Goal: Task Accomplishment & Management: Manage account settings

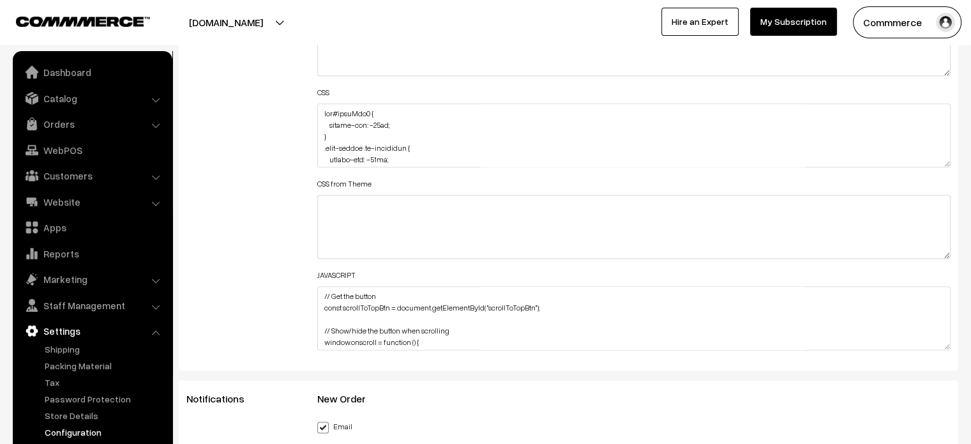
scroll to position [1593, 0]
drag, startPoint x: 943, startPoint y: 158, endPoint x: 839, endPoint y: 474, distance: 332.8
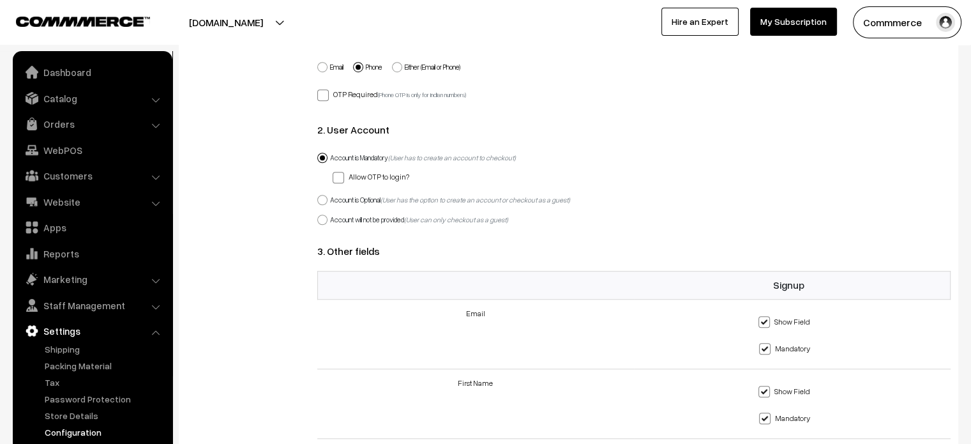
scroll to position [1660, 0]
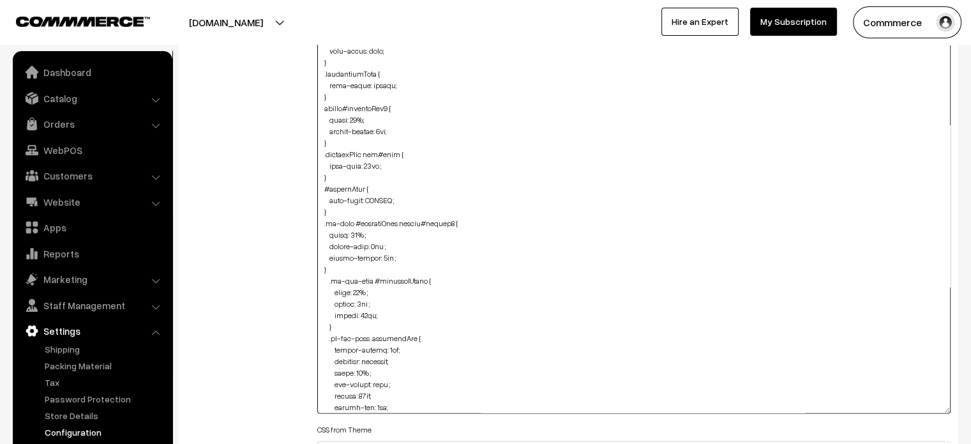
click at [359, 230] on textarea at bounding box center [634, 223] width 634 height 380
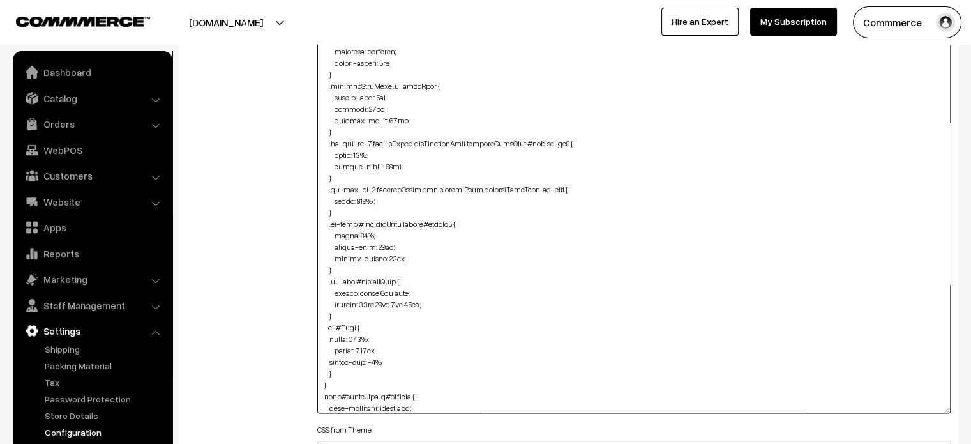
click at [366, 234] on textarea at bounding box center [634, 223] width 634 height 380
type textarea "img#homeImg2 { margin-top: -45px; } .news-letter .oc-container { margin-top: -5…"
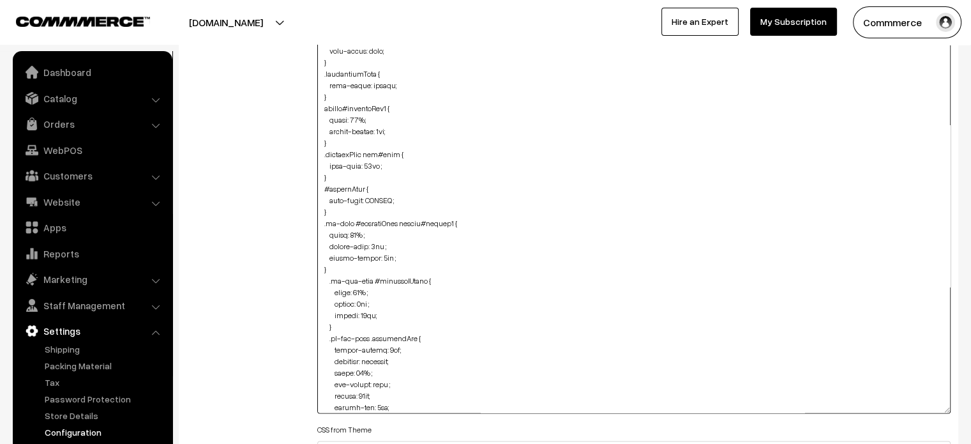
click at [610, 200] on textarea at bounding box center [634, 223] width 634 height 380
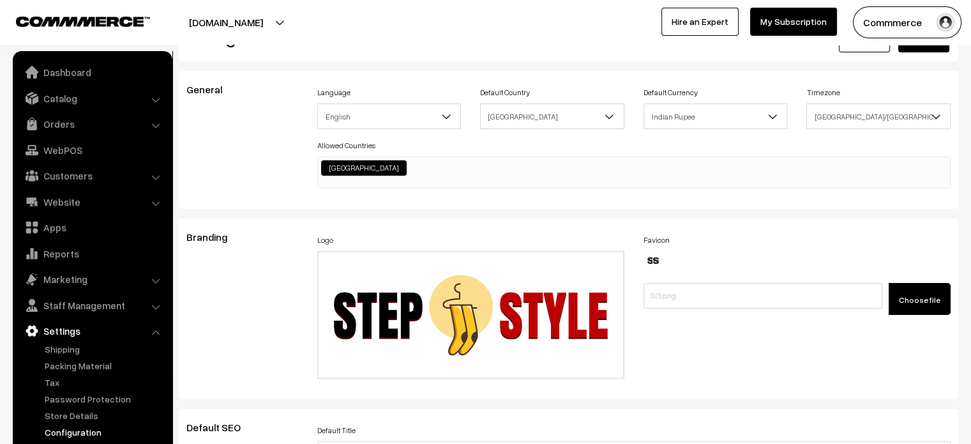
scroll to position [0, 0]
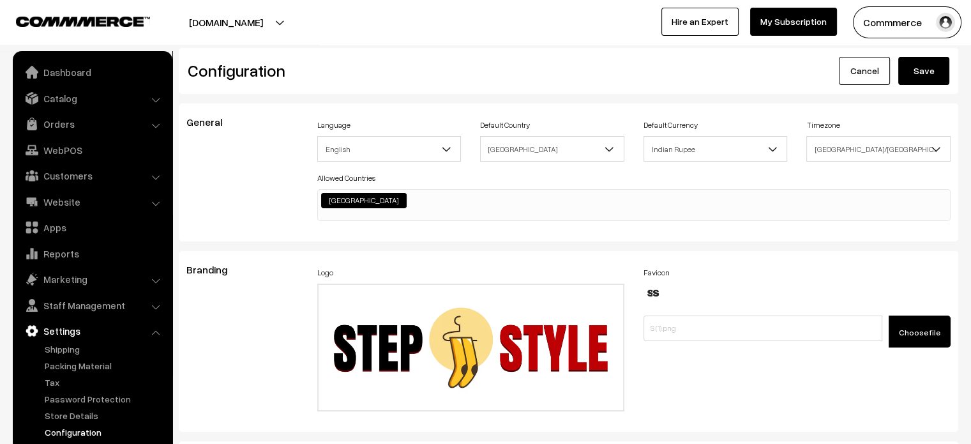
click at [926, 58] on button "Save" at bounding box center [923, 71] width 51 height 28
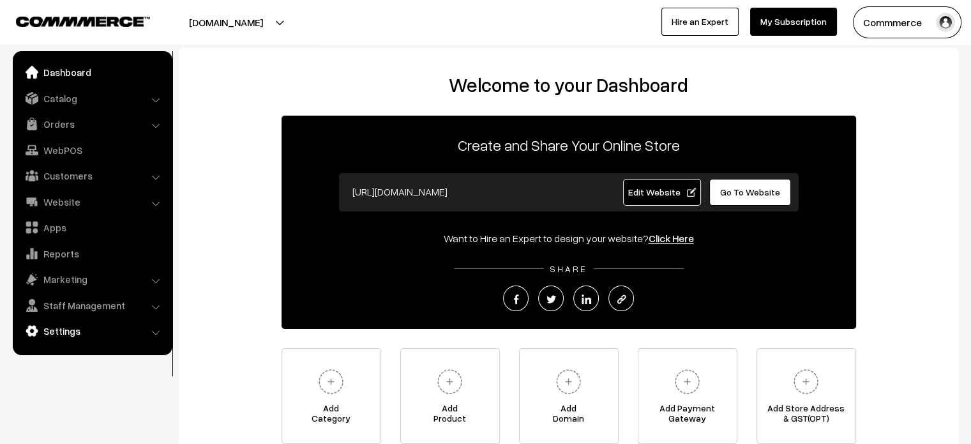
click at [70, 324] on link "Settings" at bounding box center [92, 330] width 152 height 23
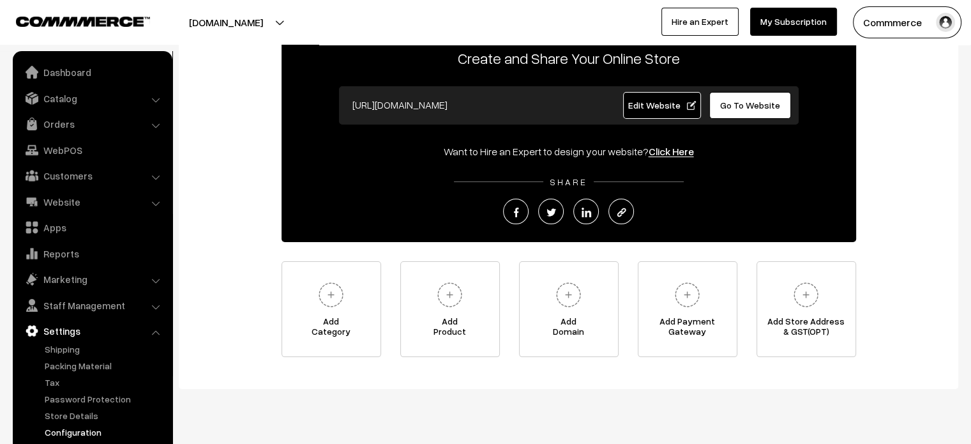
scroll to position [97, 0]
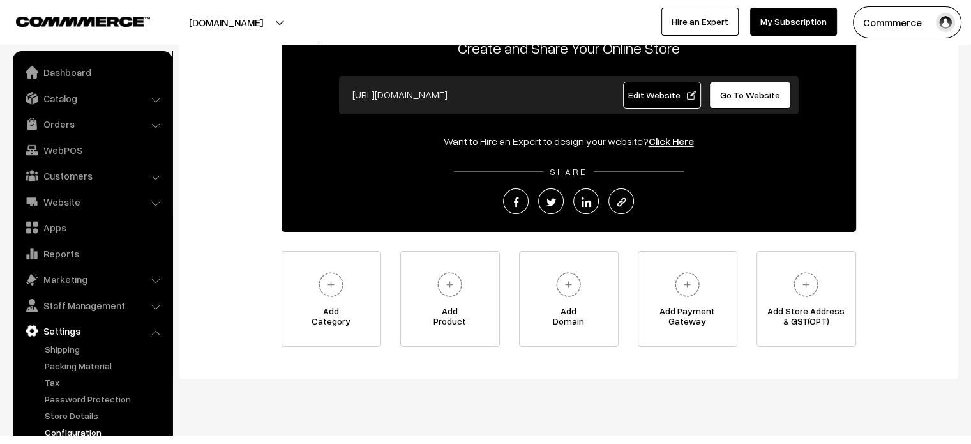
click at [89, 428] on link "Configuration" at bounding box center [105, 431] width 126 height 13
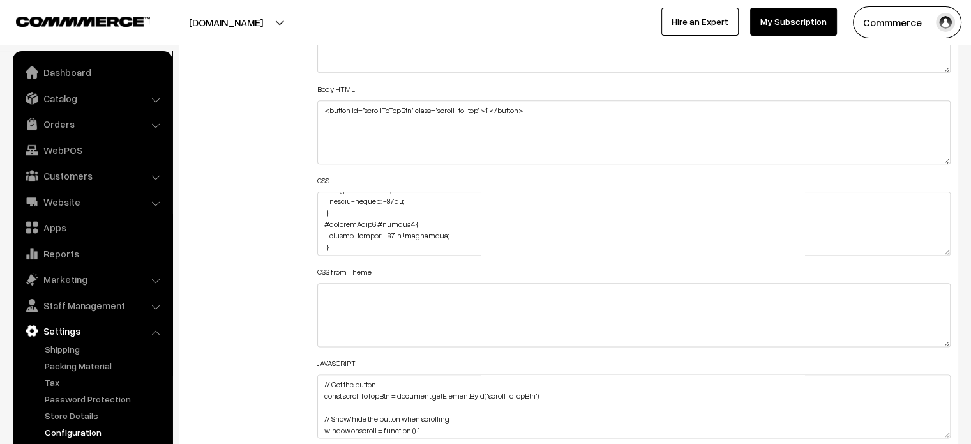
scroll to position [736, 0]
click at [384, 232] on textarea at bounding box center [634, 224] width 634 height 64
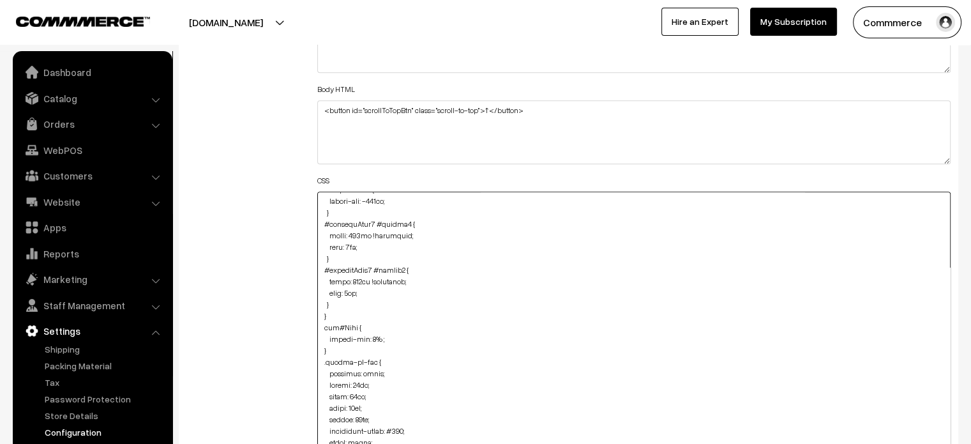
drag, startPoint x: 946, startPoint y: 250, endPoint x: 945, endPoint y: 474, distance: 224.1
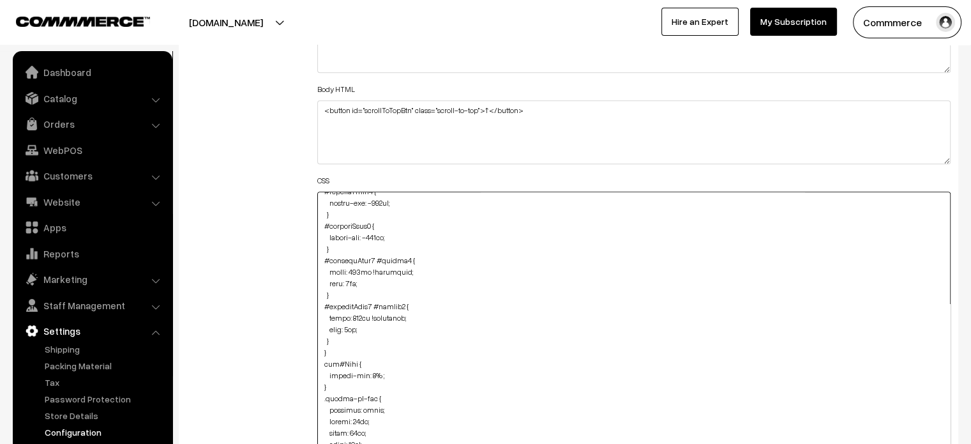
scroll to position [700, 0]
click at [317, 266] on textarea at bounding box center [634, 336] width 634 height 288
drag, startPoint x: 321, startPoint y: 255, endPoint x: 352, endPoint y: 336, distance: 87.7
click at [352, 336] on textarea at bounding box center [634, 336] width 634 height 288
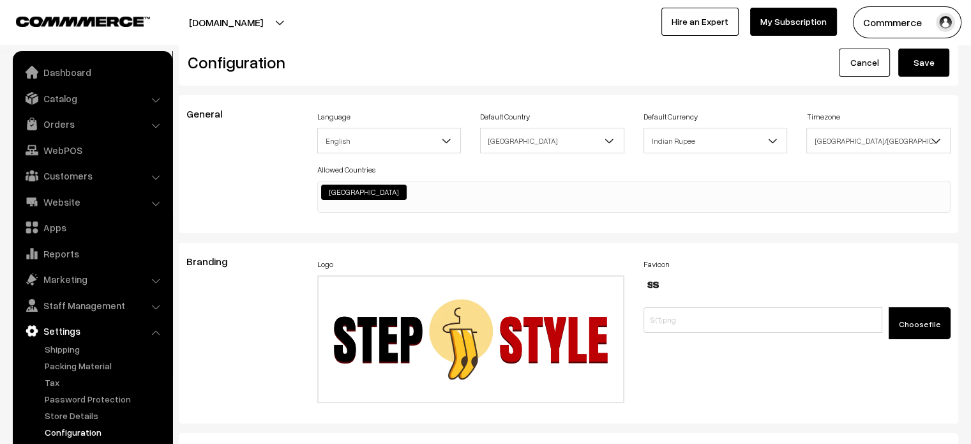
scroll to position [0, 0]
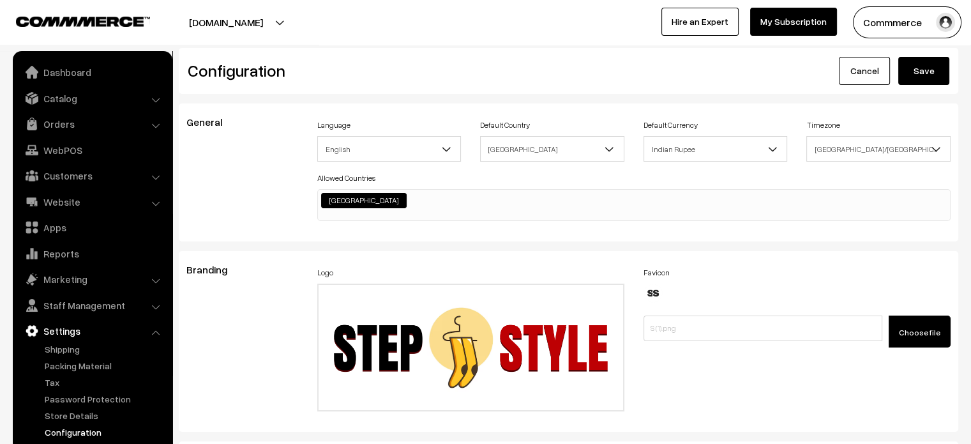
type textarea "img#homeImg2 { margin-top: -45px; } .news-letter .oc-container { margin-top: -5…"
click at [913, 65] on button "Save" at bounding box center [923, 71] width 51 height 28
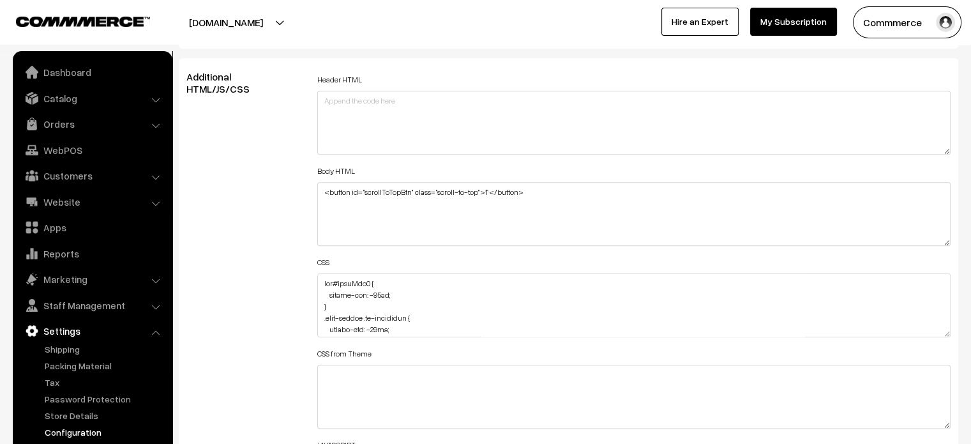
scroll to position [1458, 0]
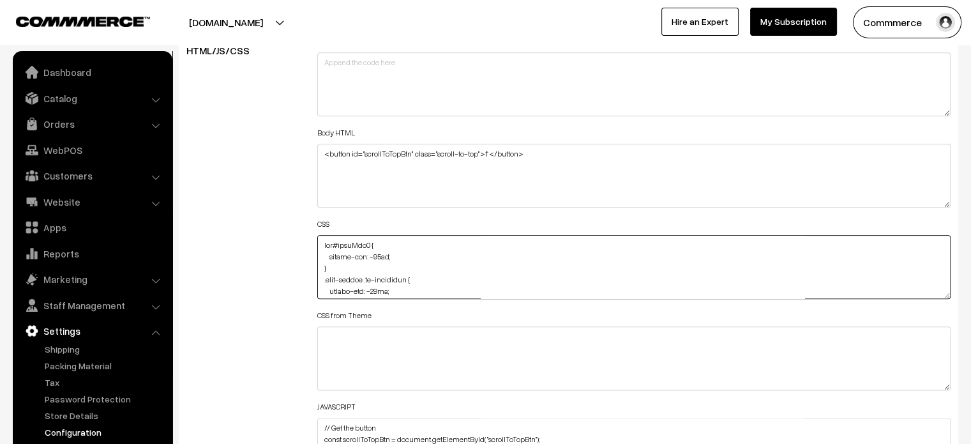
click at [317, 241] on textarea at bounding box center [634, 267] width 634 height 64
paste textarea "@media (max-width: 767px) { .oc-grid #productCard button#button2 { width: 96%; …"
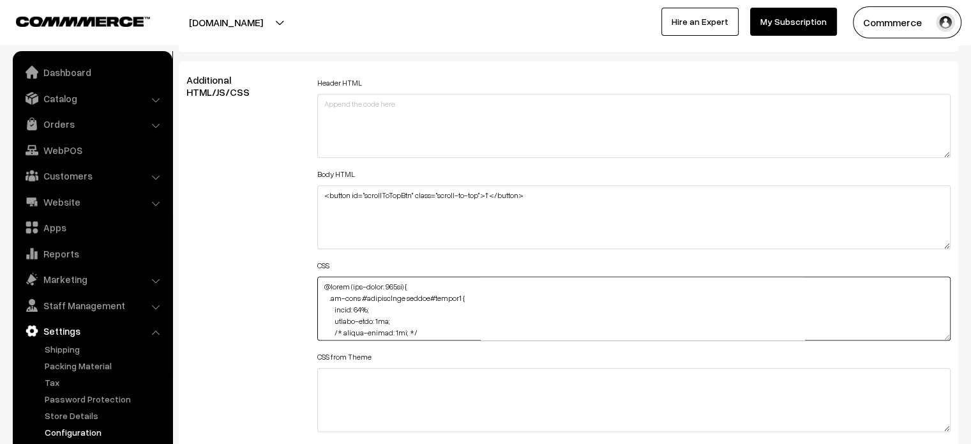
scroll to position [13, 0]
click at [362, 319] on textarea at bounding box center [634, 308] width 634 height 64
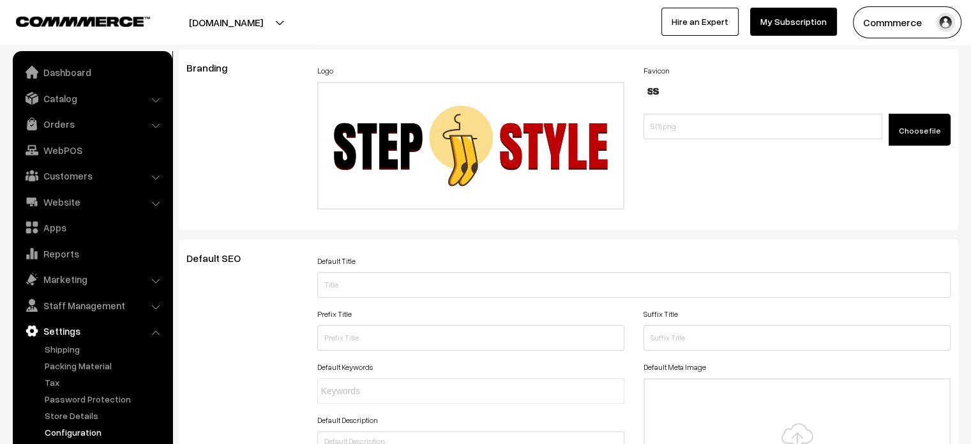
scroll to position [0, 0]
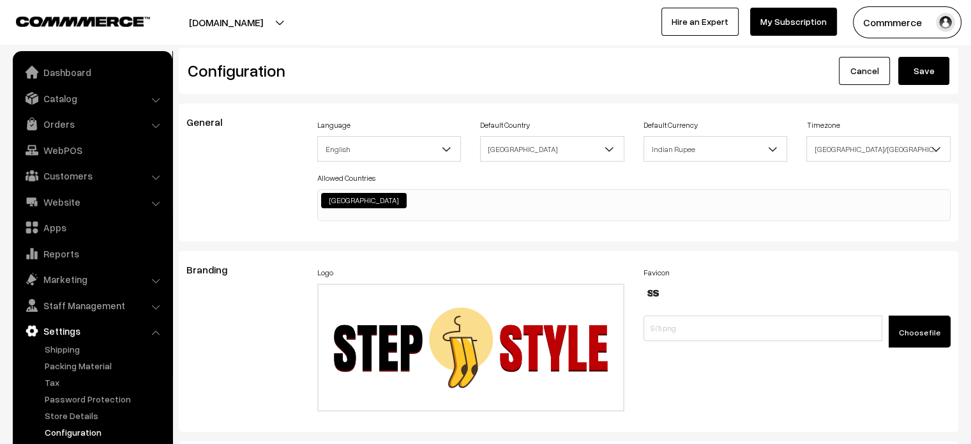
type textarea "@media (max-width: 767px) { .oc-grid #productCard button#button2 { width: 96%; …"
click at [929, 66] on button "Save" at bounding box center [923, 71] width 51 height 28
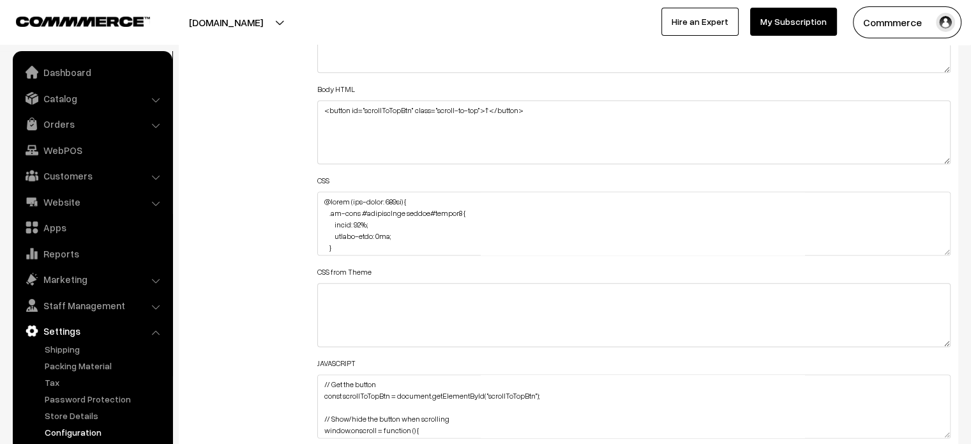
scroll to position [506, 0]
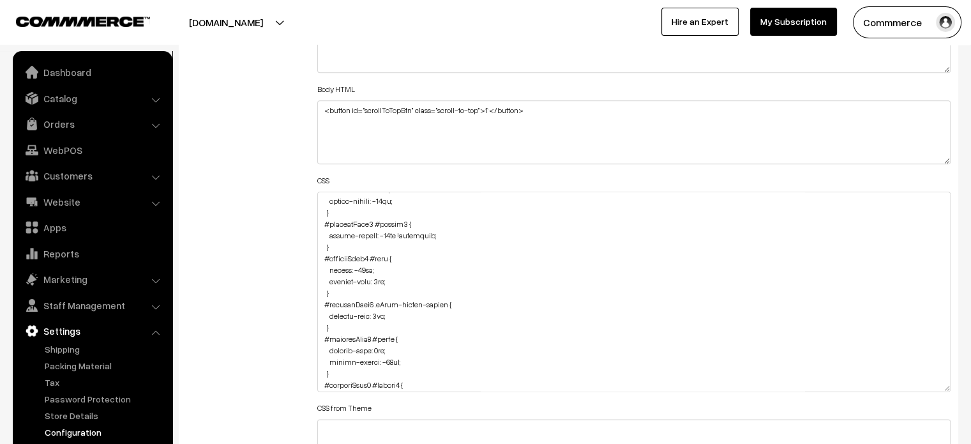
drag, startPoint x: 946, startPoint y: 250, endPoint x: 902, endPoint y: 474, distance: 228.5
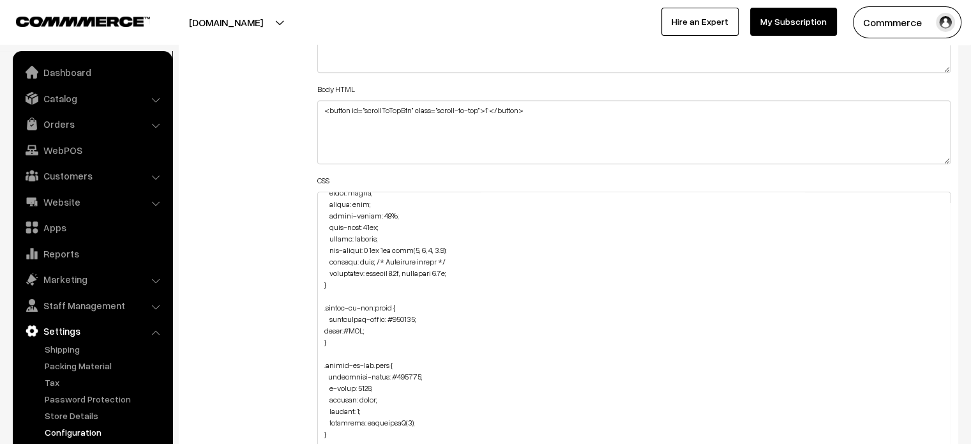
scroll to position [963, 0]
click at [433, 301] on textarea at bounding box center [634, 335] width 634 height 287
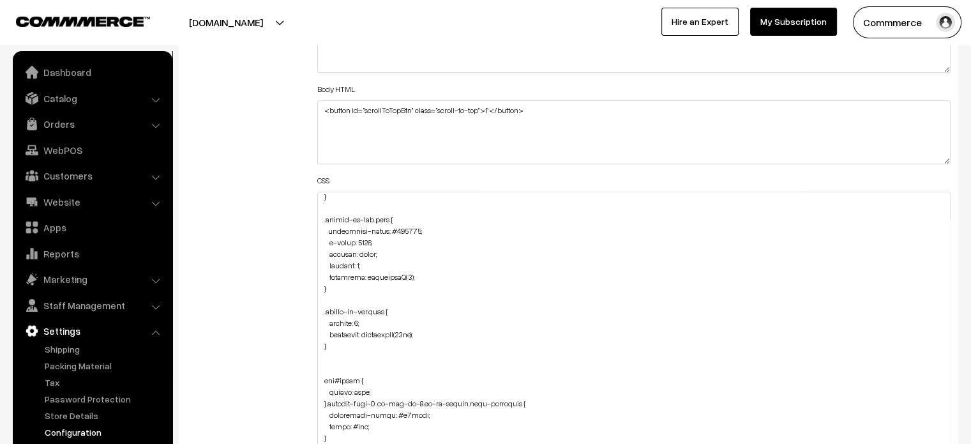
scroll to position [1716, 0]
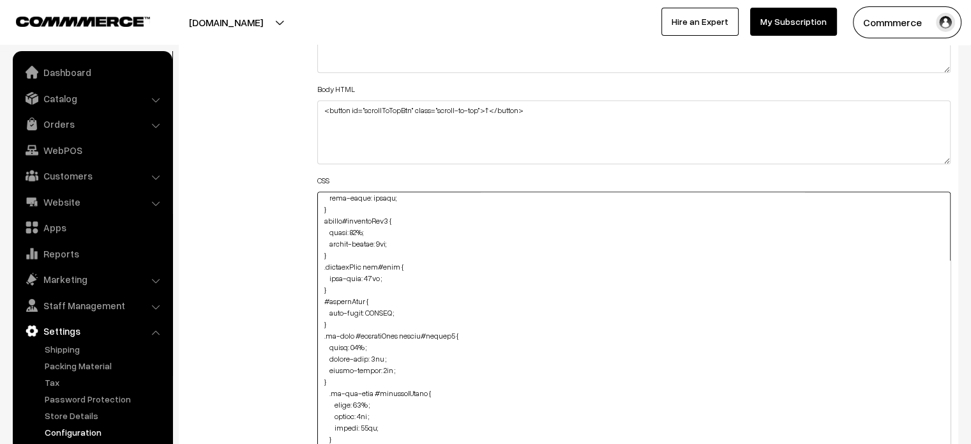
click at [359, 343] on textarea at bounding box center [634, 335] width 634 height 287
click at [467, 368] on textarea at bounding box center [634, 335] width 634 height 287
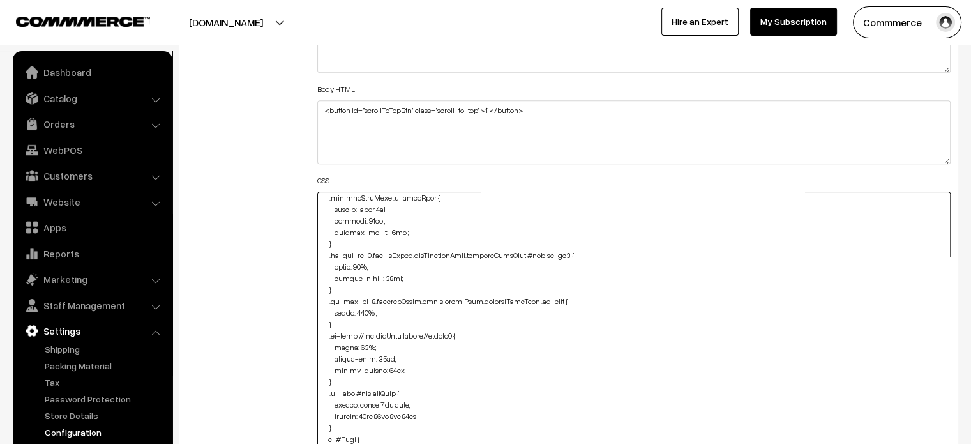
click at [366, 344] on textarea at bounding box center [634, 335] width 634 height 287
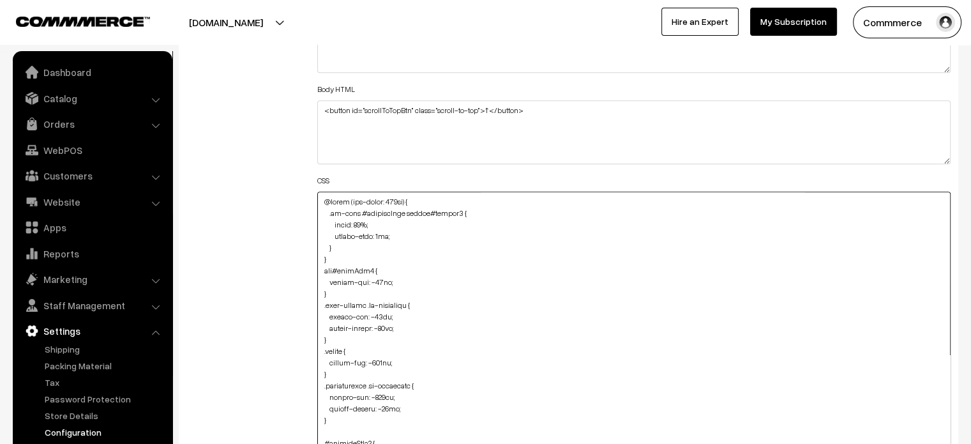
click at [365, 222] on textarea at bounding box center [634, 335] width 634 height 287
type textarea "@media (max-width: 767px) { .oc-grid #productCard button#button2 { width: 90%; …"
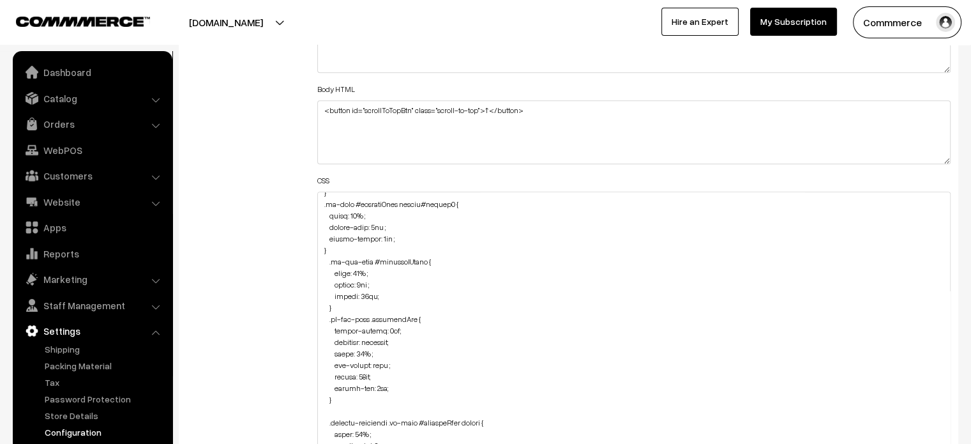
scroll to position [2855, 0]
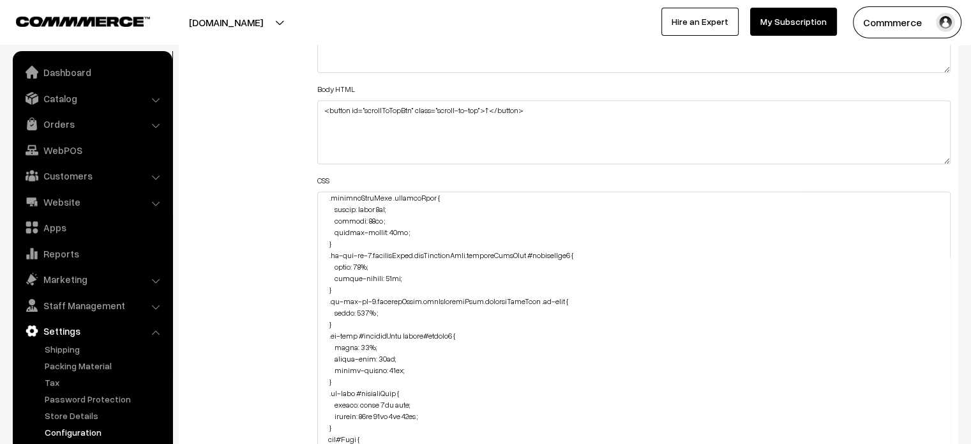
click at [262, 240] on div "Additional HTML/JS/CSS" at bounding box center [242, 329] width 131 height 680
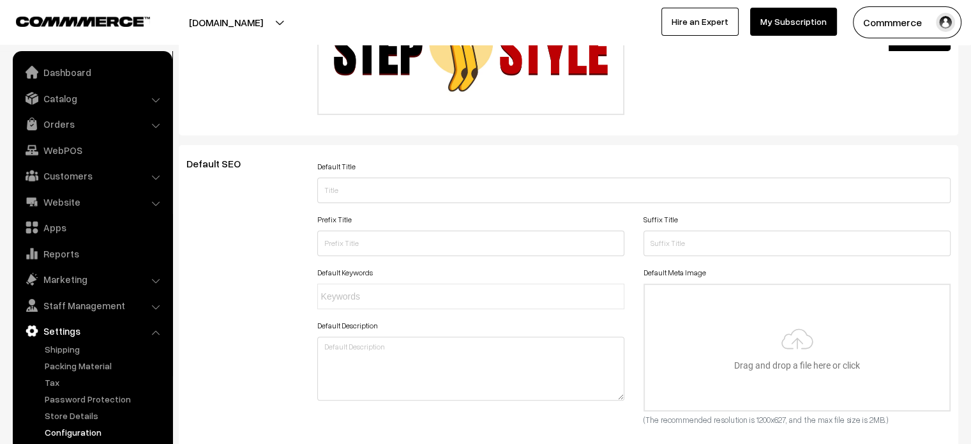
scroll to position [0, 0]
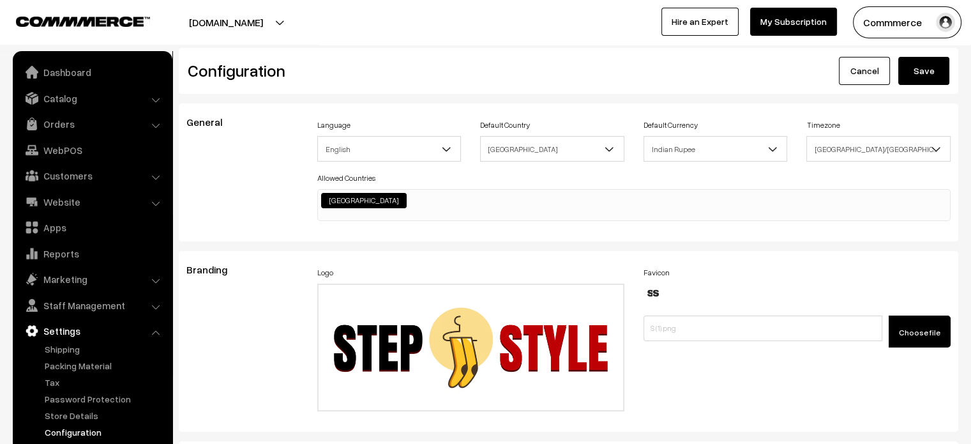
click at [926, 65] on button "Save" at bounding box center [923, 71] width 51 height 28
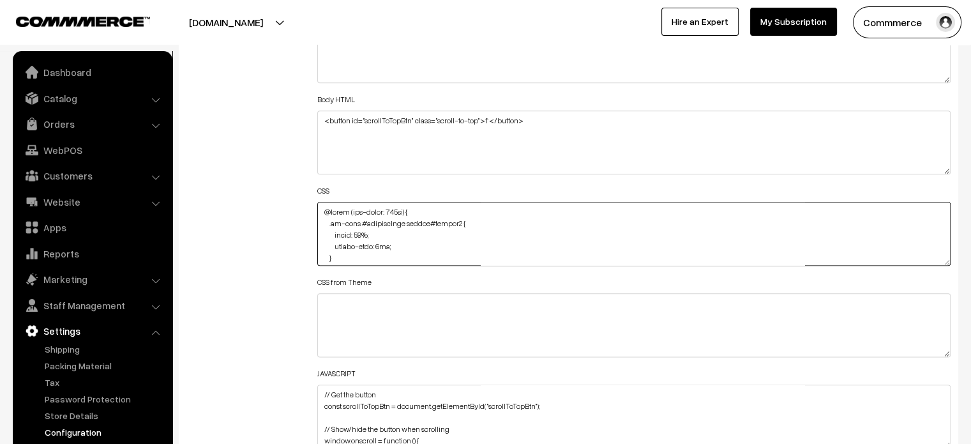
click at [376, 244] on textarea at bounding box center [634, 234] width 634 height 64
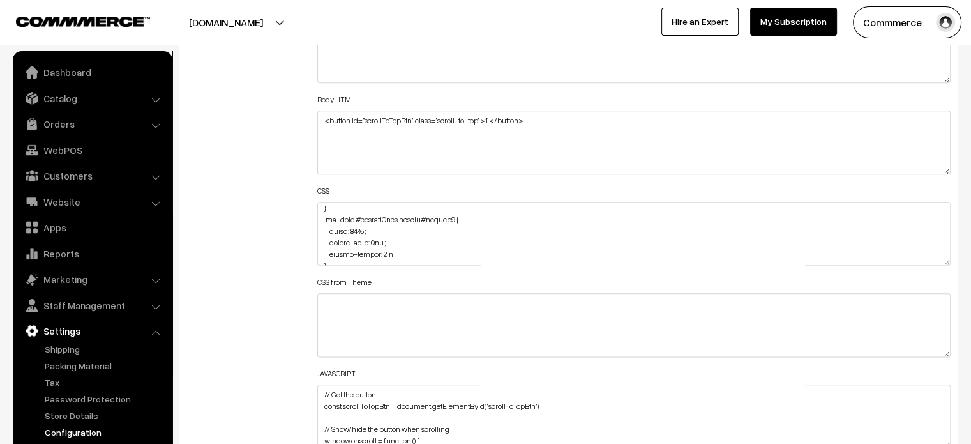
scroll to position [1843, 0]
click at [373, 239] on textarea at bounding box center [634, 234] width 634 height 64
click at [381, 240] on textarea at bounding box center [634, 234] width 634 height 64
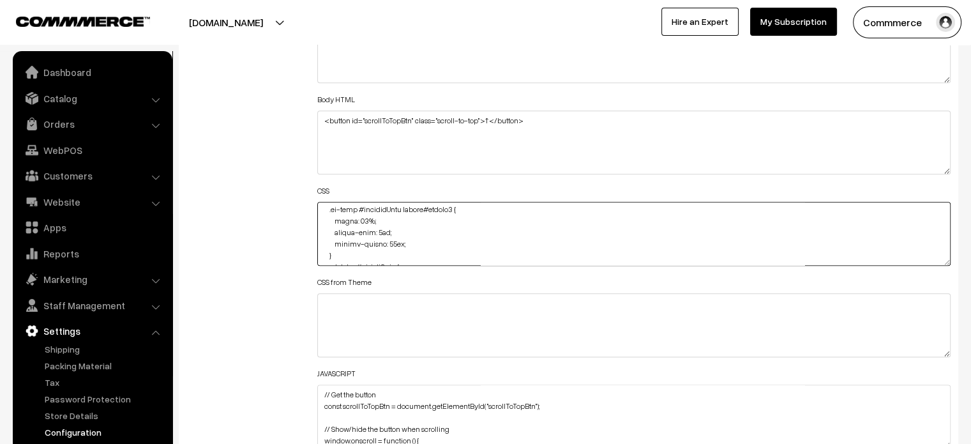
scroll to position [3009, 0]
type textarea "@media (max-width: 767px) { .oc-grid #productCard button#button2 { width: 90%; …"
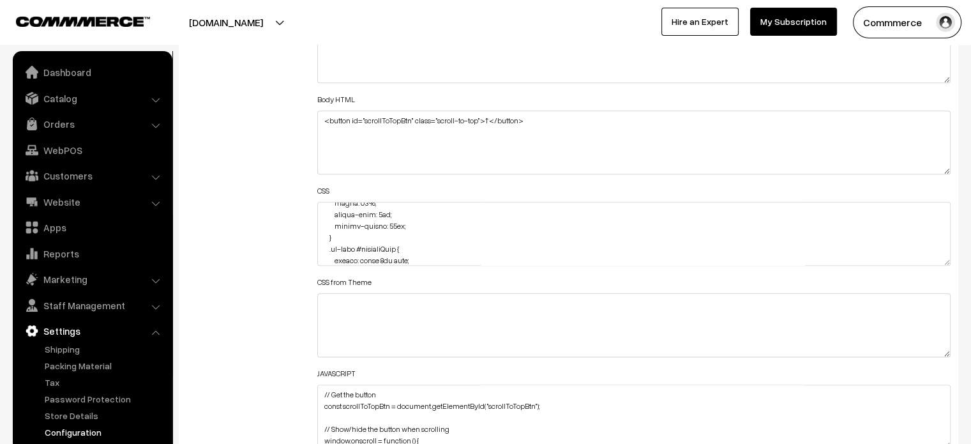
scroll to position [0, 0]
click at [803, 93] on div "Body HTML <button id="scrollToTopBtn" class="scroll-to-top">↑</button>" at bounding box center [634, 133] width 634 height 84
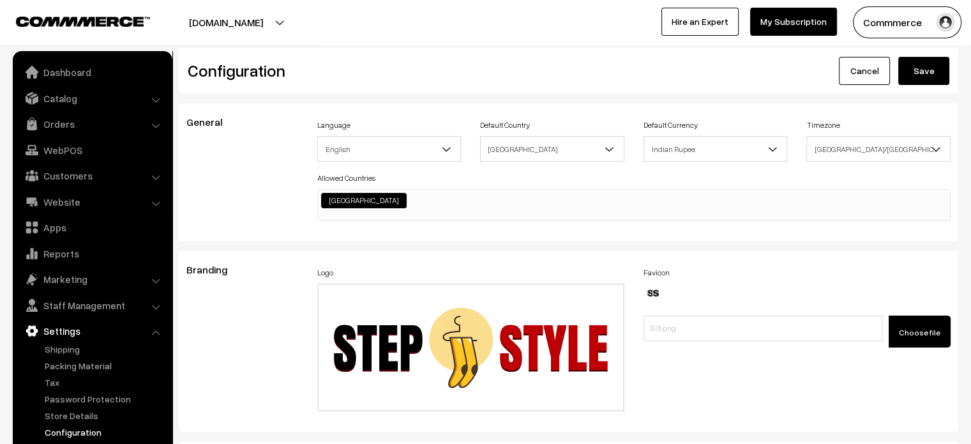
click at [927, 73] on button "Save" at bounding box center [923, 71] width 51 height 28
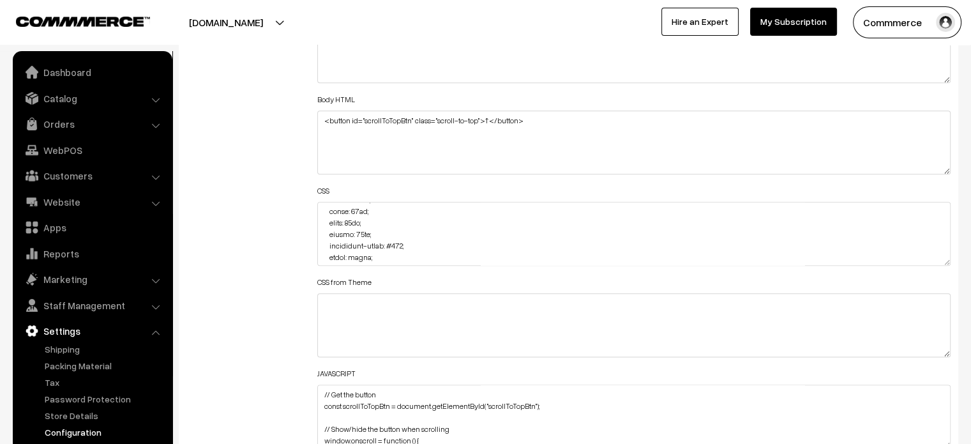
scroll to position [885, 0]
drag, startPoint x: 947, startPoint y: 257, endPoint x: 930, endPoint y: 474, distance: 217.1
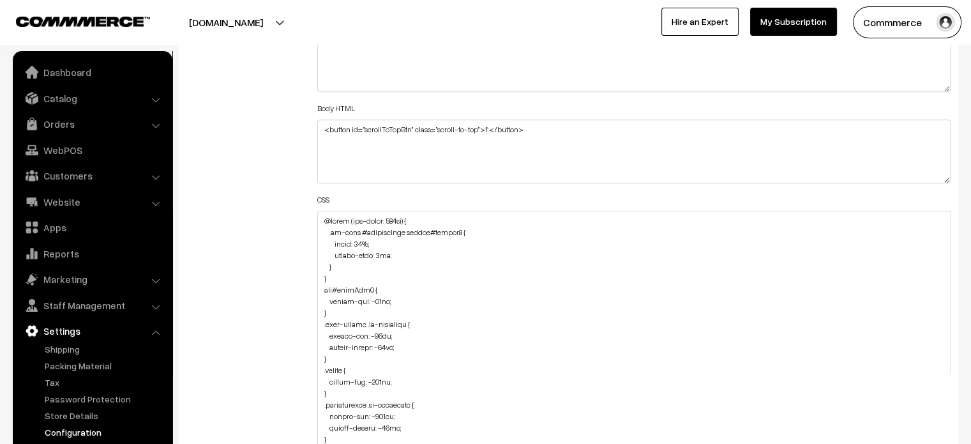
scroll to position [1489, 0]
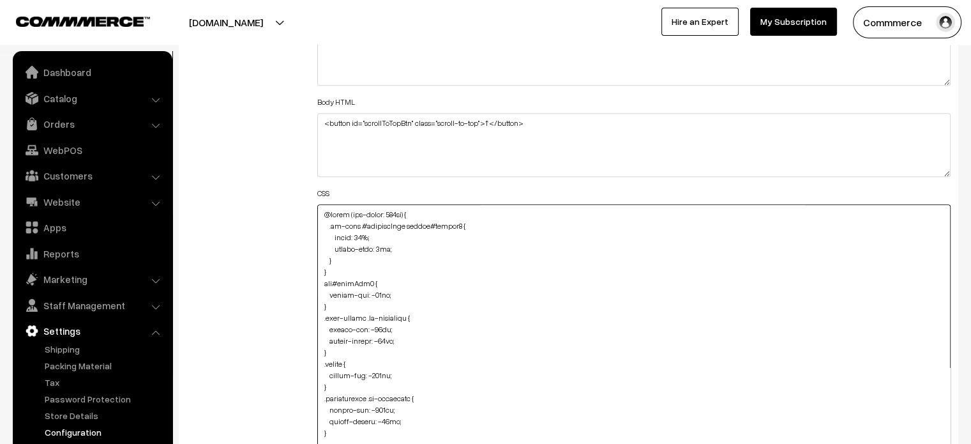
click at [399, 249] on textarea at bounding box center [634, 344] width 634 height 280
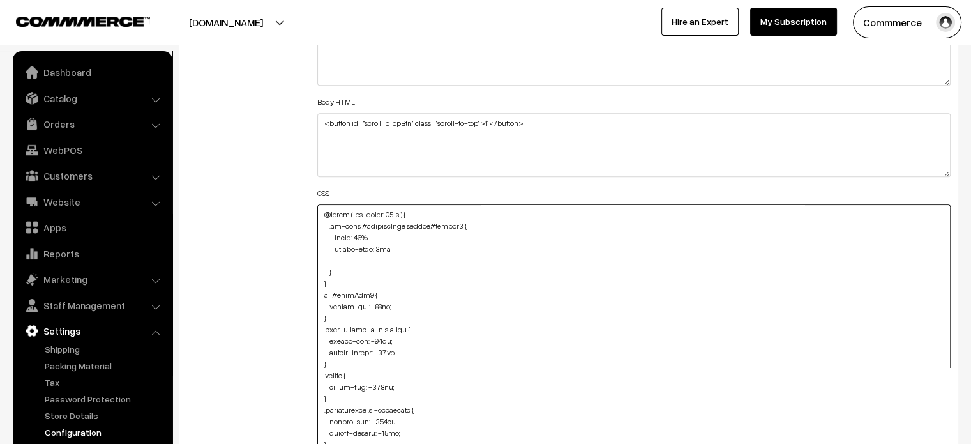
paste textarea "height: 40px !important;"
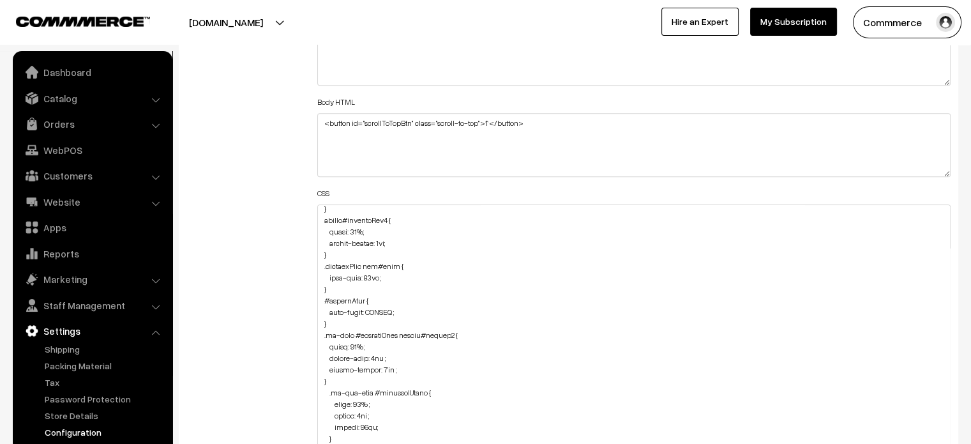
scroll to position [1742, 0]
click at [408, 365] on textarea at bounding box center [634, 344] width 634 height 280
paste textarea "height: 40px !important;"
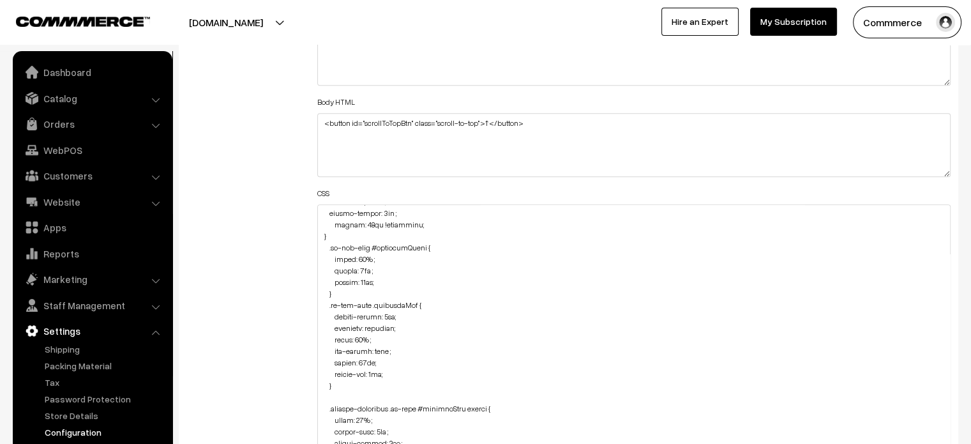
scroll to position [2881, 0]
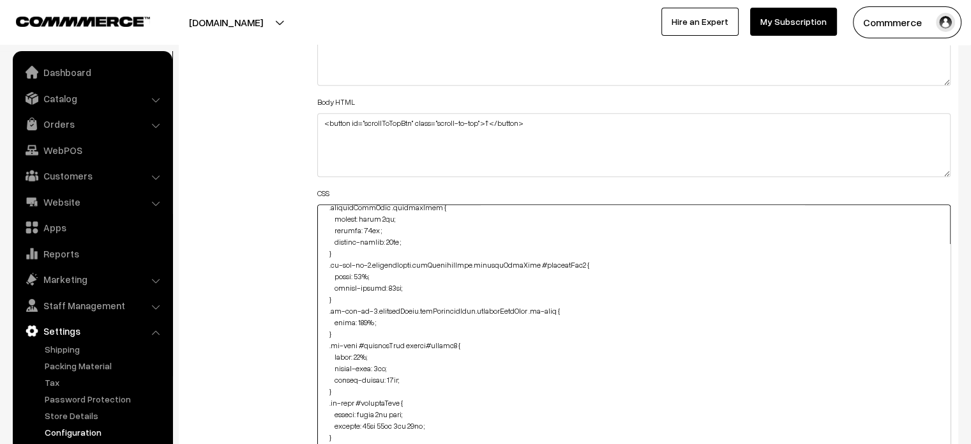
click at [450, 336] on textarea at bounding box center [634, 344] width 634 height 280
click at [447, 335] on textarea at bounding box center [634, 344] width 634 height 280
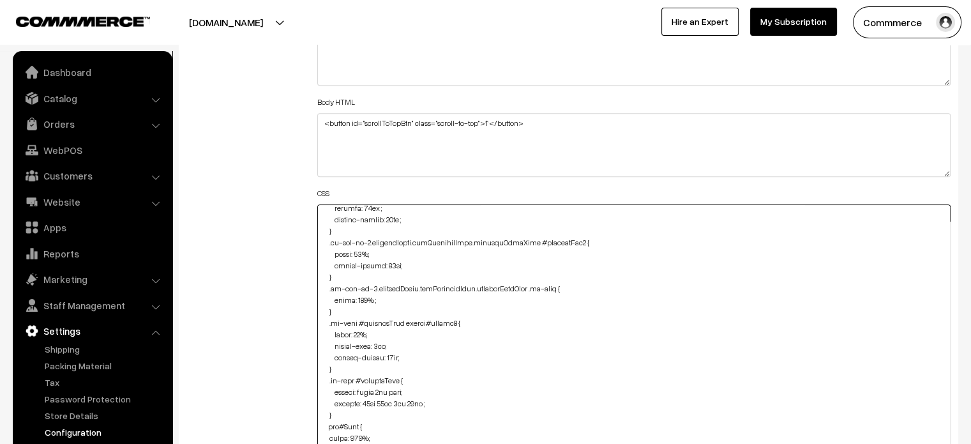
scroll to position [2904, 0]
click at [419, 357] on textarea at bounding box center [634, 344] width 634 height 280
paste textarea "height: 40px !important;"
type textarea "@media (max-width: 767px) { .oc-grid #productCard button#button2 { width: 90%; …"
click at [265, 336] on div "Additional HTML/JS/CSS" at bounding box center [242, 338] width 131 height 673
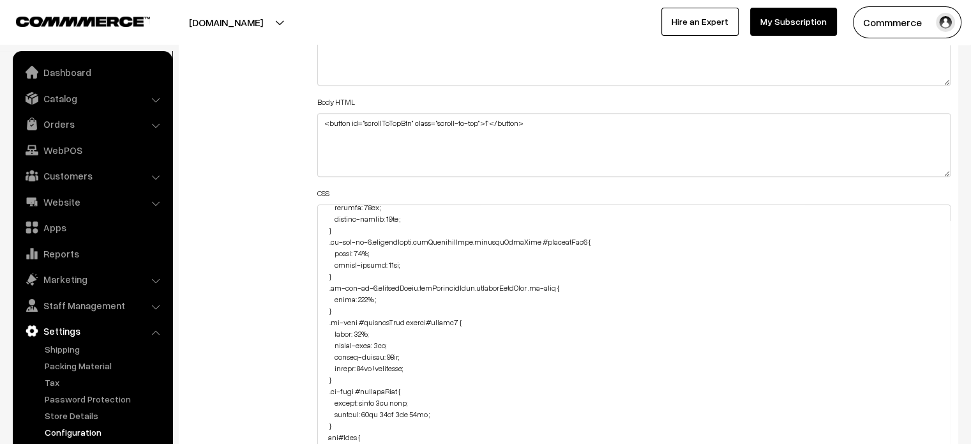
click at [265, 336] on div "Additional HTML/JS/CSS" at bounding box center [242, 338] width 131 height 673
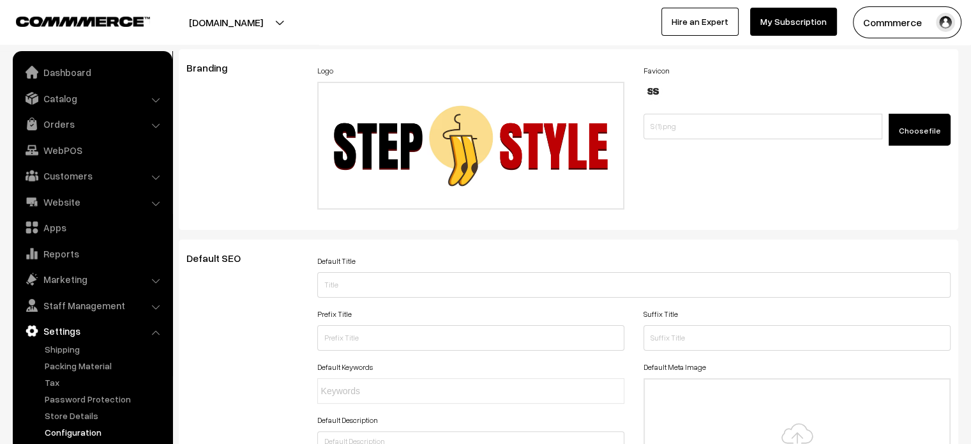
scroll to position [0, 0]
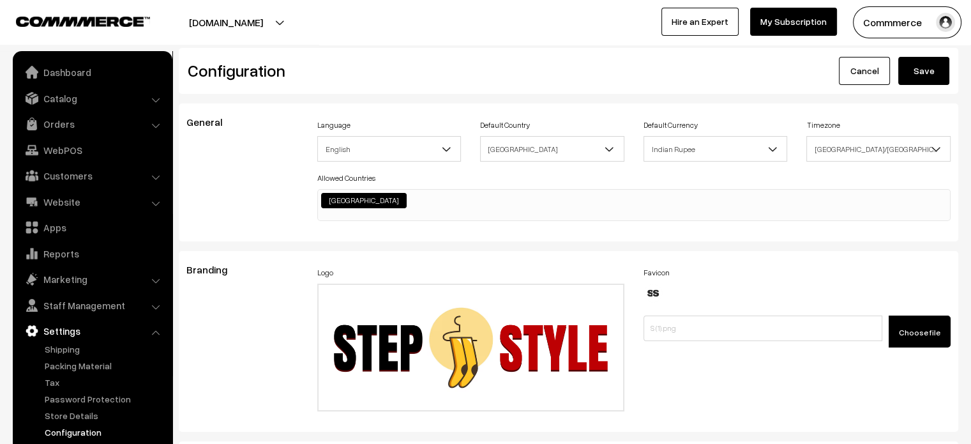
click at [916, 74] on button "Save" at bounding box center [923, 71] width 51 height 28
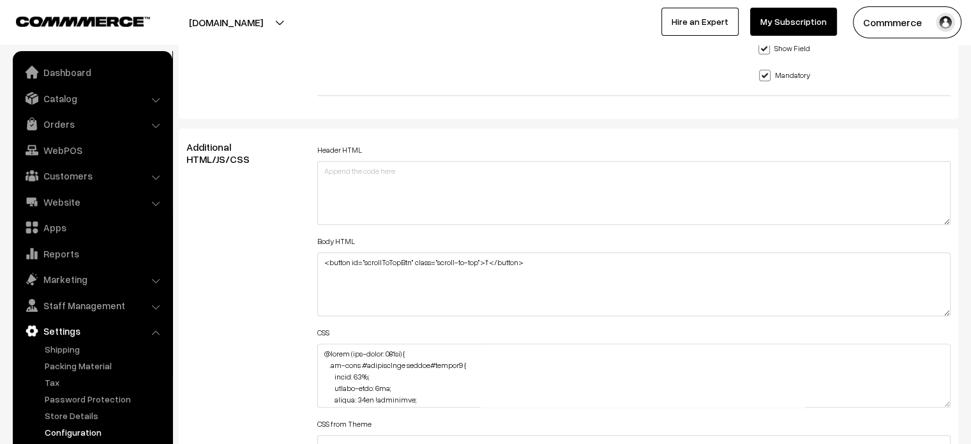
scroll to position [1354, 0]
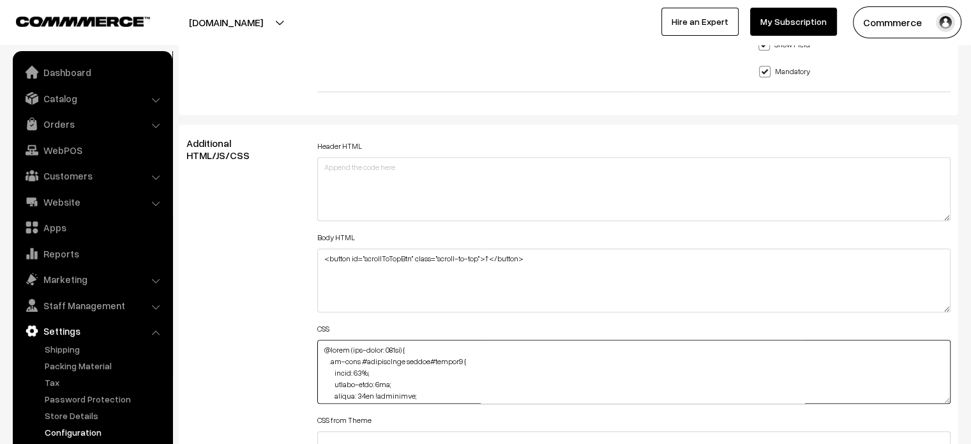
click at [319, 349] on textarea at bounding box center [634, 372] width 634 height 64
paste textarea ".oc-grid #productCard button#button2 { width: 90%; margin-left: 10px; margin-bo…"
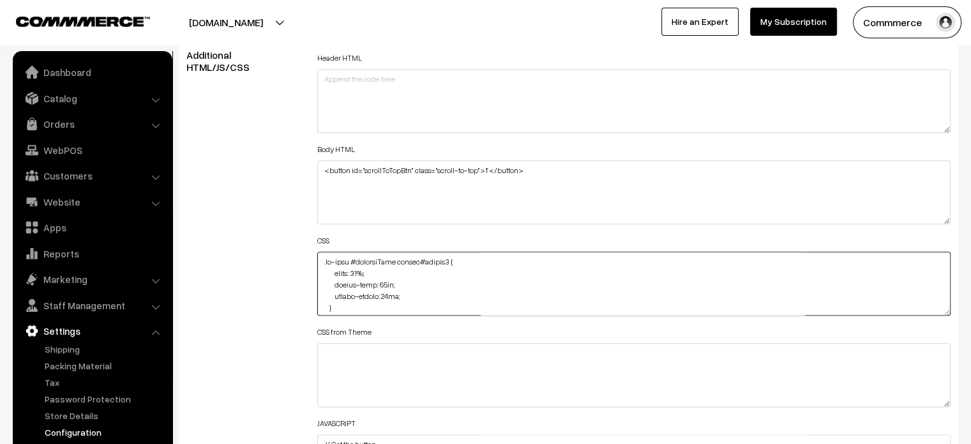
scroll to position [8, 0]
drag, startPoint x: 406, startPoint y: 285, endPoint x: 335, endPoint y: 278, distance: 71.9
click at [335, 278] on textarea at bounding box center [634, 284] width 634 height 64
type textarea ".oc-grid #productCard button#button2 { width: 90%; } @media (max-width: 767px) …"
click at [282, 273] on div "Additional HTML/JS/CSS" at bounding box center [242, 277] width 131 height 457
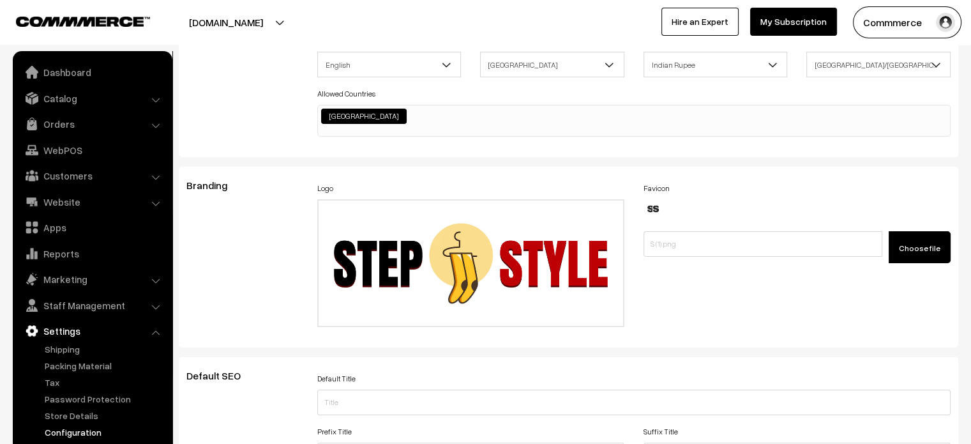
scroll to position [0, 0]
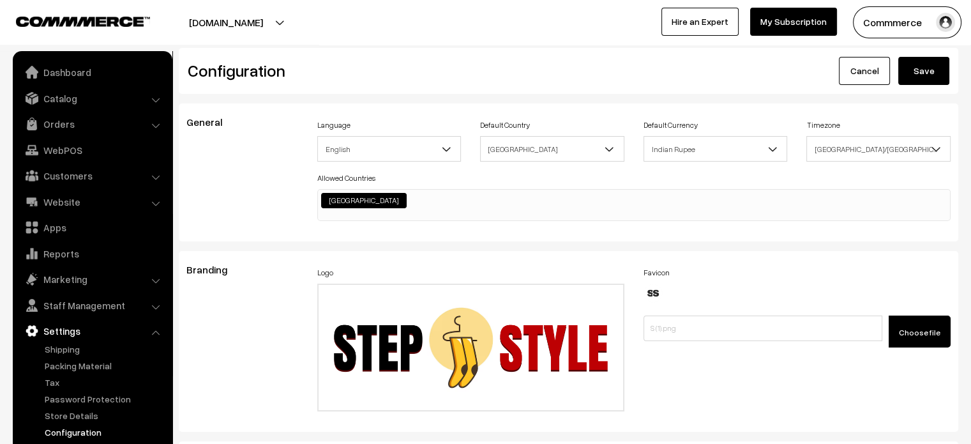
click at [924, 54] on div "Configuration Cancel Save" at bounding box center [569, 71] width 780 height 46
click at [922, 68] on button "Save" at bounding box center [923, 71] width 51 height 28
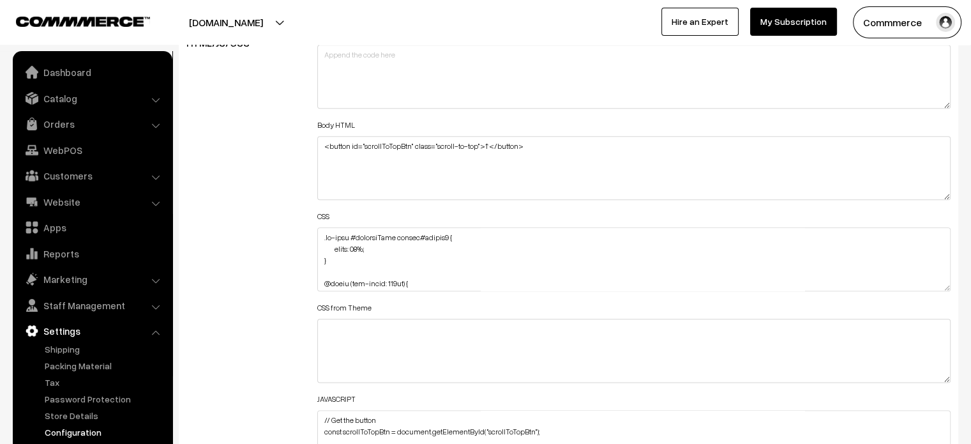
scroll to position [1467, 0]
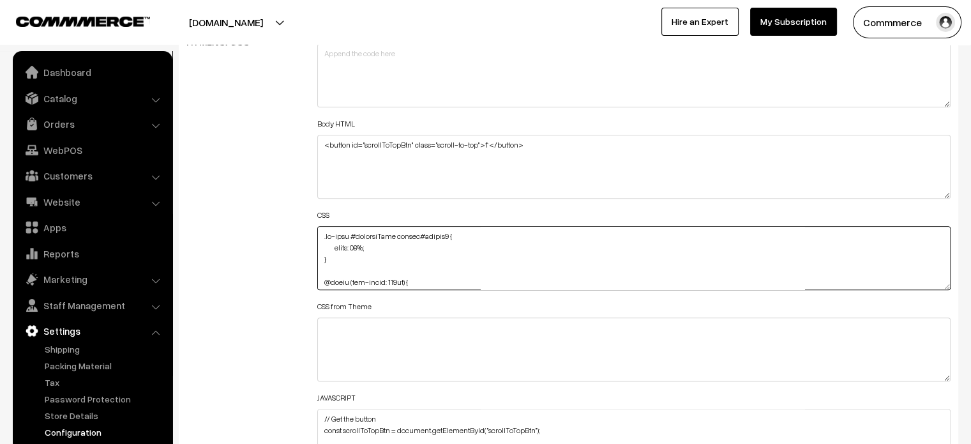
drag, startPoint x: 418, startPoint y: 234, endPoint x: 314, endPoint y: 232, distance: 103.5
click at [314, 232] on div "Header HTML Body HTML <button id="scrollToTopBtn" class="scroll-to-top">↑</butt…" at bounding box center [634, 252] width 653 height 457
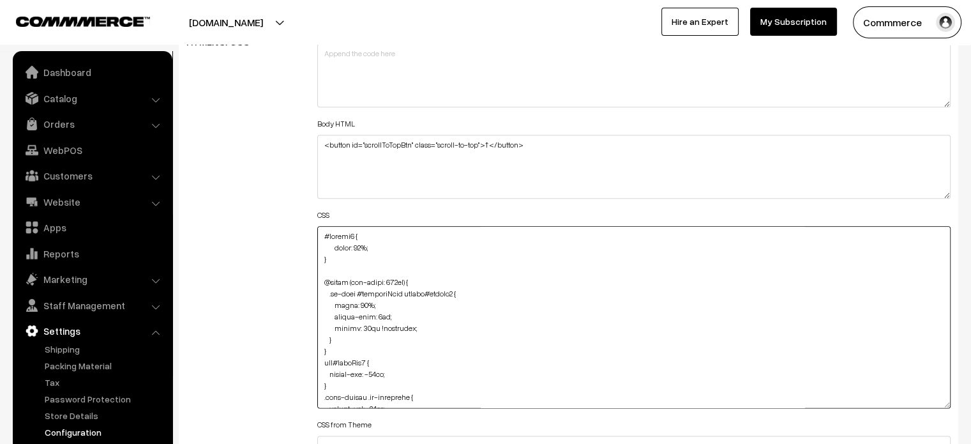
drag, startPoint x: 945, startPoint y: 283, endPoint x: 944, endPoint y: 425, distance: 141.7
click at [944, 408] on textarea at bounding box center [634, 317] width 634 height 182
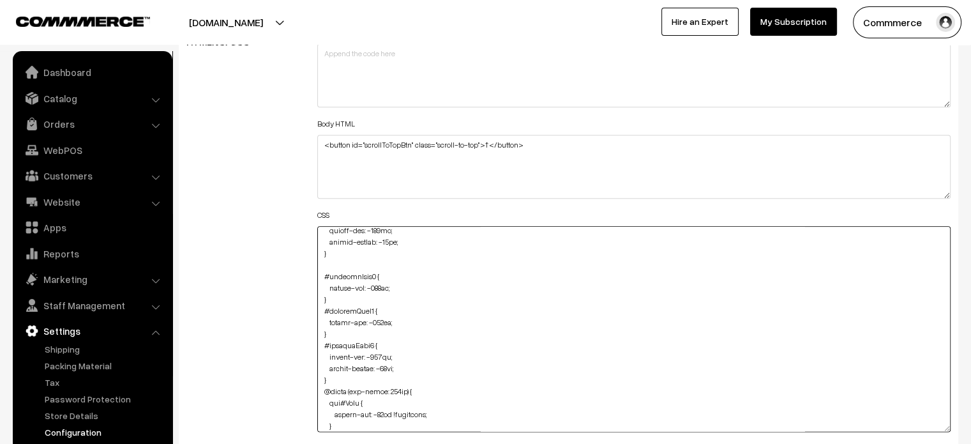
scroll to position [256, 0]
drag, startPoint x: 324, startPoint y: 232, endPoint x: 373, endPoint y: 274, distance: 64.8
click at [373, 274] on textarea at bounding box center [634, 329] width 634 height 206
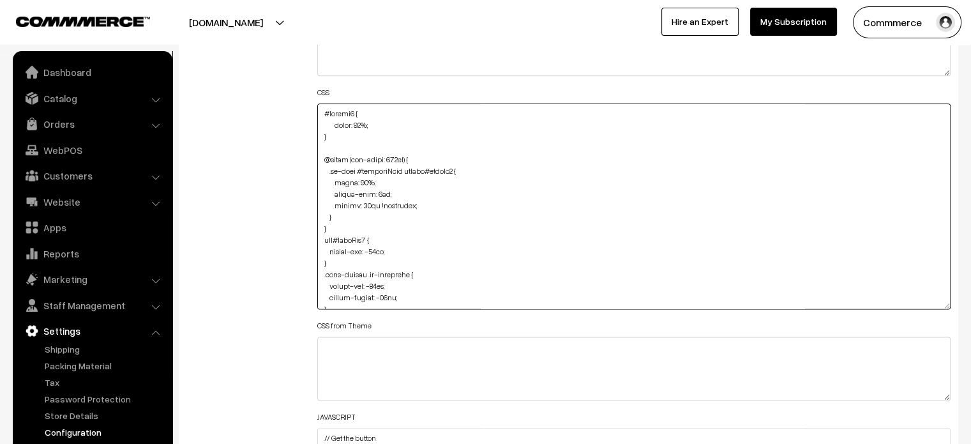
scroll to position [1589, 0]
click at [321, 112] on textarea at bounding box center [634, 208] width 634 height 206
paste textarea "#productType1"
type textarea "#productType1 #button2 { width: 90%; } @media (max-width: 767px) { .oc-grid #pr…"
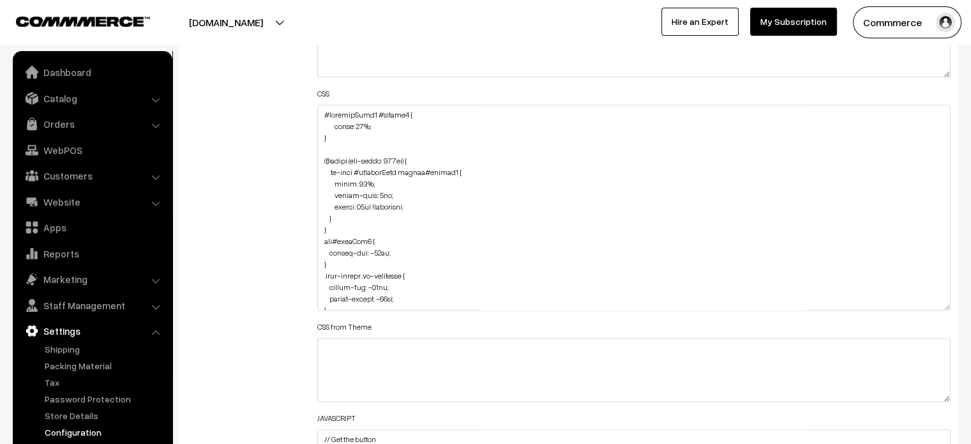
click at [300, 122] on div "Additional HTML/JS/CSS" at bounding box center [242, 201] width 131 height 598
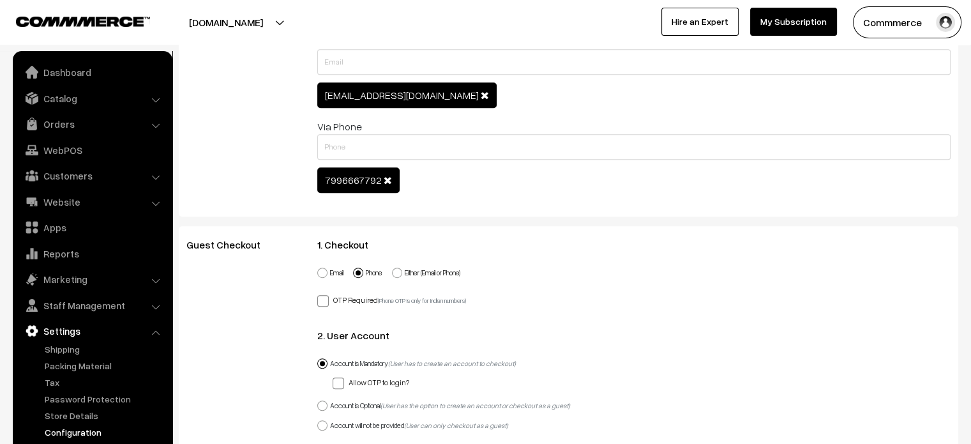
scroll to position [0, 0]
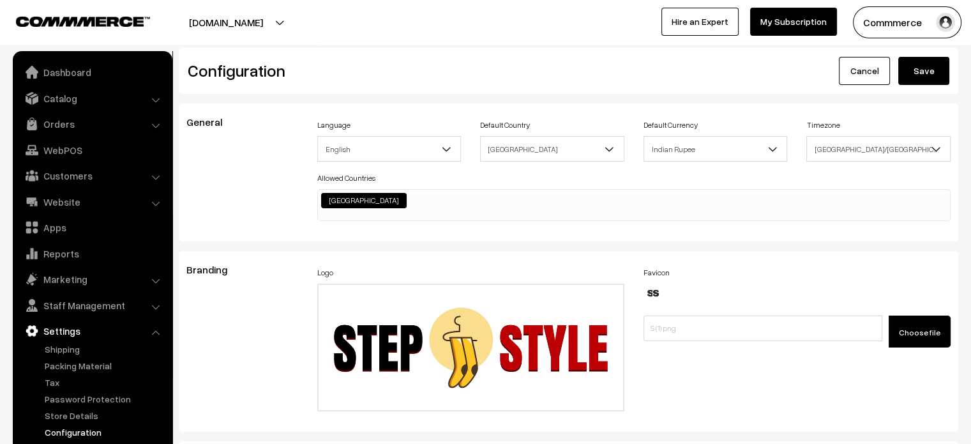
click at [940, 75] on button "Save" at bounding box center [923, 71] width 51 height 28
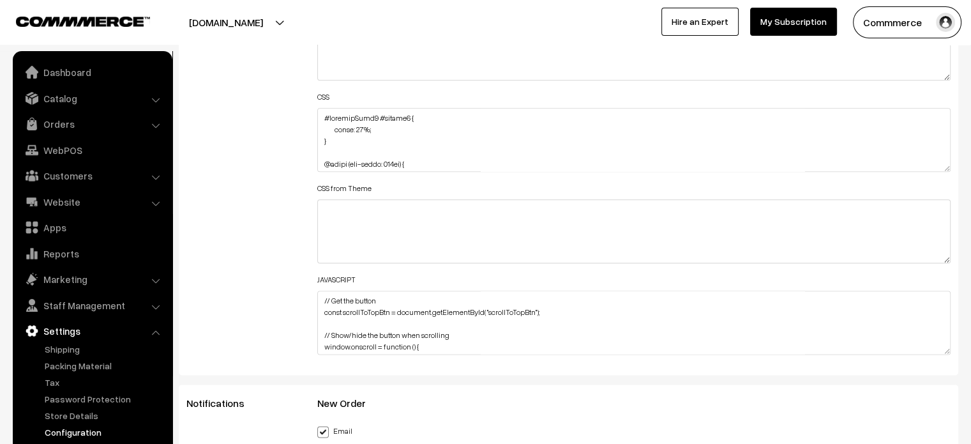
scroll to position [1587, 0]
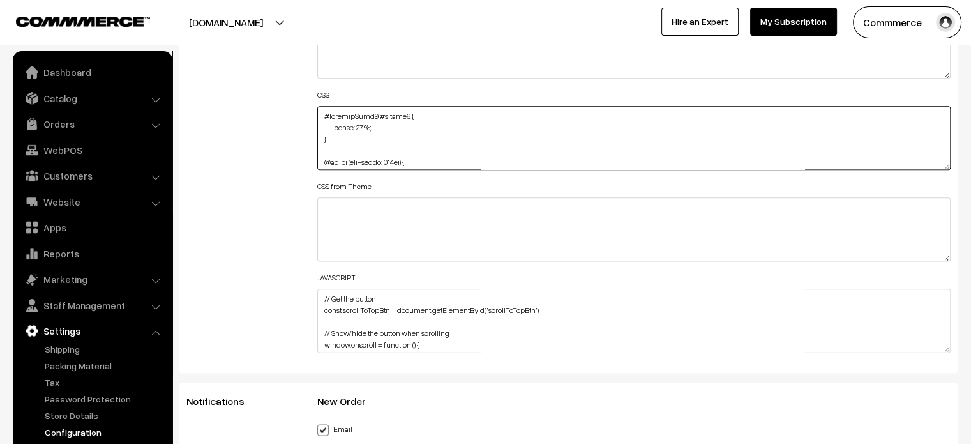
click at [383, 127] on textarea at bounding box center [634, 138] width 634 height 64
paste textarea "height: 40px;"
click at [337, 142] on textarea at bounding box center [634, 138] width 634 height 64
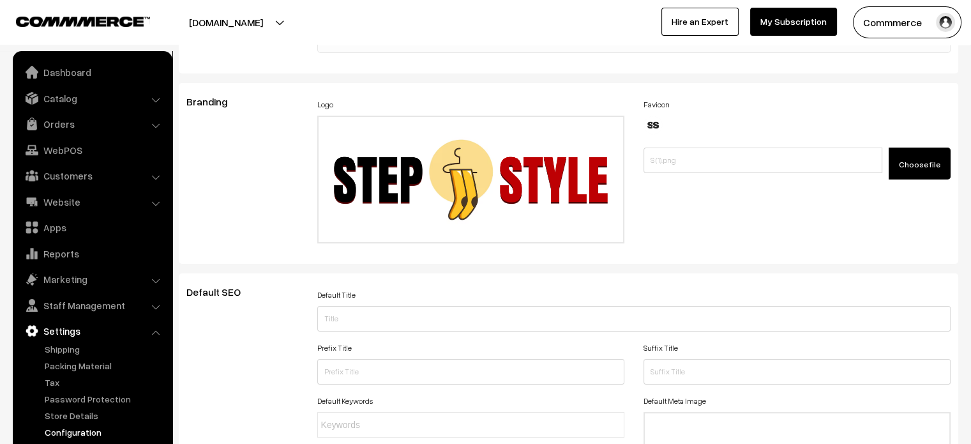
scroll to position [0, 0]
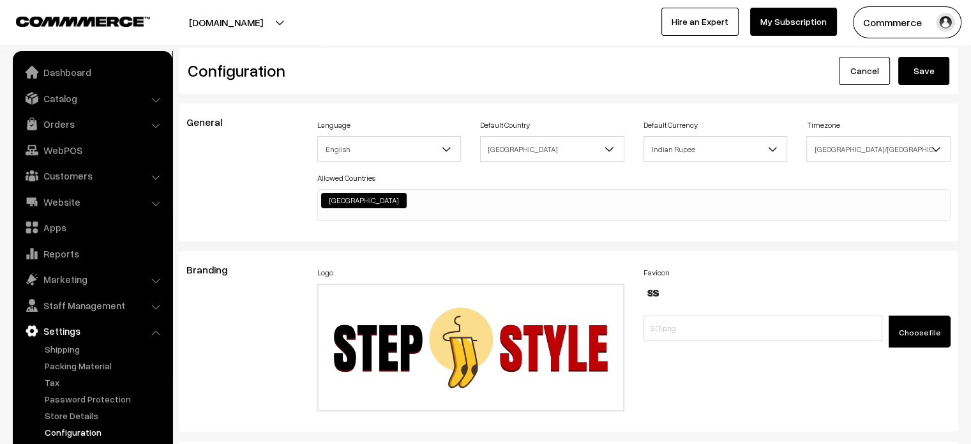
type textarea "#productType1 #button2 { width: 90%; height: 40px; } @media (max-width: 767px) …"
click at [916, 70] on button "Save" at bounding box center [923, 71] width 51 height 28
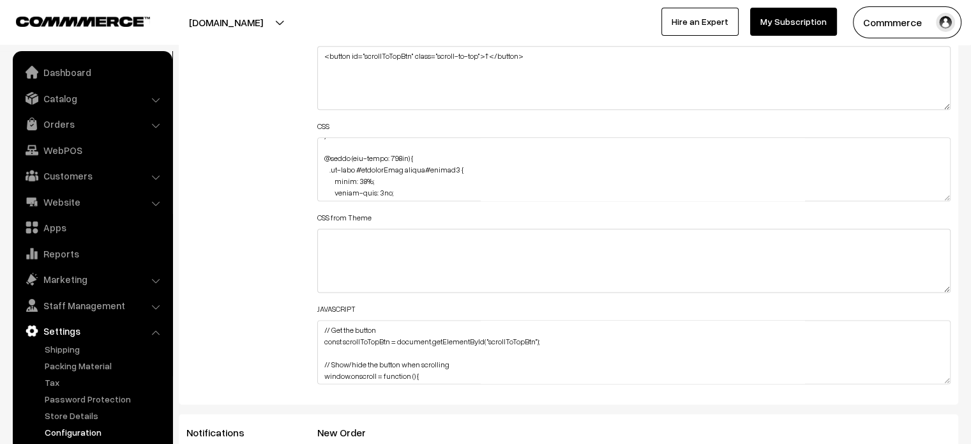
scroll to position [1897, 0]
drag, startPoint x: 948, startPoint y: 194, endPoint x: 937, endPoint y: 359, distance: 165.7
click at [937, 201] on textarea at bounding box center [634, 169] width 634 height 64
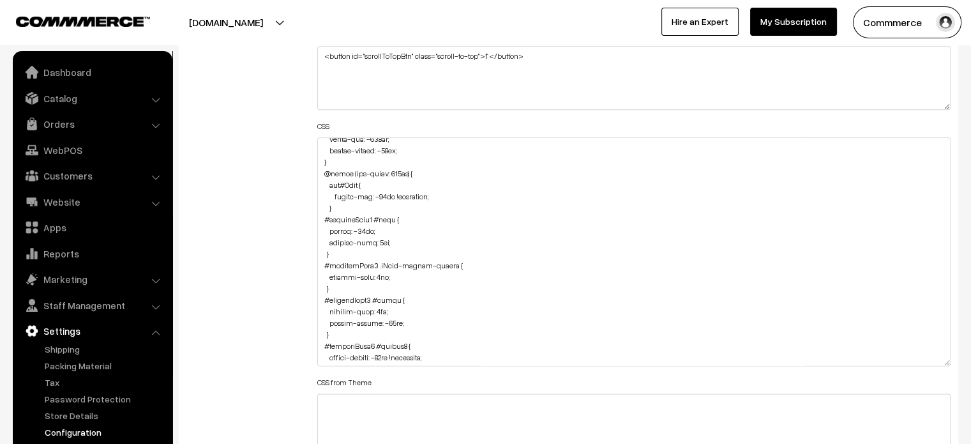
scroll to position [0, 0]
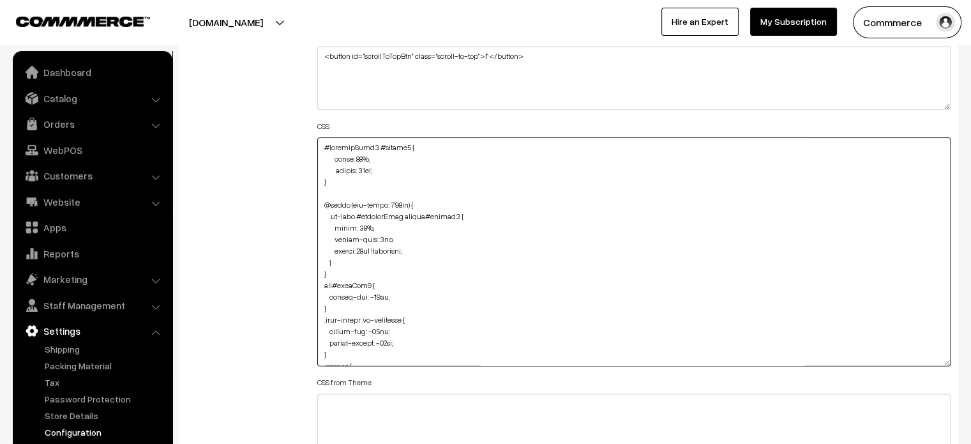
click at [322, 146] on textarea at bounding box center [634, 251] width 634 height 229
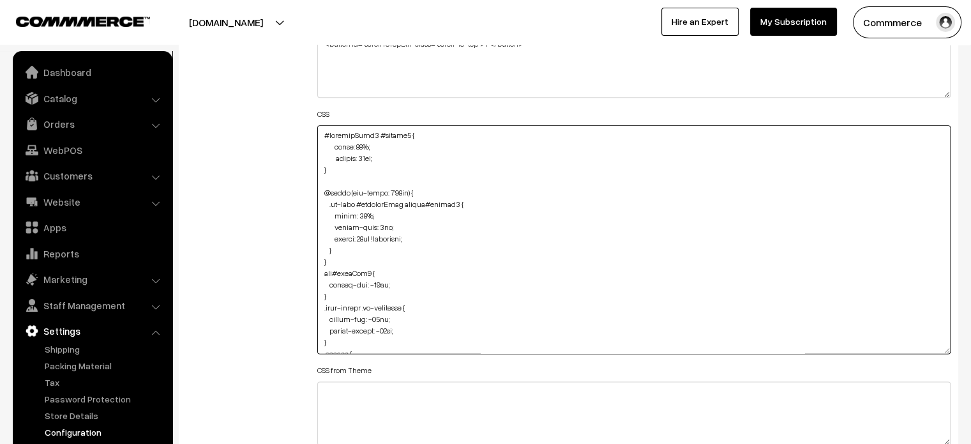
paste textarea "#productCard button#button2 {"
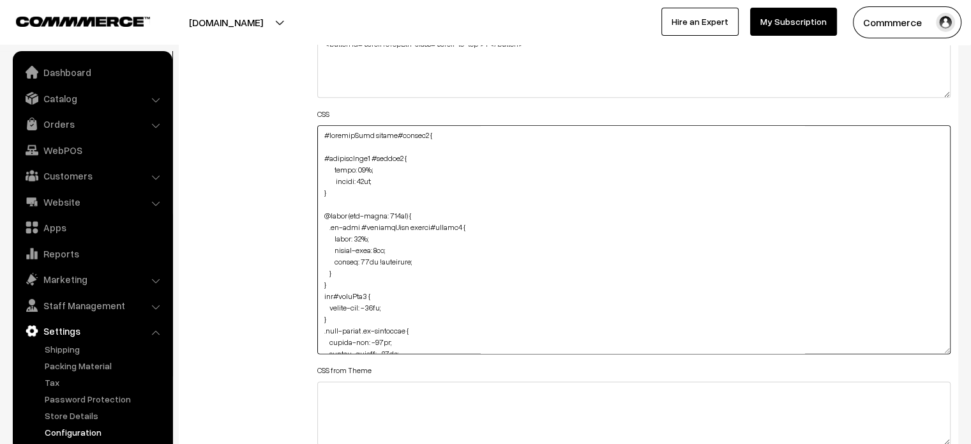
scroll to position [1579, 0]
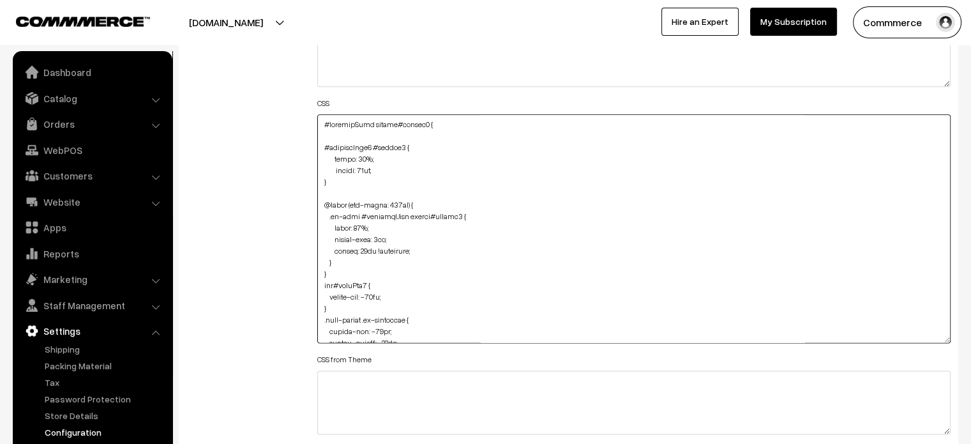
paste textarea "margin-left: 15px;"
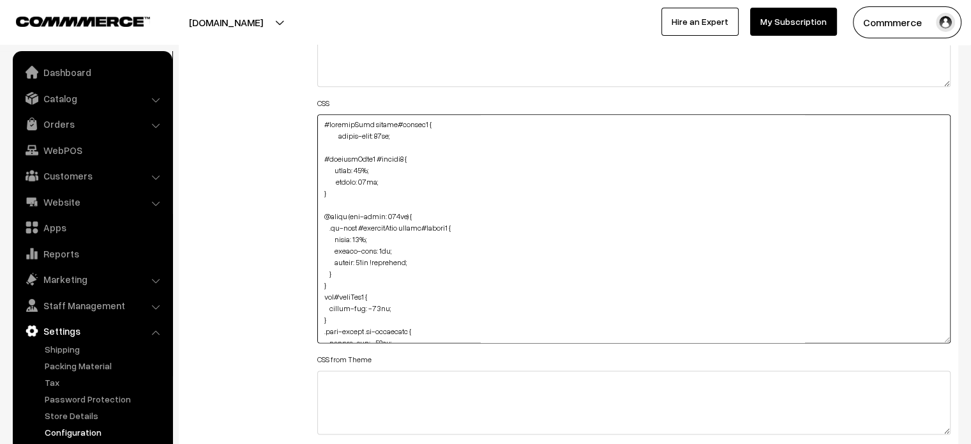
scroll to position [1591, 0]
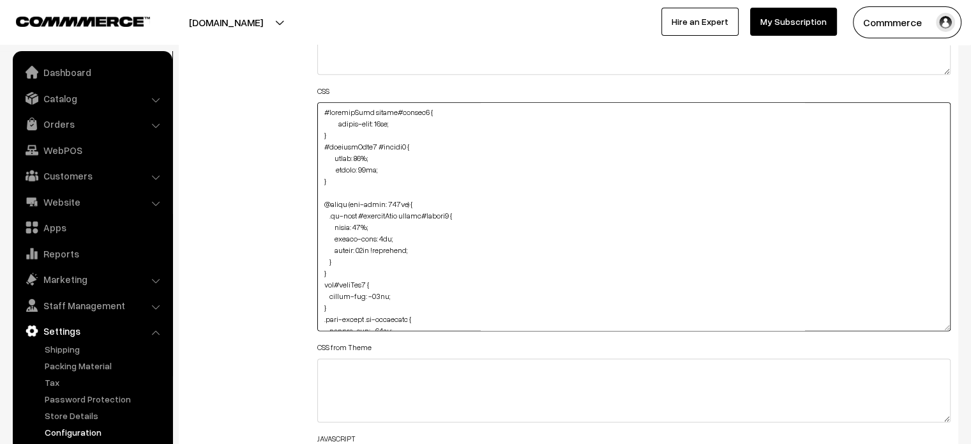
type textarea "#productCard button#button2 { margin-left: 15px; } #productType1 #button2 { wid…"
click at [242, 151] on div "Additional HTML/JS/CSS" at bounding box center [242, 210] width 131 height 621
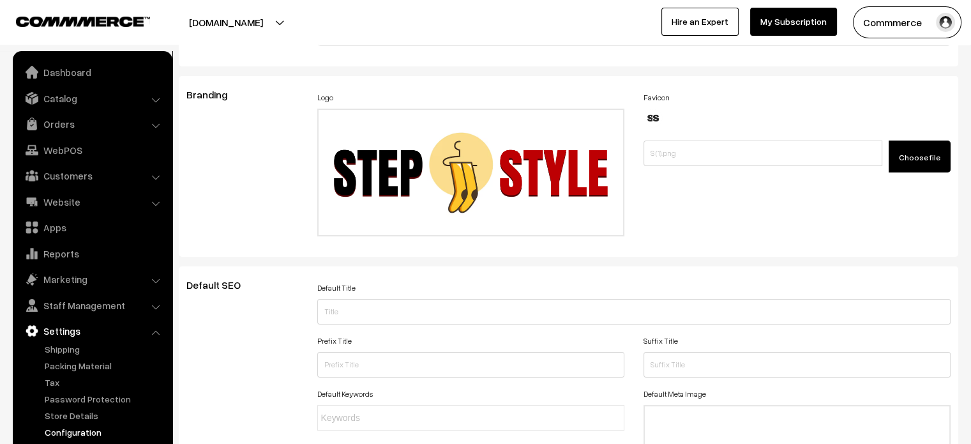
scroll to position [0, 0]
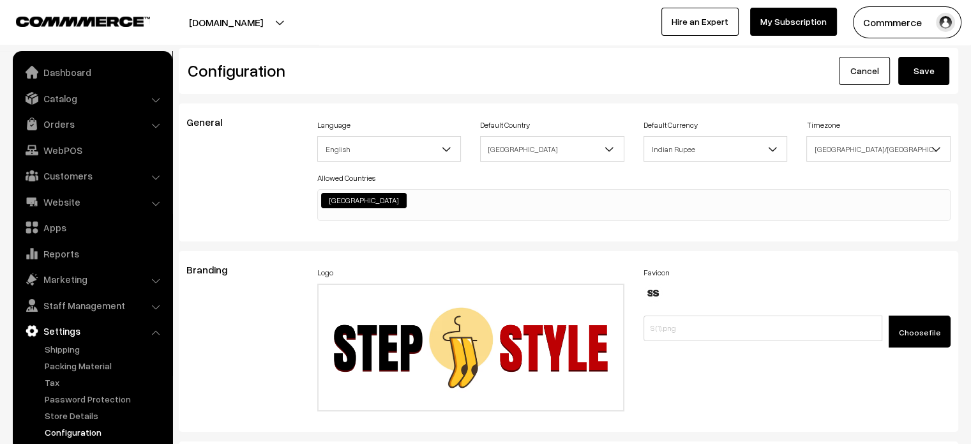
click at [923, 76] on button "Save" at bounding box center [923, 71] width 51 height 28
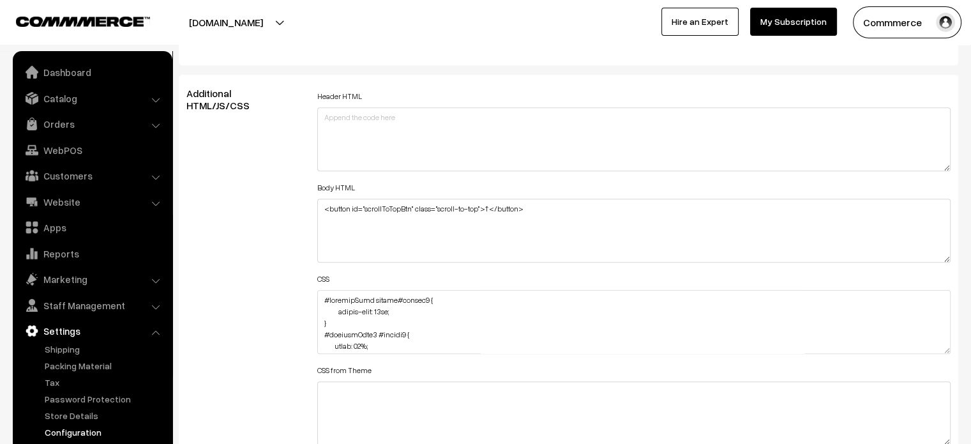
scroll to position [1407, 0]
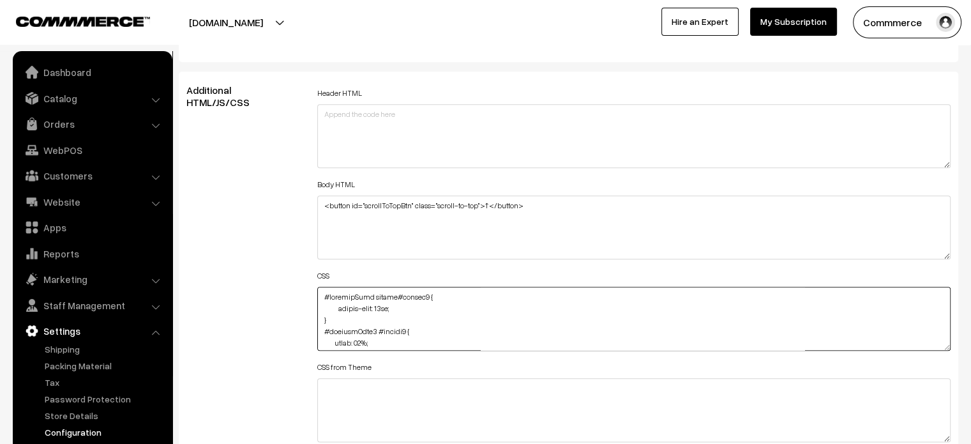
click at [435, 296] on textarea at bounding box center [634, 319] width 634 height 64
drag, startPoint x: 328, startPoint y: 324, endPoint x: 317, endPoint y: 299, distance: 27.2
click at [317, 299] on textarea at bounding box center [634, 319] width 634 height 64
paste textarea ".oc-grid #productCard button#button2 { width: 90%; margin-left: 15px; margin-bo…"
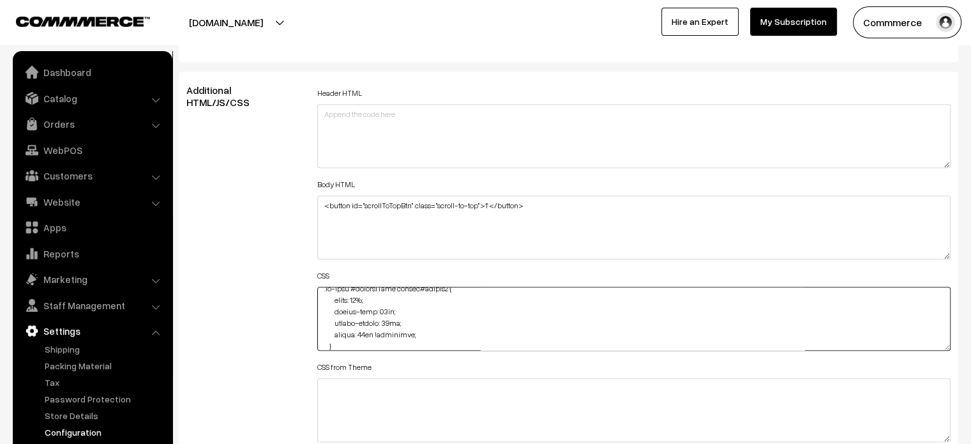
click at [370, 301] on textarea at bounding box center [634, 319] width 634 height 64
click at [421, 305] on textarea at bounding box center [634, 319] width 634 height 64
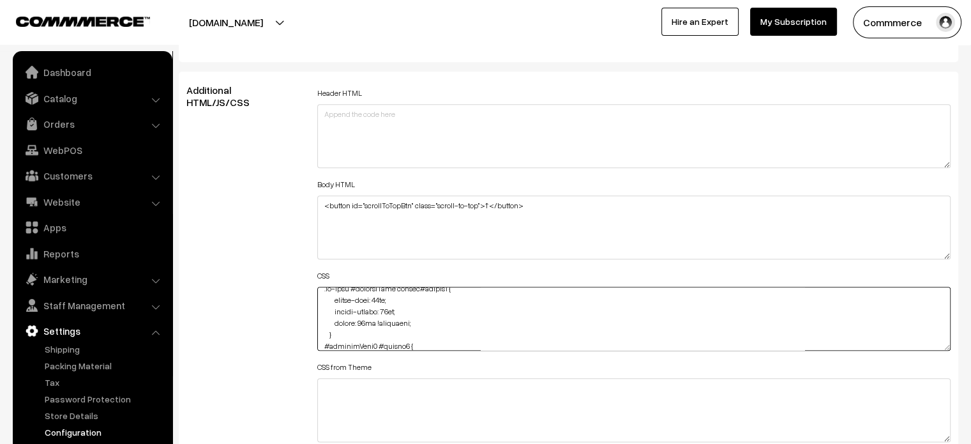
click at [421, 305] on textarea at bounding box center [634, 319] width 634 height 64
click at [419, 311] on textarea at bounding box center [634, 319] width 634 height 64
type textarea ".oc-grid #productCard button#button2 { margin-left: 15px; } #productType1 #butt…"
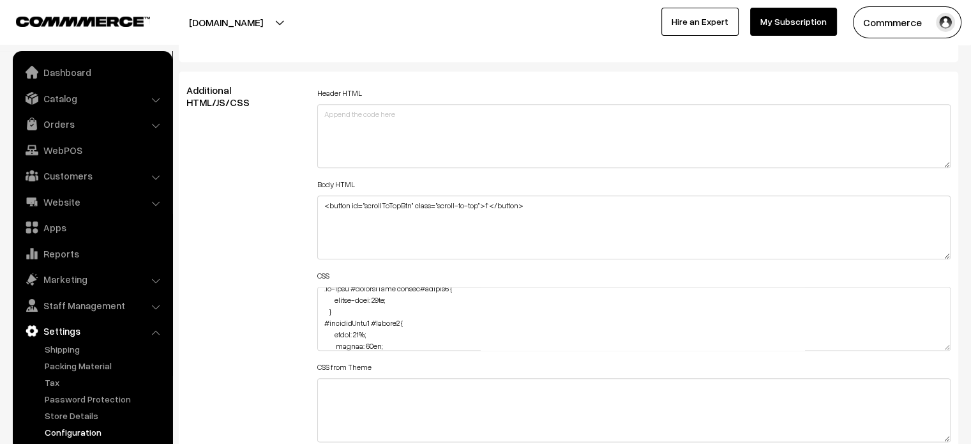
click at [283, 302] on div "Additional HTML/JS/CSS" at bounding box center [242, 312] width 131 height 457
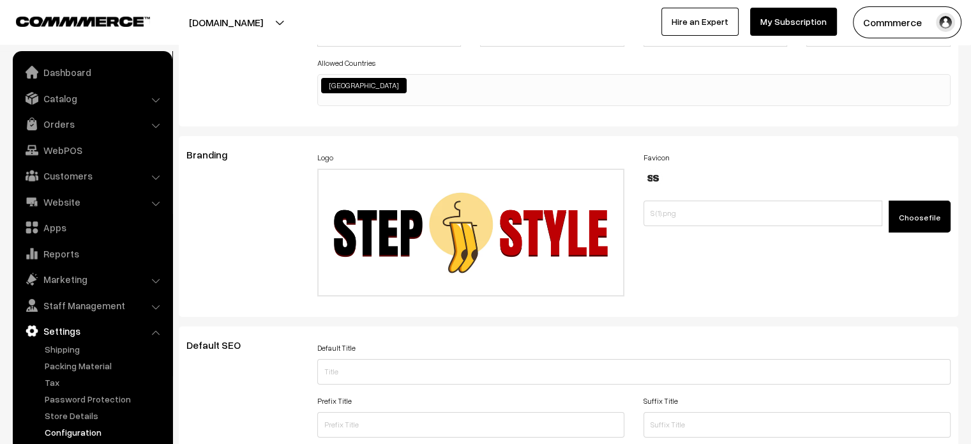
scroll to position [0, 0]
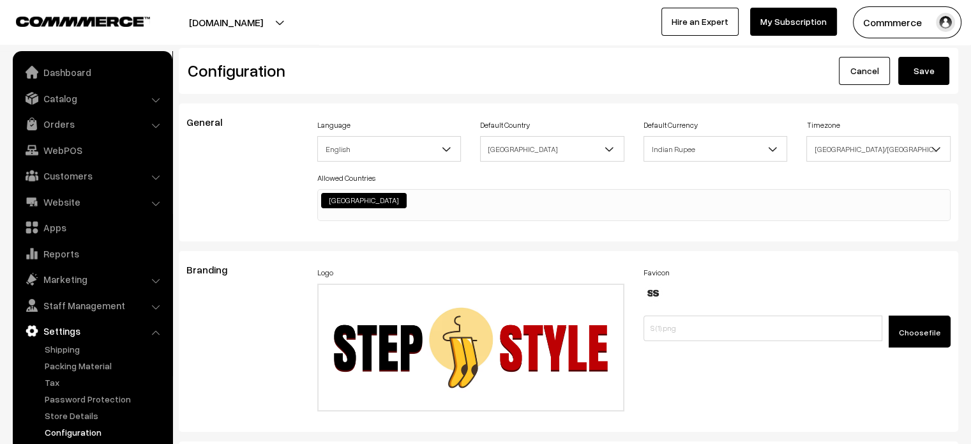
click at [922, 71] on button "Save" at bounding box center [923, 71] width 51 height 28
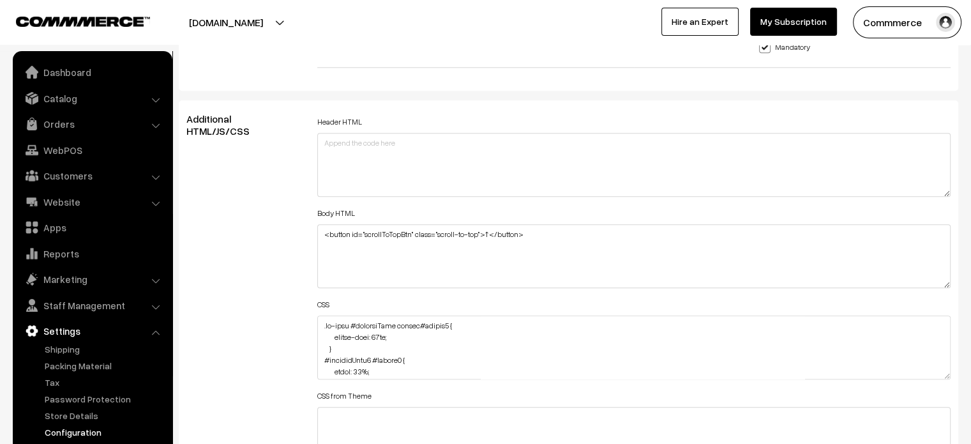
scroll to position [1387, 0]
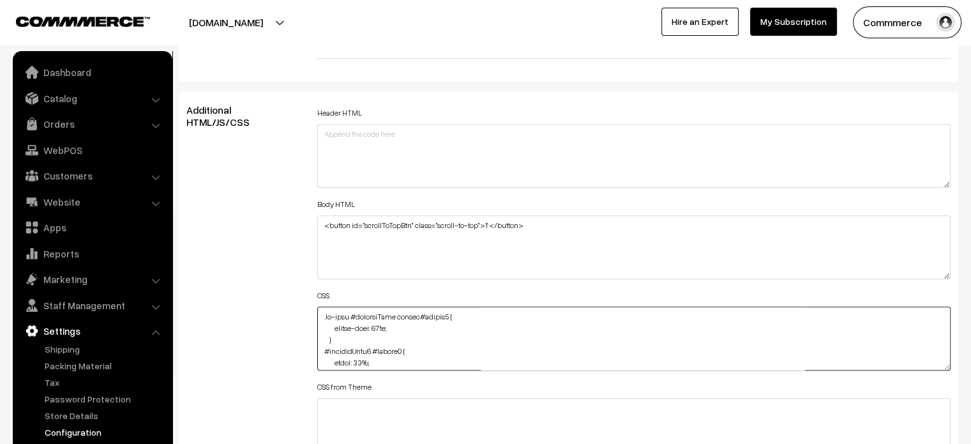
click at [387, 327] on textarea at bounding box center [634, 338] width 634 height 64
paste textarea "!important"
type textarea ".oc-grid #productCard button#button2 { margin-left: 15px !important; } #product…"
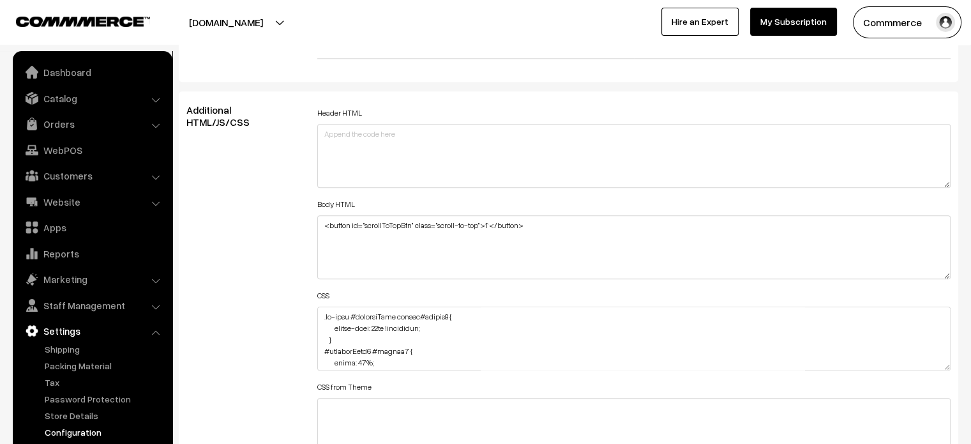
click at [192, 300] on div "Additional HTML/JS/CSS" at bounding box center [242, 332] width 131 height 457
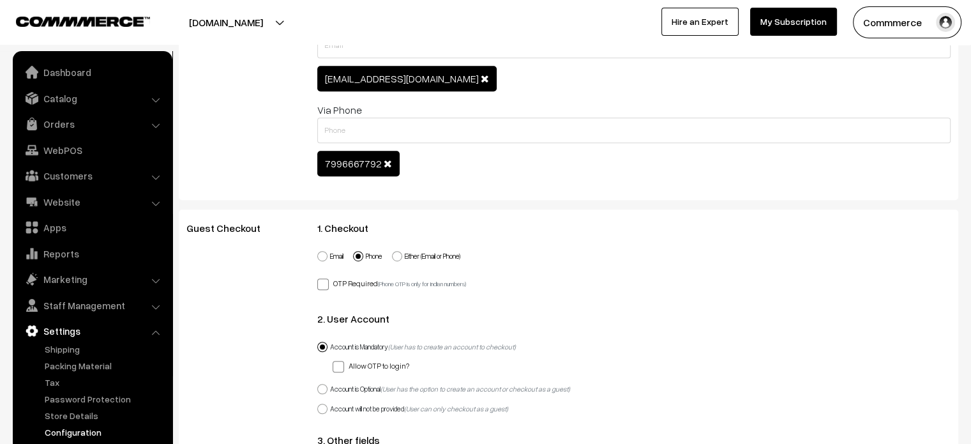
scroll to position [0, 0]
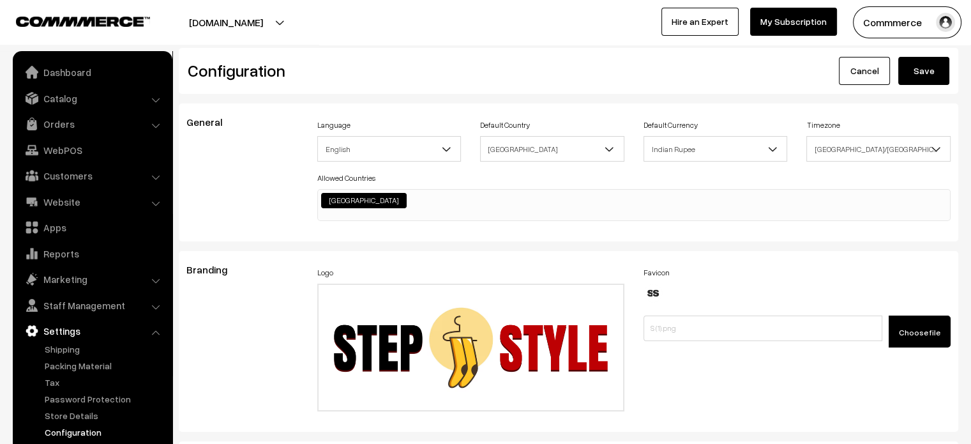
click at [935, 62] on button "Save" at bounding box center [923, 71] width 51 height 28
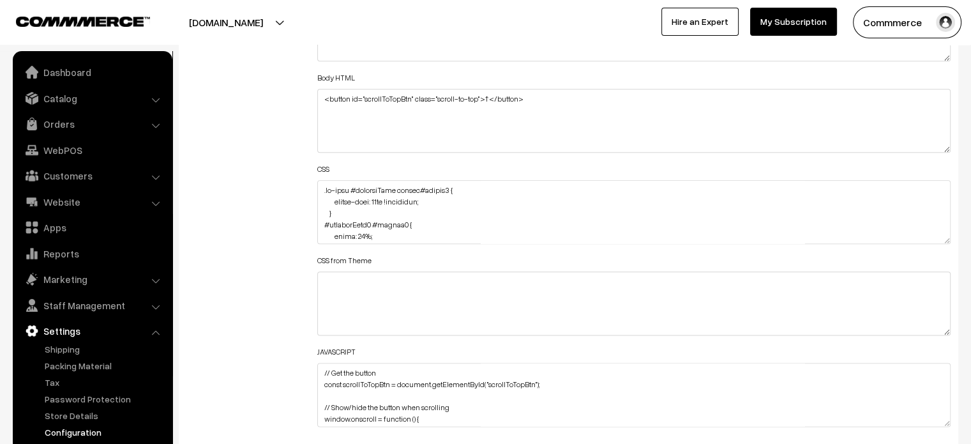
scroll to position [1509, 0]
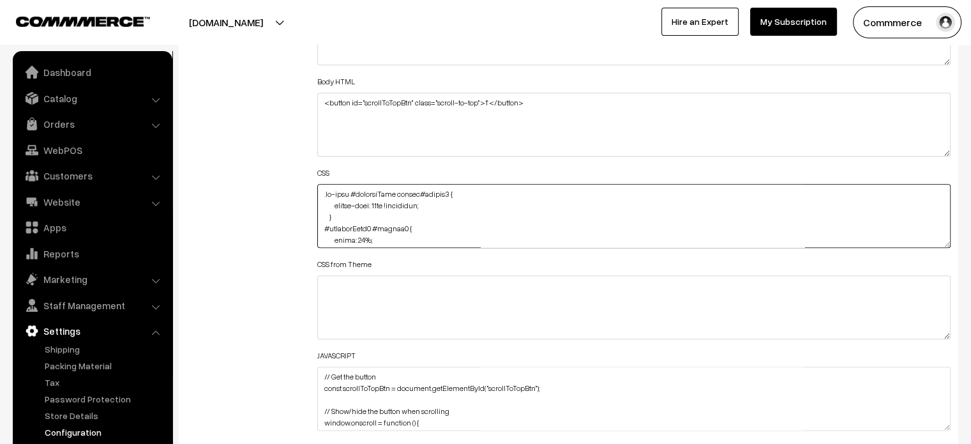
drag, startPoint x: 335, startPoint y: 215, endPoint x: 312, endPoint y: 184, distance: 38.8
click at [312, 184] on div "Header HTML Body HTML <button id="scrollToTopBtn" class="scroll-to-top">↑</butt…" at bounding box center [634, 209] width 653 height 457
type textarea "#productType1 #button2 { width: 90%; height: 40px; } @media (max-width: 767px) …"
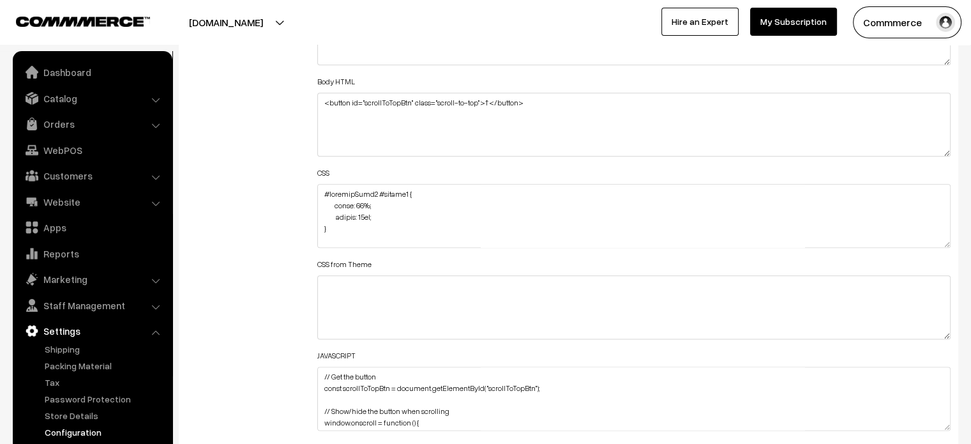
click at [301, 191] on div "Additional HTML/JS/CSS" at bounding box center [242, 209] width 131 height 457
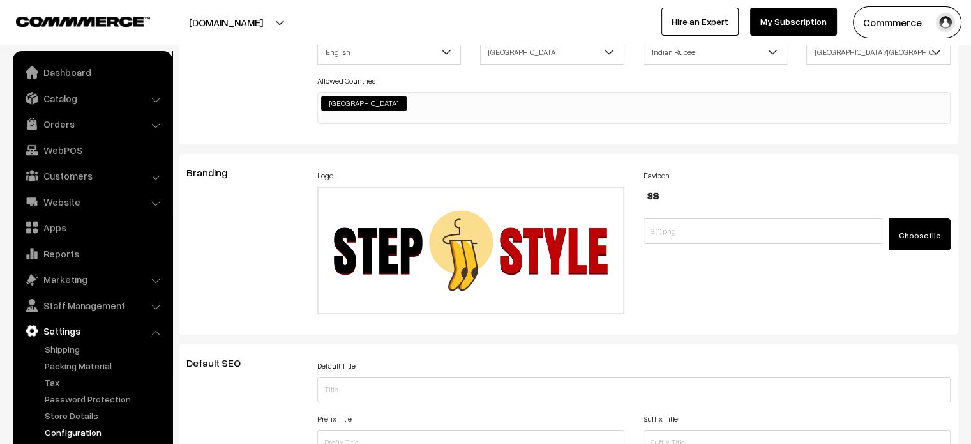
scroll to position [0, 0]
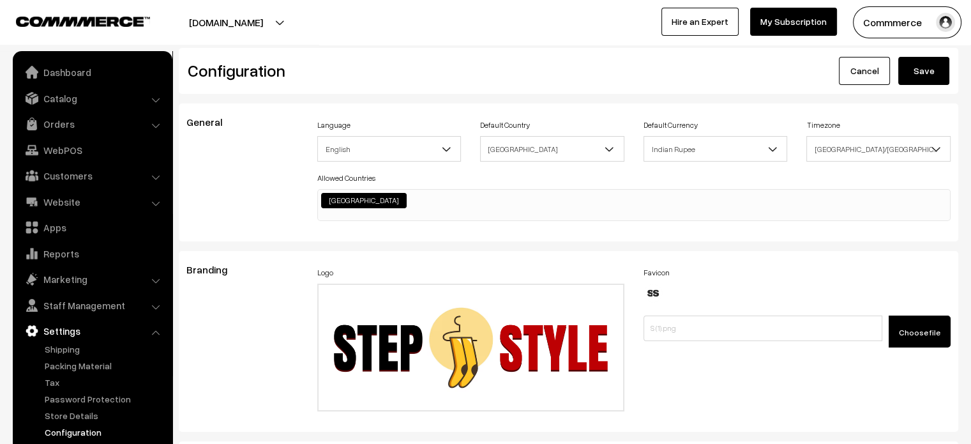
click at [914, 73] on button "Save" at bounding box center [923, 71] width 51 height 28
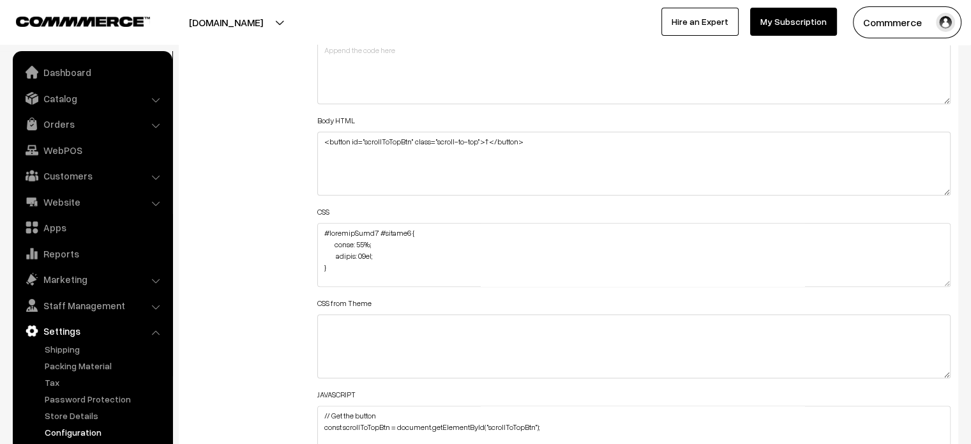
scroll to position [1471, 0]
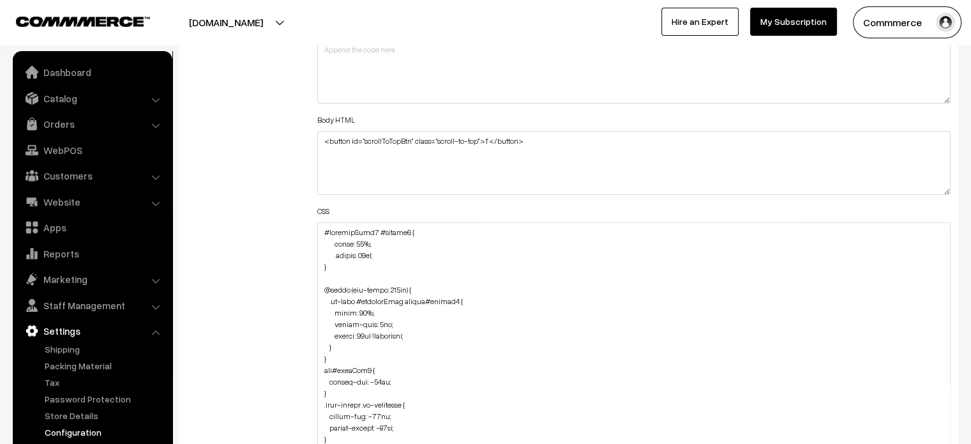
drag, startPoint x: 948, startPoint y: 282, endPoint x: 909, endPoint y: 474, distance: 196.0
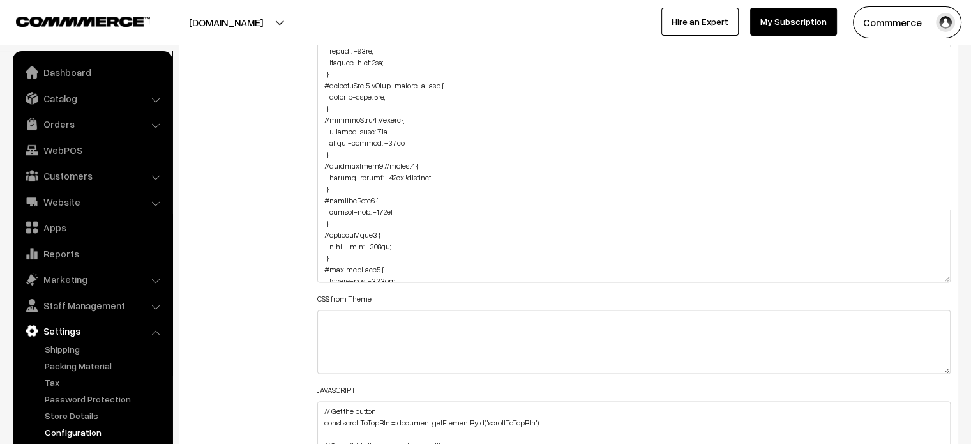
scroll to position [630, 0]
click at [454, 176] on textarea at bounding box center [634, 154] width 634 height 255
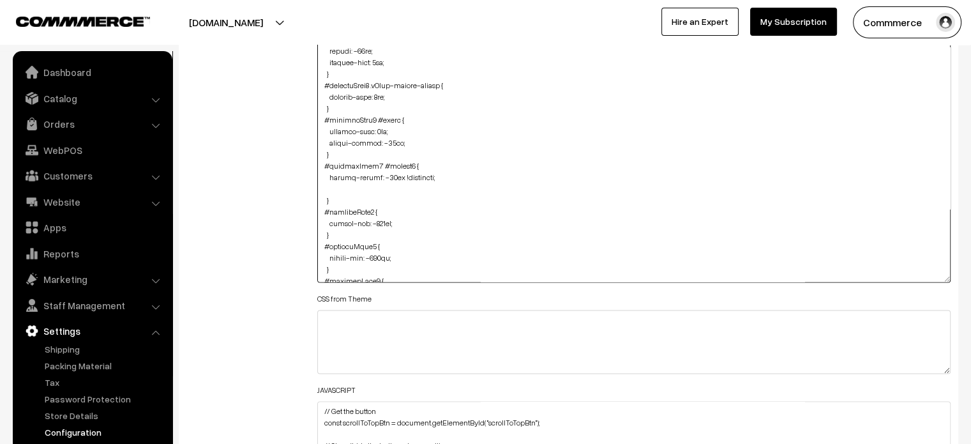
paste textarea ".oc-grid #productCard button#button2 { margin-left: 15px !important; }"
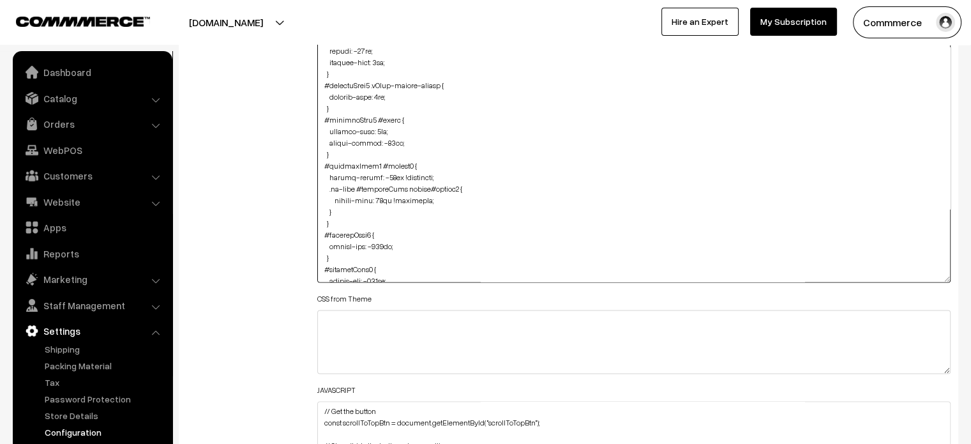
click at [467, 184] on textarea at bounding box center [634, 154] width 634 height 255
click at [409, 183] on textarea at bounding box center [634, 154] width 634 height 255
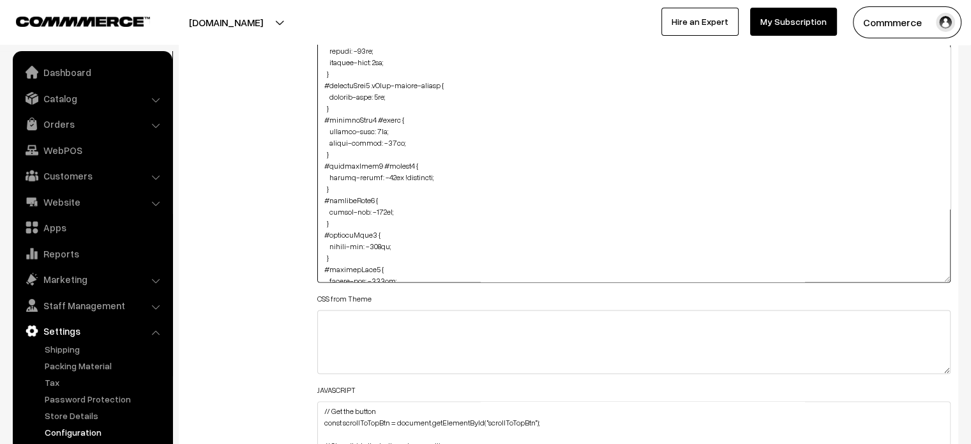
click at [474, 192] on textarea at bounding box center [634, 154] width 634 height 255
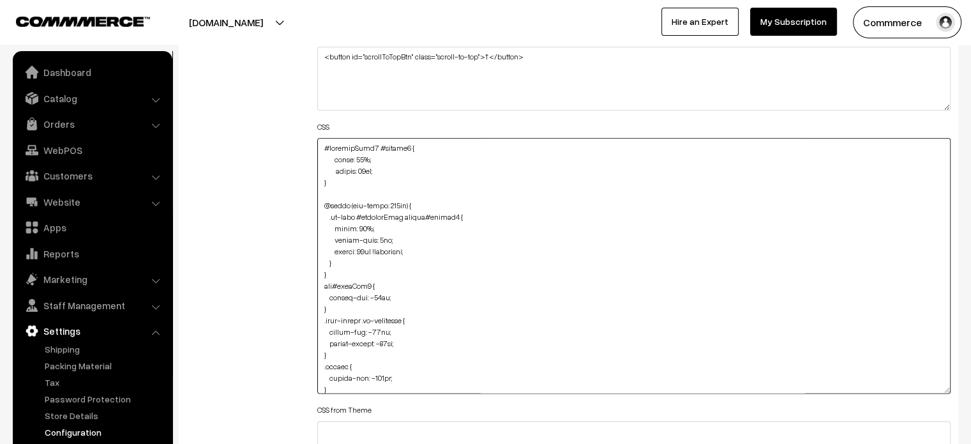
scroll to position [1547, 0]
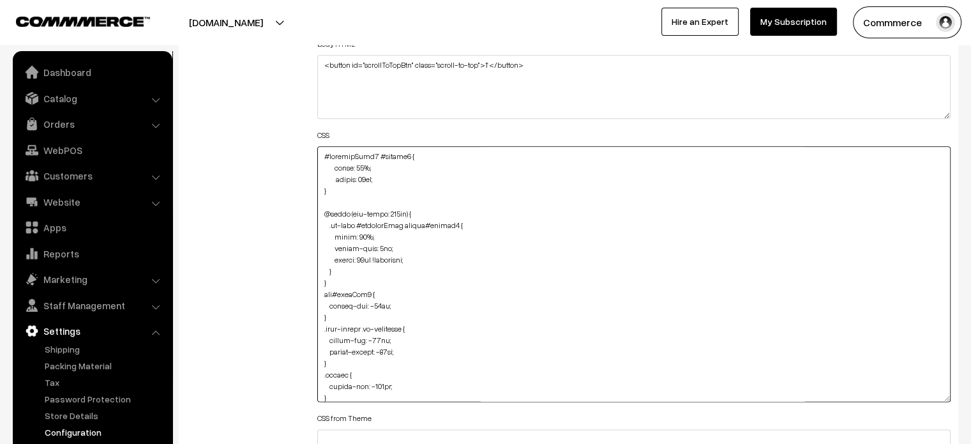
click at [320, 153] on textarea at bounding box center [634, 273] width 634 height 255
paste textarea ".oc-grid #productCard button#button2 { margin-left: 15px !important; }"
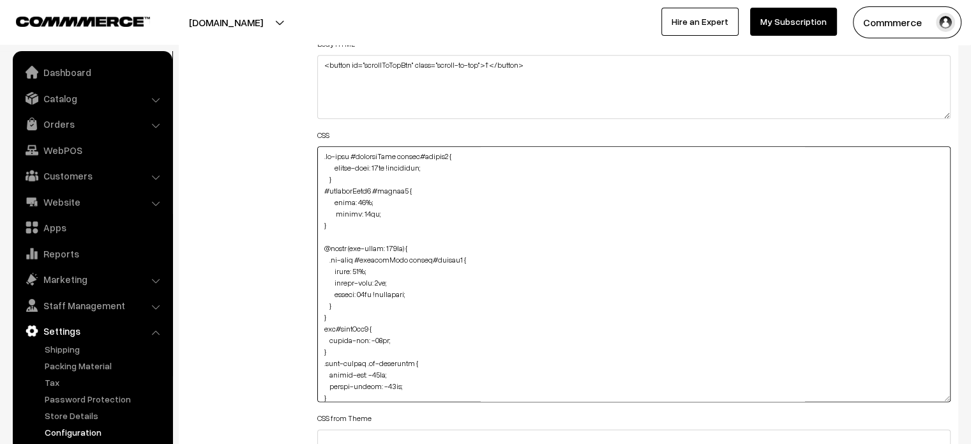
drag, startPoint x: 373, startPoint y: 188, endPoint x: 321, endPoint y: 192, distance: 51.8
click at [321, 192] on textarea at bounding box center [634, 273] width 634 height 255
drag, startPoint x: 424, startPoint y: 151, endPoint x: 310, endPoint y: 147, distance: 113.7
click at [310, 147] on div "Header HTML Body HTML <button id="scrollToTopBtn" class="scroll-to-top">↑</butt…" at bounding box center [634, 268] width 653 height 648
paste textarea "#productType1"
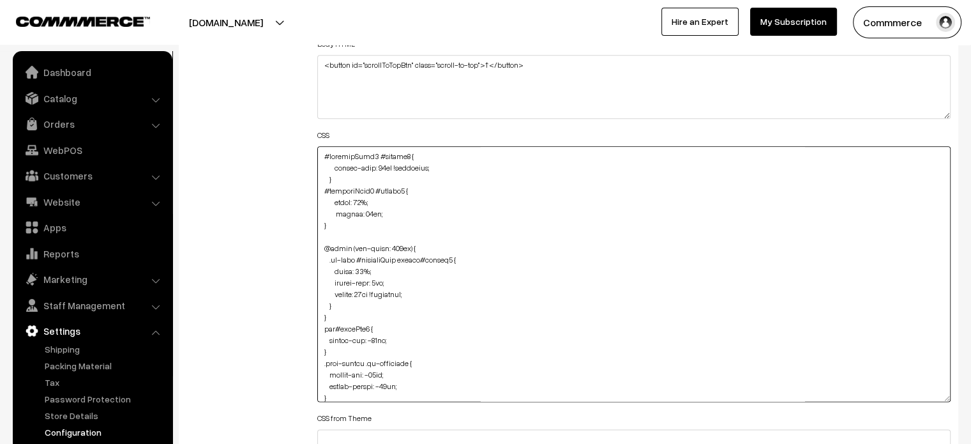
click at [318, 153] on textarea at bounding box center [634, 273] width 634 height 255
drag, startPoint x: 326, startPoint y: 178, endPoint x: 343, endPoint y: 201, distance: 28.7
click at [343, 201] on textarea at bounding box center [634, 273] width 634 height 255
click at [333, 163] on textarea at bounding box center [634, 273] width 634 height 255
paste textarea "#productType3 #button2 { margin-left: 15px !important; }"
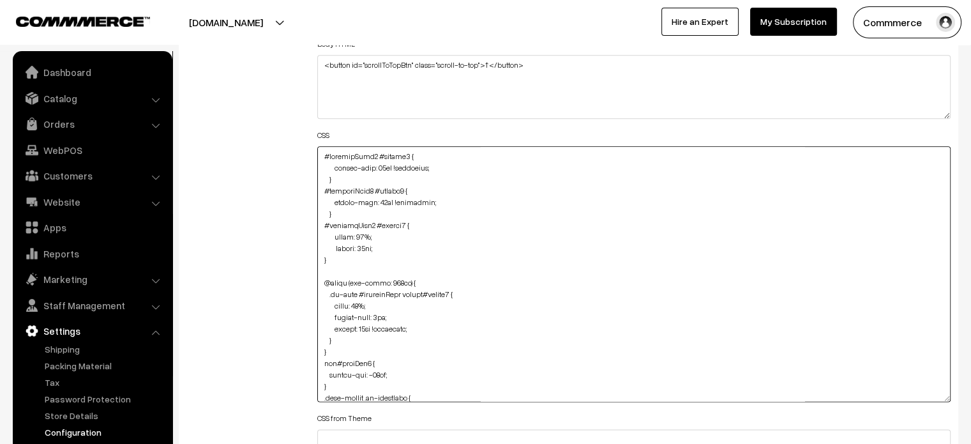
click at [375, 164] on textarea at bounding box center [634, 273] width 634 height 255
type textarea "#productType4 #button2 { margin-left: 15px !important; } #productType3 #button2…"
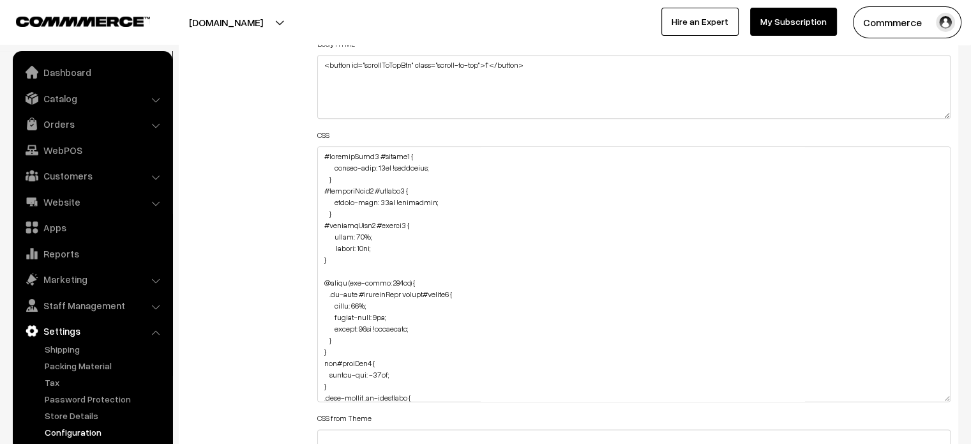
click at [271, 221] on div "Additional HTML/JS/CSS" at bounding box center [242, 268] width 131 height 648
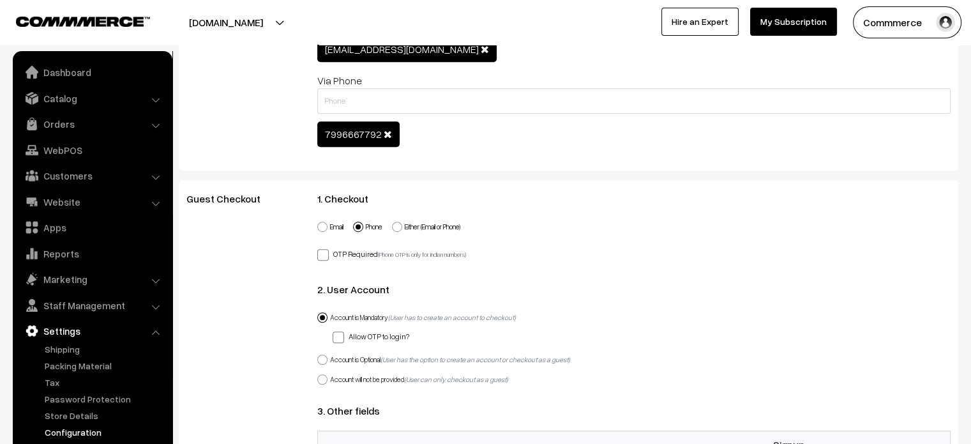
scroll to position [0, 0]
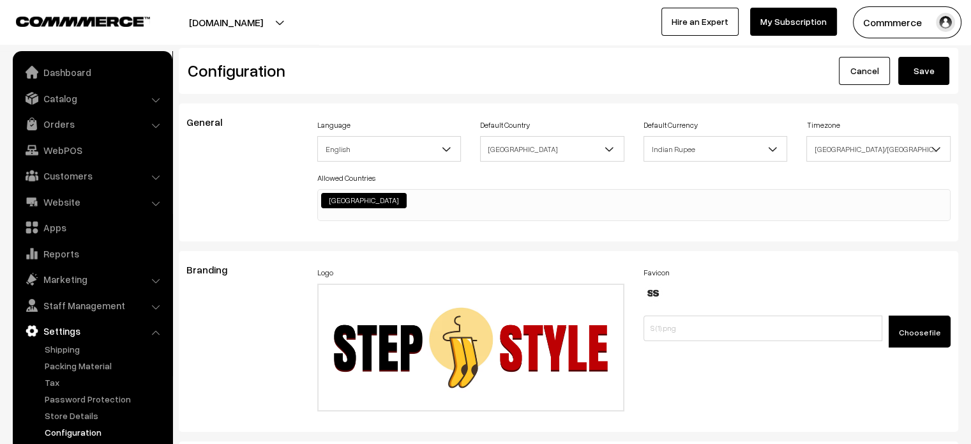
click at [922, 61] on button "Save" at bounding box center [923, 71] width 51 height 28
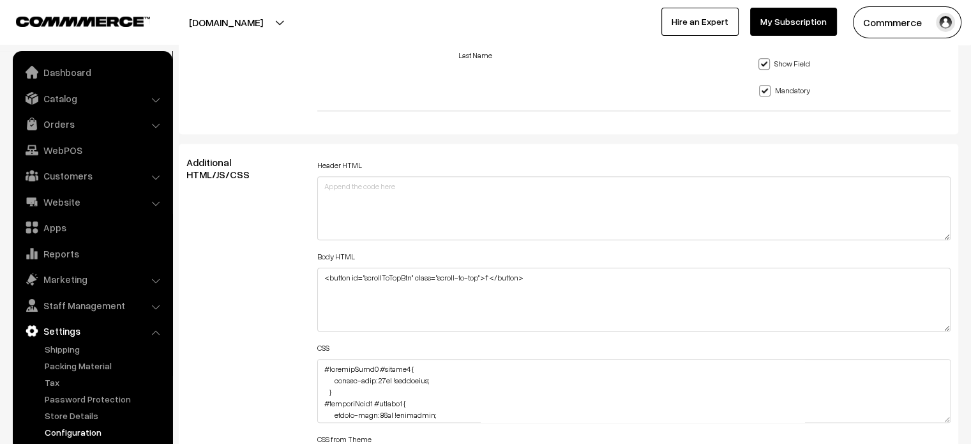
scroll to position [1335, 0]
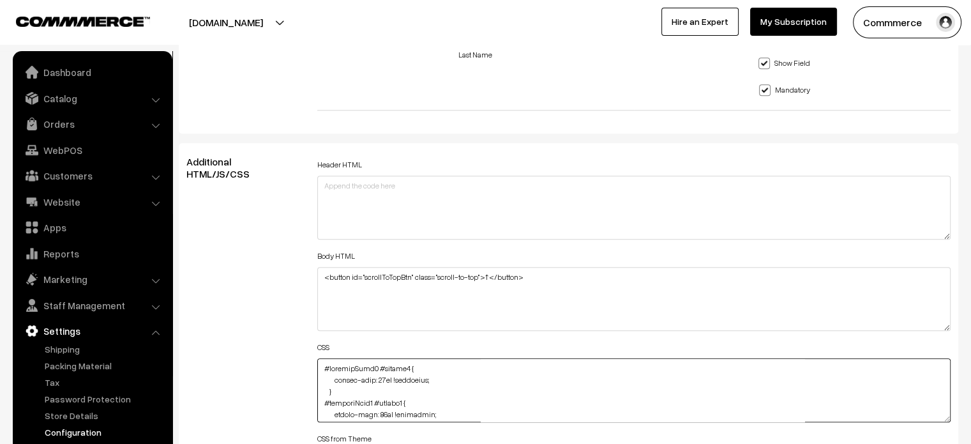
click at [321, 366] on textarea at bounding box center [634, 390] width 634 height 64
paste textarea "#productType3 #name { margin-bottom: 4px; }"
type textarea "#productType3 #name { margin-bottom: 4px; } #productType4 #button2 { margin-lef…"
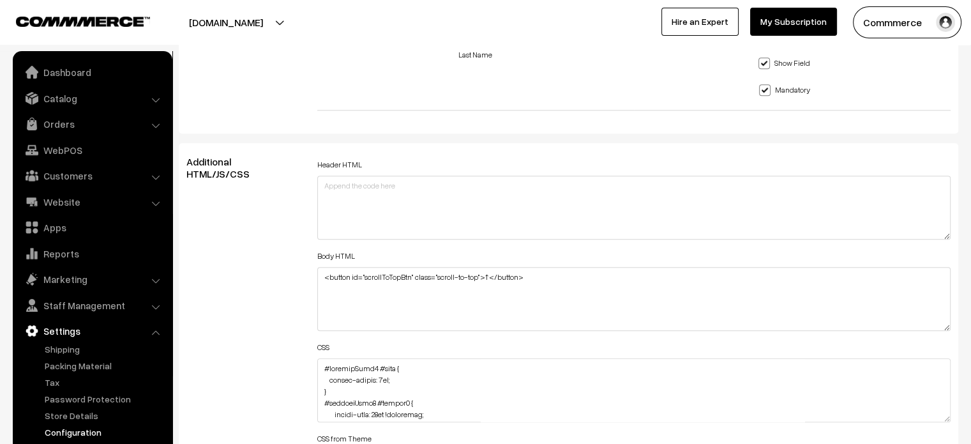
click at [261, 340] on div "Additional HTML/JS/CSS" at bounding box center [242, 384] width 131 height 457
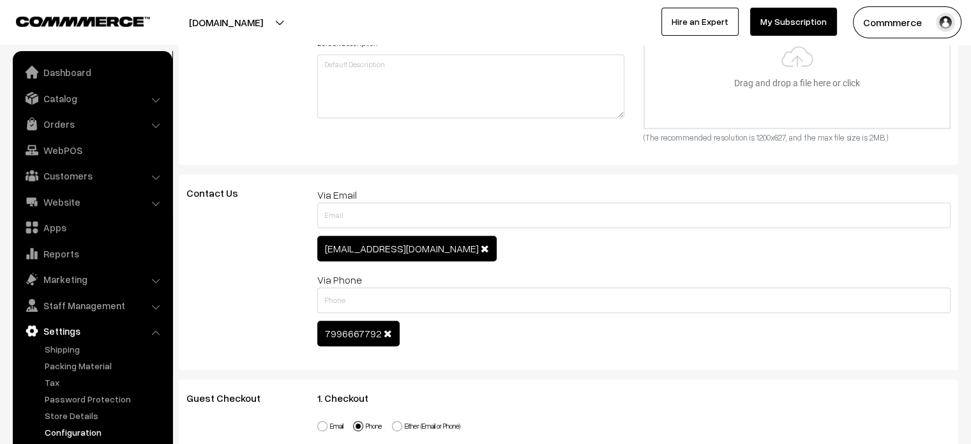
scroll to position [0, 0]
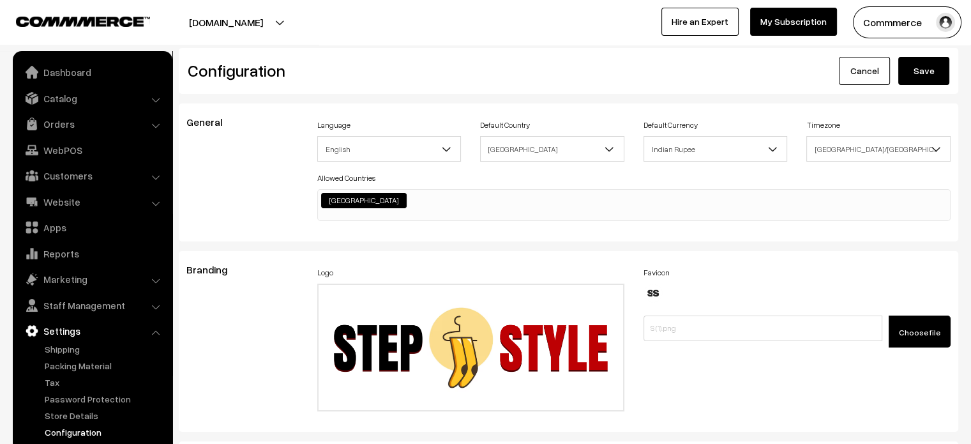
click at [930, 66] on button "Save" at bounding box center [923, 71] width 51 height 28
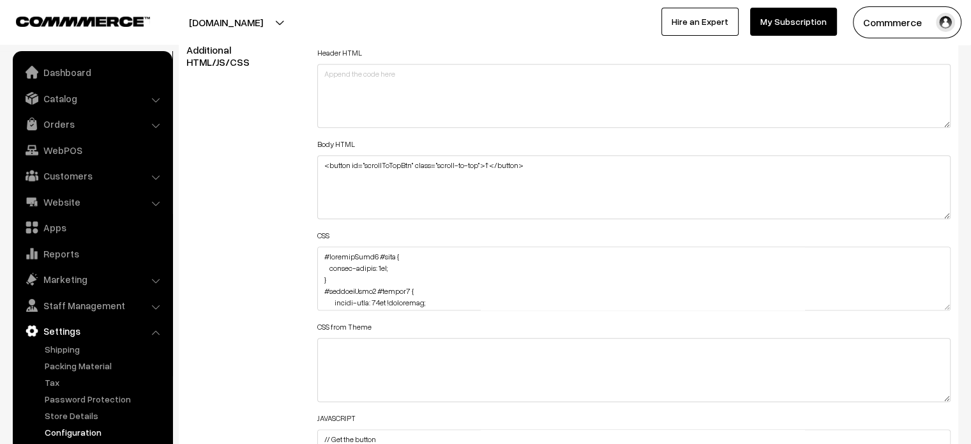
scroll to position [1449, 0]
drag, startPoint x: 948, startPoint y: 303, endPoint x: 926, endPoint y: 464, distance: 162.4
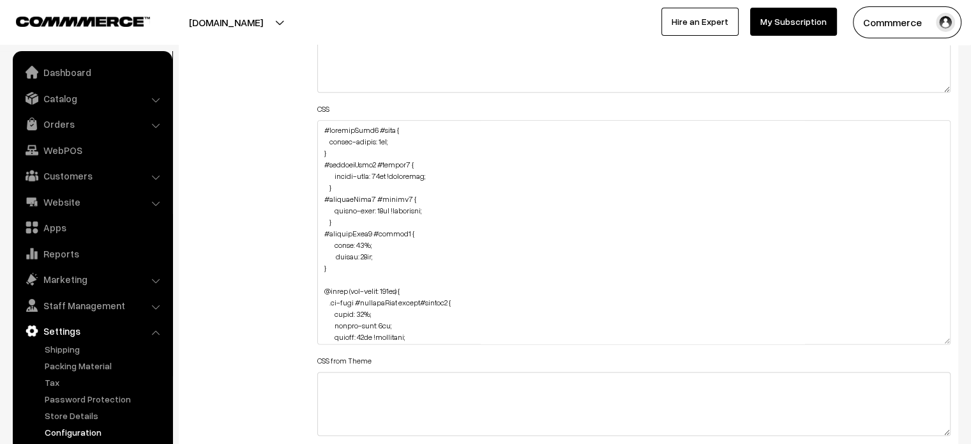
scroll to position [1576, 0]
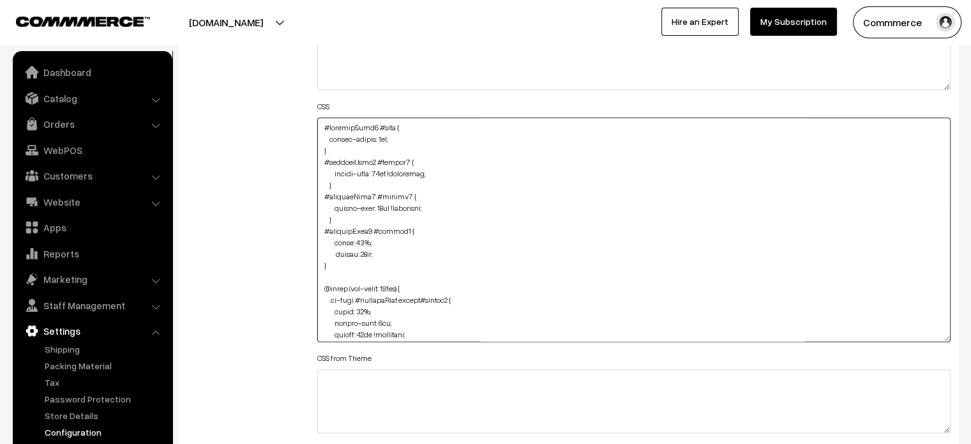
click at [321, 126] on textarea at bounding box center [634, 229] width 634 height 224
click at [327, 144] on textarea at bounding box center [634, 229] width 634 height 224
click at [326, 126] on textarea at bounding box center [634, 229] width 634 height 224
paste textarea "#productType3 #price { margin-bottom: -22px; }"
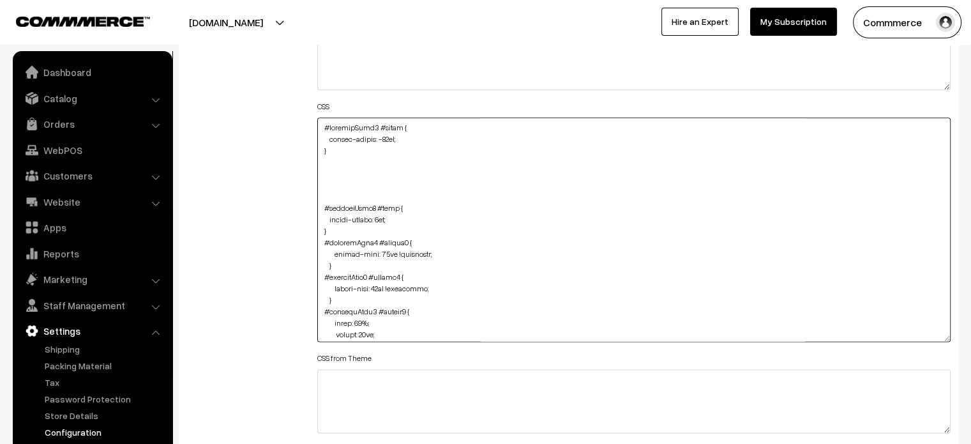
paste textarea "#productType3 #price { margin-bottom: -22px; }"
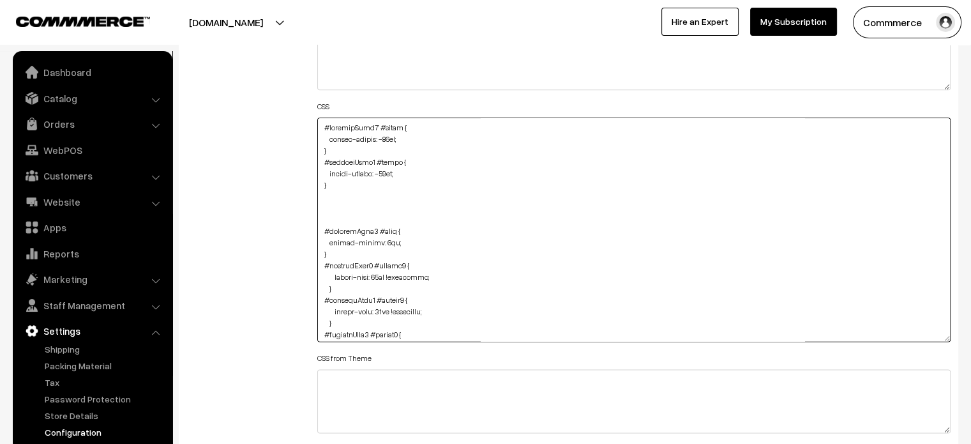
click at [373, 160] on textarea at bounding box center [634, 229] width 634 height 224
drag, startPoint x: 320, startPoint y: 229, endPoint x: 329, endPoint y: 250, distance: 22.9
click at [329, 250] on textarea at bounding box center [634, 229] width 634 height 224
click at [329, 200] on textarea at bounding box center [634, 229] width 634 height 224
paste textarea "#productType3 #name { margin-bottom: 4px; }"
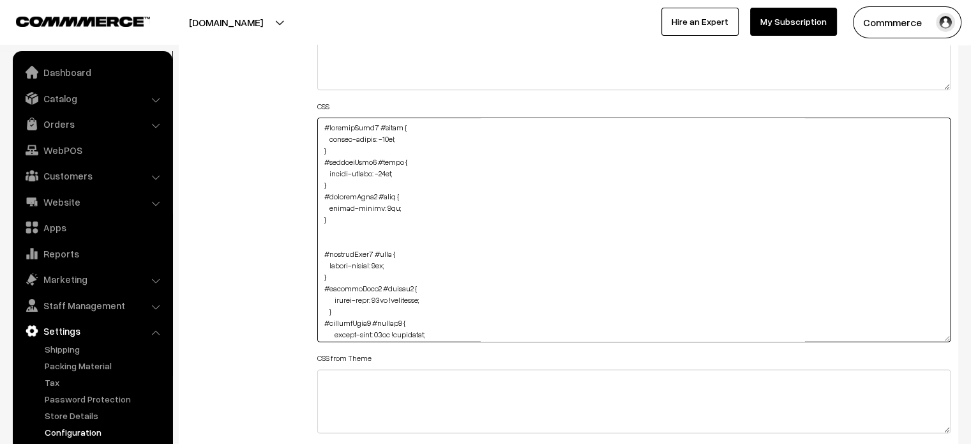
click at [377, 195] on textarea at bounding box center [634, 229] width 634 height 224
click at [328, 227] on textarea at bounding box center [634, 229] width 634 height 224
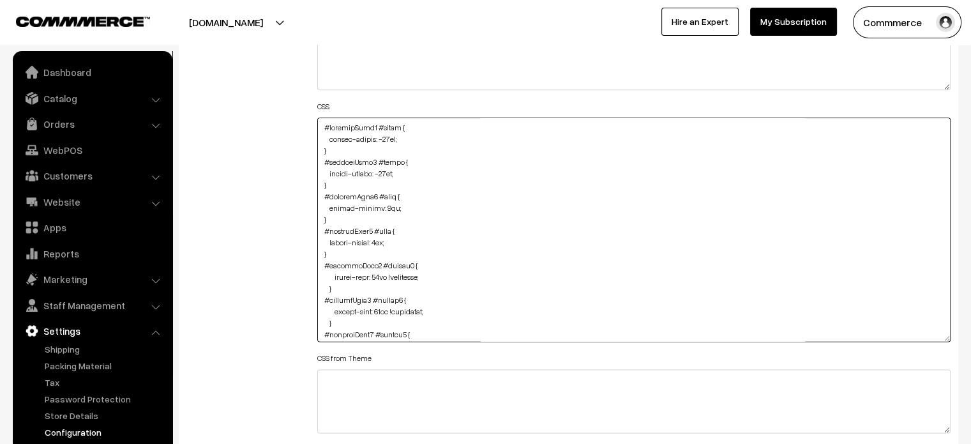
type textarea "#productType3 #price { margin-bottom: -22px; } #productType4 #price { margin-bo…"
click at [249, 252] on div "Additional HTML/JS/CSS" at bounding box center [242, 223] width 131 height 617
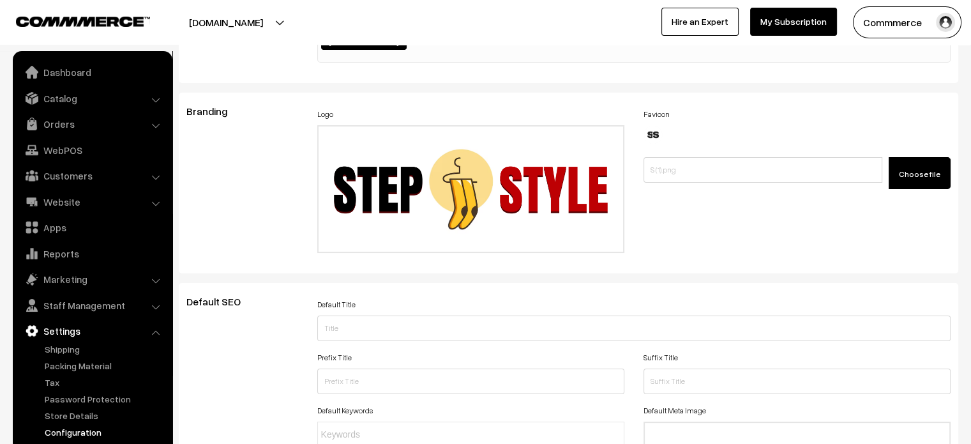
scroll to position [0, 0]
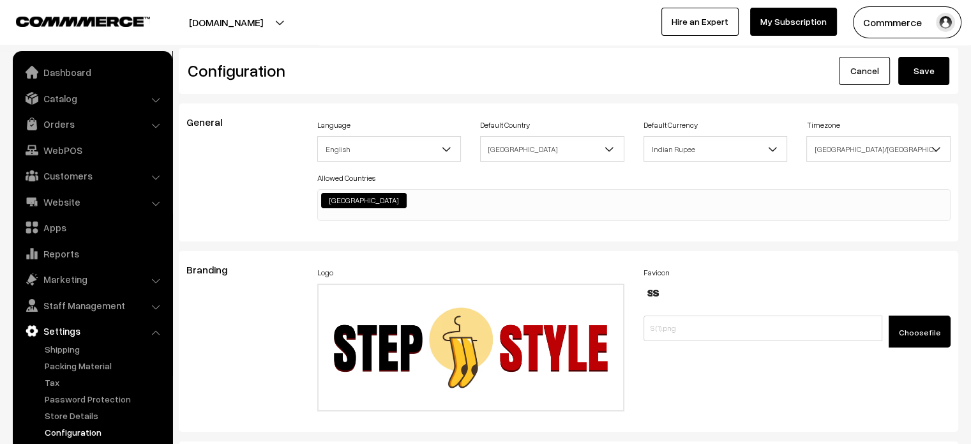
click at [903, 68] on button "Save" at bounding box center [923, 71] width 51 height 28
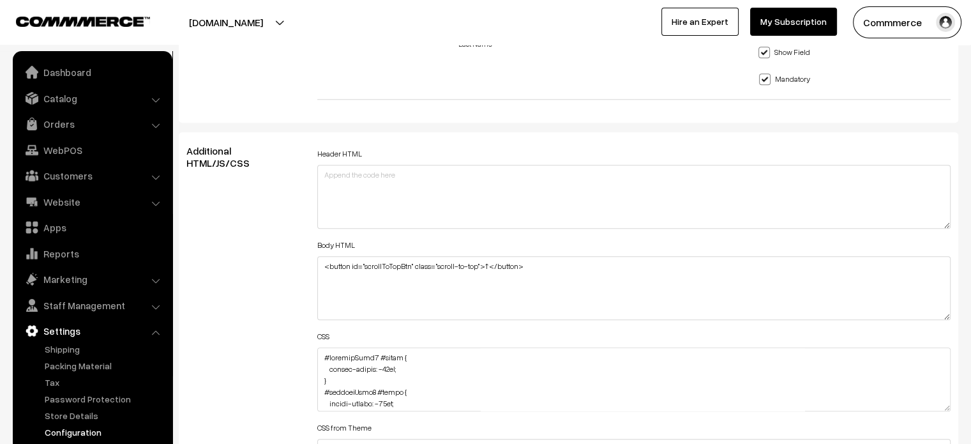
scroll to position [1372, 0]
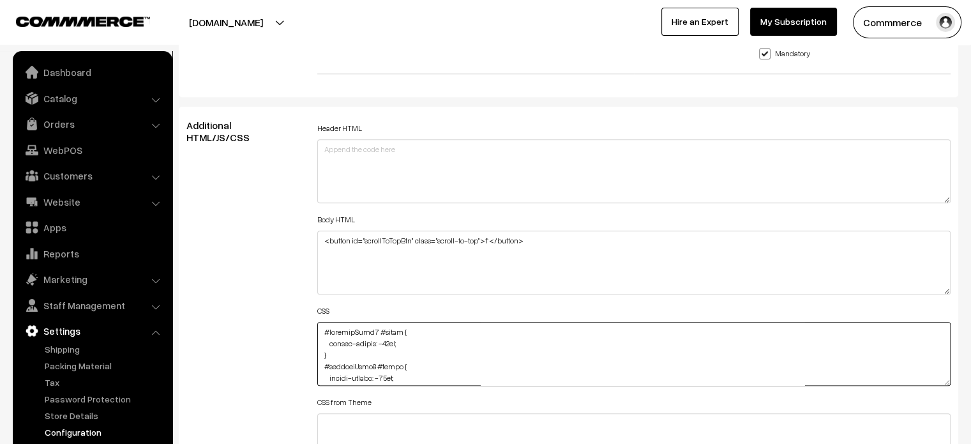
click at [319, 333] on textarea at bounding box center [634, 354] width 634 height 64
paste textarea "#productType3 .pCard-rating-review { padding-left: 8px; margin-top: 14px; } }"
drag, startPoint x: 402, startPoint y: 344, endPoint x: 334, endPoint y: 344, distance: 68.3
click at [334, 344] on textarea at bounding box center [634, 354] width 634 height 64
drag, startPoint x: 329, startPoint y: 329, endPoint x: 456, endPoint y: 351, distance: 128.9
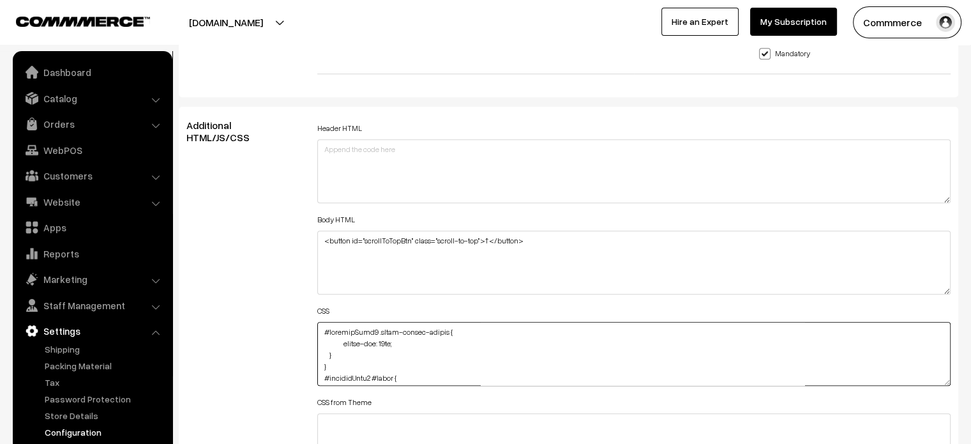
click at [456, 351] on textarea at bounding box center [634, 354] width 634 height 64
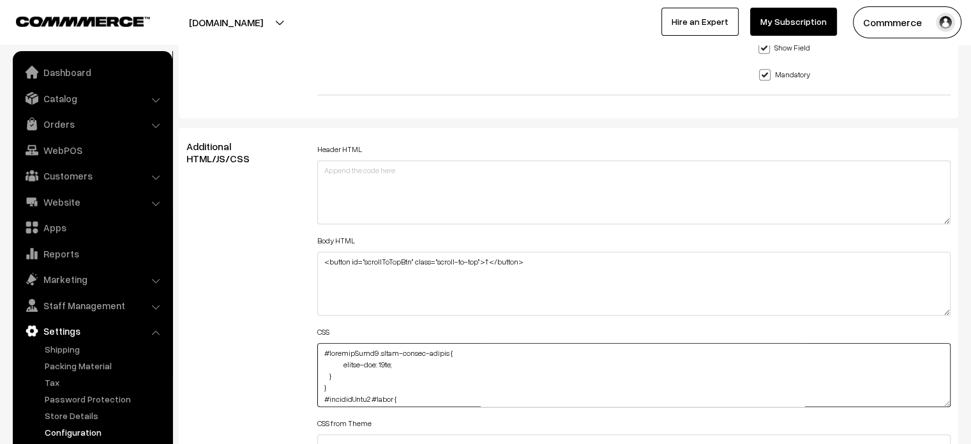
scroll to position [1350, 0]
paste textarea "@media (max-width: 767px) { #productType3 .pCard-rating-review { padding-left: …"
click at [390, 369] on textarea at bounding box center [634, 376] width 634 height 64
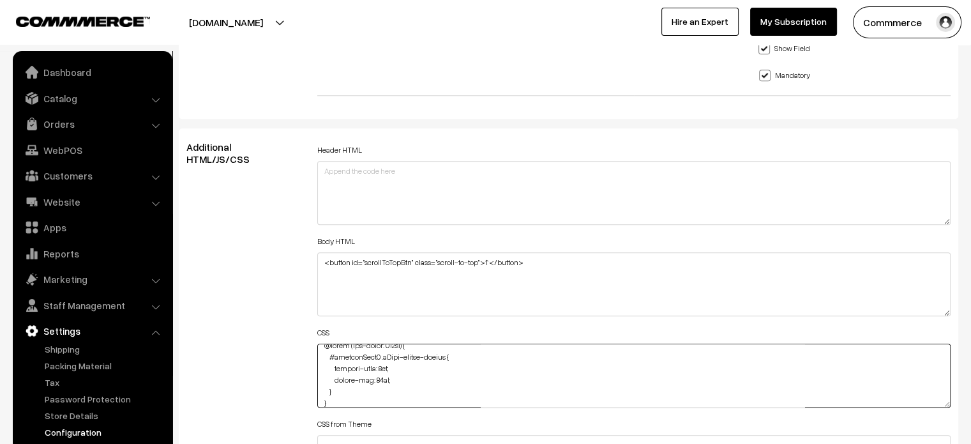
click at [390, 369] on textarea at bounding box center [634, 376] width 634 height 64
click at [332, 354] on textarea at bounding box center [634, 376] width 634 height 64
click at [338, 375] on textarea at bounding box center [634, 376] width 634 height 64
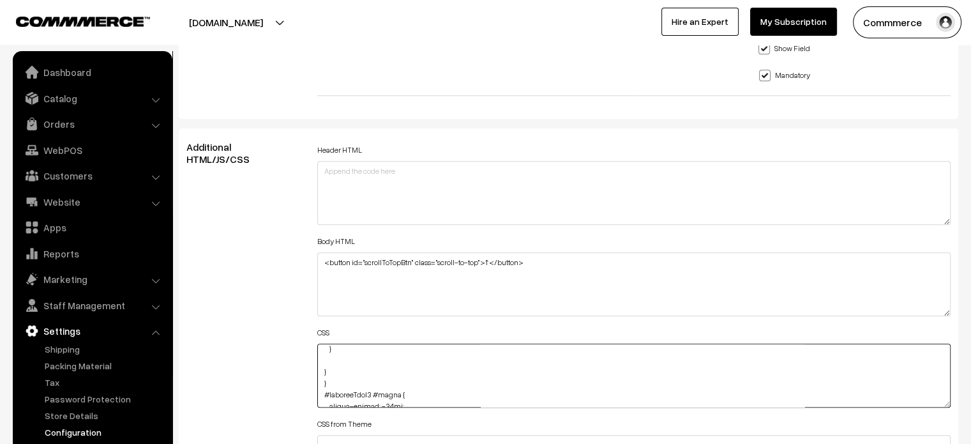
scroll to position [43, 0]
paste textarea "#productType3 .pCard-rating-review { margin-top: 14px; }"
click at [380, 353] on textarea at bounding box center [634, 376] width 634 height 64
click at [329, 387] on textarea at bounding box center [634, 376] width 634 height 64
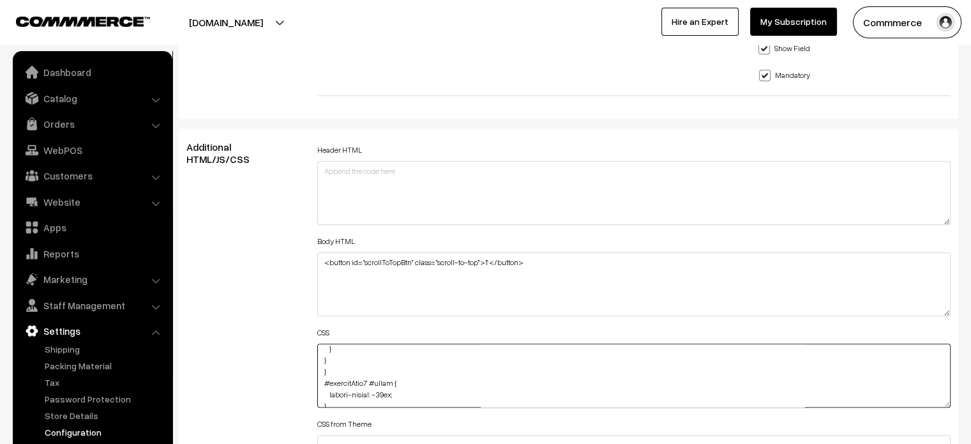
click at [335, 366] on textarea at bounding box center [634, 376] width 634 height 64
click at [320, 365] on textarea at bounding box center [634, 376] width 634 height 64
click at [340, 366] on textarea at bounding box center [634, 376] width 634 height 64
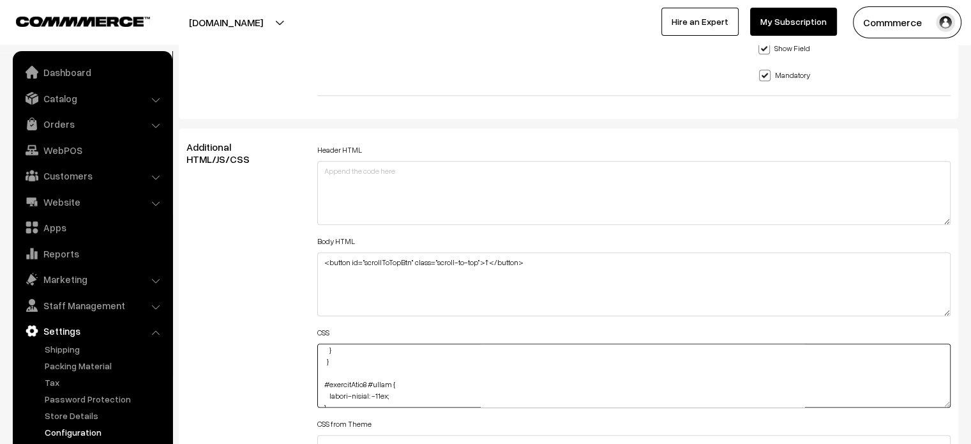
click at [324, 365] on textarea at bounding box center [634, 376] width 634 height 64
type textarea "@media (max-width: 767px) { #productType3 .pCard-rating-review { margin-top: 14…"
click at [253, 352] on div "Additional HTML/JS/CSS" at bounding box center [242, 369] width 131 height 457
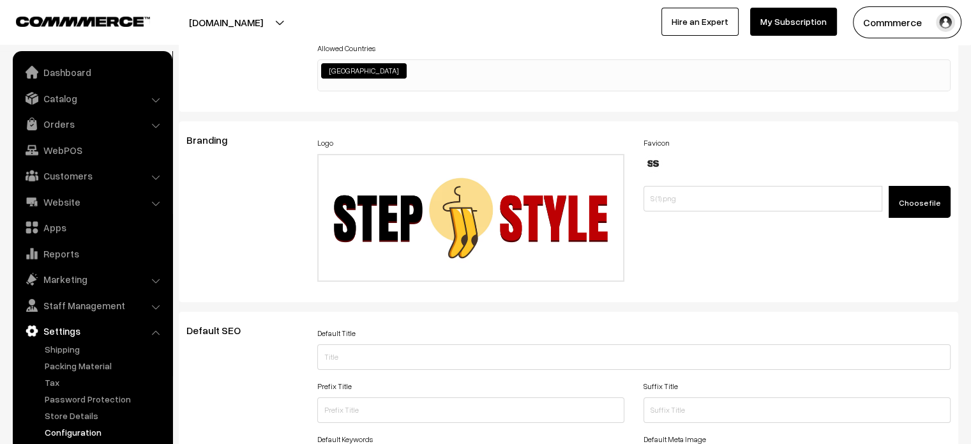
scroll to position [0, 0]
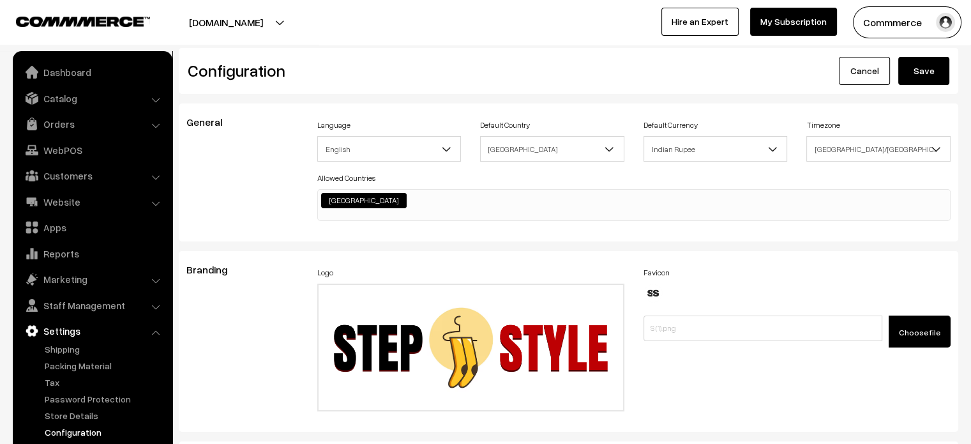
click at [935, 66] on button "Save" at bounding box center [923, 71] width 51 height 28
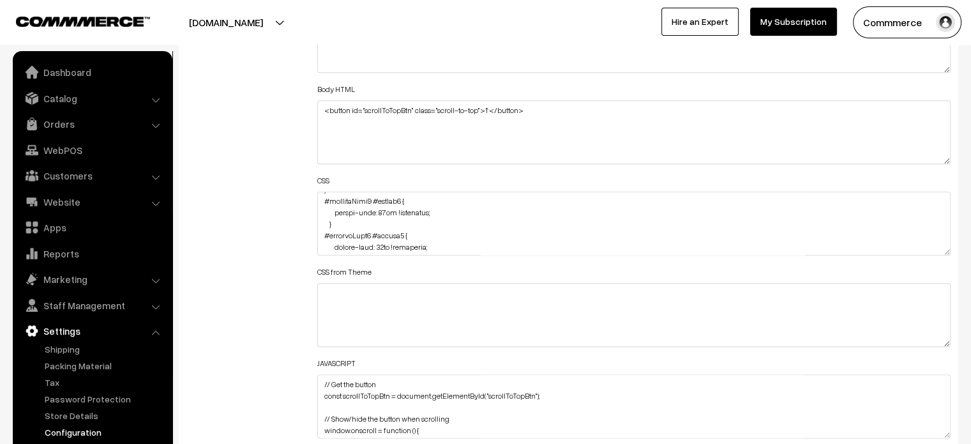
scroll to position [230, 0]
drag, startPoint x: 946, startPoint y: 248, endPoint x: 863, endPoint y: 474, distance: 240.8
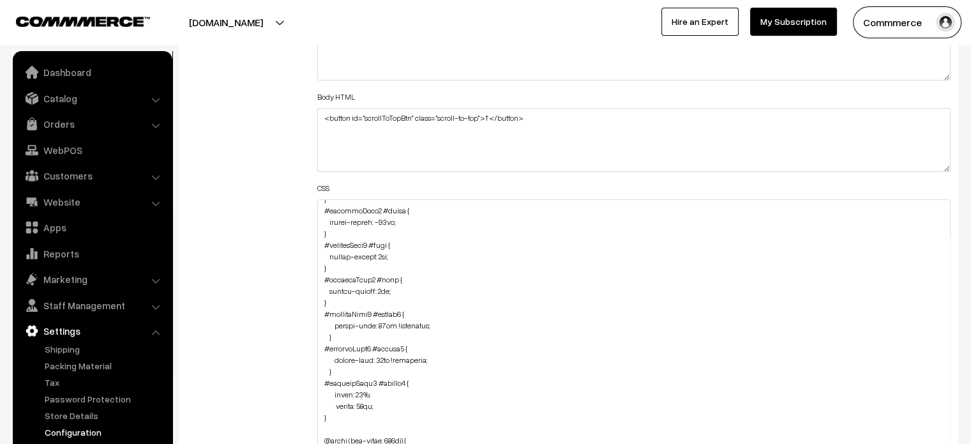
scroll to position [125, 0]
click at [379, 361] on textarea at bounding box center [634, 343] width 634 height 289
click at [407, 356] on textarea at bounding box center [634, 343] width 634 height 289
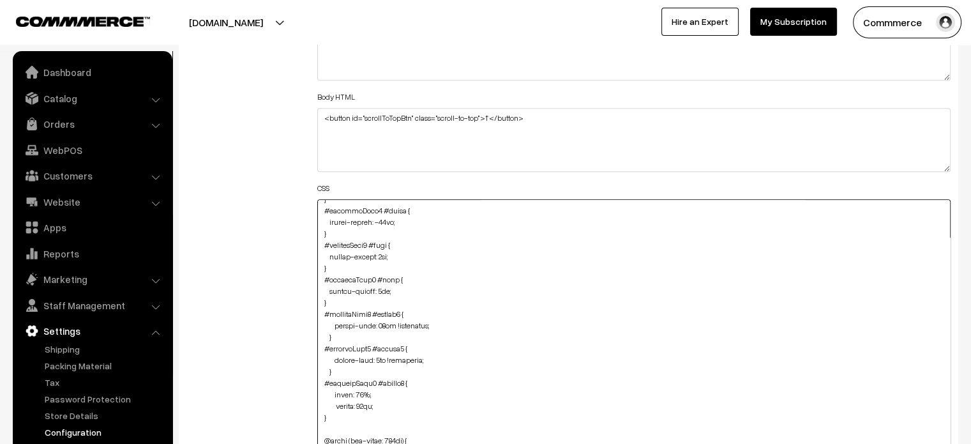
click at [407, 356] on textarea at bounding box center [634, 343] width 634 height 289
click at [381, 322] on textarea at bounding box center [634, 343] width 634 height 289
click at [400, 322] on textarea at bounding box center [634, 343] width 634 height 289
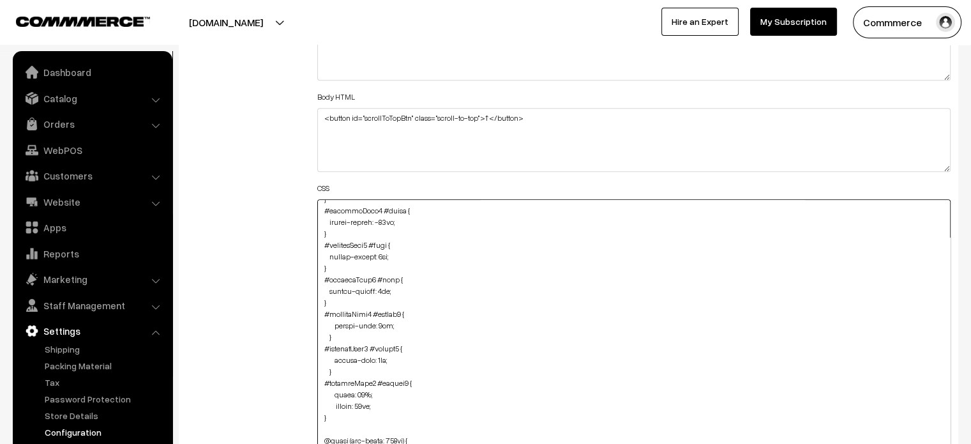
click at [452, 334] on textarea at bounding box center [634, 343] width 634 height 289
click at [375, 344] on textarea at bounding box center [634, 343] width 634 height 289
type textarea "@media (max-width: 767px) { #productType3 .pCard-rating-review { margin-top: 14…"
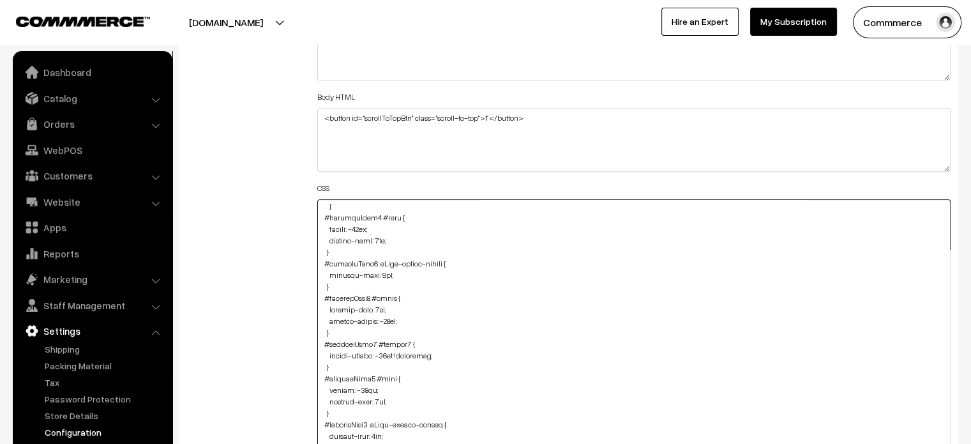
click at [434, 351] on textarea at bounding box center [634, 343] width 634 height 289
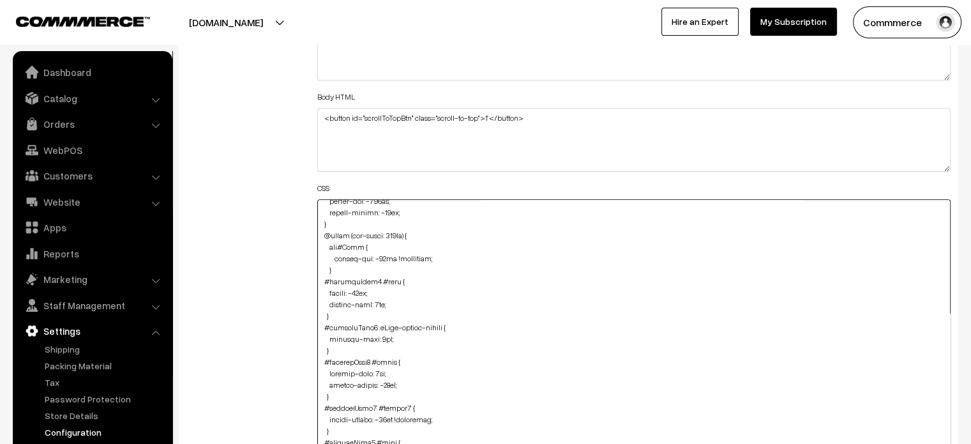
scroll to position [698, 0]
click at [285, 292] on div "Additional HTML/JS/CSS" at bounding box center [242, 338] width 131 height 682
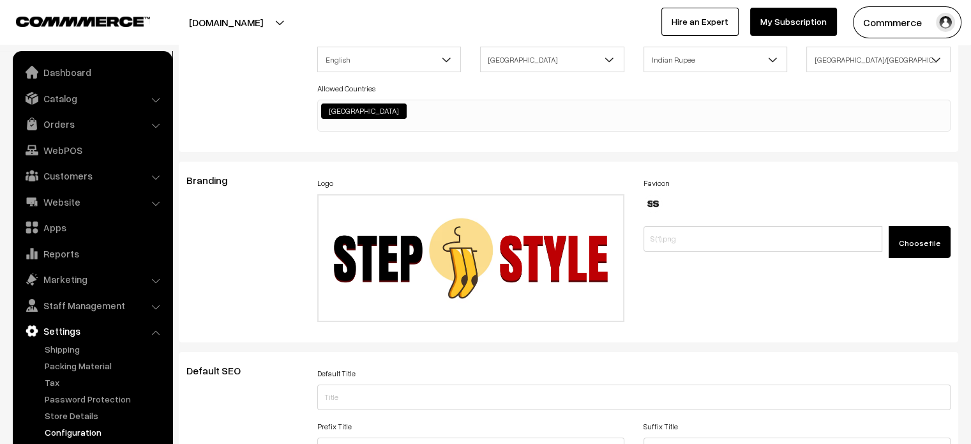
scroll to position [0, 0]
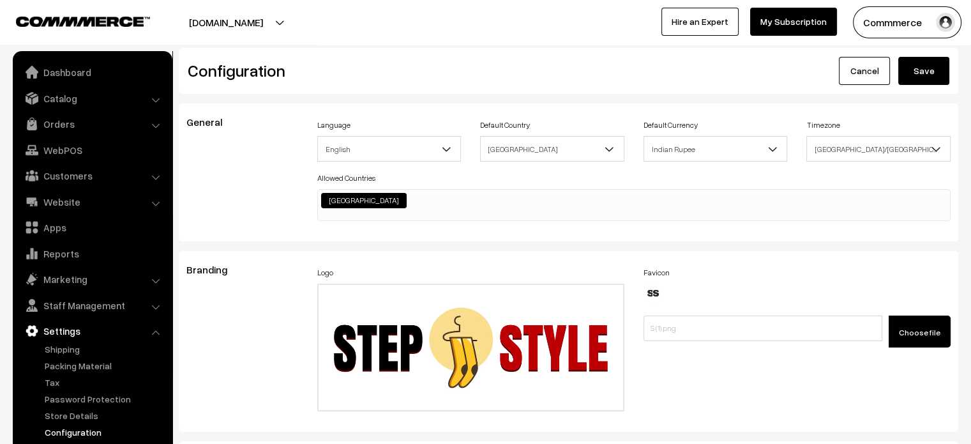
drag, startPoint x: 914, startPoint y: 87, endPoint x: 934, endPoint y: 43, distance: 48.9
click at [934, 43] on div "stepinstyle.commmerce.com Go to Website Switch Store Create New Store Commmerce…" at bounding box center [485, 22] width 971 height 45
click at [934, 68] on button "Save" at bounding box center [923, 71] width 51 height 28
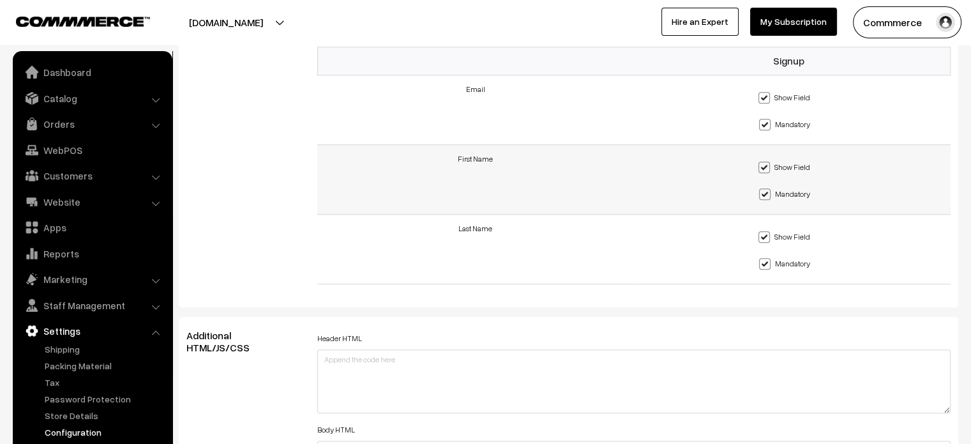
scroll to position [1502, 0]
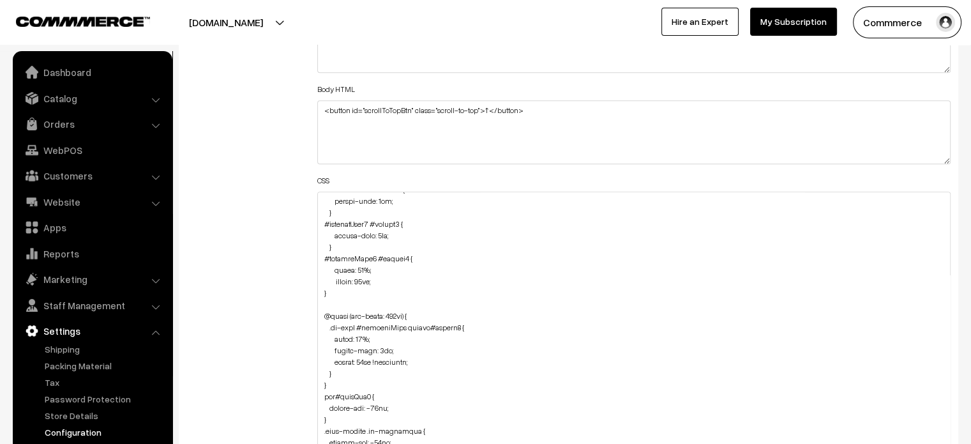
drag, startPoint x: 945, startPoint y: 250, endPoint x: 861, endPoint y: 474, distance: 239.4
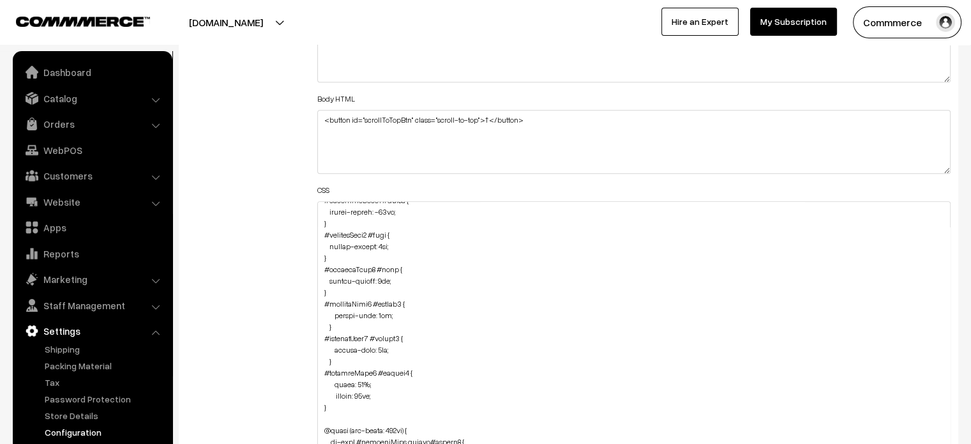
scroll to position [171, 0]
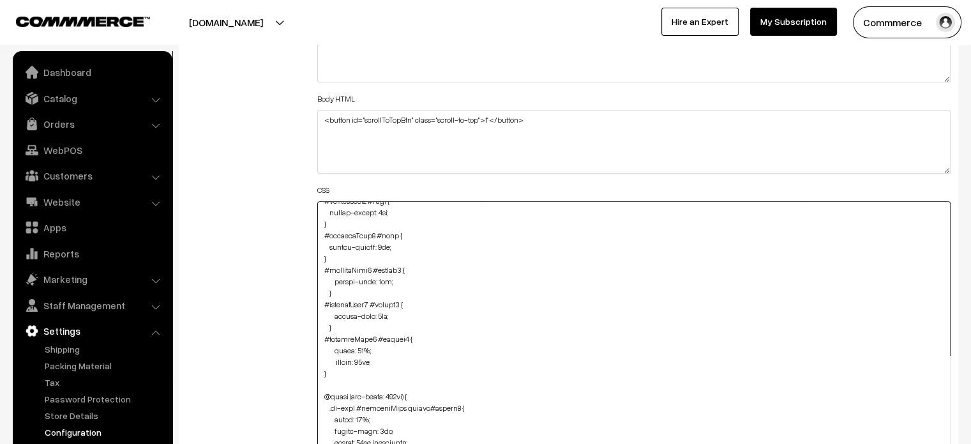
click at [377, 315] on textarea at bounding box center [634, 344] width 634 height 287
drag, startPoint x: 322, startPoint y: 303, endPoint x: 340, endPoint y: 324, distance: 27.1
click at [340, 324] on textarea at bounding box center [634, 344] width 634 height 287
paste textarea "margin-left: 15px !important;"
drag, startPoint x: 319, startPoint y: 268, endPoint x: 339, endPoint y: 287, distance: 28.0
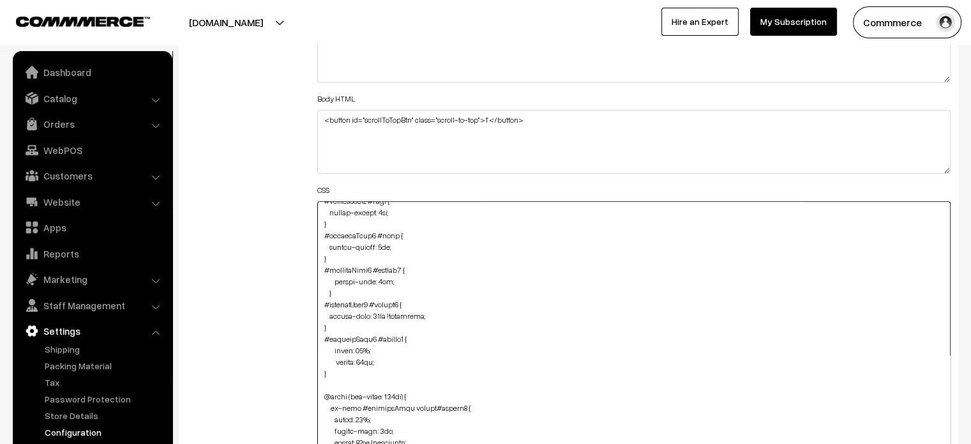
click at [339, 287] on textarea at bounding box center [634, 344] width 634 height 287
paste textarea "3 #button2 { margin-left: 15px !important;"
click at [373, 267] on textarea at bounding box center [634, 344] width 634 height 287
click at [443, 298] on textarea at bounding box center [634, 344] width 634 height 287
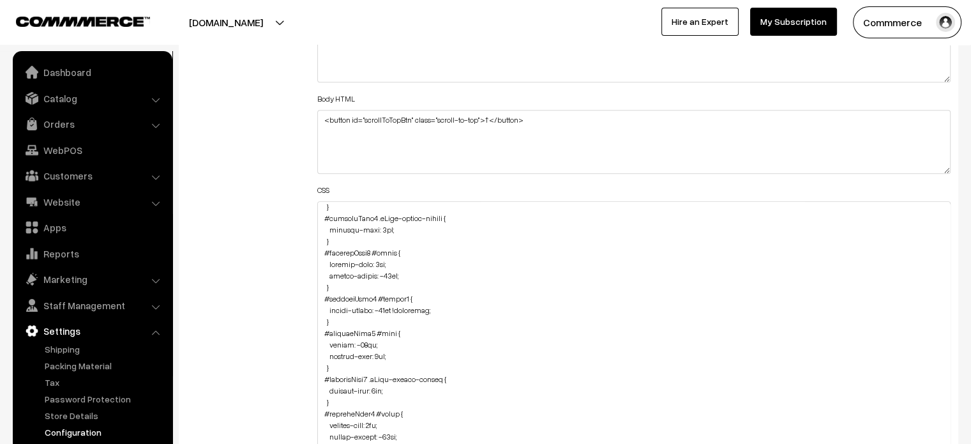
scroll to position [810, 0]
click at [444, 310] on textarea at bounding box center [634, 344] width 634 height 287
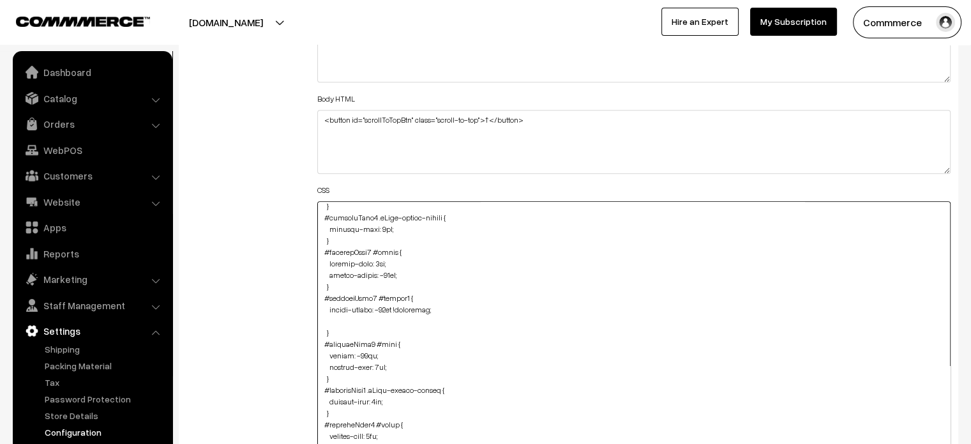
paste textarea "margin-left: 15px !important;"
click at [324, 319] on textarea at bounding box center [634, 344] width 634 height 287
click at [374, 316] on textarea at bounding box center [634, 344] width 634 height 287
click at [416, 345] on textarea at bounding box center [634, 344] width 634 height 287
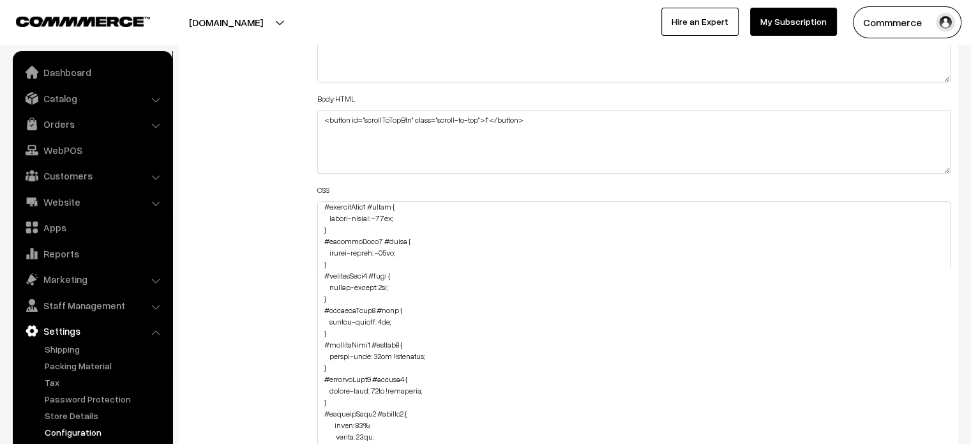
scroll to position [935, 0]
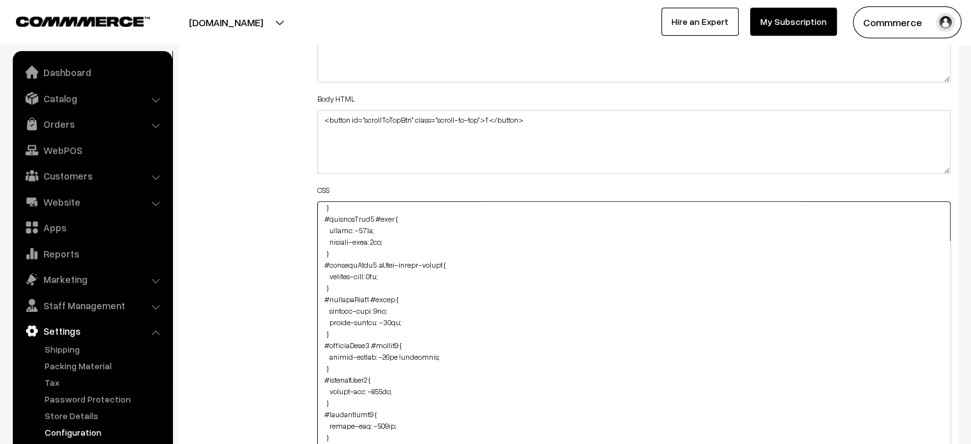
click at [441, 353] on textarea at bounding box center [634, 344] width 634 height 287
paste textarea "margin-left: 15px !important;"
click at [321, 368] on textarea at bounding box center [634, 344] width 634 height 287
click at [373, 365] on textarea at bounding box center [634, 344] width 634 height 287
type textarea "@media (max-width: 767px) { #productType3 .pCard-rating-review { margin-top: 14…"
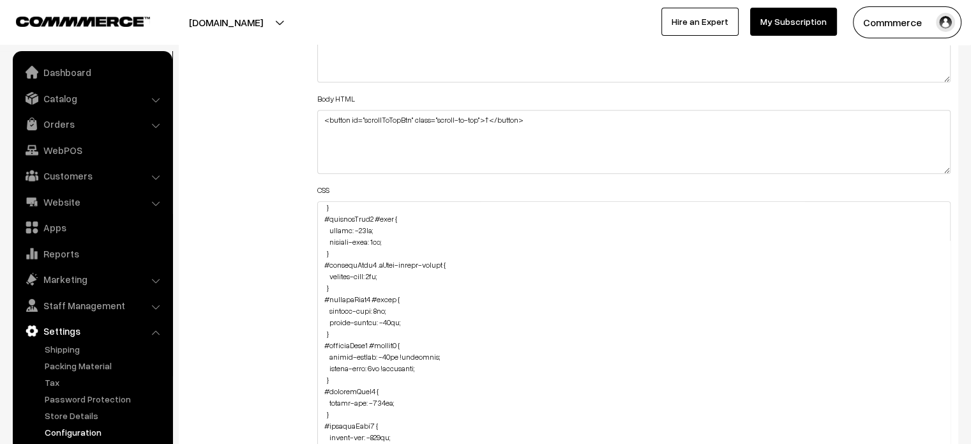
click at [291, 341] on div "Additional HTML/JS/CSS" at bounding box center [242, 339] width 131 height 680
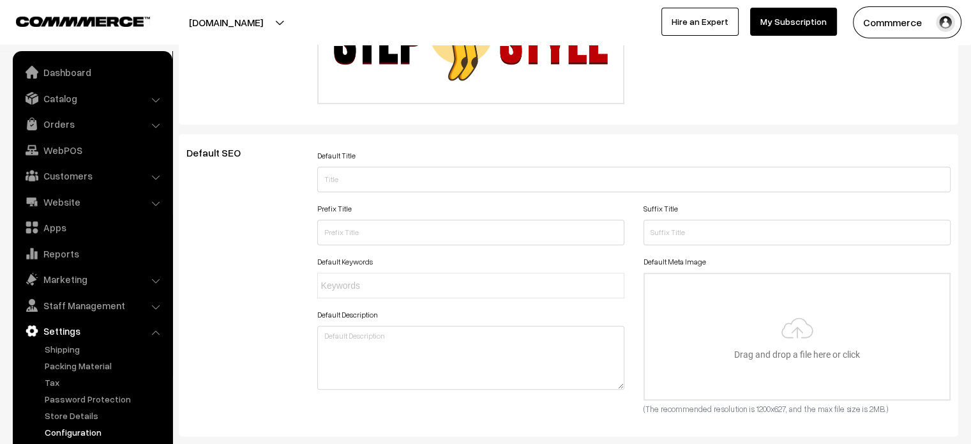
scroll to position [0, 0]
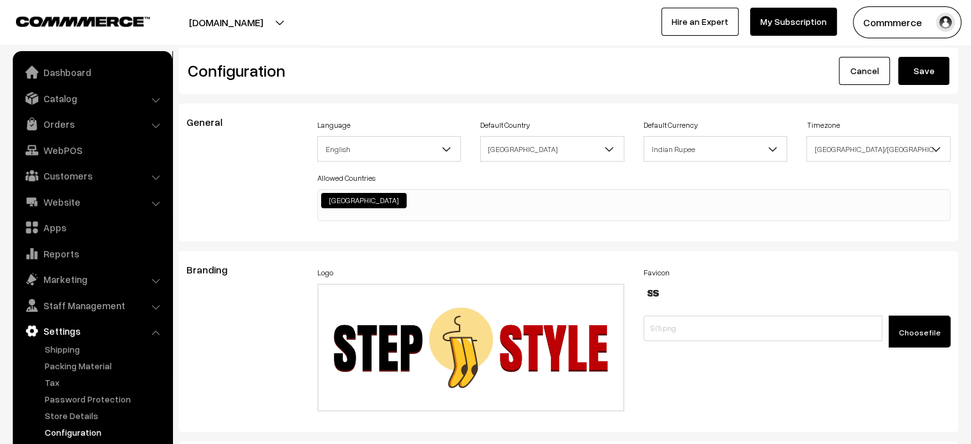
click at [922, 79] on button "Save" at bounding box center [923, 71] width 51 height 28
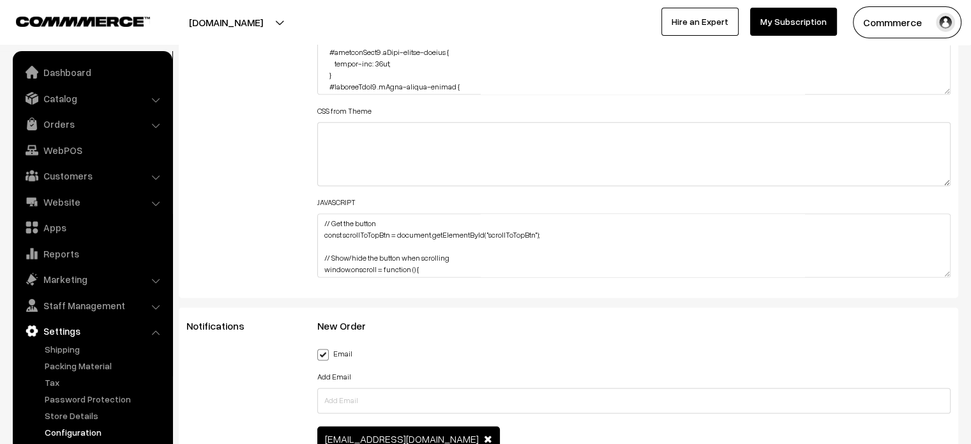
scroll to position [1668, 0]
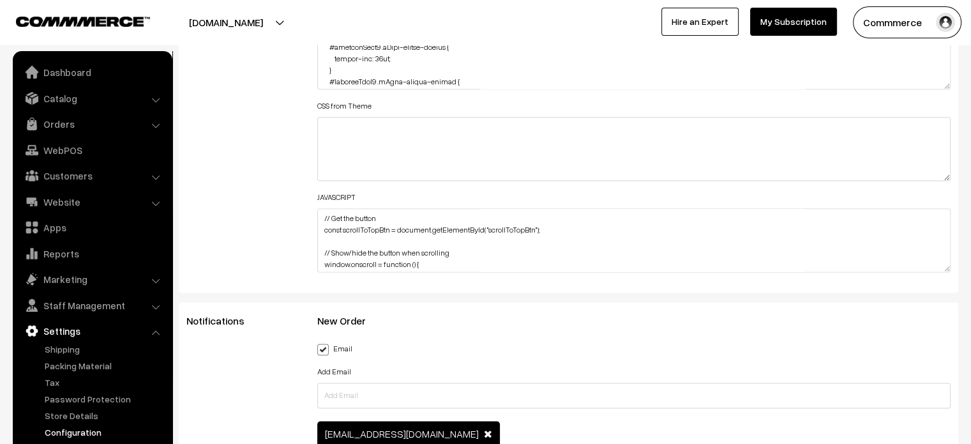
drag, startPoint x: 942, startPoint y: 85, endPoint x: 927, endPoint y: 403, distance: 318.3
click at [927, 89] on textarea at bounding box center [634, 58] width 634 height 64
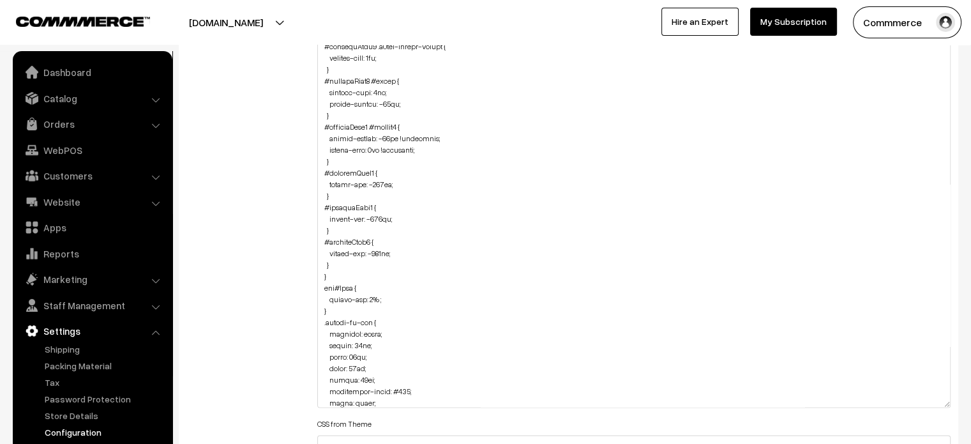
scroll to position [979, 0]
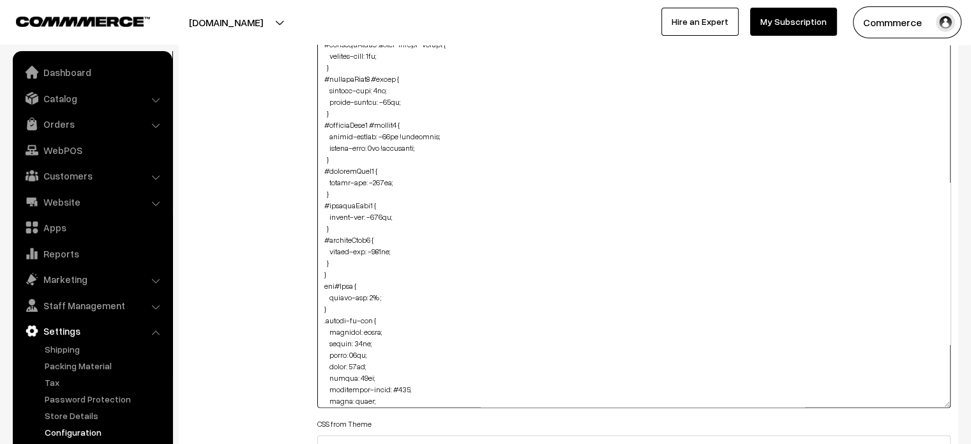
click at [342, 261] on textarea at bounding box center [634, 217] width 634 height 382
paste textarea "#productType1 #button2 { width: 90%; height: 40px; }"
click at [322, 304] on textarea at bounding box center [634, 217] width 634 height 382
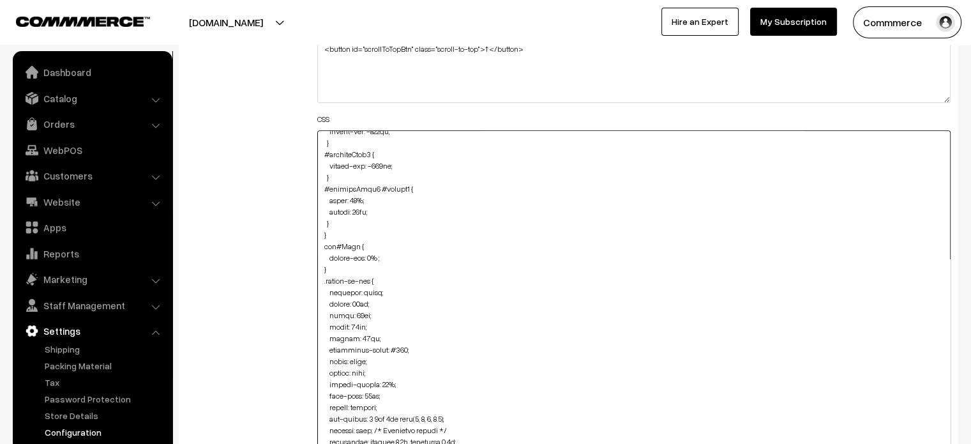
scroll to position [1179, 0]
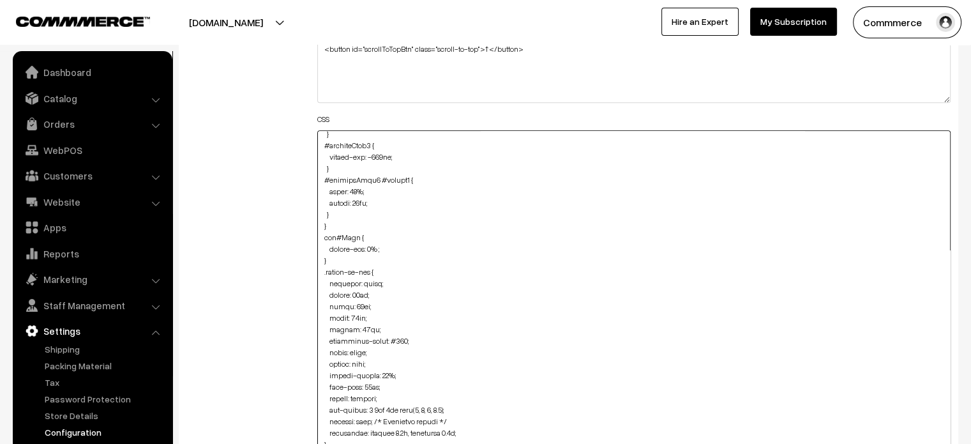
type textarea "@media (max-width: 767px) { #productType3 .pCard-rating-review { margin-top: 14…"
click at [214, 223] on div "Additional HTML/JS/CSS" at bounding box center [242, 315] width 131 height 775
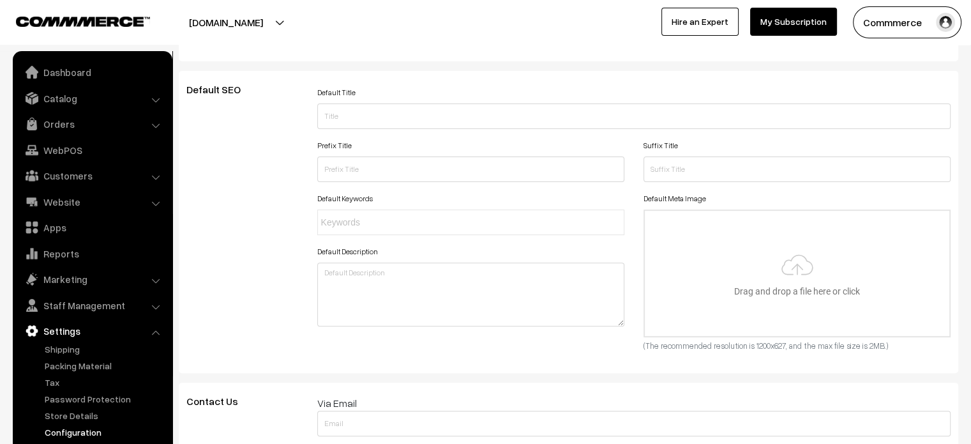
scroll to position [0, 0]
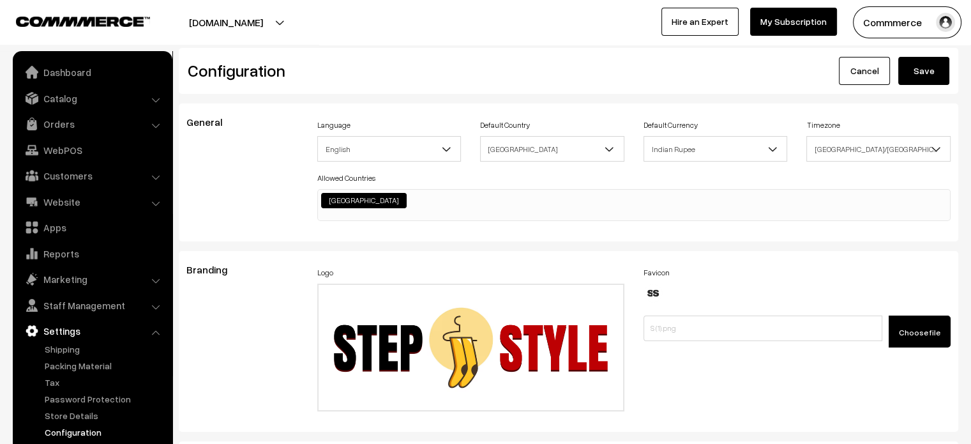
click at [932, 76] on button "Save" at bounding box center [923, 71] width 51 height 28
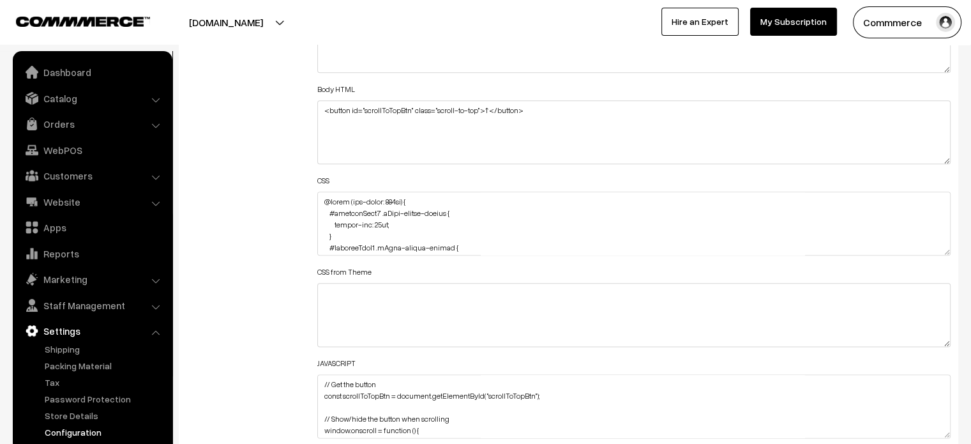
scroll to position [276, 0]
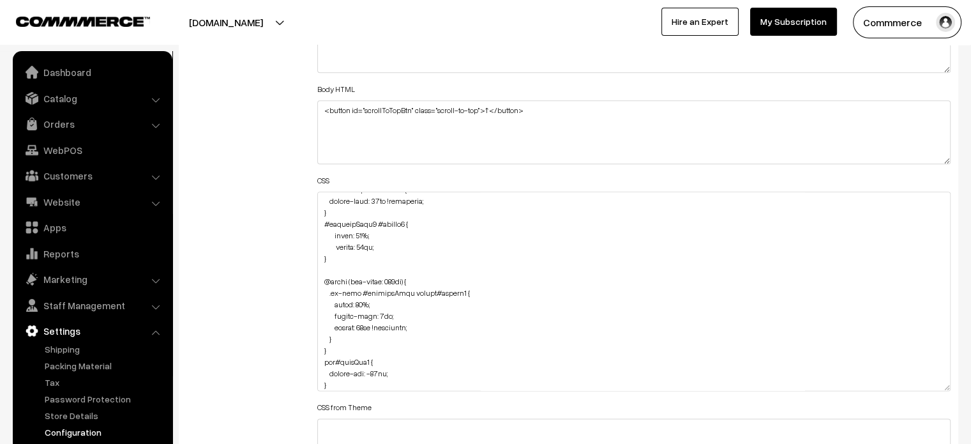
drag, startPoint x: 944, startPoint y: 246, endPoint x: 936, endPoint y: 419, distance: 172.6
click at [936, 391] on textarea at bounding box center [634, 291] width 634 height 199
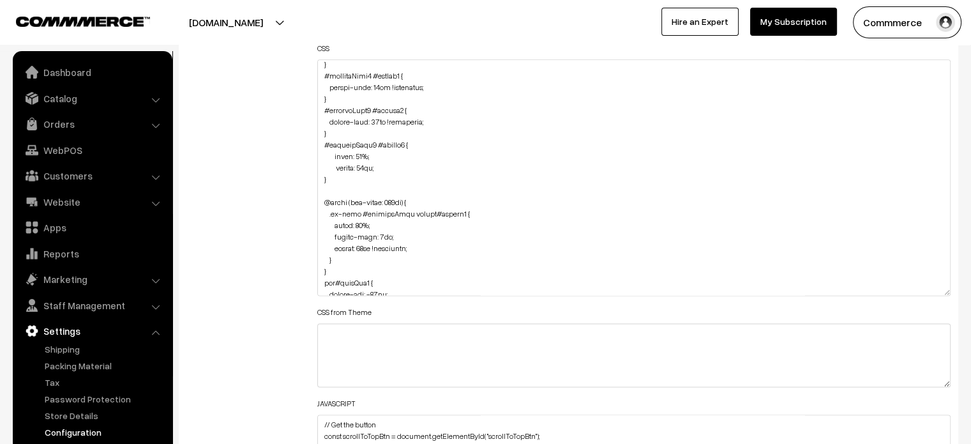
scroll to position [1637, 0]
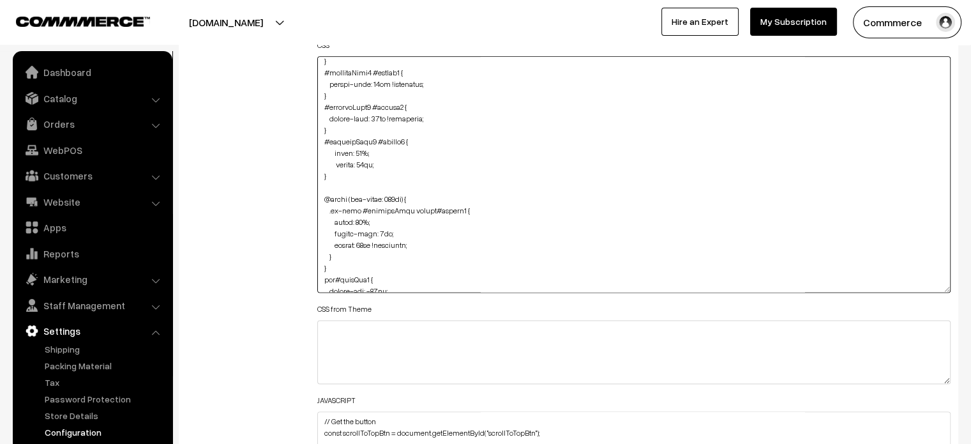
drag, startPoint x: 320, startPoint y: 147, endPoint x: 332, endPoint y: 172, distance: 27.1
click at [332, 172] on textarea at bounding box center [634, 174] width 634 height 236
drag, startPoint x: 323, startPoint y: 141, endPoint x: 335, endPoint y: 181, distance: 41.2
click at [335, 181] on textarea at bounding box center [634, 174] width 634 height 236
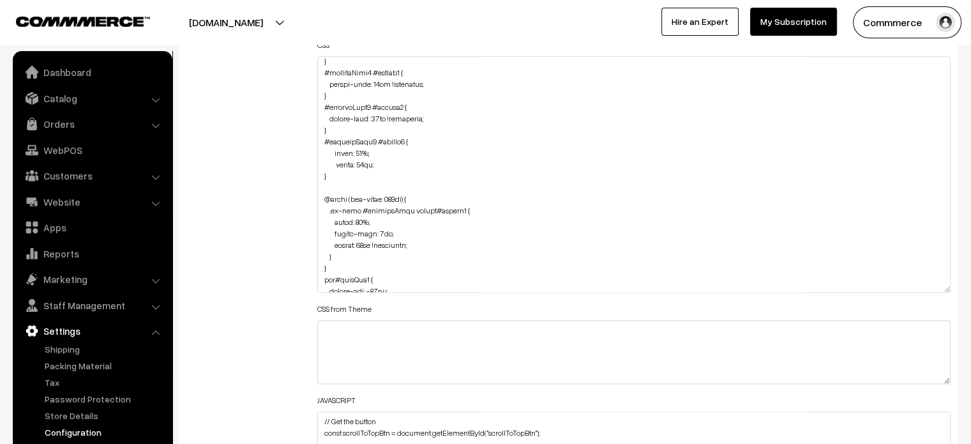
scroll to position [1110, 0]
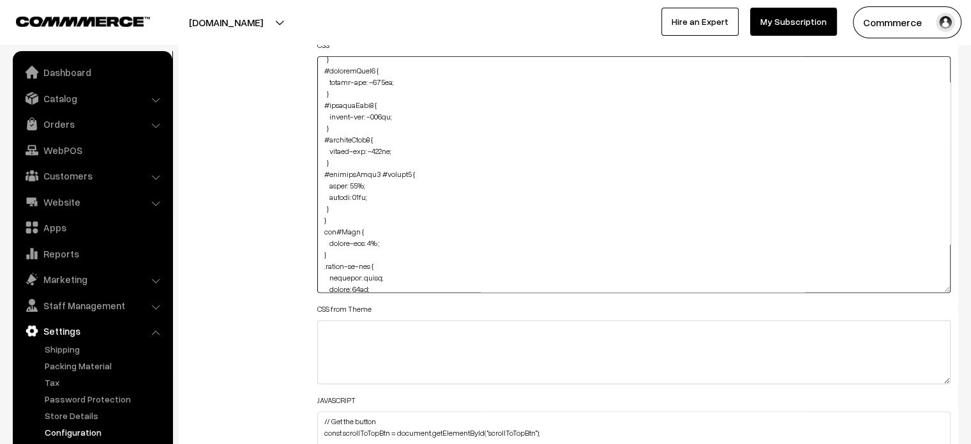
drag, startPoint x: 319, startPoint y: 172, endPoint x: 337, endPoint y: 209, distance: 40.8
click at [337, 209] on textarea at bounding box center [634, 174] width 634 height 236
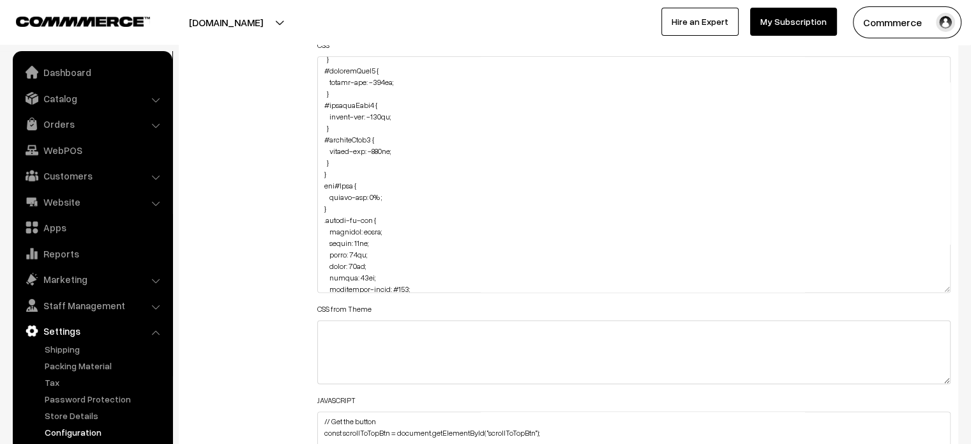
click at [285, 208] on div "Additional HTML/JS/CSS" at bounding box center [242, 168] width 131 height 629
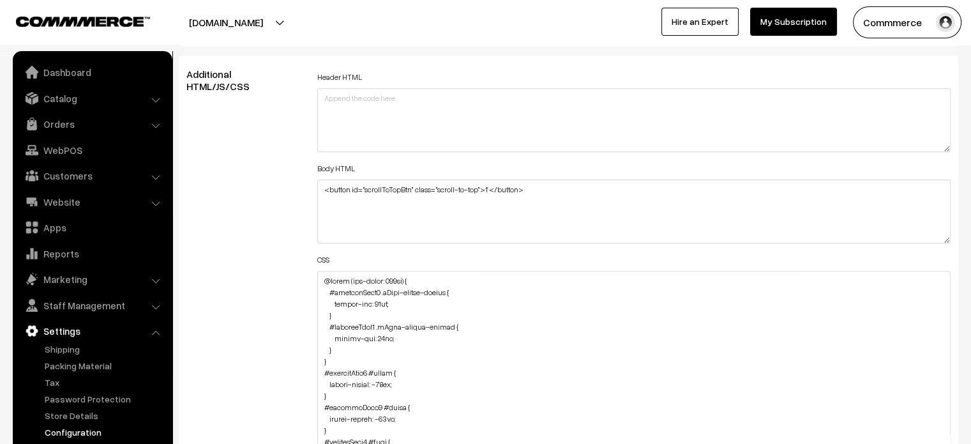
scroll to position [1482, 0]
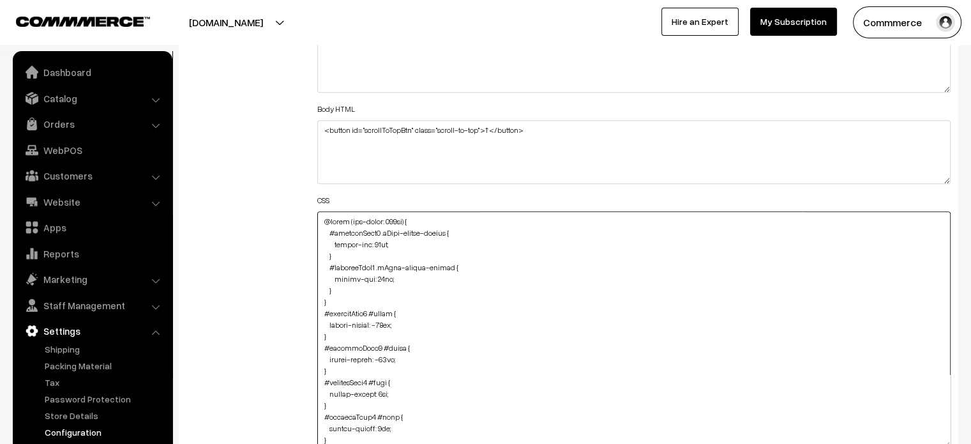
click at [349, 290] on textarea at bounding box center [634, 329] width 634 height 236
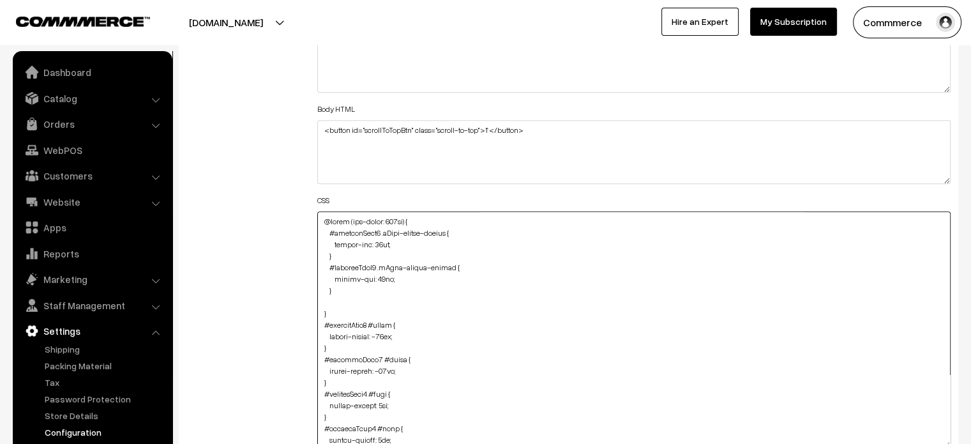
paste textarea "#productType1 #button2 { width: 90%; height: 40px; }"
click at [320, 336] on textarea at bounding box center [634, 329] width 634 height 236
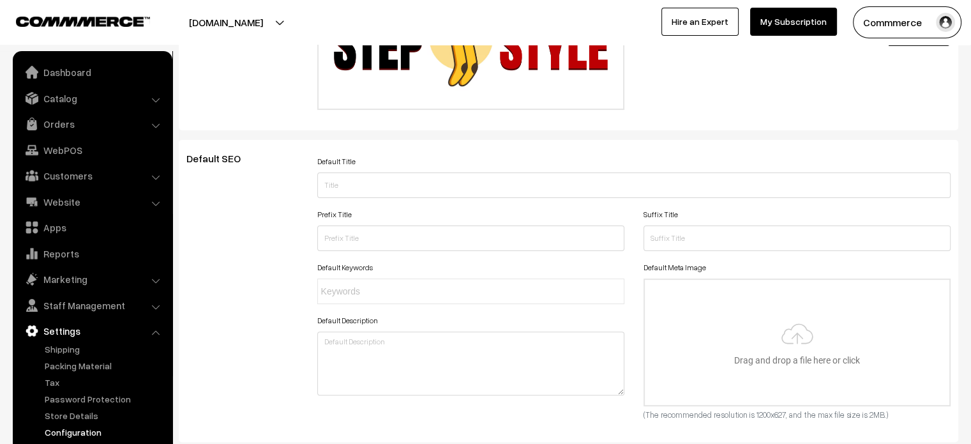
scroll to position [0, 0]
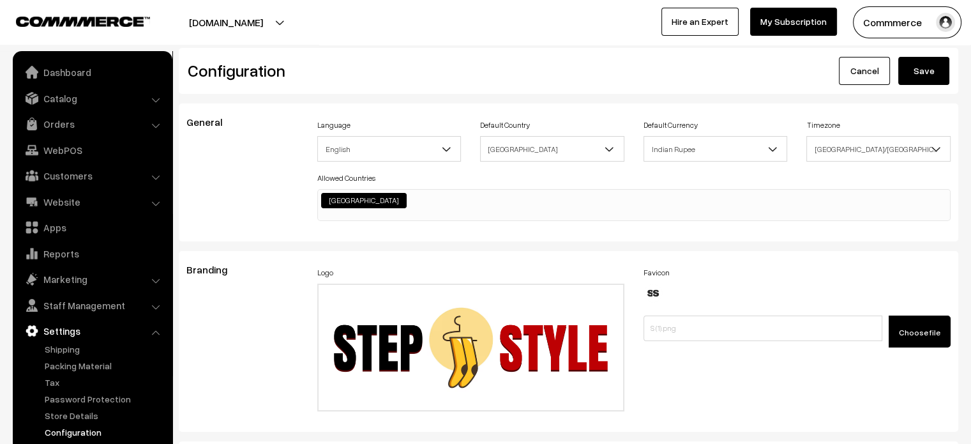
type textarea "@media (max-width: 767px) { #productType3 .pCard-rating-review { margin-top: 14…"
click at [921, 76] on button "Save" at bounding box center [923, 71] width 51 height 28
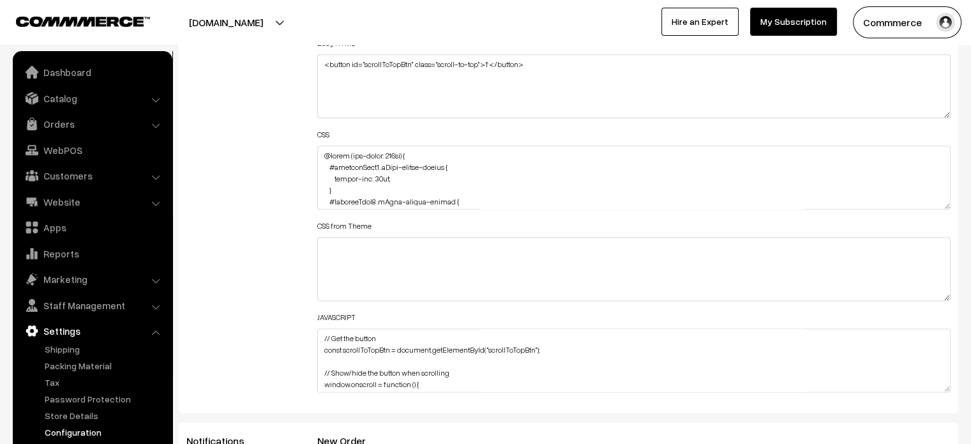
scroll to position [1553, 0]
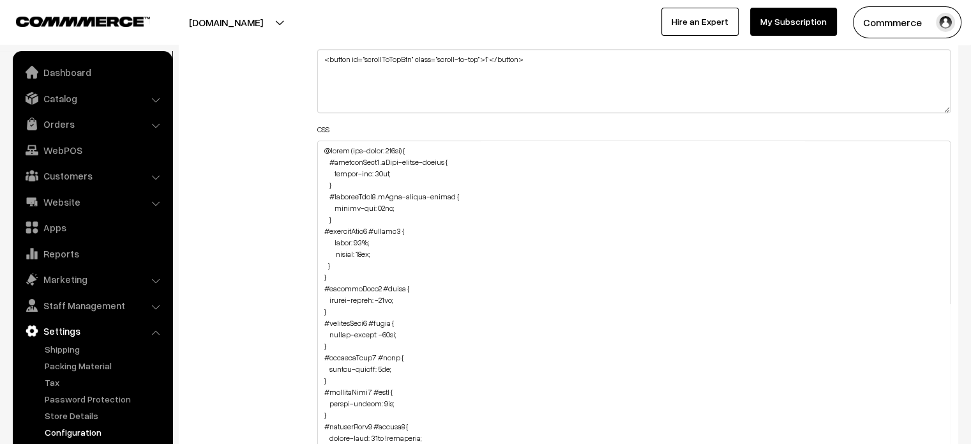
drag, startPoint x: 946, startPoint y: 200, endPoint x: 877, endPoint y: 474, distance: 282.5
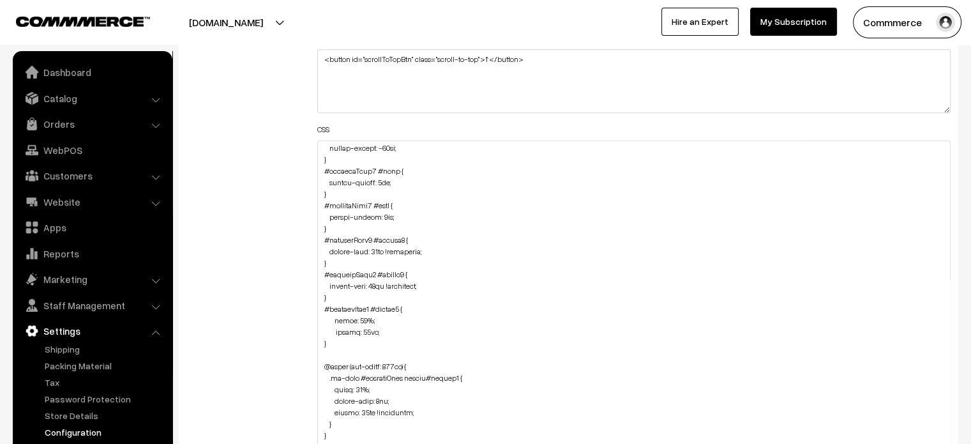
scroll to position [0, 0]
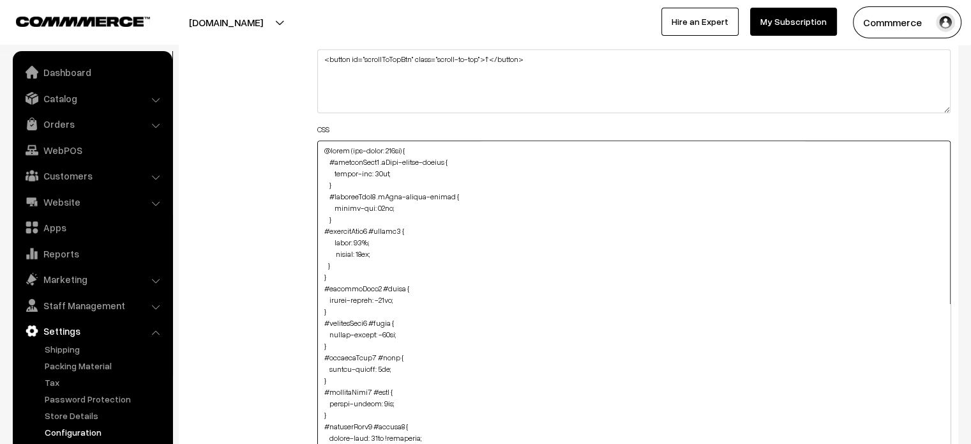
drag, startPoint x: 322, startPoint y: 231, endPoint x: 340, endPoint y: 264, distance: 37.1
click at [340, 264] on textarea at bounding box center [634, 308] width 634 height 337
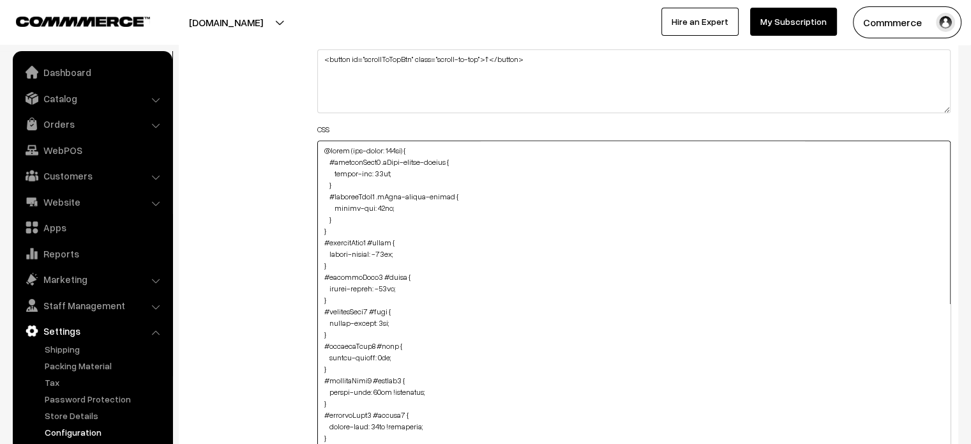
scroll to position [1506, 0]
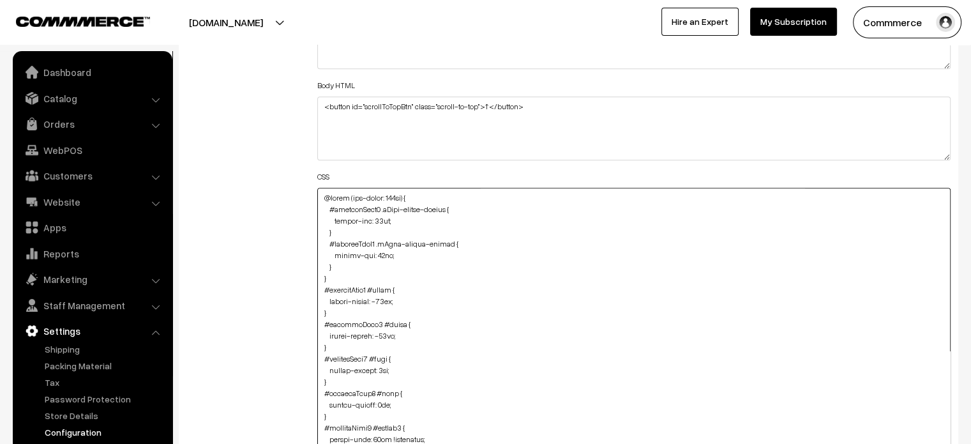
click at [326, 195] on textarea at bounding box center [634, 356] width 634 height 337
paste textarea "@media (max-width: 767px) { #productType1 #button2 { width: 100%; height: 40px …"
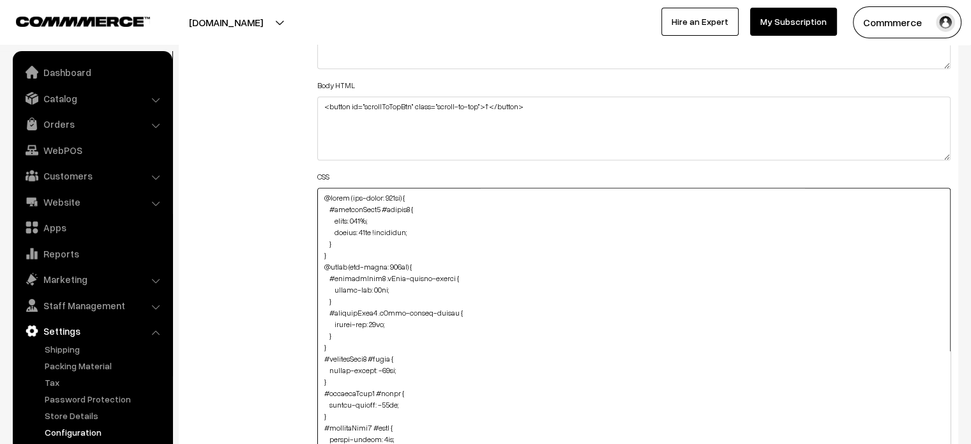
type textarea "@media (max-width: 767px) { #productType1 #button2 { width: 100%; height: 40px …"
click at [304, 229] on div "Additional HTML/JS/CSS" at bounding box center [242, 350] width 131 height 730
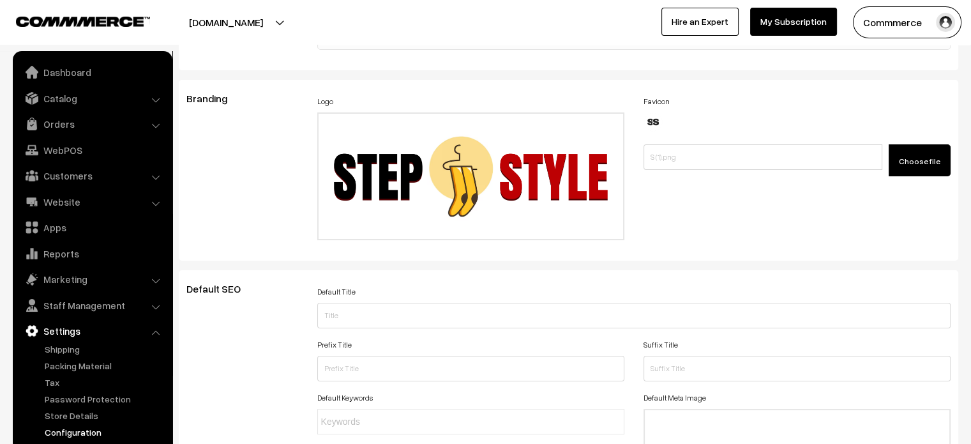
scroll to position [0, 0]
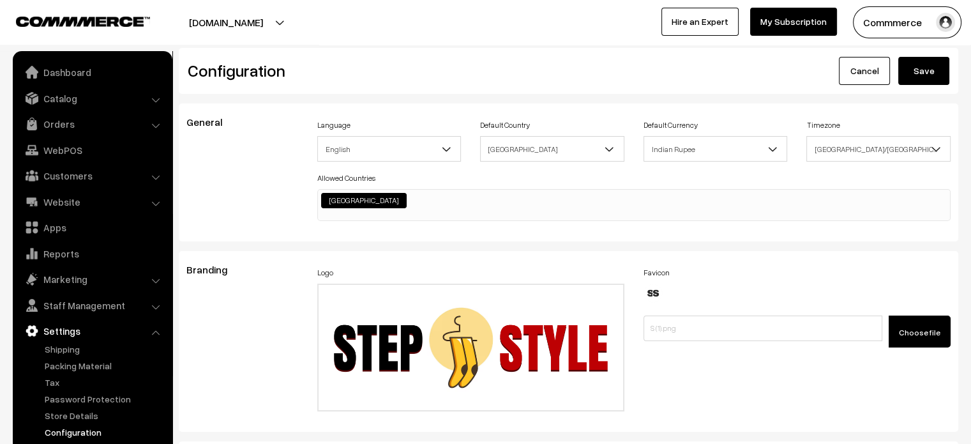
click at [922, 66] on button "Save" at bounding box center [923, 71] width 51 height 28
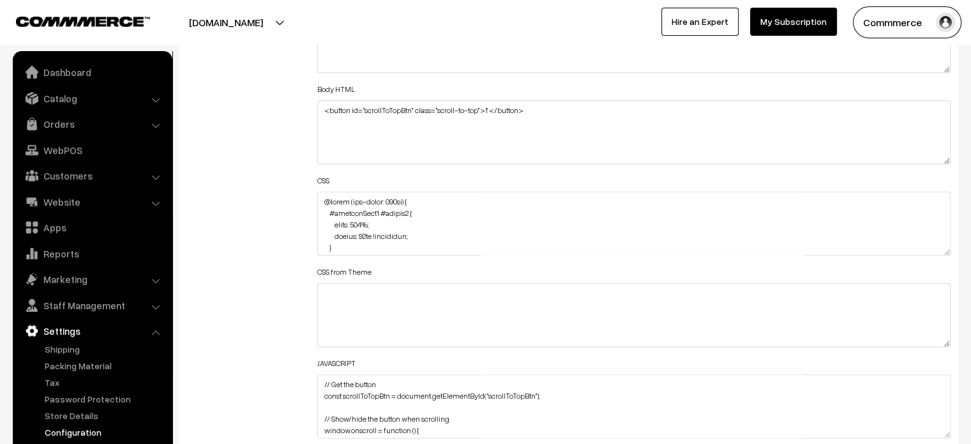
scroll to position [311, 0]
drag, startPoint x: 947, startPoint y: 250, endPoint x: 929, endPoint y: 427, distance: 177.8
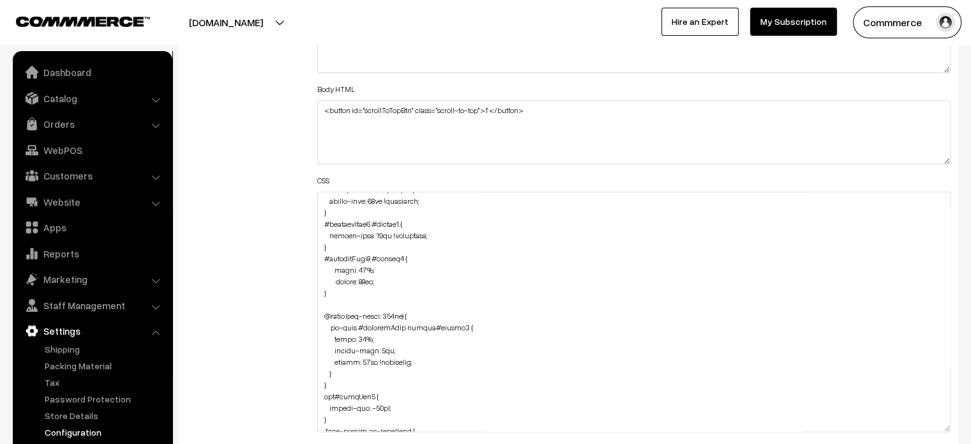
click at [929, 427] on textarea at bounding box center [634, 312] width 634 height 240
click at [375, 280] on textarea at bounding box center [634, 312] width 634 height 240
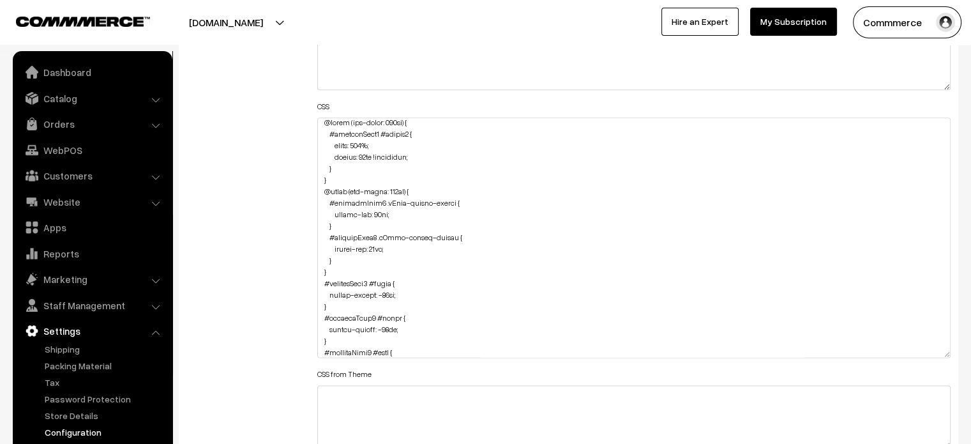
scroll to position [0, 0]
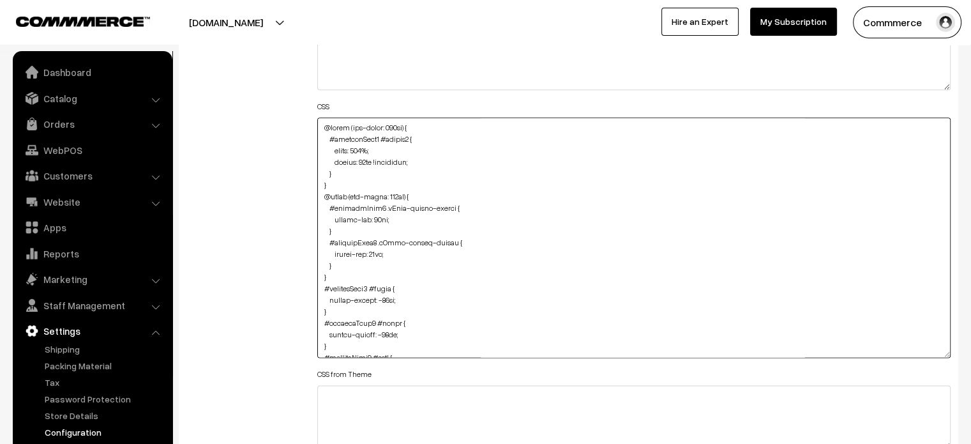
click at [319, 126] on textarea at bounding box center [634, 237] width 634 height 240
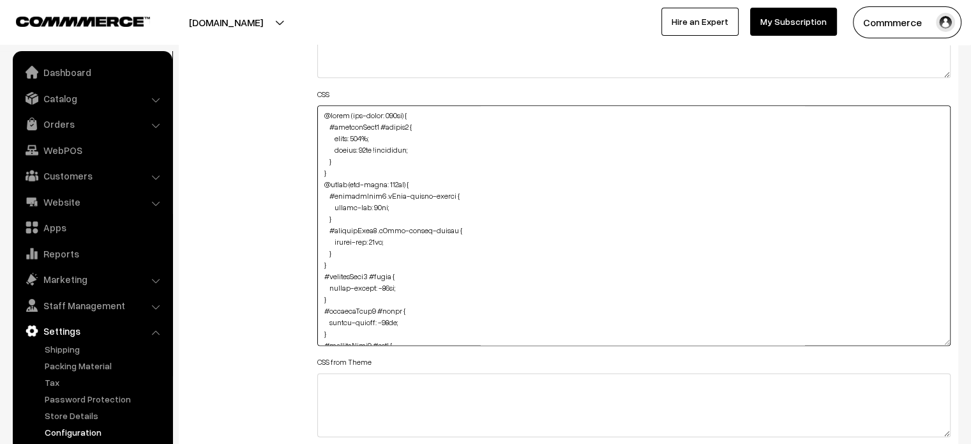
paste textarea "#productType3 #button2 { width: 320px !important; margin-left: -2px !important;…"
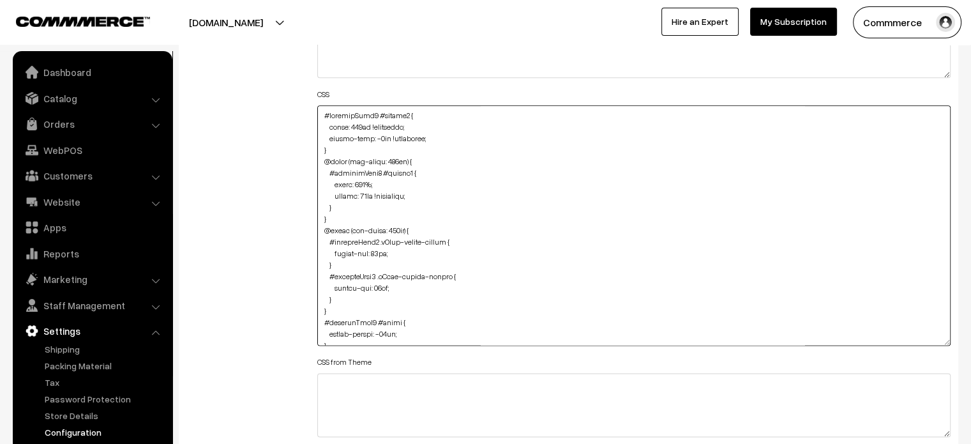
scroll to position [1622, 0]
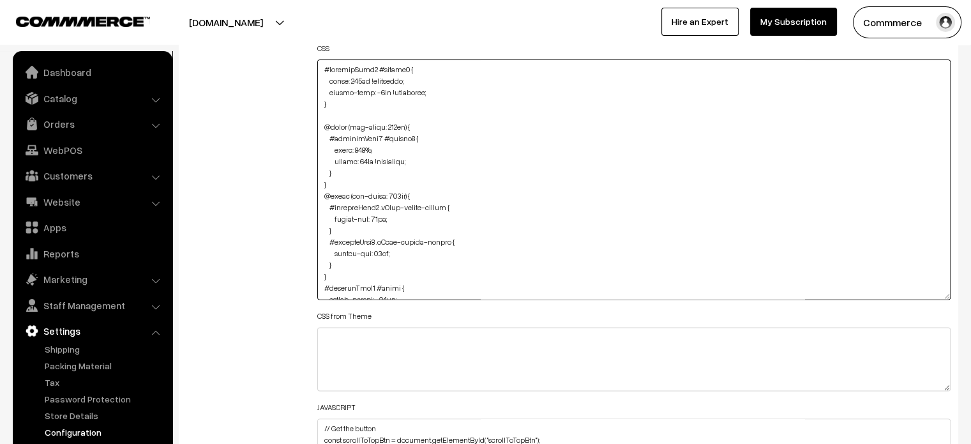
paste textarea "#productType3 #button2 { width: 320px !important; margin-left: -2px !important;…"
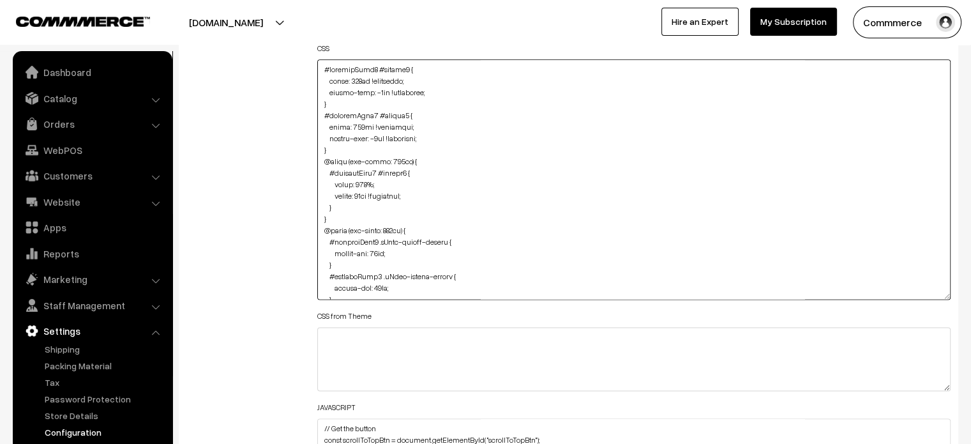
scroll to position [1668, 0]
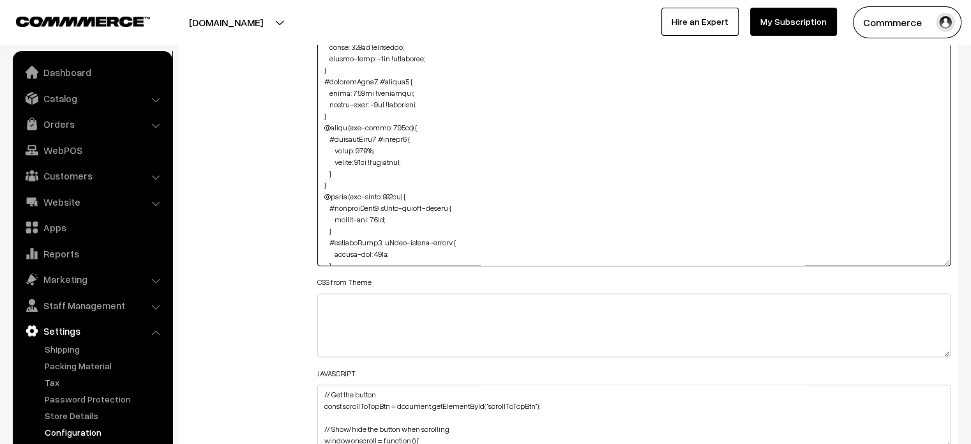
click at [375, 78] on textarea at bounding box center [634, 146] width 634 height 240
type textarea "#productType3 #button2 { width: 320px !important; margin-left: -2px !important;…"
click at [245, 152] on div "Additional HTML/JS/CSS" at bounding box center [242, 139] width 131 height 633
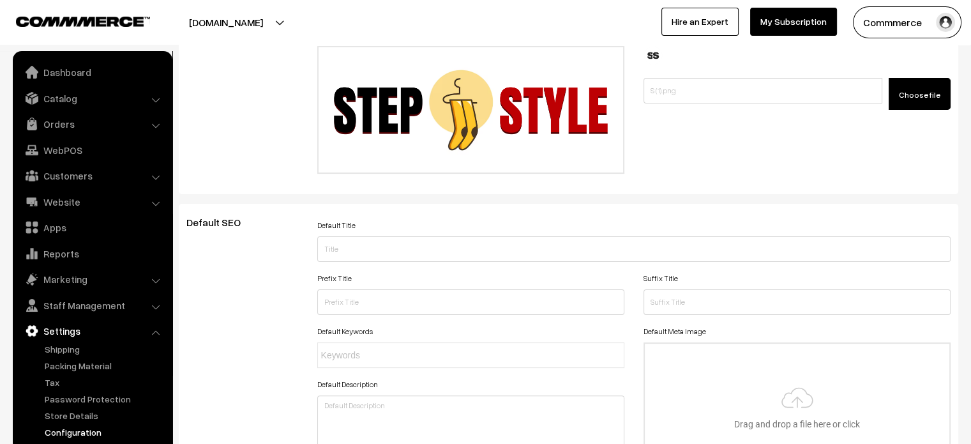
scroll to position [0, 0]
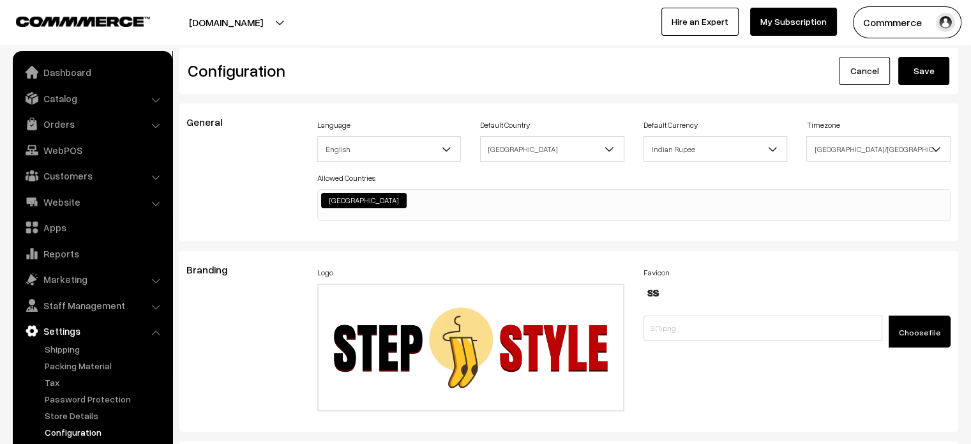
click at [933, 66] on button "Save" at bounding box center [923, 71] width 51 height 28
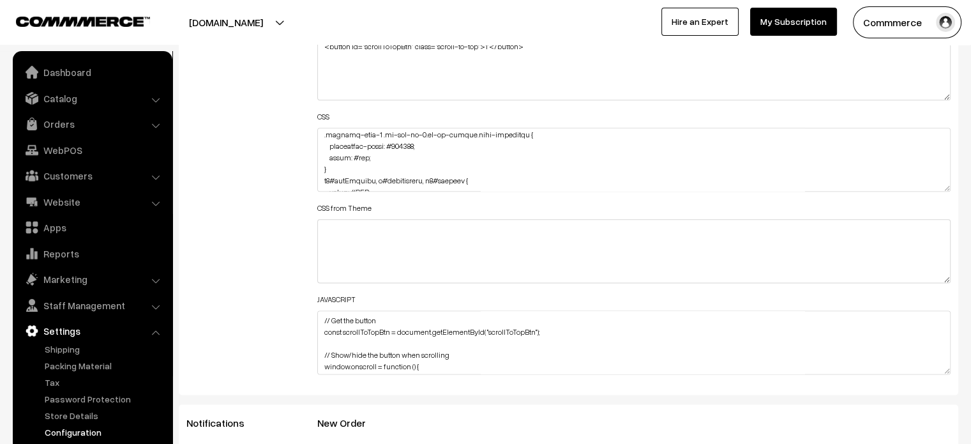
scroll to position [1374, 0]
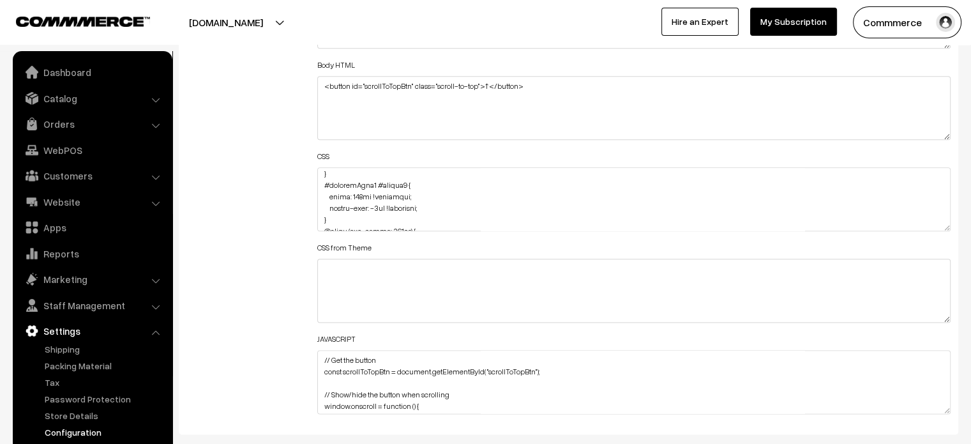
scroll to position [42, 0]
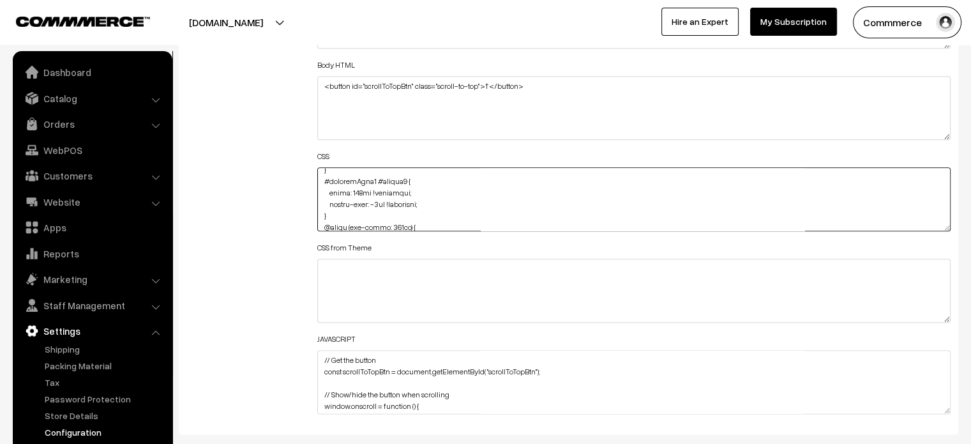
drag, startPoint x: 428, startPoint y: 199, endPoint x: 322, endPoint y: 200, distance: 106.0
click at [322, 200] on textarea at bounding box center [634, 199] width 634 height 64
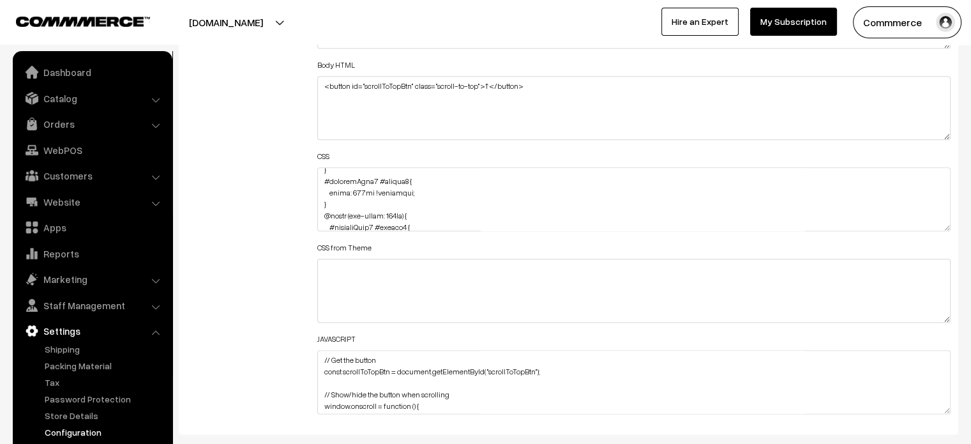
scroll to position [357, 0]
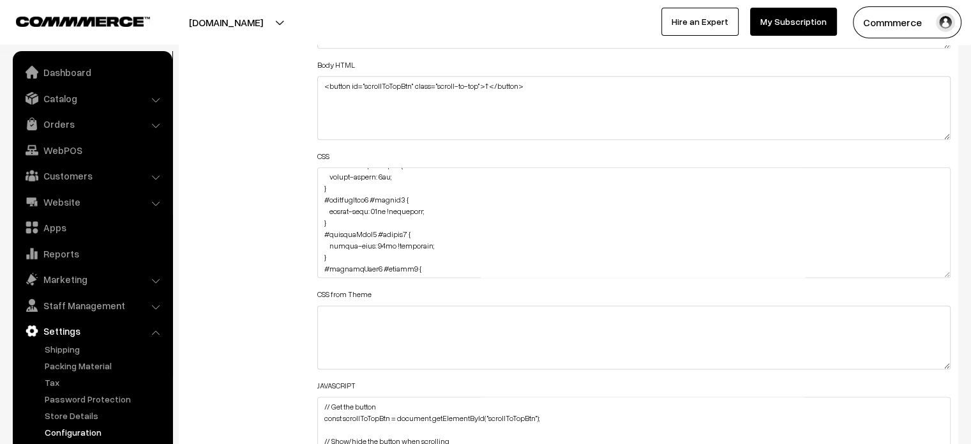
drag, startPoint x: 946, startPoint y: 224, endPoint x: 933, endPoint y: 474, distance: 250.0
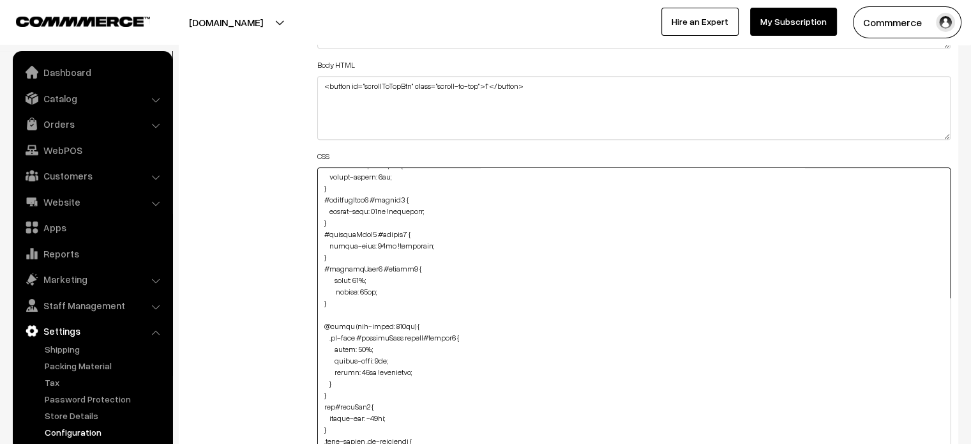
drag, startPoint x: 421, startPoint y: 211, endPoint x: 326, endPoint y: 210, distance: 95.1
click at [326, 210] on textarea at bounding box center [634, 323] width 634 height 313
paste textarea "#productType4 #button2"
click at [374, 211] on textarea at bounding box center [634, 323] width 634 height 313
click at [374, 245] on textarea at bounding box center [634, 323] width 634 height 313
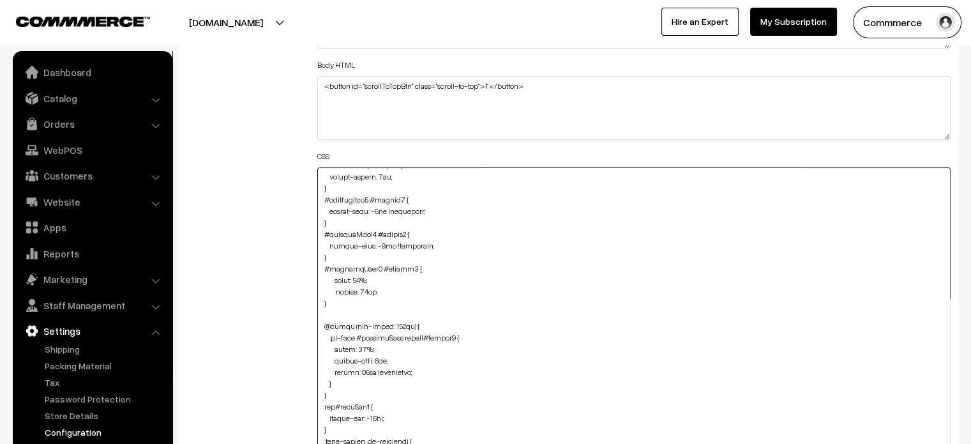
type textarea "#productType3 #button2 { width: 320px !important; margin-left: -2px !important;…"
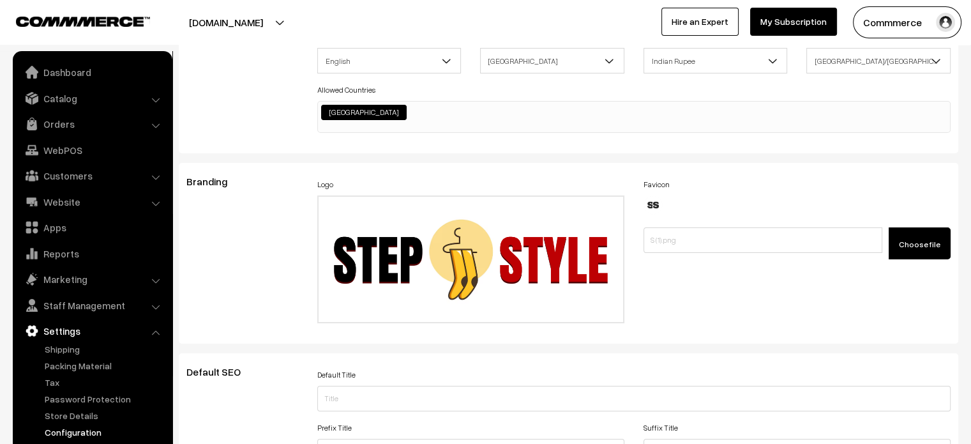
scroll to position [0, 0]
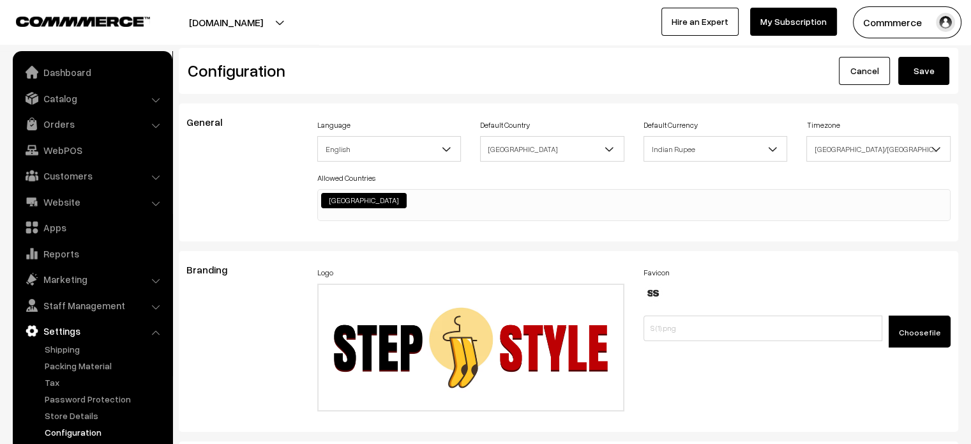
click at [933, 73] on button "Save" at bounding box center [923, 71] width 51 height 28
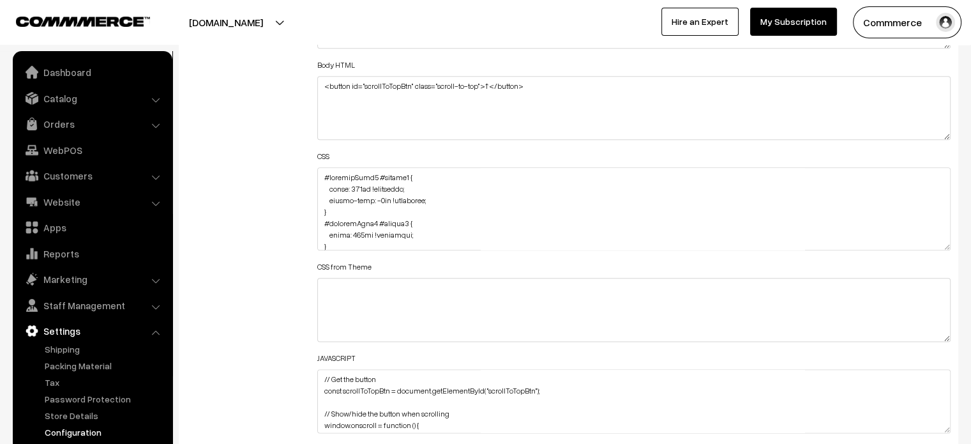
drag, startPoint x: 944, startPoint y: 227, endPoint x: 922, endPoint y: 474, distance: 248.1
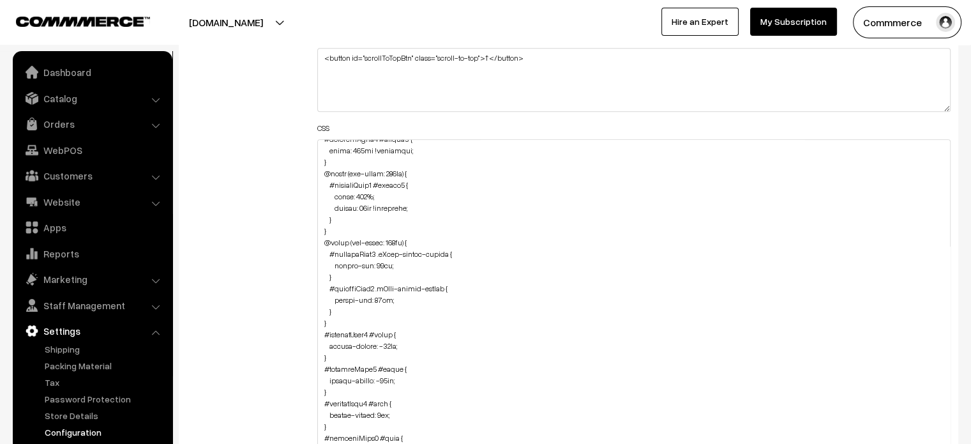
scroll to position [234, 0]
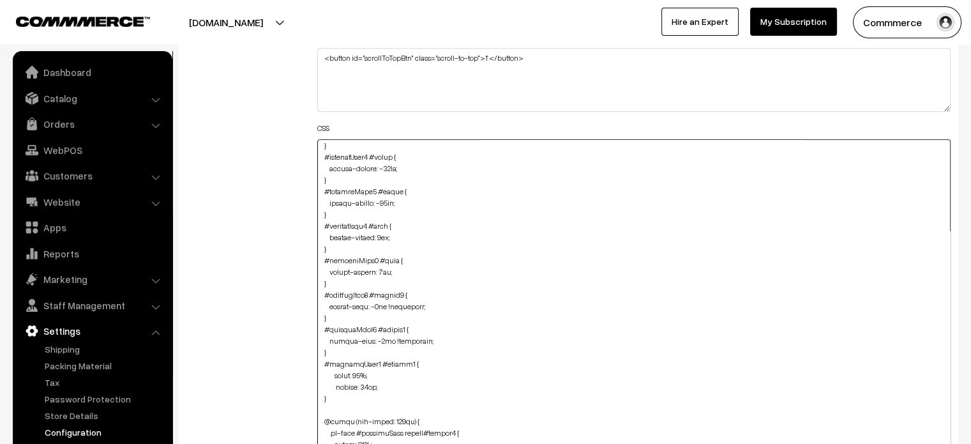
click at [375, 303] on textarea at bounding box center [634, 294] width 634 height 310
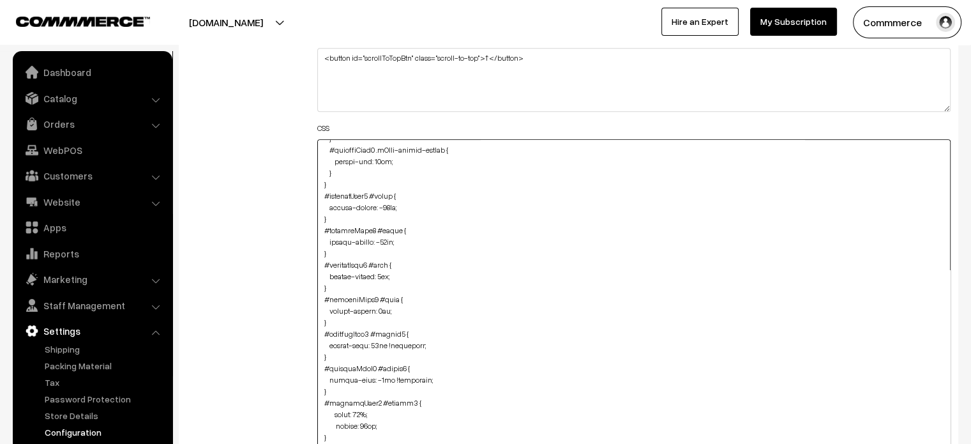
scroll to position [196, 0]
click at [375, 378] on textarea at bounding box center [634, 294] width 634 height 310
click at [518, 373] on textarea at bounding box center [634, 294] width 634 height 310
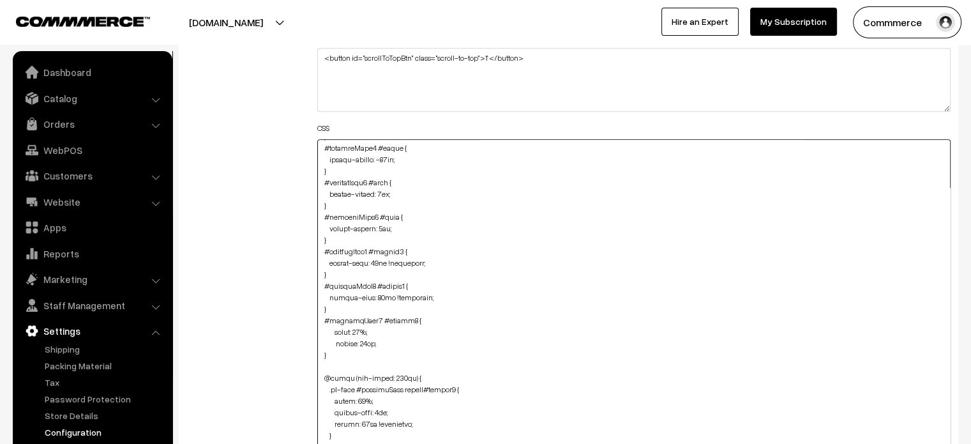
scroll to position [287, 0]
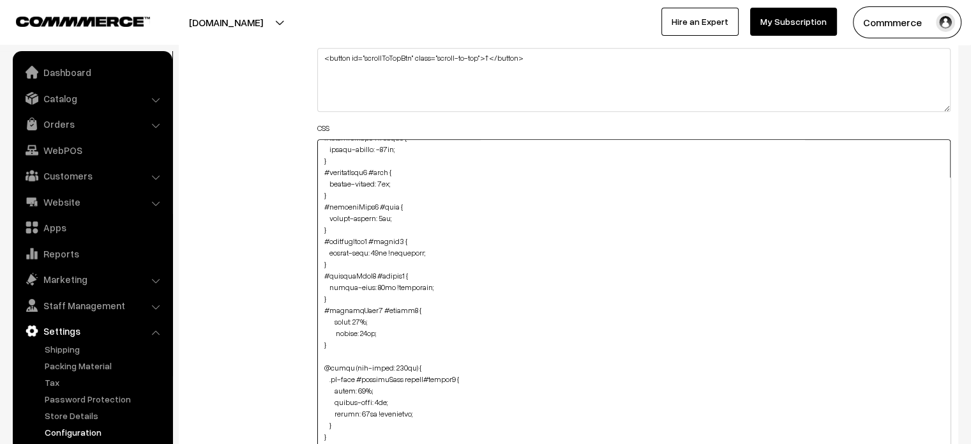
type textarea "#productType3 #button2 { width: 320px !important; margin-left: -2px !important;…"
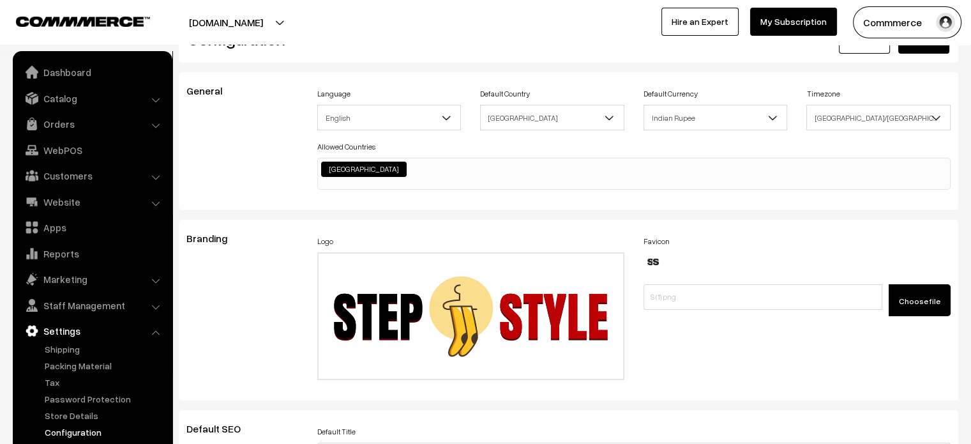
scroll to position [0, 0]
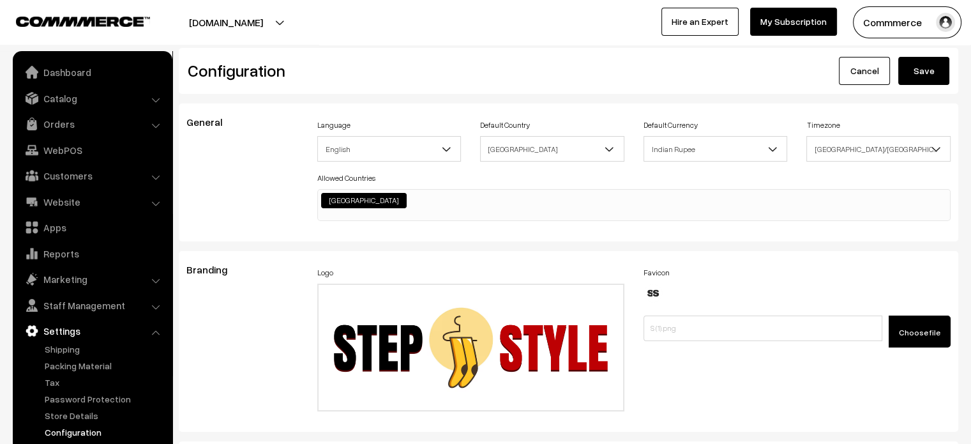
click at [921, 76] on button "Save" at bounding box center [923, 71] width 51 height 28
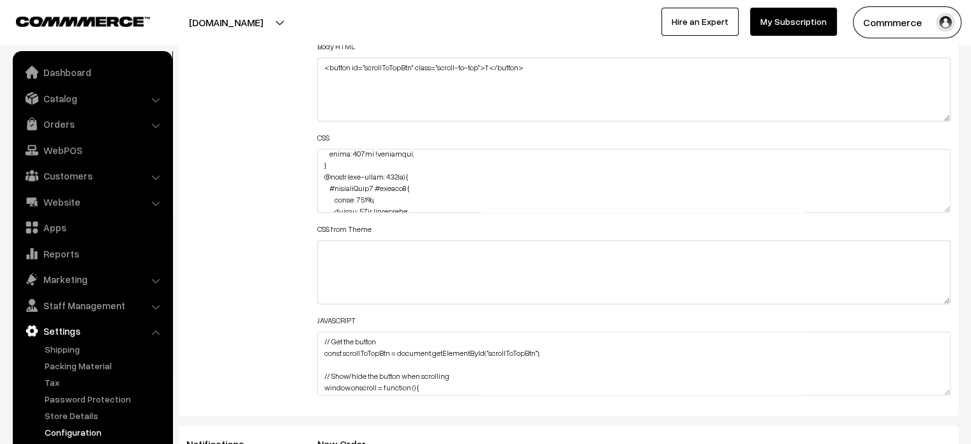
scroll to position [1545, 0]
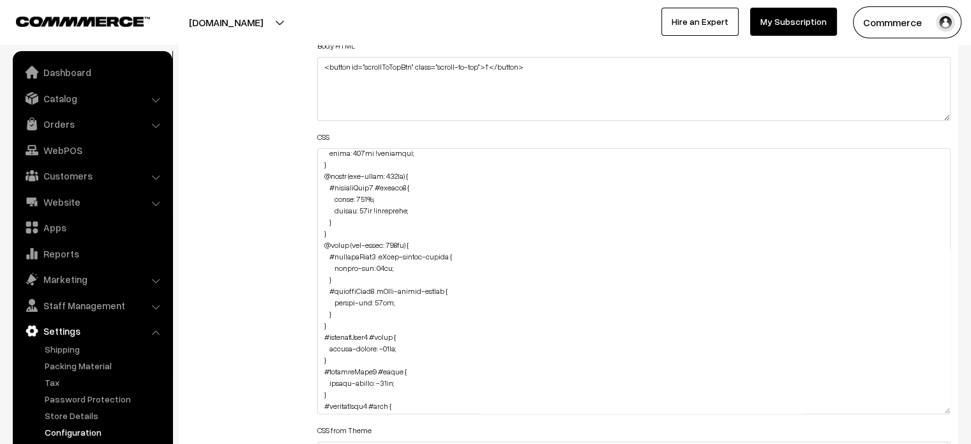
drag, startPoint x: 946, startPoint y: 206, endPoint x: 932, endPoint y: 408, distance: 202.9
click at [932, 408] on textarea at bounding box center [634, 281] width 634 height 266
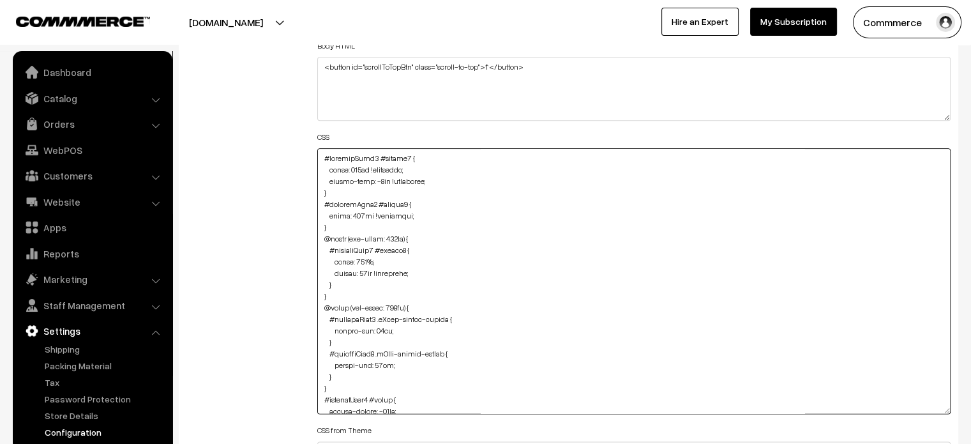
drag, startPoint x: 335, startPoint y: 227, endPoint x: 314, endPoint y: 153, distance: 77.4
click at [314, 153] on div "Header HTML Body HTML <button id="scrollToTopBtn" class="scroll-to-top">↑</butt…" at bounding box center [634, 275] width 653 height 658
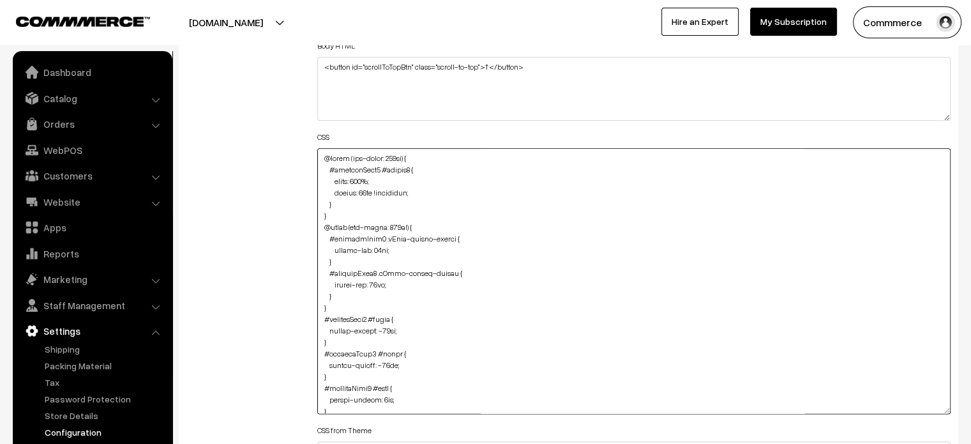
type textarea "@media (max-width: 767px) { #productType1 #button2 { width: 100%; height: 40px …"
click at [296, 166] on div "Additional HTML/JS/CSS" at bounding box center [242, 275] width 131 height 658
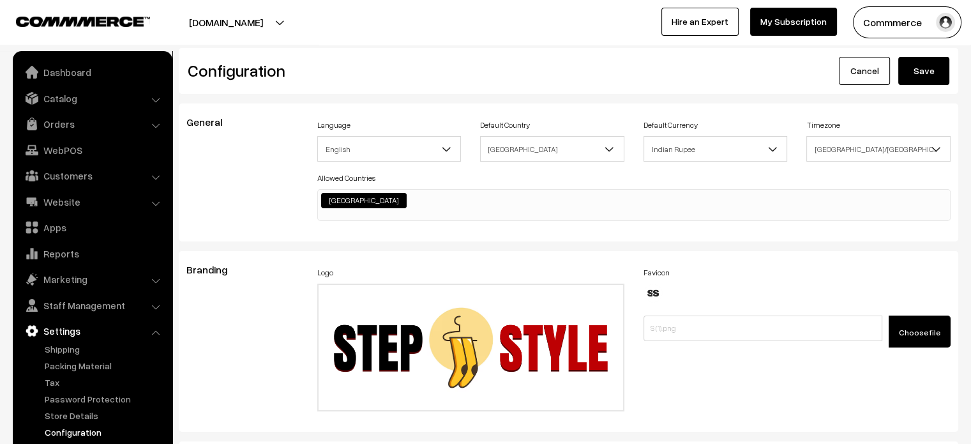
click at [912, 61] on button "Save" at bounding box center [923, 71] width 51 height 28
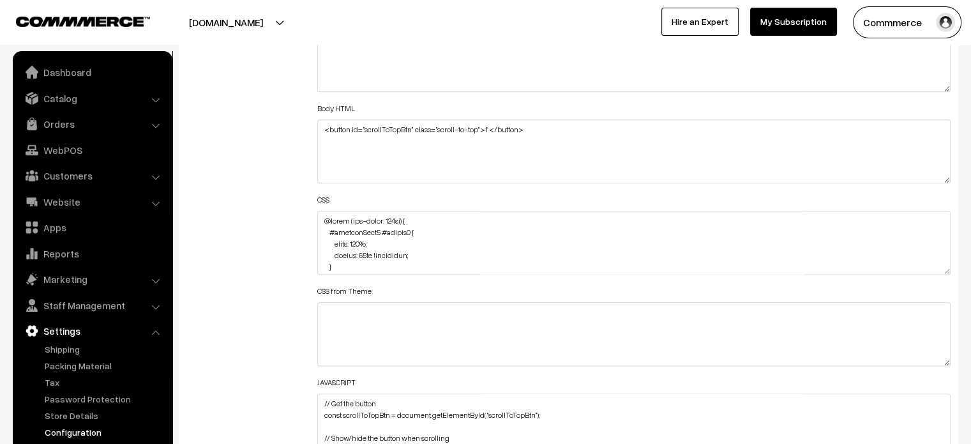
scroll to position [1481, 0]
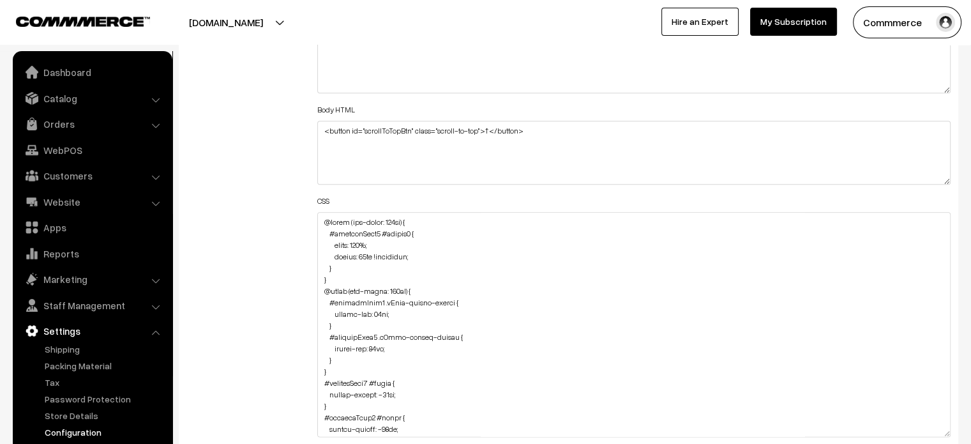
drag, startPoint x: 945, startPoint y: 268, endPoint x: 948, endPoint y: 444, distance: 176.2
click at [948, 437] on textarea at bounding box center [634, 324] width 634 height 225
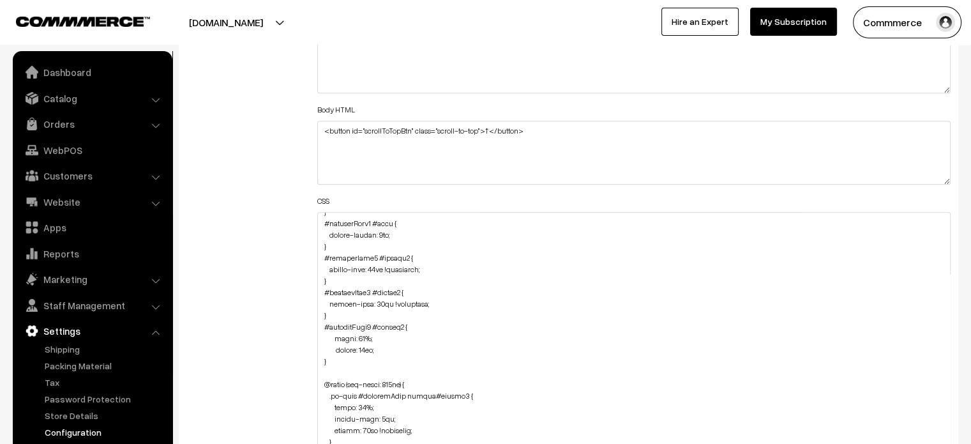
scroll to position [264, 0]
click at [368, 346] on textarea at bounding box center [634, 332] width 634 height 240
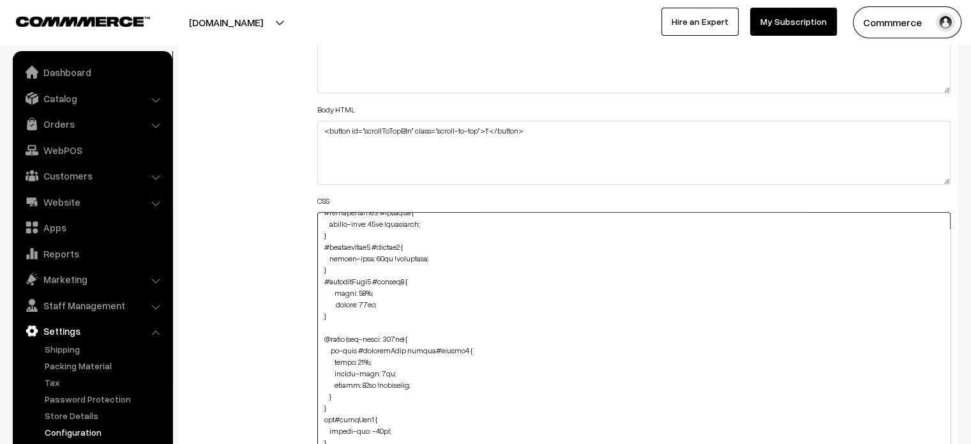
scroll to position [309, 0]
type textarea "@media (max-width: 767px) { #productType1 #button2 { width: 100%; height: 40px …"
click at [305, 291] on div "Additional HTML/JS/CSS" at bounding box center [242, 326] width 131 height 633
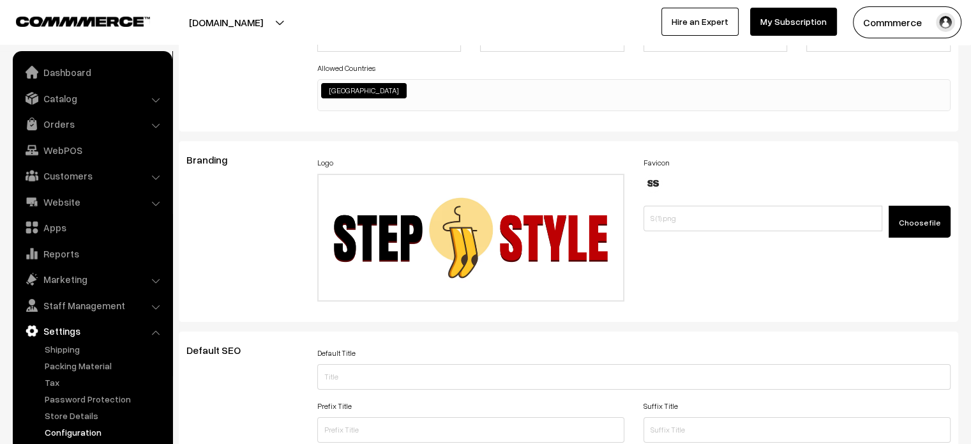
scroll to position [0, 0]
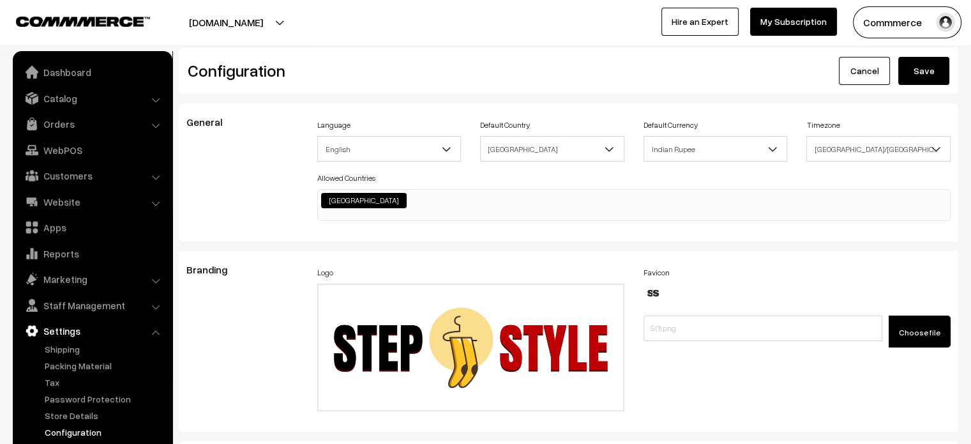
click at [907, 73] on button "Save" at bounding box center [923, 71] width 51 height 28
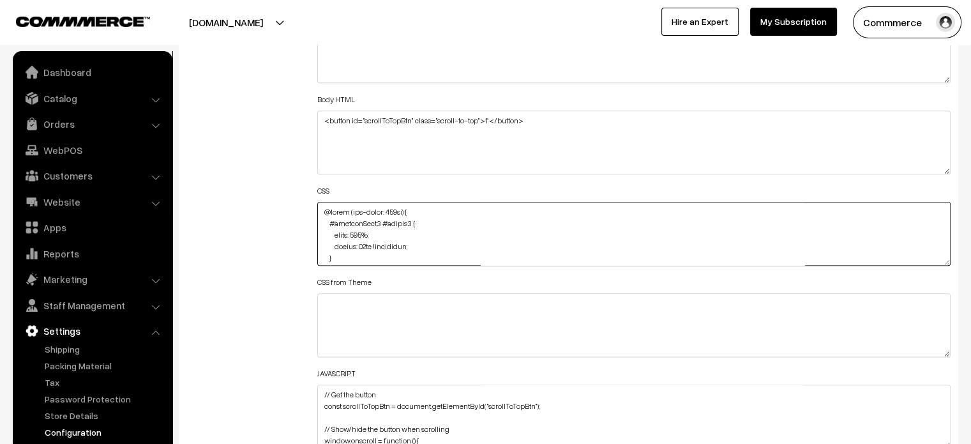
click at [368, 245] on textarea at bounding box center [634, 234] width 634 height 64
type textarea "@media (max-width: 767px) { #productType1 #button2 { width: 100%; height: 35px …"
click at [275, 222] on div "Additional HTML/JS/CSS" at bounding box center [242, 227] width 131 height 457
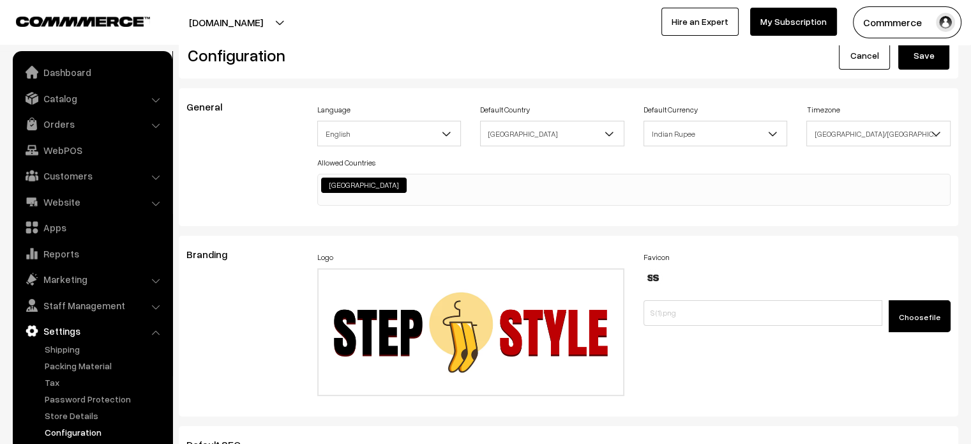
scroll to position [0, 0]
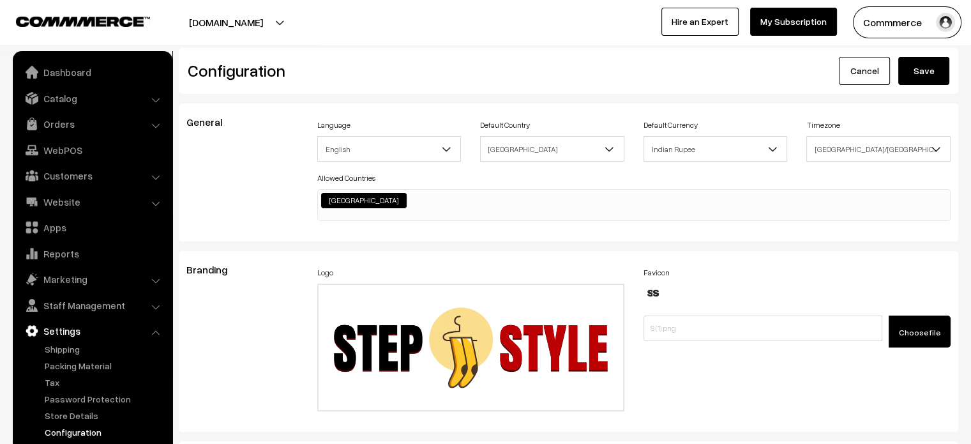
click at [917, 77] on button "Save" at bounding box center [923, 71] width 51 height 28
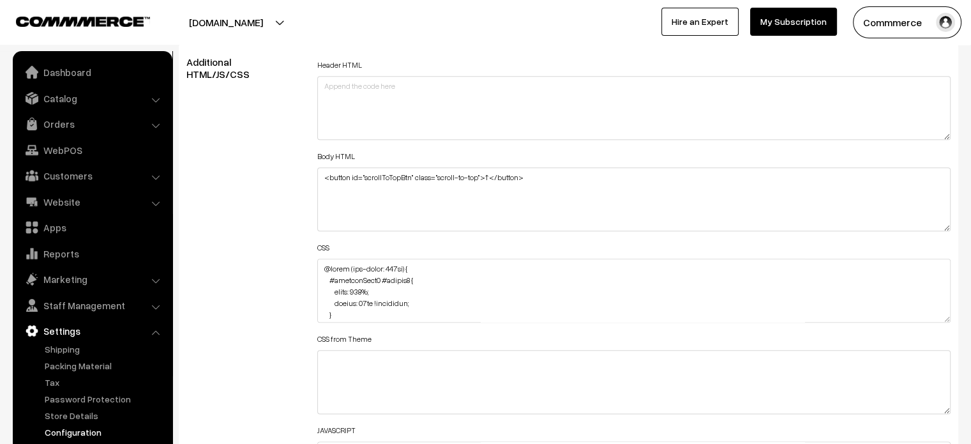
scroll to position [345, 0]
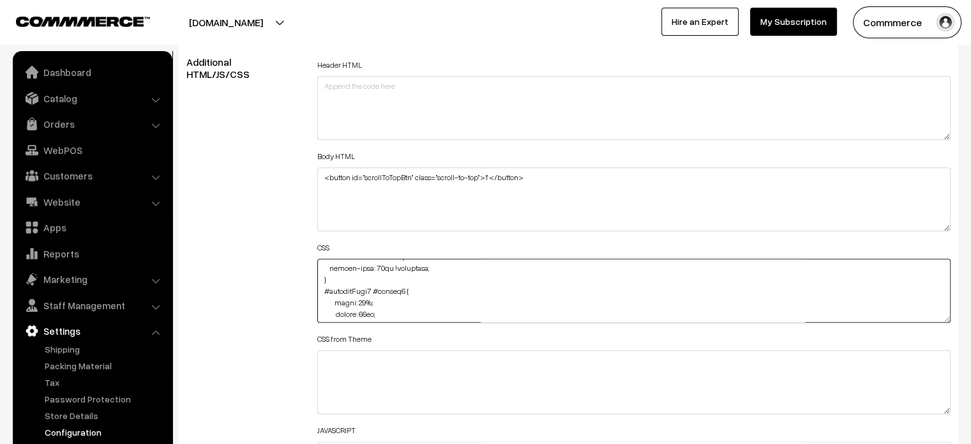
click at [363, 299] on textarea at bounding box center [634, 291] width 634 height 64
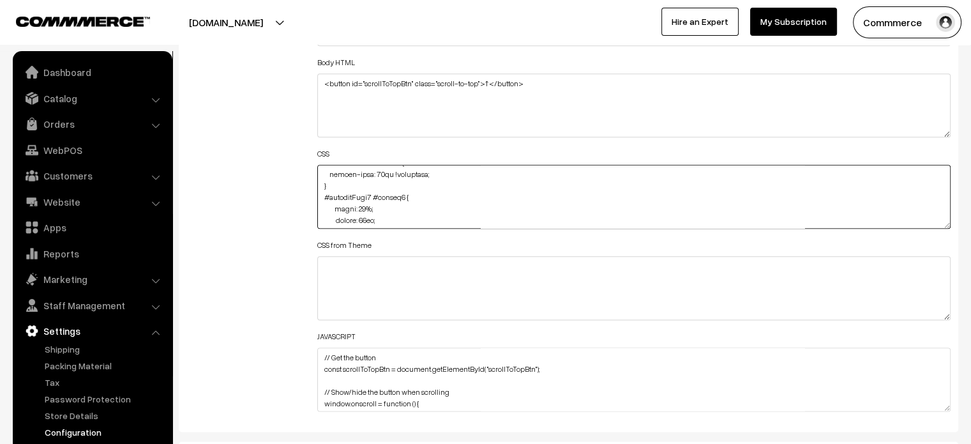
scroll to position [1530, 0]
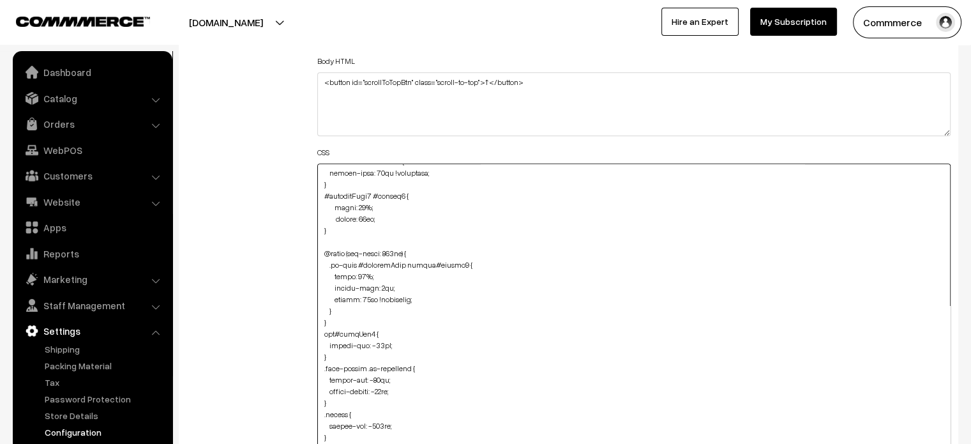
drag, startPoint x: 945, startPoint y: 222, endPoint x: 956, endPoint y: 474, distance: 252.5
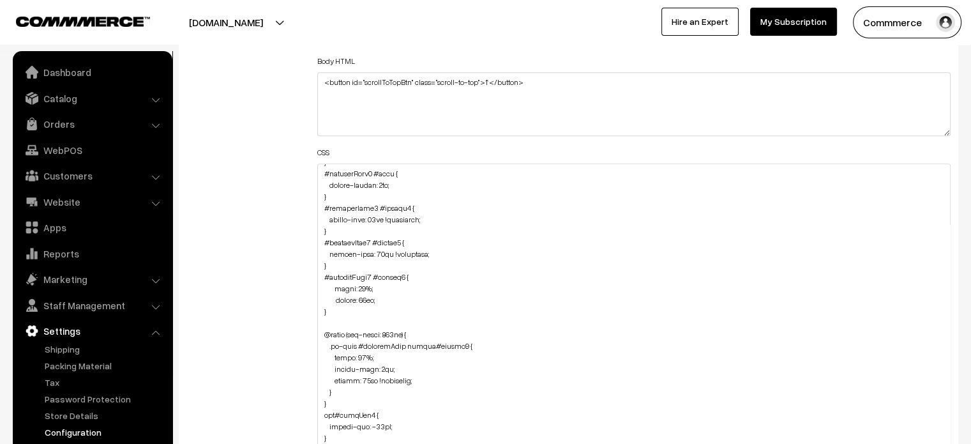
scroll to position [0, 0]
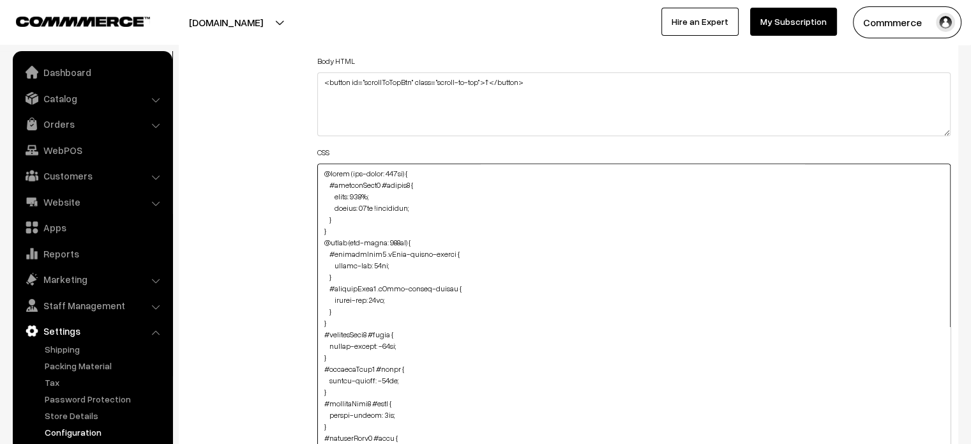
click at [393, 207] on textarea at bounding box center [634, 320] width 634 height 315
click at [372, 192] on textarea at bounding box center [634, 320] width 634 height 315
paste textarea "!important"
type textarea "@media (max-width: 767px) { #productType1 #button2 { width: 100% !important; he…"
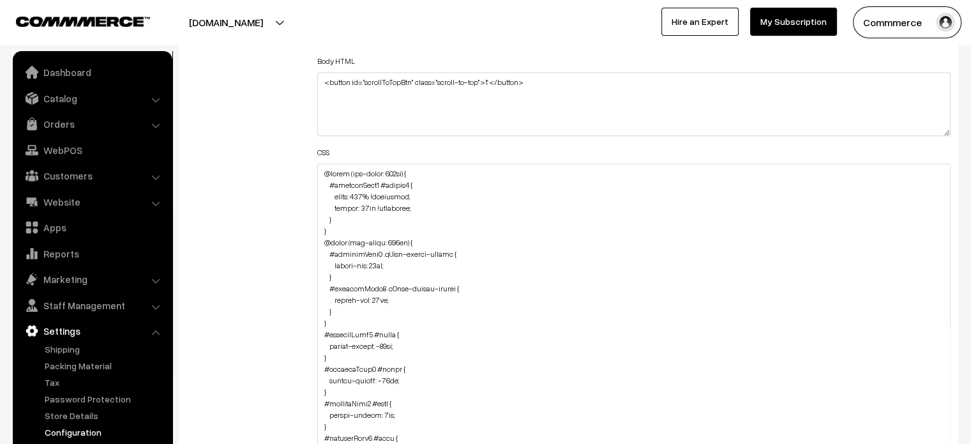
click at [301, 214] on div "Additional HTML/JS/CSS" at bounding box center [242, 315] width 131 height 708
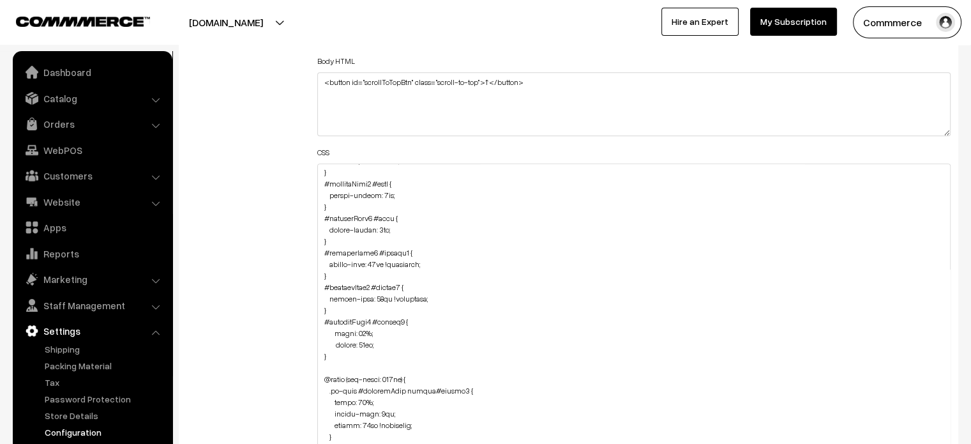
click at [262, 298] on div "Additional HTML/JS/CSS" at bounding box center [242, 315] width 131 height 708
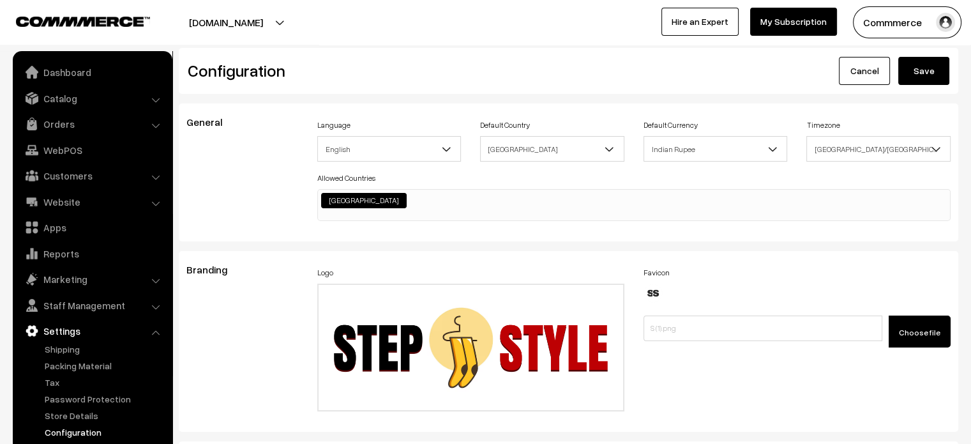
scroll to position [0, 0]
click at [933, 61] on button "Save" at bounding box center [923, 71] width 51 height 28
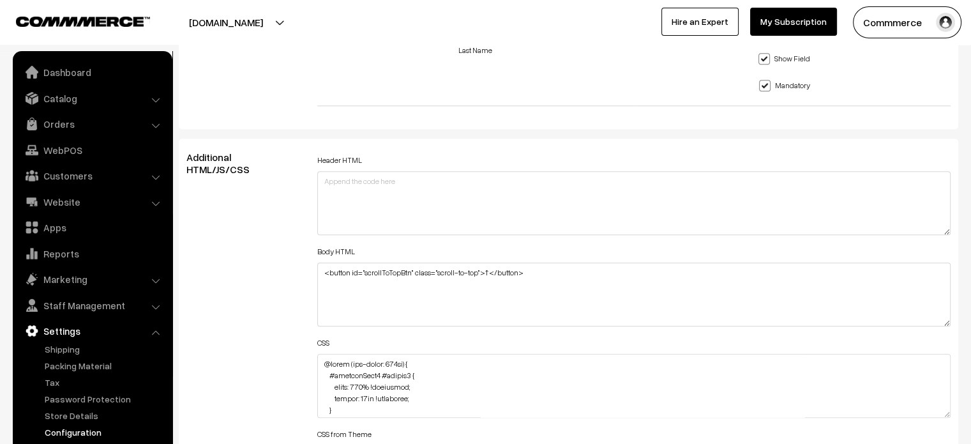
scroll to position [1343, 0]
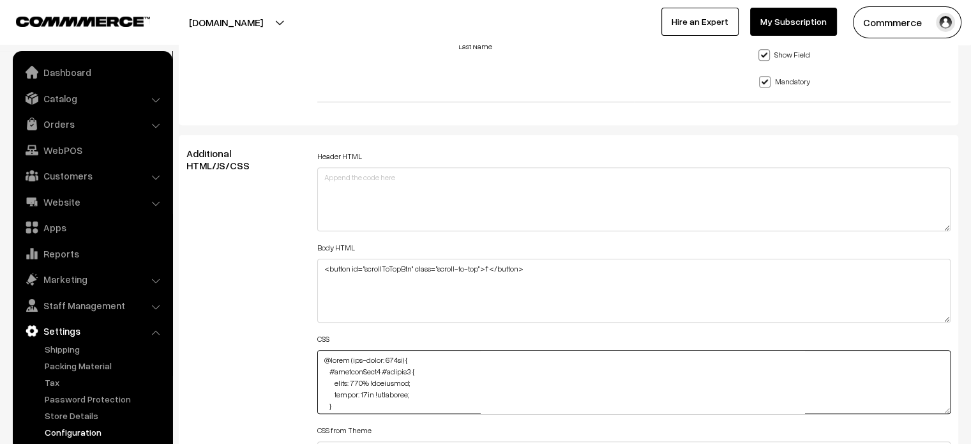
click at [318, 357] on textarea at bounding box center [634, 382] width 634 height 64
paste textarea ".productListWrap #component { margin-left: -32px; width: 75%; }"
type textarea ".productListWrap #component { margin-left: -32px; width: 75%; } @media (max-wid…"
click at [273, 352] on div "Additional HTML/JS/CSS" at bounding box center [242, 375] width 131 height 457
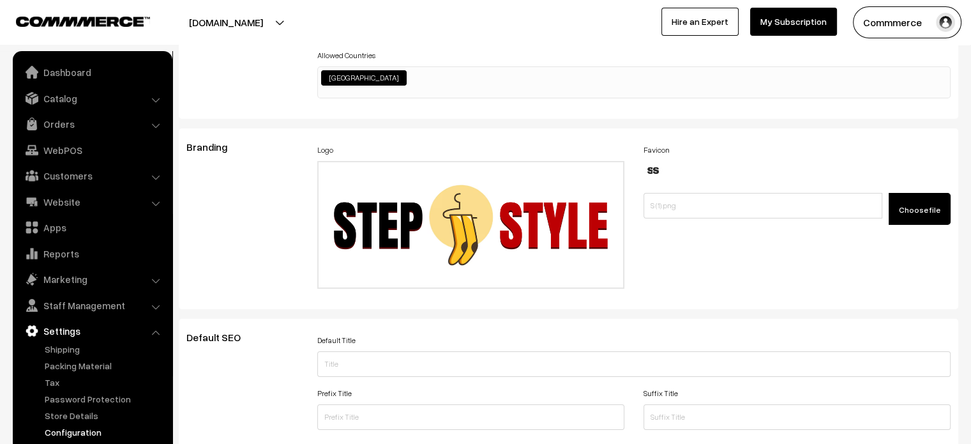
scroll to position [0, 0]
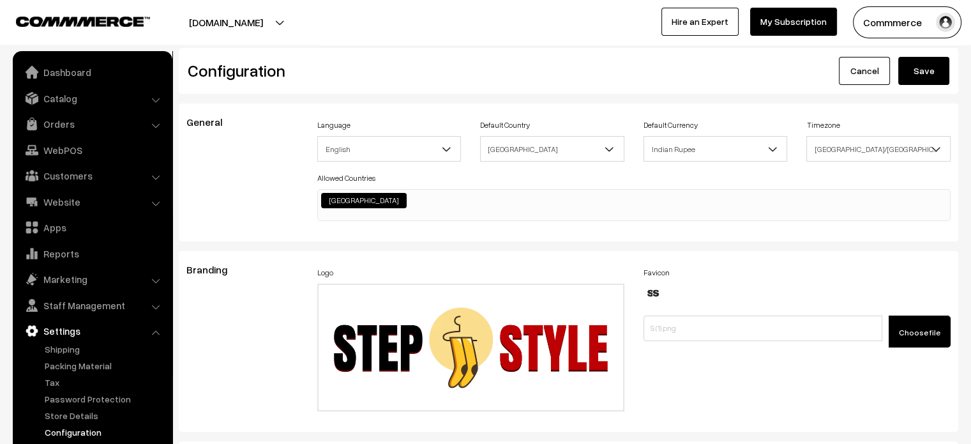
click at [927, 71] on button "Save" at bounding box center [923, 71] width 51 height 28
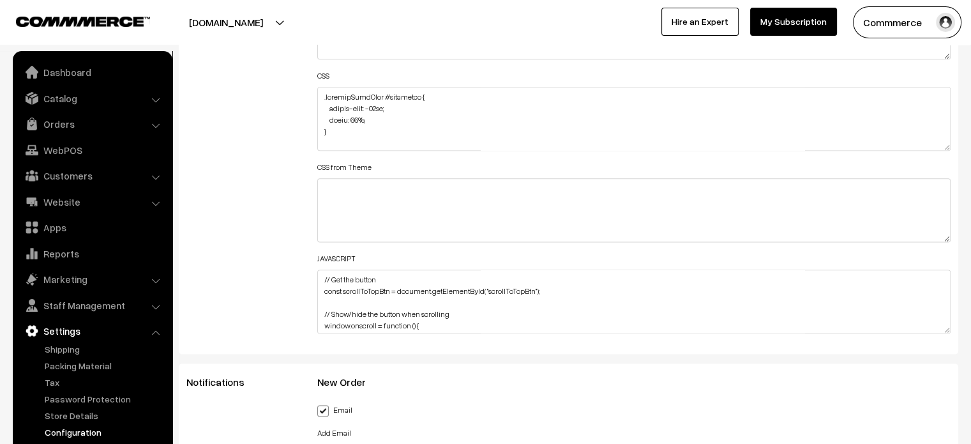
scroll to position [1615, 0]
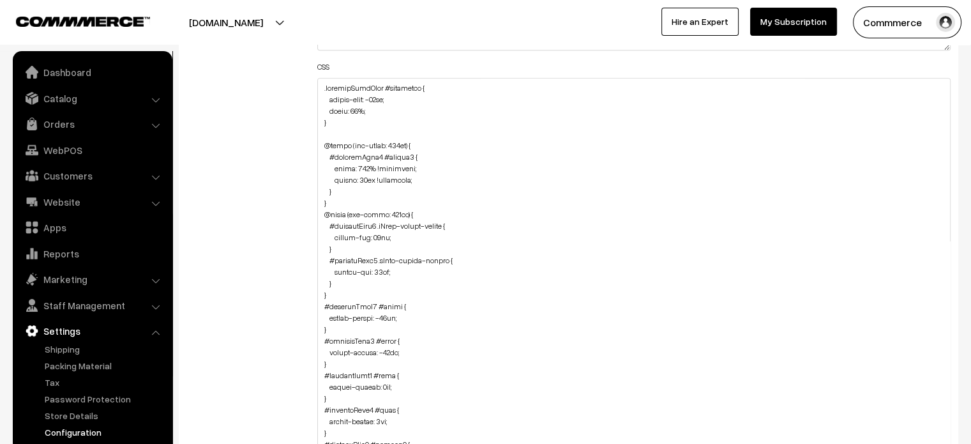
drag, startPoint x: 945, startPoint y: 133, endPoint x: 911, endPoint y: 457, distance: 324.8
click at [346, 194] on textarea at bounding box center [634, 271] width 634 height 387
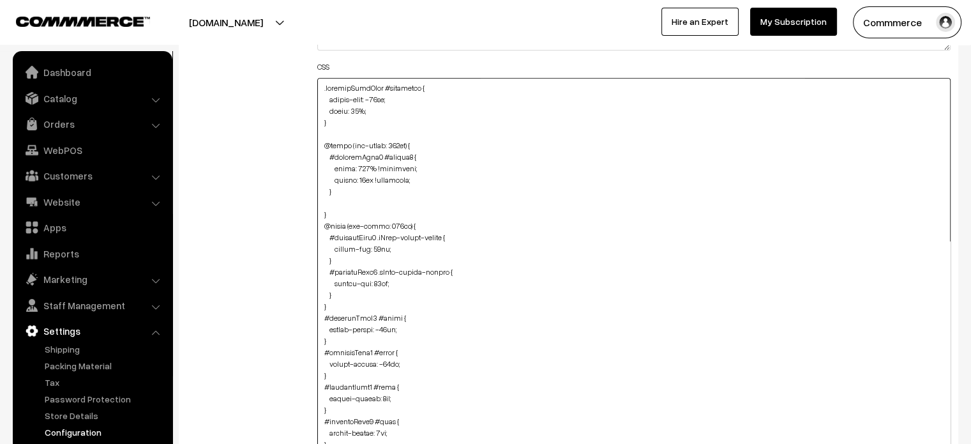
paste textarea ".productListWrap #component { margin-left: 14px; width: 92%; }"
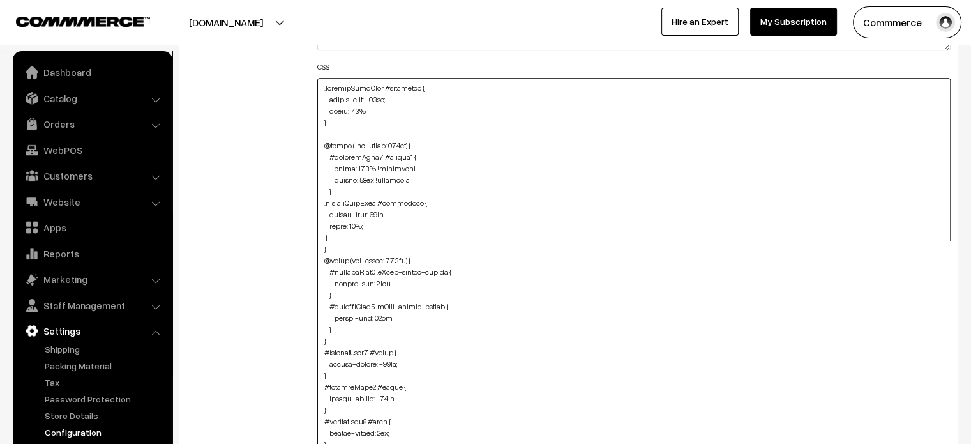
click at [322, 234] on textarea at bounding box center [634, 271] width 634 height 387
type textarea ".productListWrap #component { margin-left: -32px; width: 75%; } @media (max-wid…"
click at [259, 225] on div "Additional HTML/JS/CSS" at bounding box center [242, 265] width 131 height 780
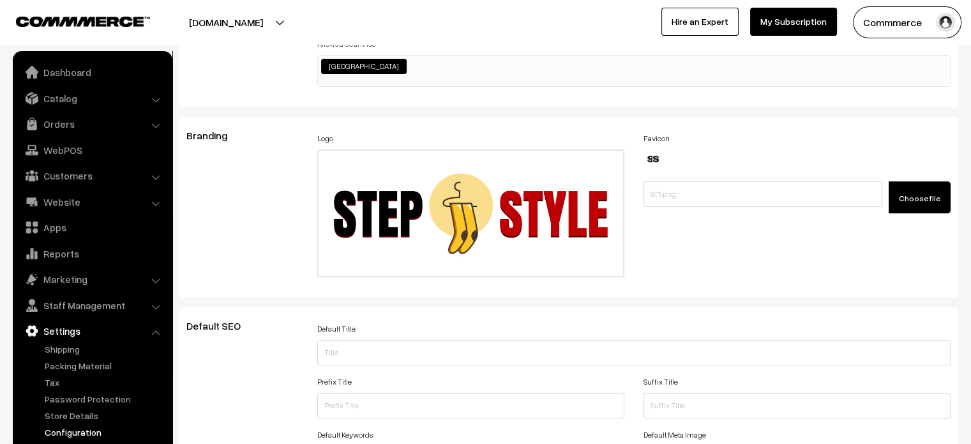
scroll to position [0, 0]
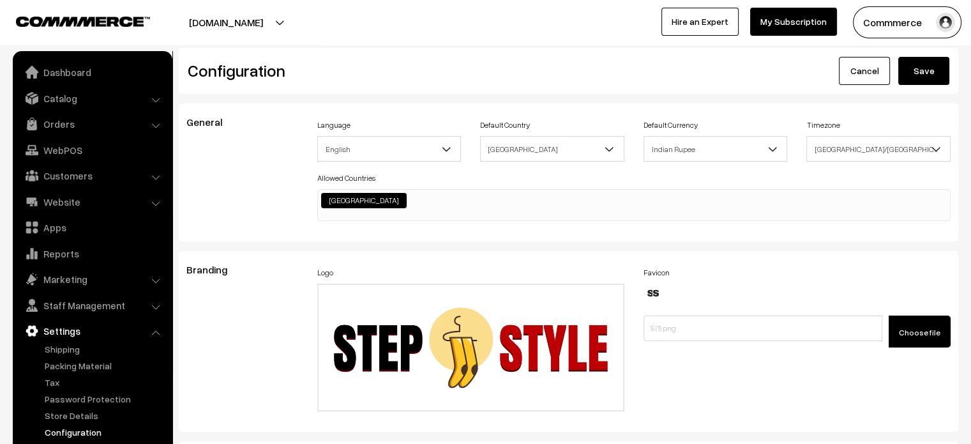
click at [931, 75] on button "Save" at bounding box center [923, 71] width 51 height 28
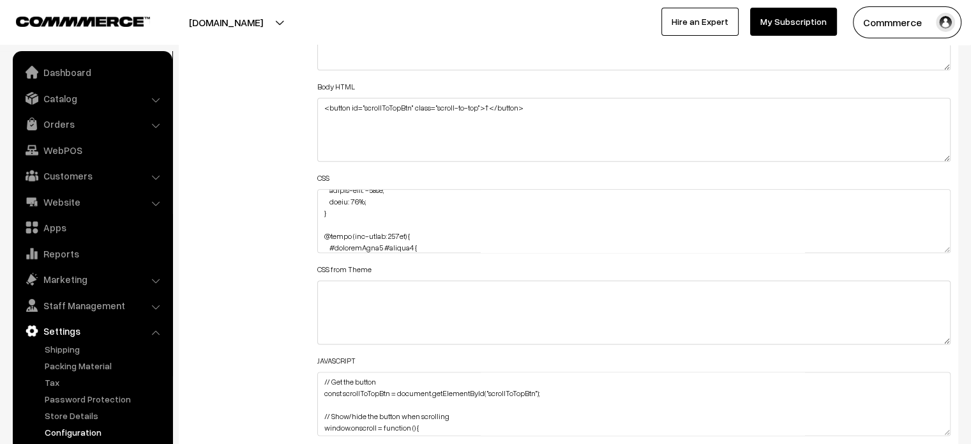
scroll to position [1507, 0]
drag, startPoint x: 945, startPoint y: 245, endPoint x: 914, endPoint y: 411, distance: 168.9
click at [914, 250] on textarea at bounding box center [634, 218] width 634 height 64
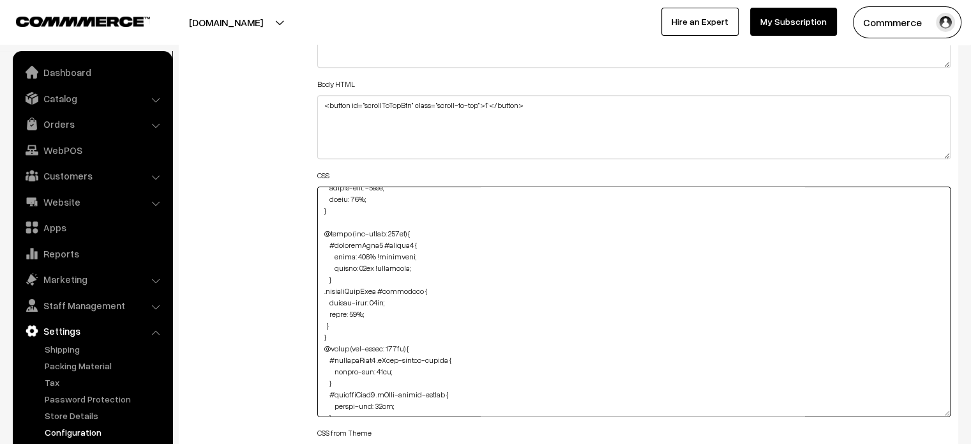
click at [340, 323] on textarea at bounding box center [634, 301] width 634 height 230
paste textarea ".productListWrap .productCard #productBtn2 { height: 30px; left: 3px; }"
type textarea ".productListWrap #component { margin-left: -32px; width: 75%; } @media (max-wid…"
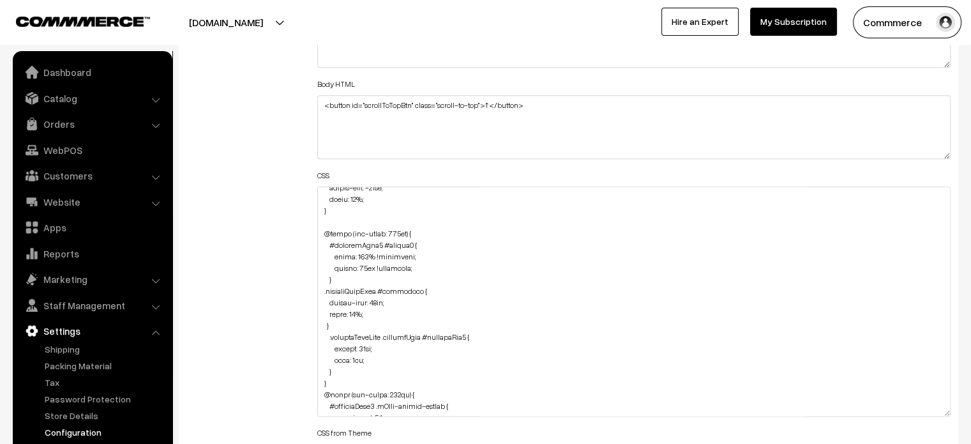
click at [250, 333] on div "Additional HTML/JS/CSS" at bounding box center [242, 295] width 131 height 623
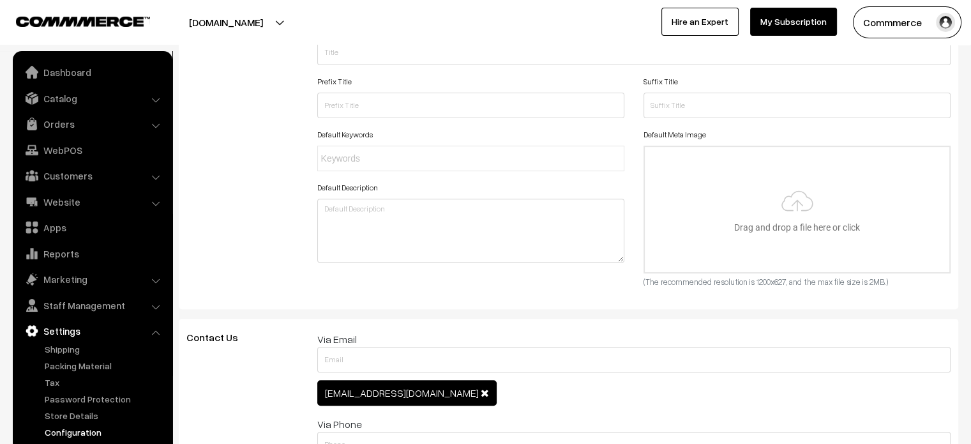
scroll to position [0, 0]
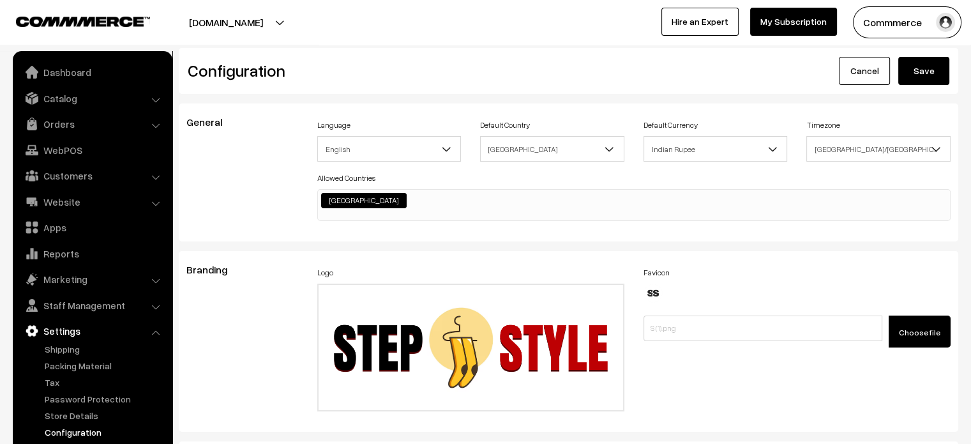
click at [917, 75] on button "Save" at bounding box center [923, 71] width 51 height 28
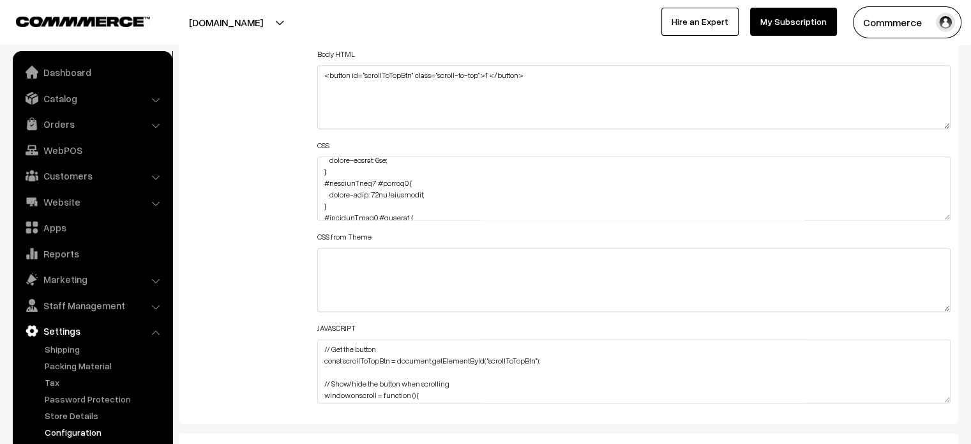
scroll to position [439, 0]
click at [209, 207] on div "Additional HTML/JS/CSS" at bounding box center [242, 182] width 131 height 457
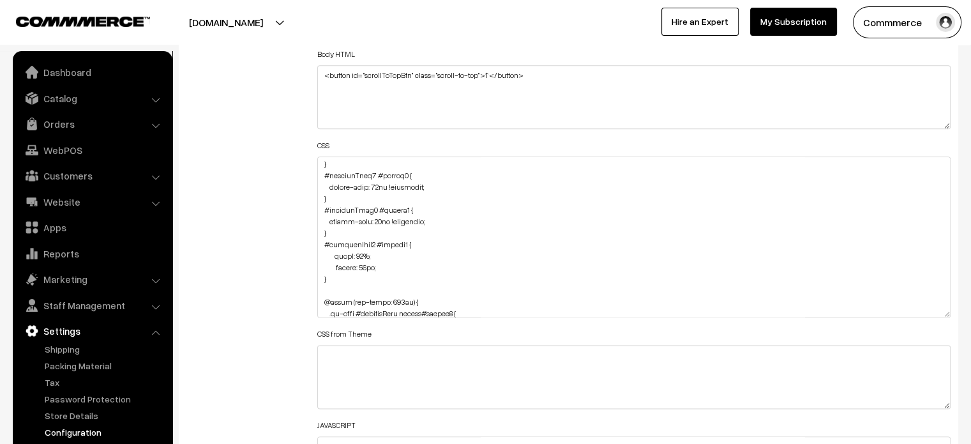
drag, startPoint x: 945, startPoint y: 214, endPoint x: 912, endPoint y: 474, distance: 261.9
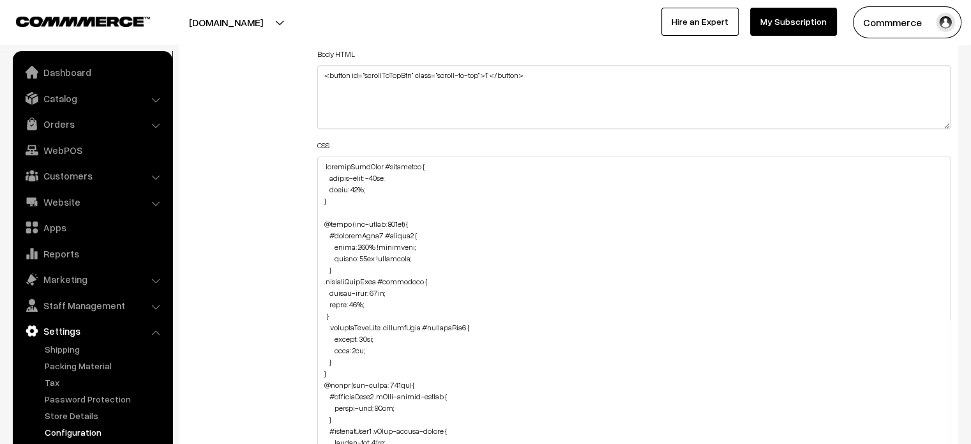
scroll to position [1532, 0]
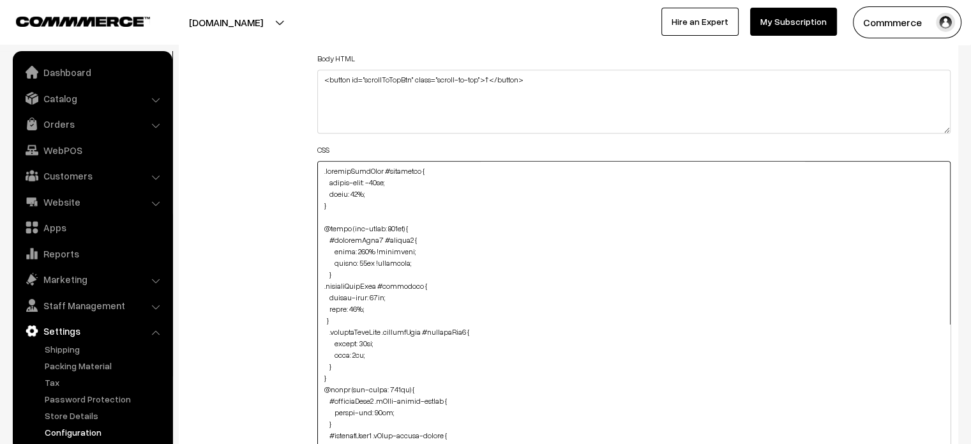
click at [383, 194] on textarea at bounding box center [634, 322] width 634 height 323
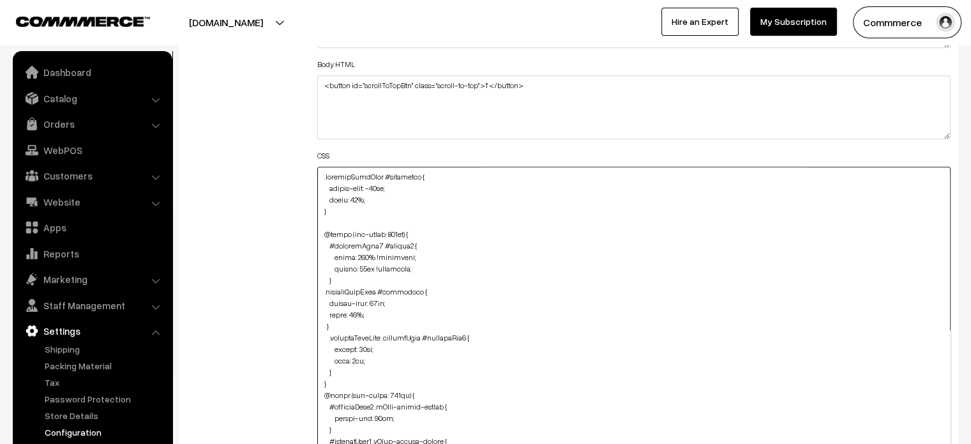
drag, startPoint x: 332, startPoint y: 215, endPoint x: 321, endPoint y: 174, distance: 42.3
click at [321, 174] on textarea at bounding box center [634, 328] width 634 height 323
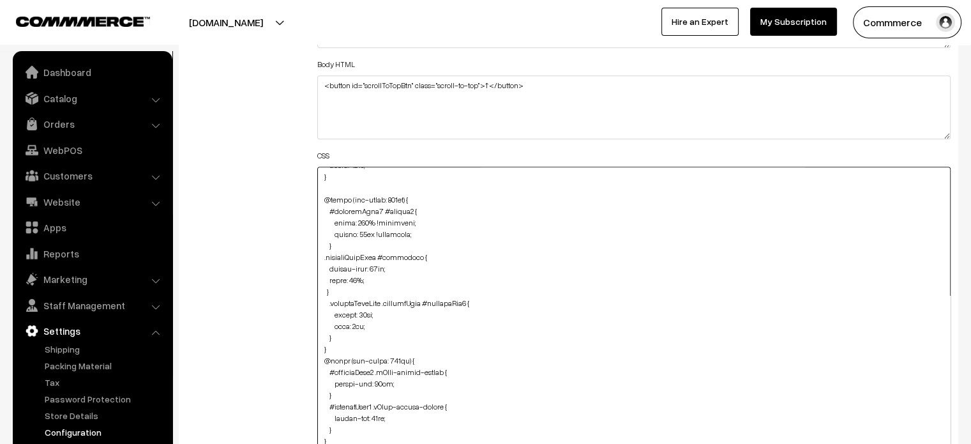
scroll to position [41, 0]
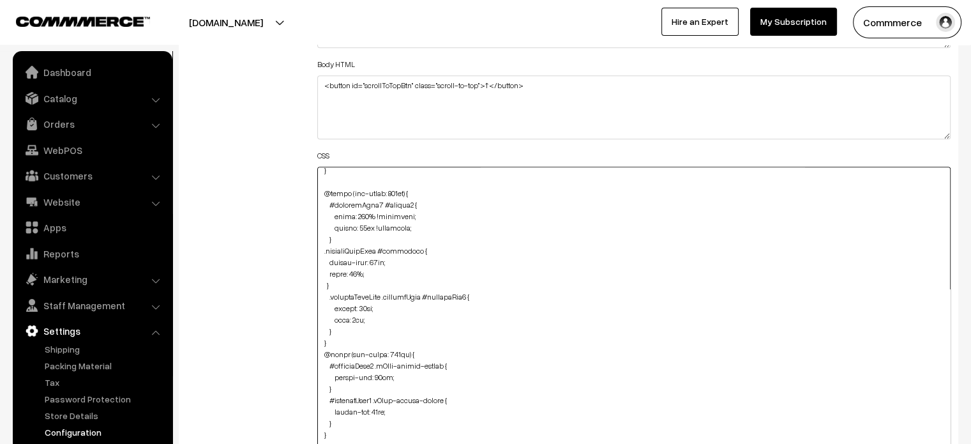
click at [353, 318] on textarea at bounding box center [634, 328] width 634 height 323
type textarea ".productListWrap #component { margin-left: -32px; width: 75%; } @media (max-wid…"
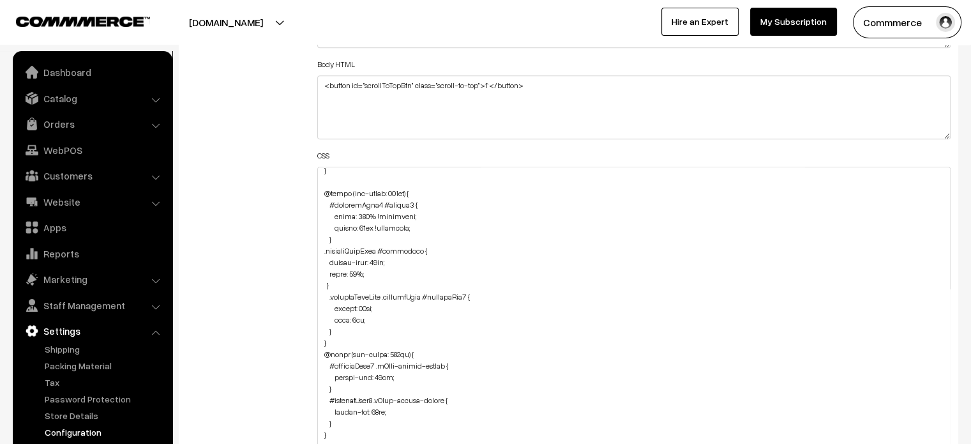
click at [294, 283] on div "Additional HTML/JS/CSS" at bounding box center [242, 322] width 131 height 716
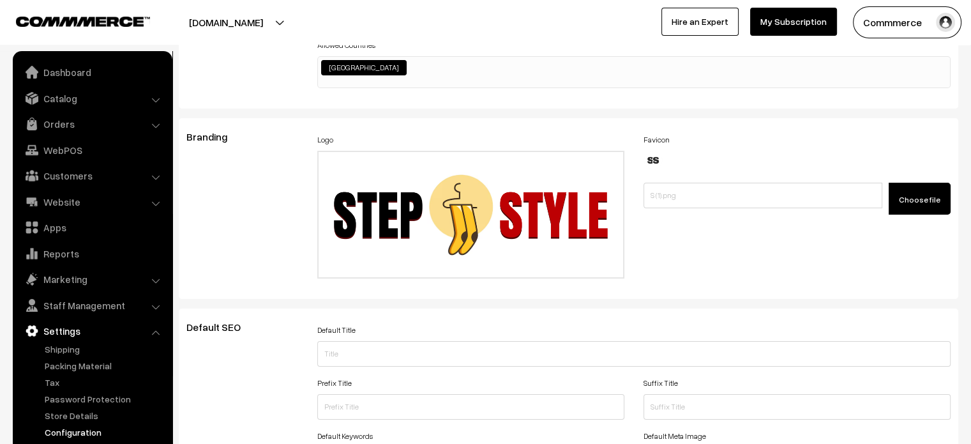
scroll to position [0, 0]
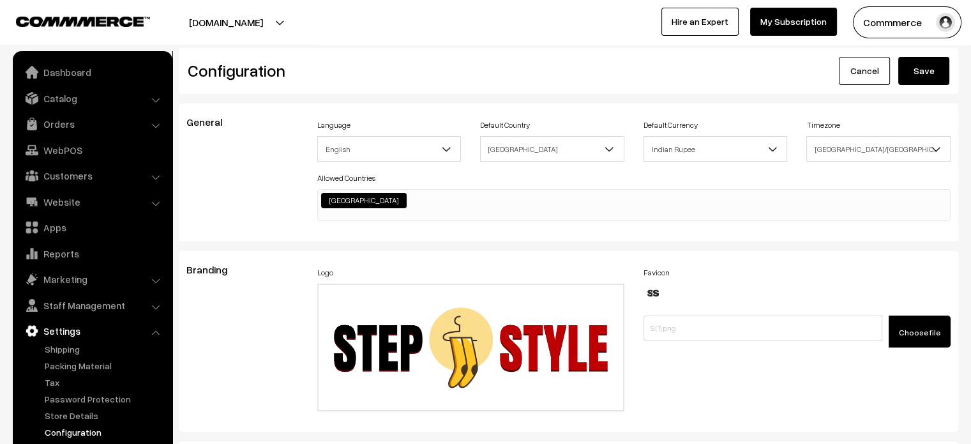
click at [919, 82] on button "Save" at bounding box center [923, 71] width 51 height 28
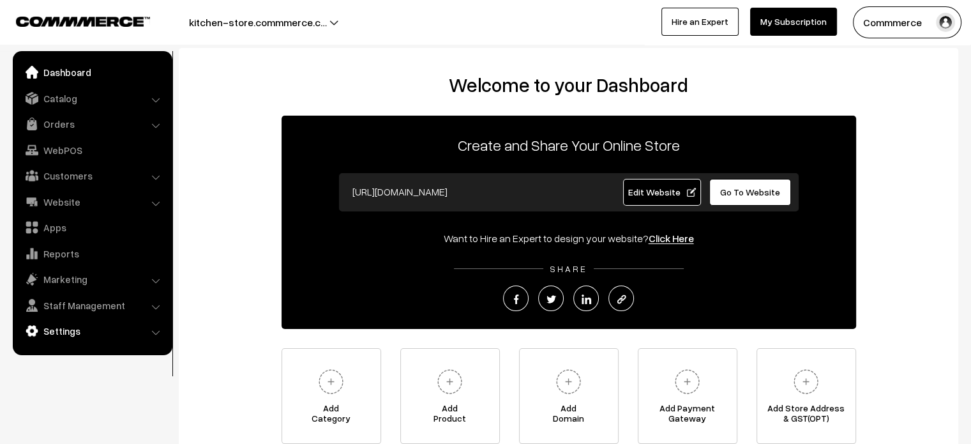
click at [89, 333] on link "Settings" at bounding box center [92, 330] width 152 height 23
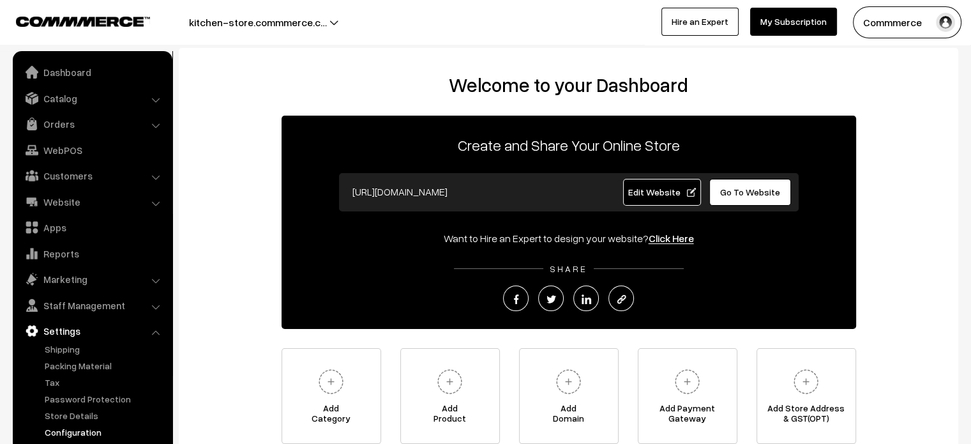
click at [94, 429] on link "Configuration" at bounding box center [105, 431] width 126 height 13
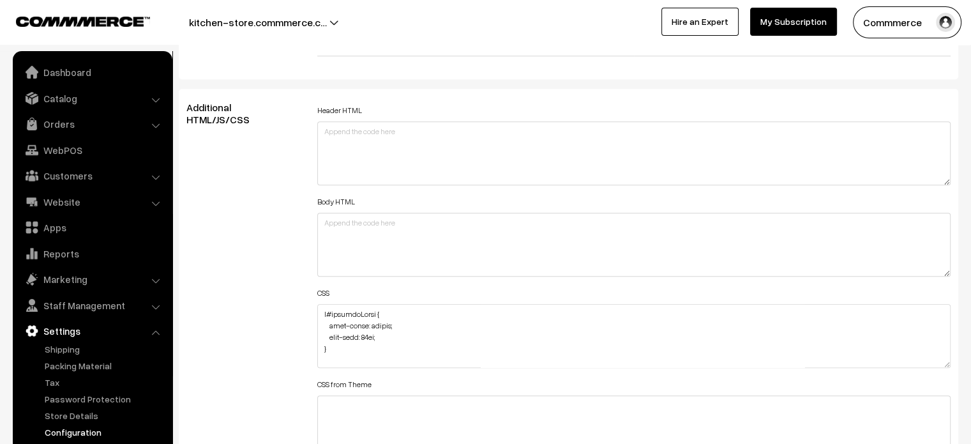
scroll to position [1390, 0]
click at [319, 311] on textarea at bounding box center [634, 335] width 634 height 64
click at [319, 310] on textarea at bounding box center [634, 335] width 634 height 64
paste textarea "[DOMAIN_NAME] { } div#productType1 { } #productType1 { margin-top: -125px; }"
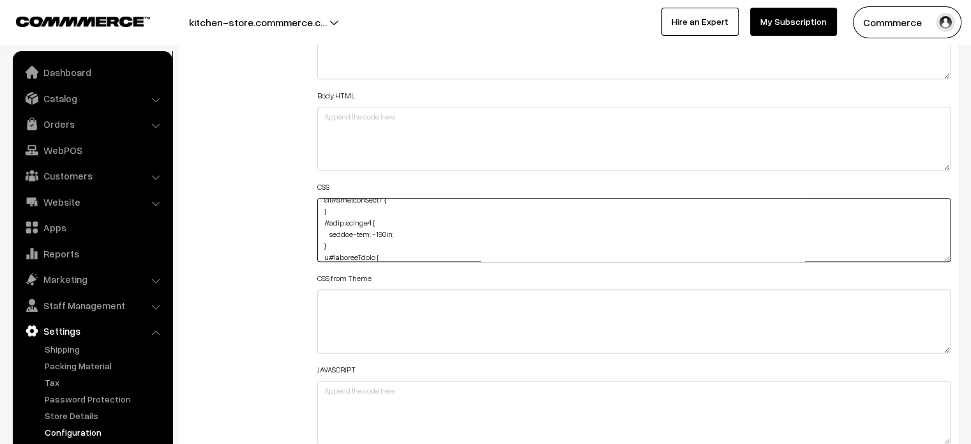
scroll to position [1496, 0]
drag, startPoint x: 945, startPoint y: 256, endPoint x: 900, endPoint y: 474, distance: 222.4
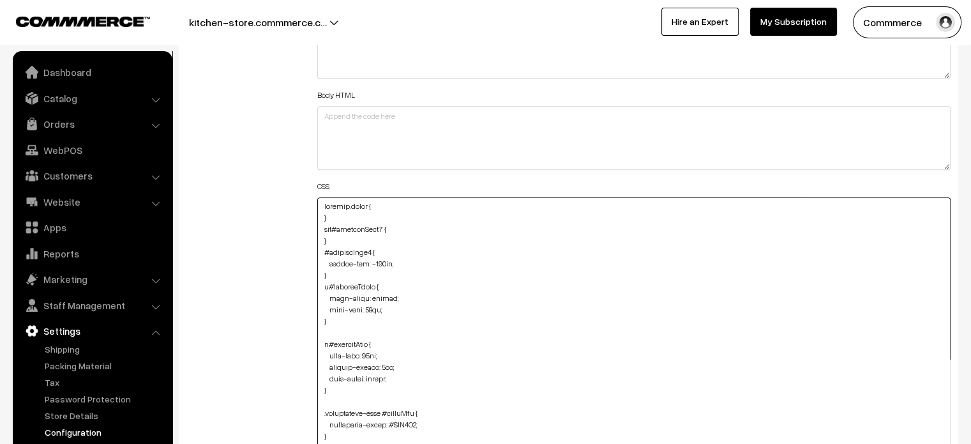
scroll to position [0, 0]
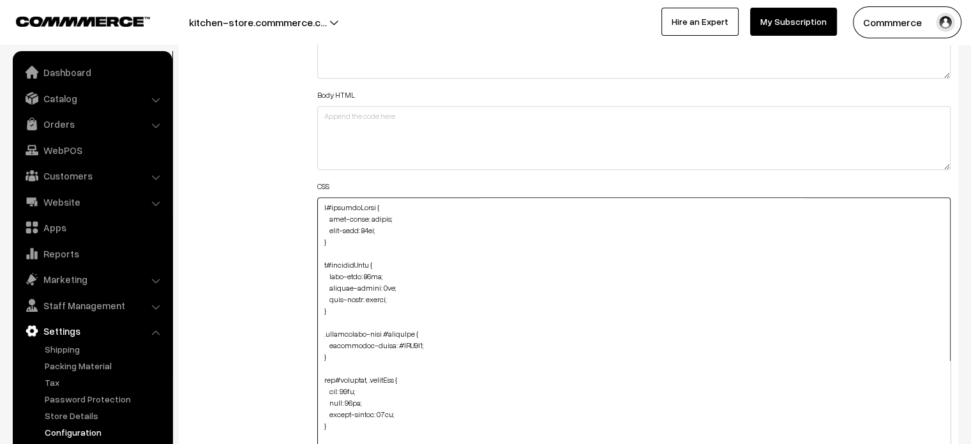
paste textarea "element.style { } div#productType1 { } #productType1 { margin-top: -125px; }"
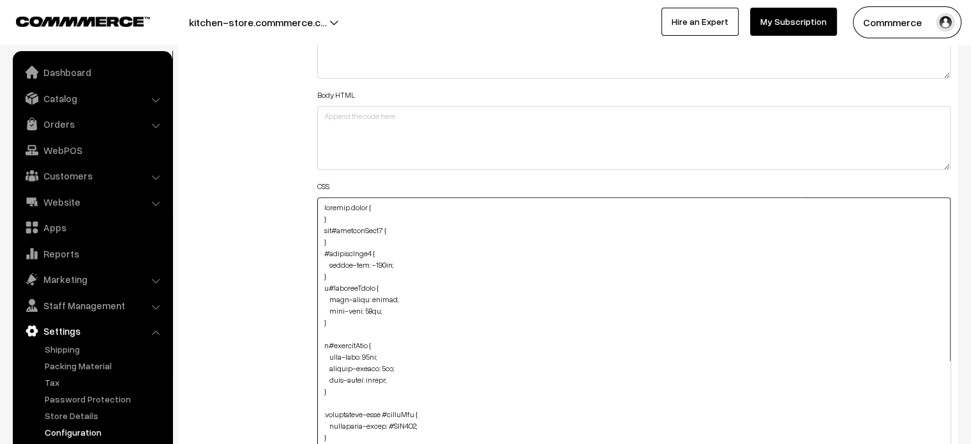
drag, startPoint x: 331, startPoint y: 253, endPoint x: 306, endPoint y: 195, distance: 63.0
click at [308, 195] on div "Header HTML Body HTML CSS CSS from Theme JAVASCRIPT" at bounding box center [634, 332] width 653 height 674
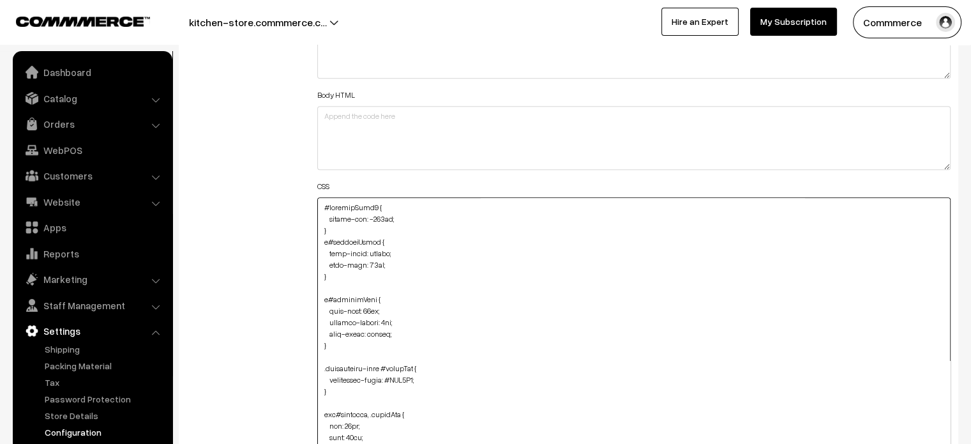
type textarea "#productType1 { margin-top: -125px; } p#productPrice { text-align: center; font…"
click at [292, 196] on div "Additional HTML/JS/CSS" at bounding box center [242, 332] width 131 height 674
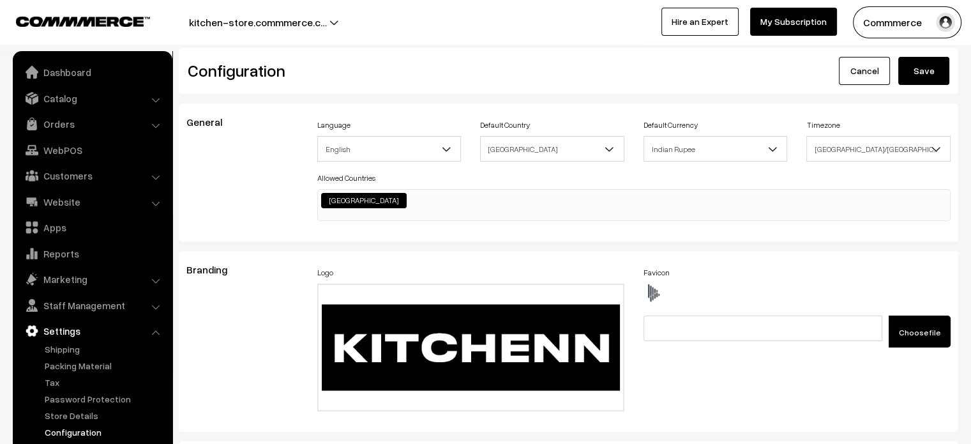
click at [927, 70] on button "Save" at bounding box center [923, 71] width 51 height 28
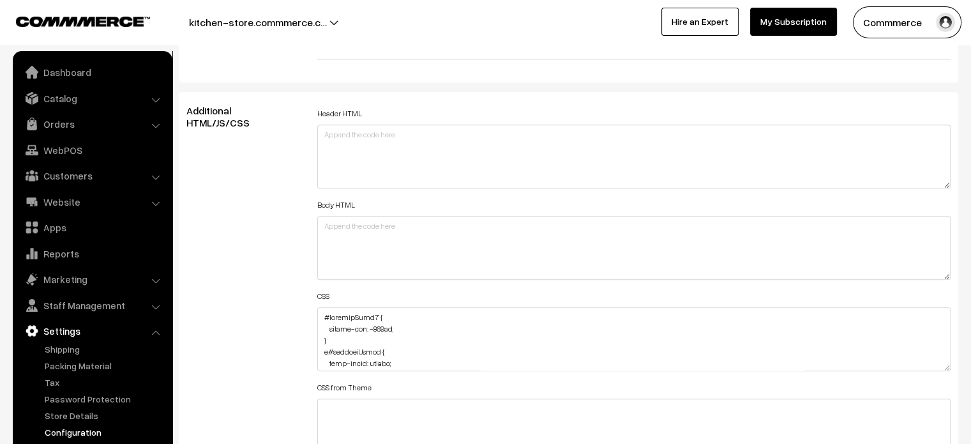
scroll to position [1389, 0]
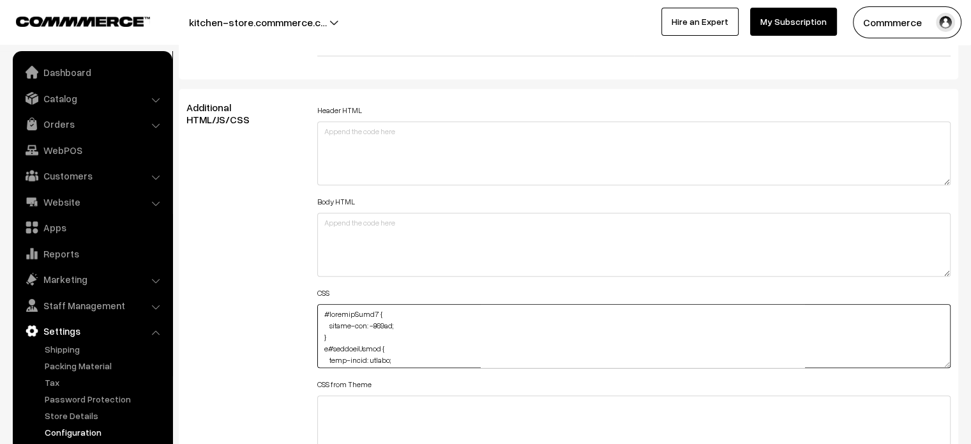
click at [398, 324] on textarea at bounding box center [634, 336] width 634 height 64
paste textarea "margin-bottom: -125px;"
type textarea "#productType1 { margin-top: -125px; margin-bottom: -125px; } p#productPrice { t…"
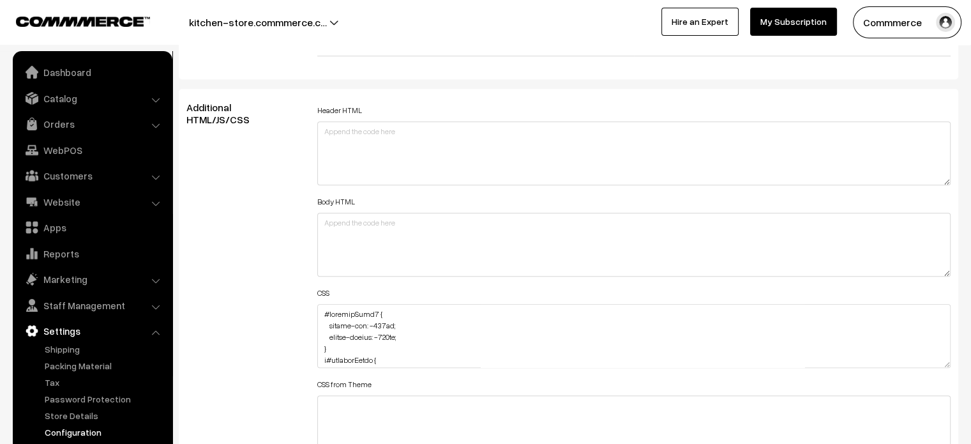
click at [253, 314] on div "Additional HTML/JS/CSS" at bounding box center [242, 330] width 131 height 457
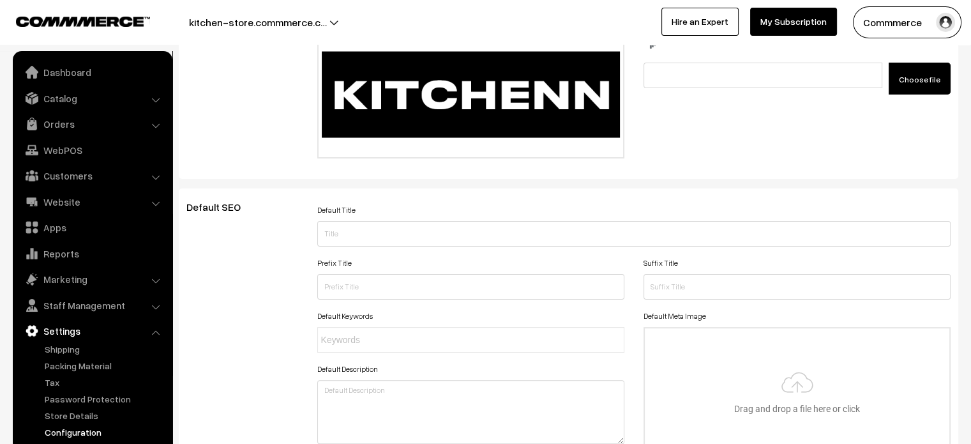
scroll to position [0, 0]
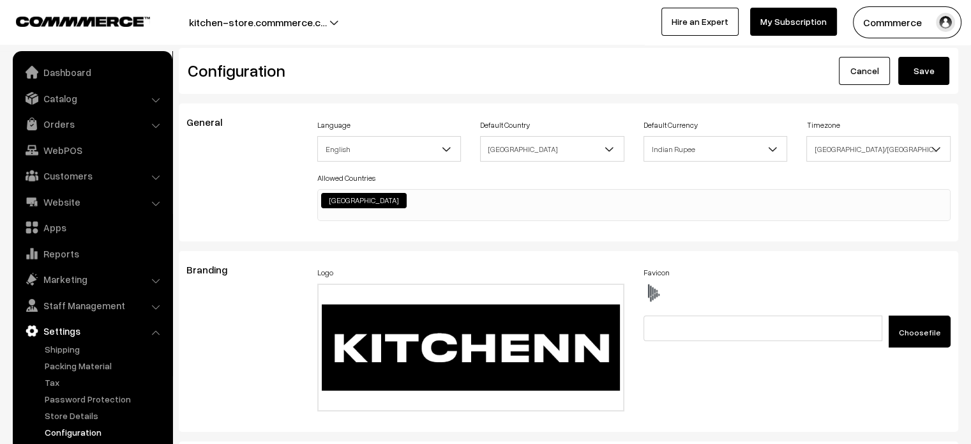
click at [934, 69] on button "Save" at bounding box center [923, 71] width 51 height 28
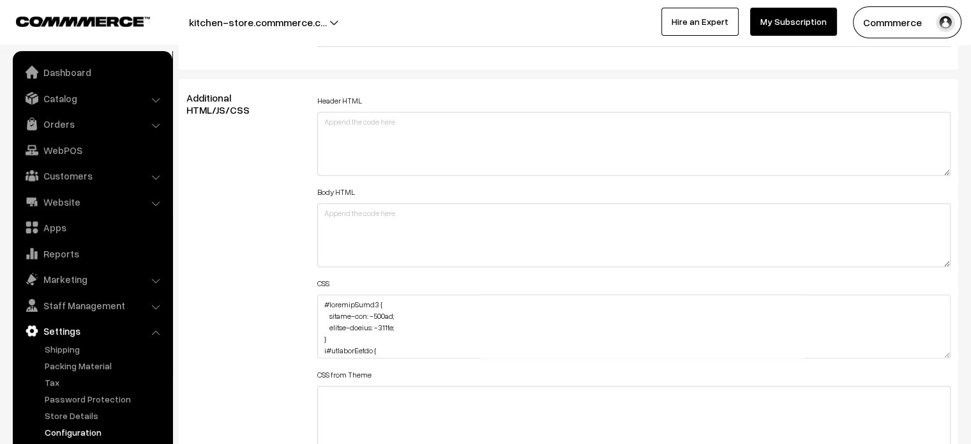
scroll to position [1400, 0]
click at [382, 314] on textarea at bounding box center [634, 326] width 634 height 64
click at [393, 326] on textarea at bounding box center [634, 326] width 634 height 64
click at [322, 301] on textarea at bounding box center [634, 326] width 634 height 64
paste textarea "productType3 { margin-top: -110px; margin-bottom: -110px; }"
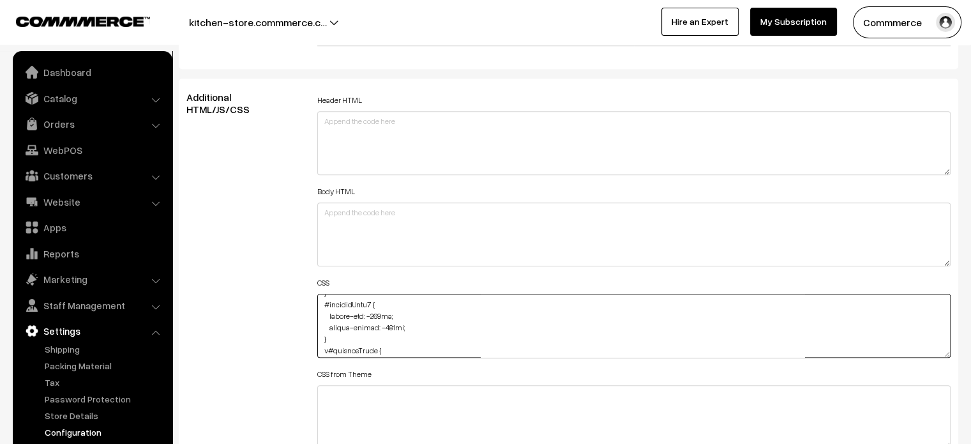
scroll to position [46, 0]
click at [330, 339] on textarea at bounding box center [634, 326] width 634 height 64
type textarea "productType3 { margin-top: -110px; margin-bottom: -110px; } #productType1 { mar…"
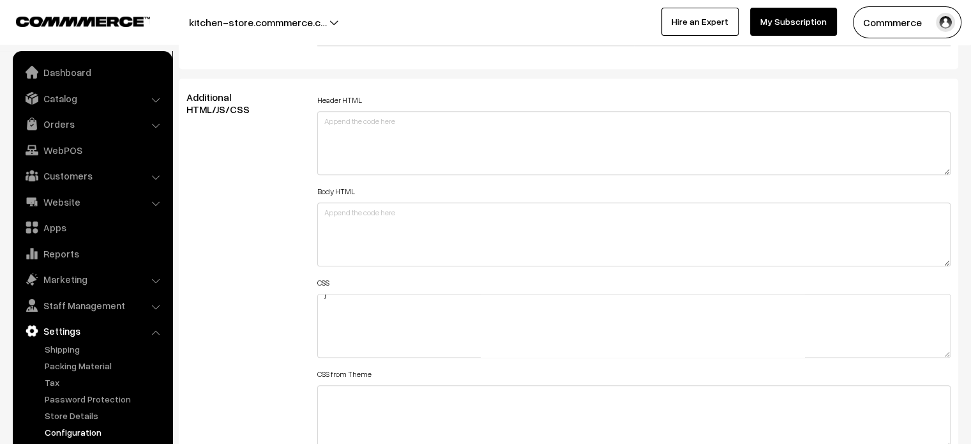
click at [285, 326] on div "Additional HTML/JS/CSS" at bounding box center [242, 319] width 131 height 457
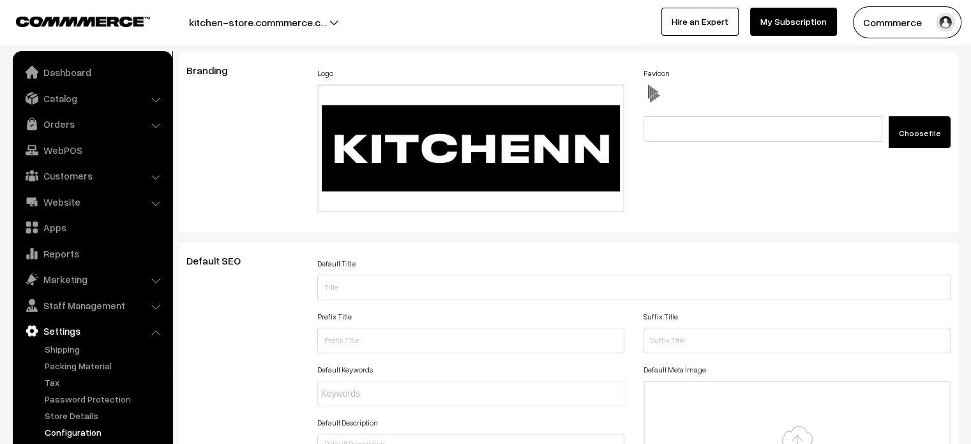
scroll to position [0, 0]
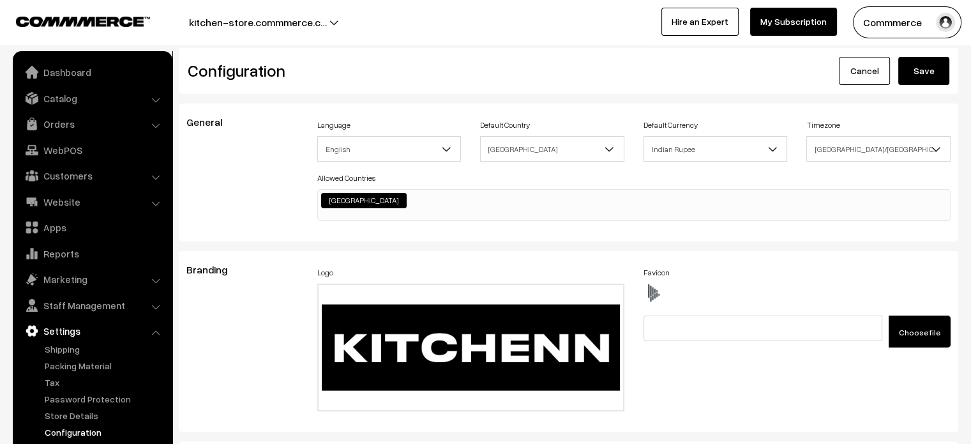
click at [928, 71] on button "Save" at bounding box center [923, 71] width 51 height 28
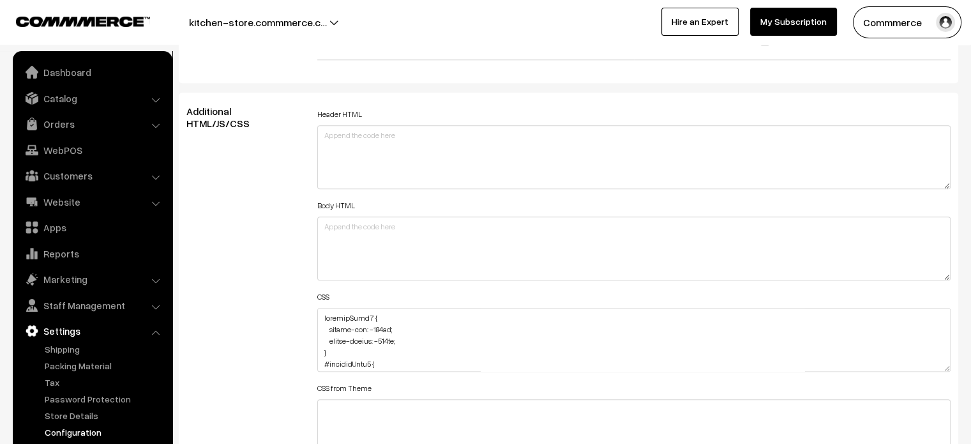
scroll to position [1387, 0]
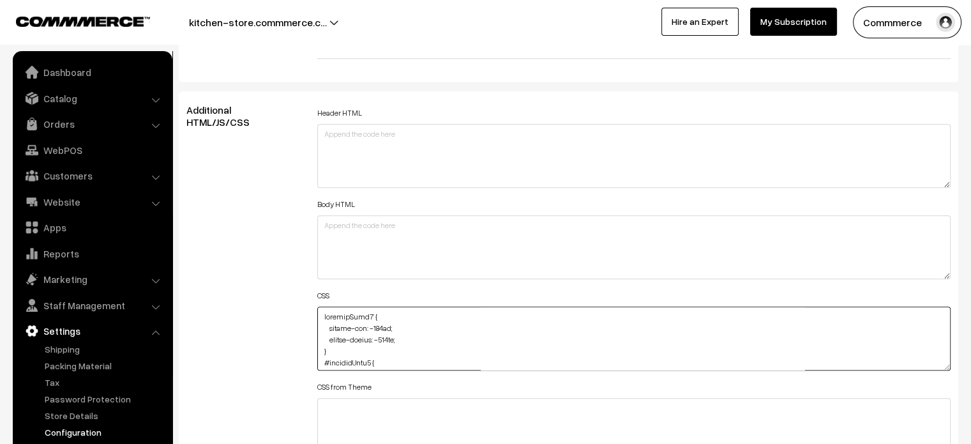
click at [317, 314] on textarea at bounding box center [634, 338] width 634 height 64
click at [324, 317] on textarea at bounding box center [634, 338] width 634 height 64
paste textarea "element.style { } div#productType4 { } #productType4 { margin-top: -110px; }"
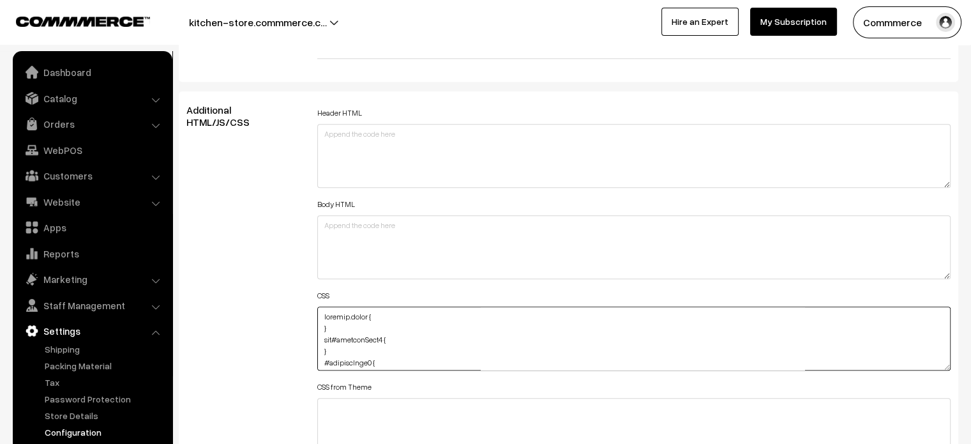
drag, startPoint x: 329, startPoint y: 331, endPoint x: 314, endPoint y: 301, distance: 33.7
click at [314, 301] on div "Header HTML Body HTML CSS CSS from Theme JAVASCRIPT" at bounding box center [634, 332] width 653 height 457
type textarea "#productType4 { margin-top: -110px; } #productType3 { margin-top: -110px; margi…"
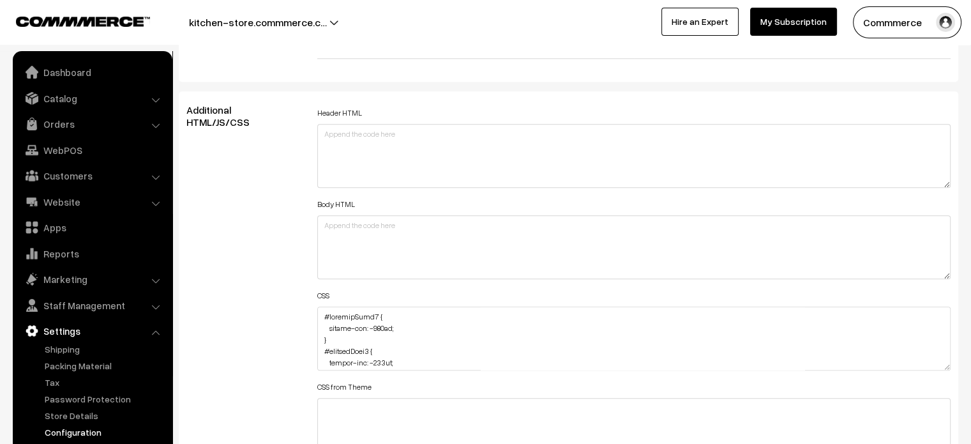
click at [299, 301] on div "Additional HTML/JS/CSS" at bounding box center [242, 332] width 131 height 457
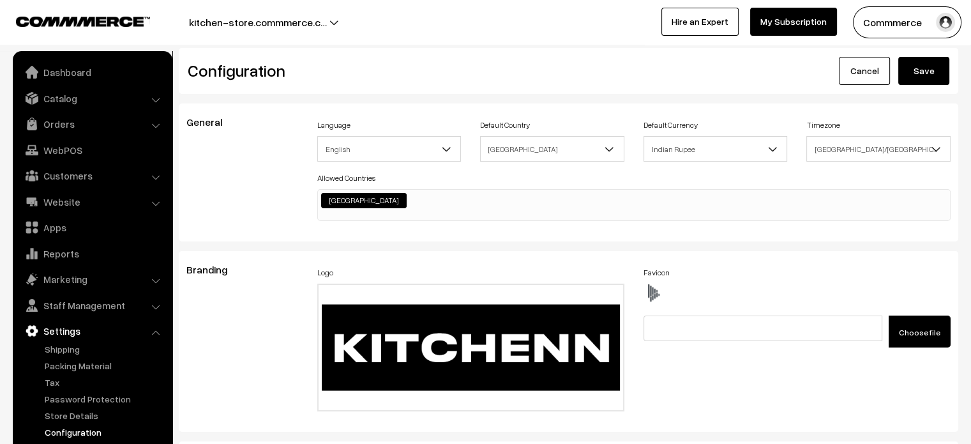
click at [936, 68] on button "Save" at bounding box center [923, 71] width 51 height 28
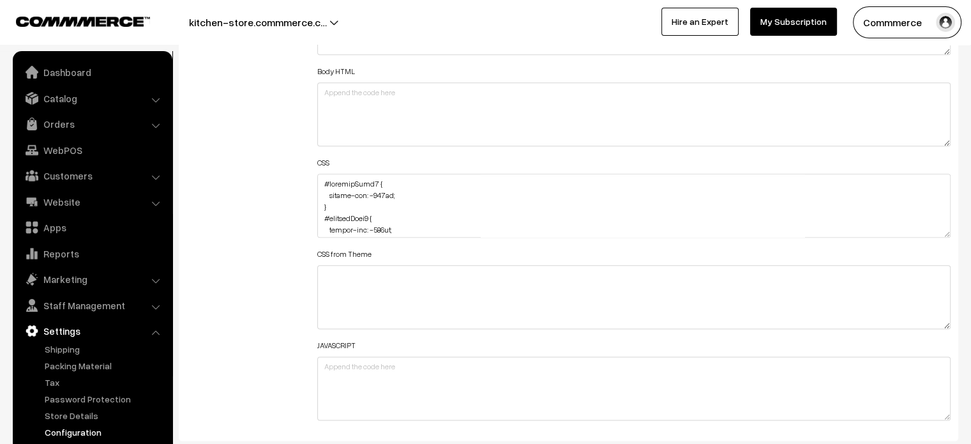
scroll to position [1525, 0]
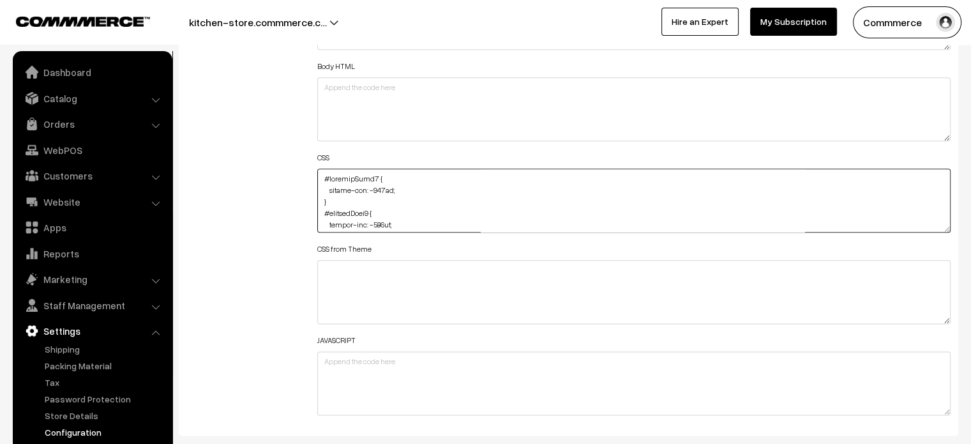
click at [319, 176] on textarea at bounding box center [634, 201] width 634 height 64
paste textarea "[DOMAIN_NAME] { } #ProductType5 { margin-top: -110px; margin-bottom: -110px; }"
drag, startPoint x: 340, startPoint y: 183, endPoint x: 314, endPoint y: 156, distance: 37.5
click at [314, 156] on div "Header HTML Body HTML CSS CSS from Theme JAVASCRIPT" at bounding box center [634, 194] width 653 height 457
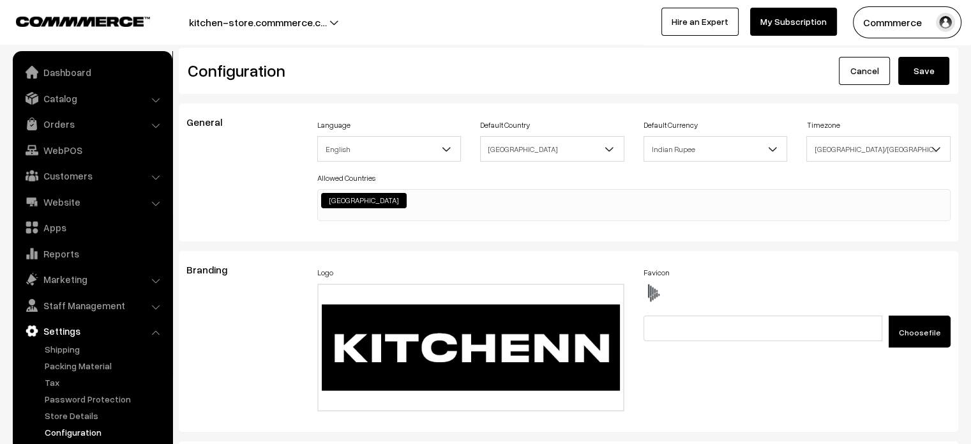
type textarea "#ProductType5 { margin-top: -110px; margin-bottom: -110px; } #productType4 { ma…"
click at [921, 71] on button "Save" at bounding box center [923, 71] width 51 height 28
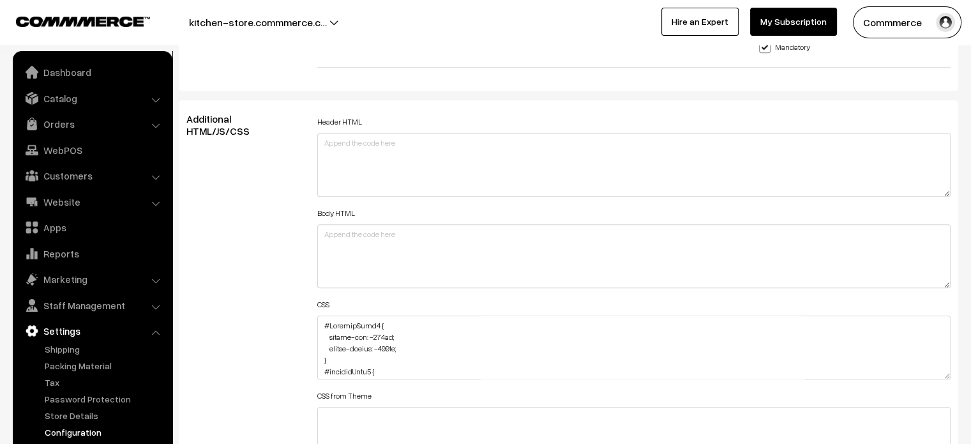
scroll to position [1379, 0]
click at [320, 321] on textarea at bounding box center [634, 346] width 634 height 64
paste textarea "element.style { } #homeImg2 { margin-top: -110px; }"
drag, startPoint x: 331, startPoint y: 340, endPoint x: 309, endPoint y: 316, distance: 32.1
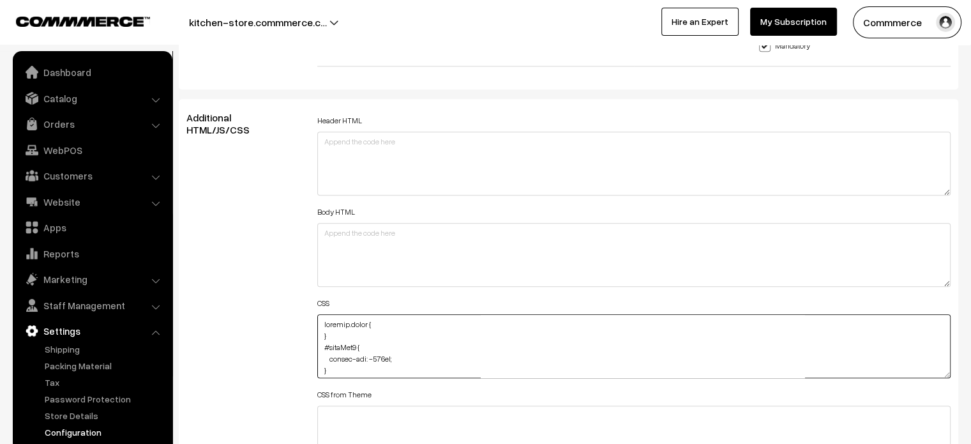
click at [309, 316] on div "Header HTML Body HTML CSS CSS from Theme JAVASCRIPT" at bounding box center [634, 340] width 653 height 457
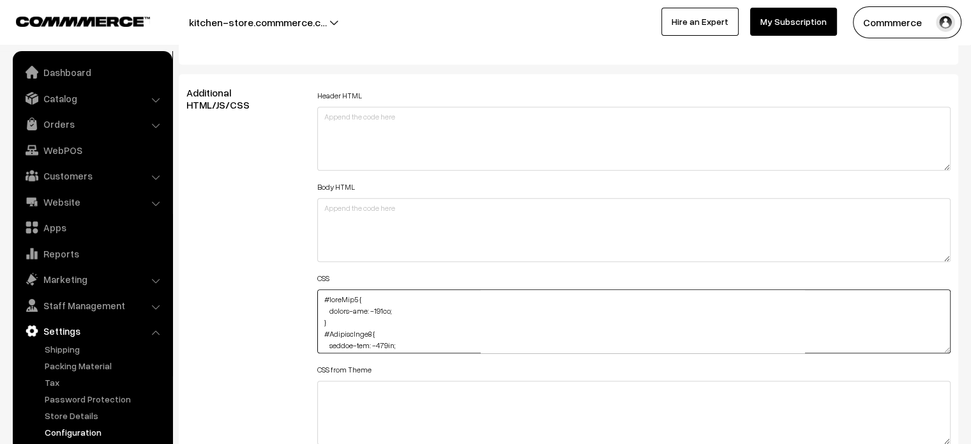
scroll to position [1405, 0]
paste textarea "element.style { } #footer-section { margin-top: -240px; }"
drag, startPoint x: 336, startPoint y: 312, endPoint x: 306, endPoint y: 274, distance: 48.3
click at [306, 274] on div "Additional HTML/JS/CSS Header HTML Body HTML CSS CSS from Theme JAVASCRIPT" at bounding box center [568, 314] width 783 height 457
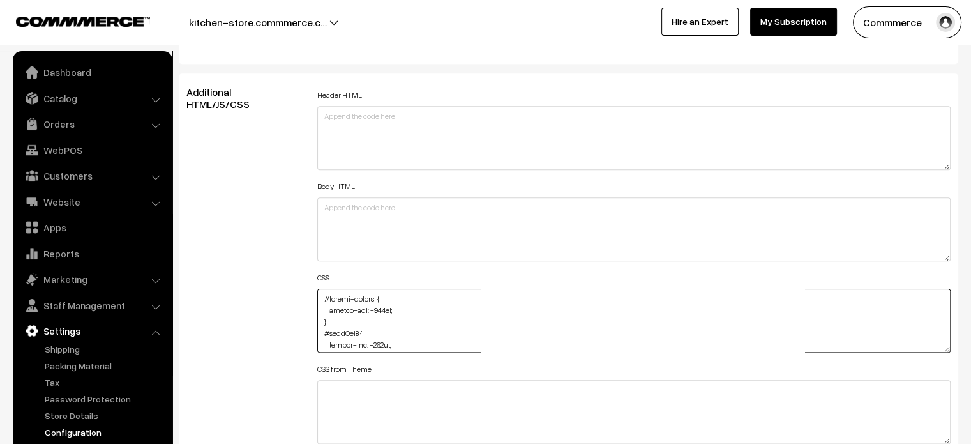
type textarea "#footer-section { margin-top: -240px; } #homeImg2 { margin-top: -110px; } #Prod…"
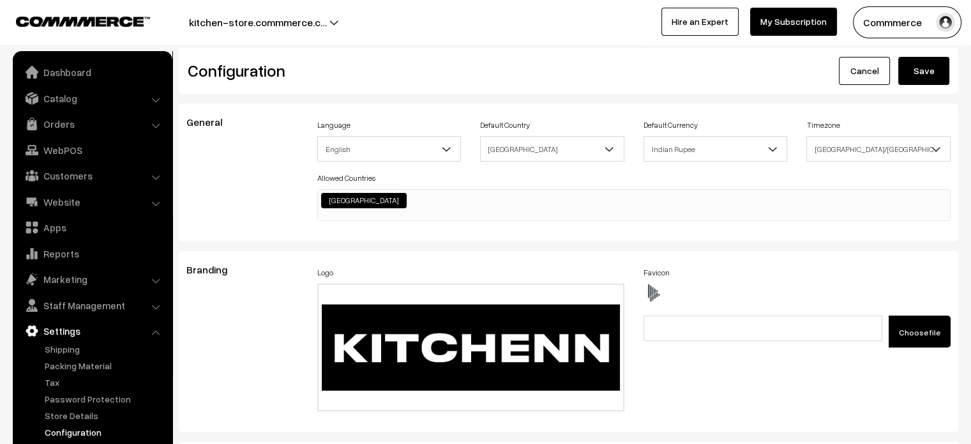
click at [922, 68] on button "Save" at bounding box center [923, 71] width 51 height 28
click at [126, 77] on link "Dashboard" at bounding box center [92, 72] width 152 height 23
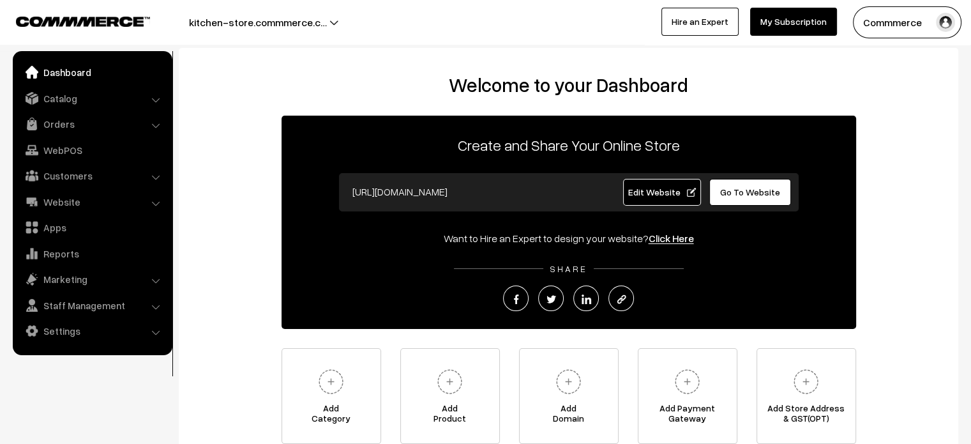
click at [624, 201] on link "Edit Website" at bounding box center [662, 192] width 78 height 27
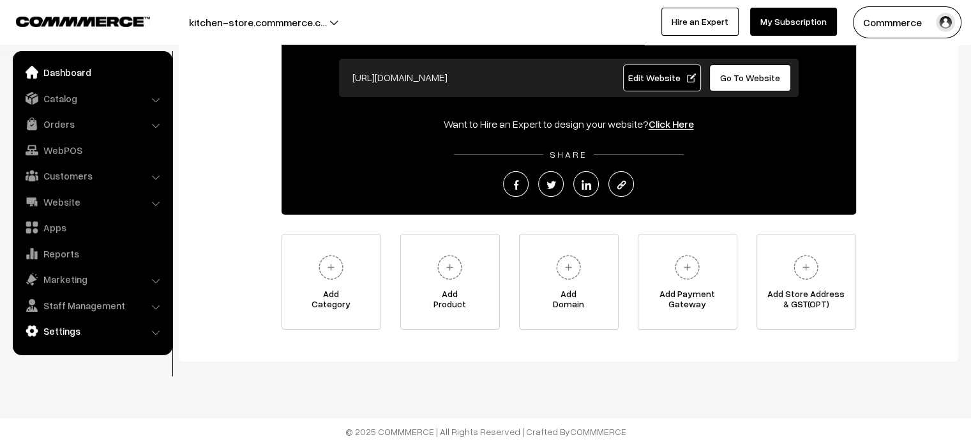
click at [68, 326] on link "Settings" at bounding box center [92, 330] width 152 height 23
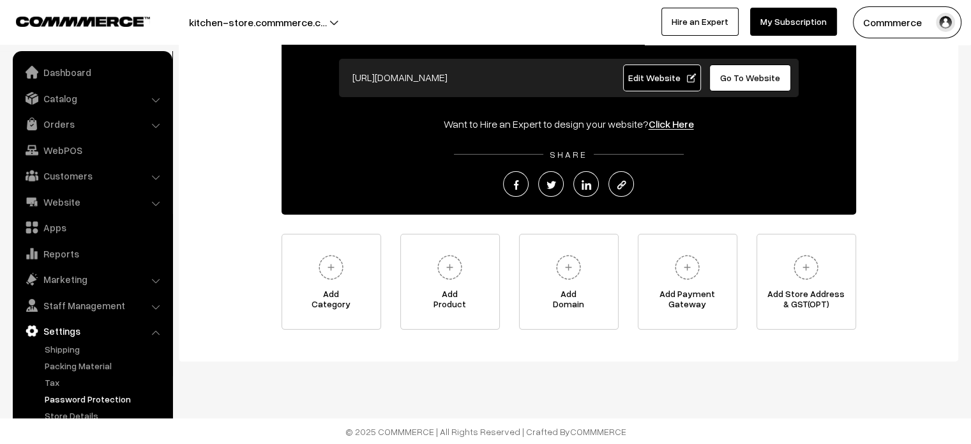
scroll to position [0, 0]
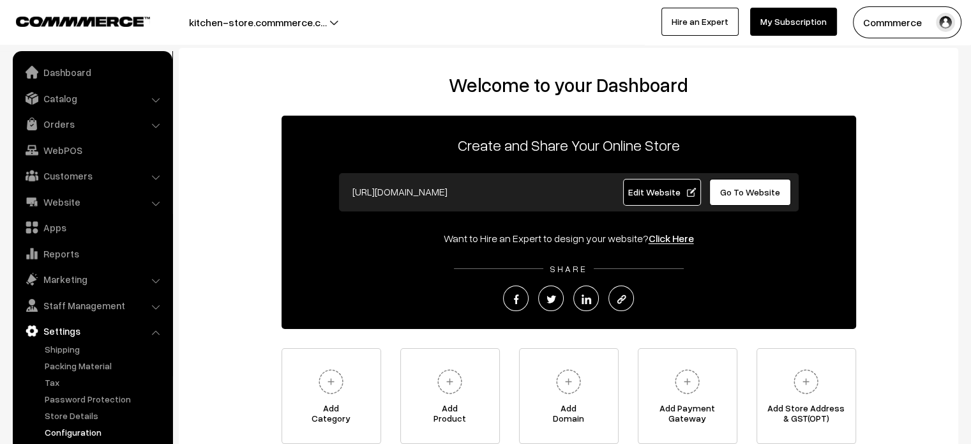
click at [79, 432] on link "Configuration" at bounding box center [105, 431] width 126 height 13
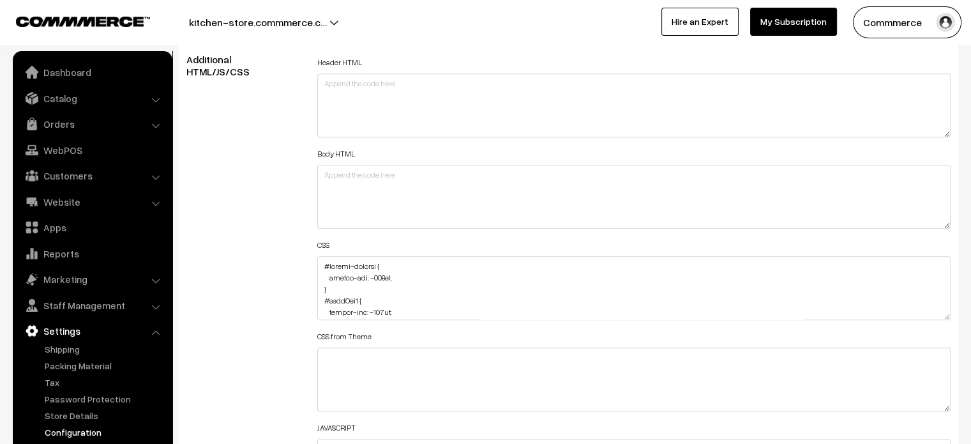
scroll to position [1438, 0]
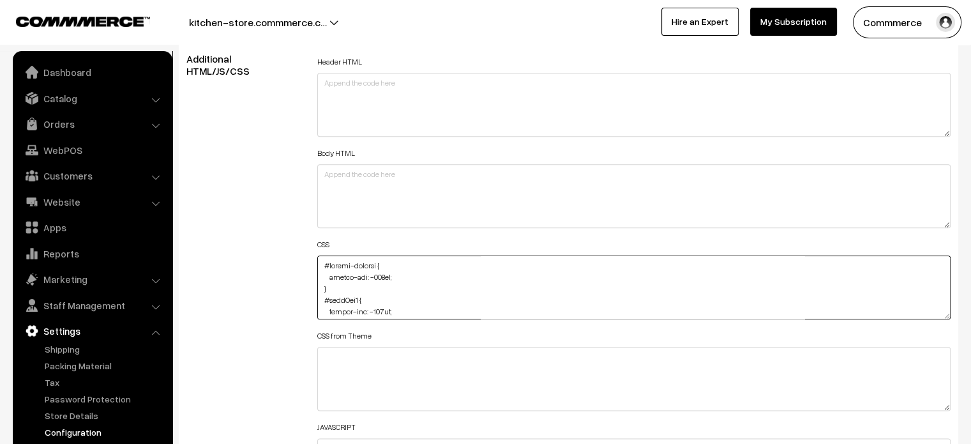
drag, startPoint x: 329, startPoint y: 289, endPoint x: 319, endPoint y: 263, distance: 27.5
click at [319, 263] on textarea at bounding box center [634, 287] width 634 height 64
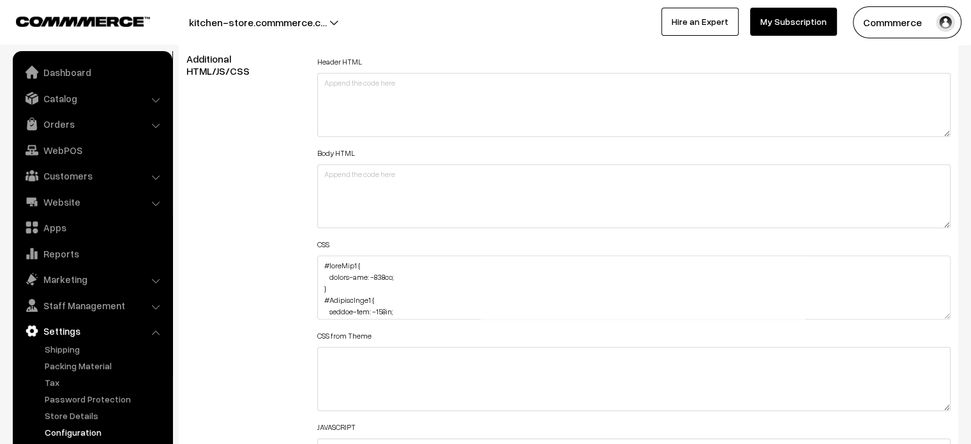
click at [276, 270] on div "Additional HTML/JS/CSS" at bounding box center [242, 281] width 131 height 457
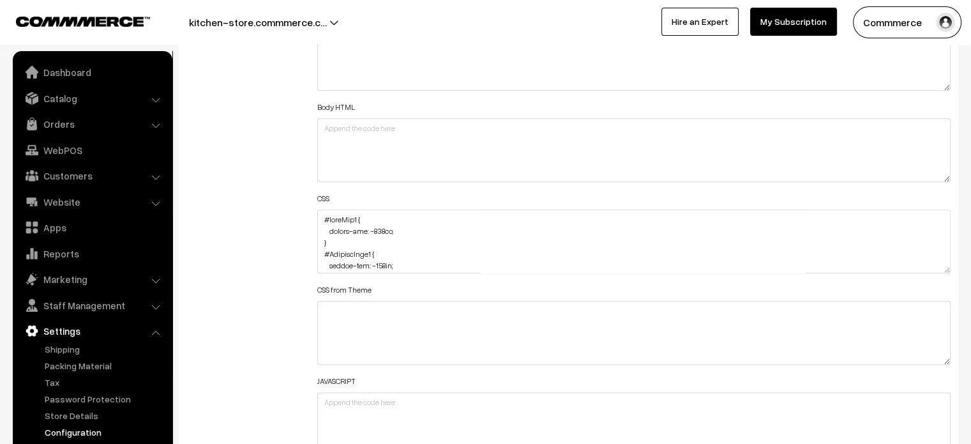
scroll to position [1483, 0]
click at [329, 220] on textarea at bounding box center [634, 242] width 634 height 64
paste textarea "#recently-viewed-products { margin-top: -110px; }"
type textarea "#recently-viewed-products { margin-top: -110px; } #homeImg2 { margin-top: -110p…"
click at [284, 187] on div "Additional HTML/JS/CSS" at bounding box center [242, 236] width 131 height 457
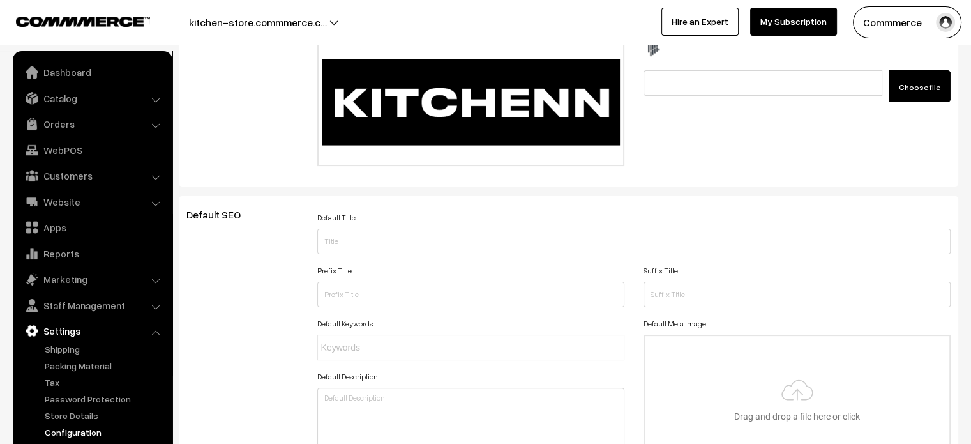
scroll to position [0, 0]
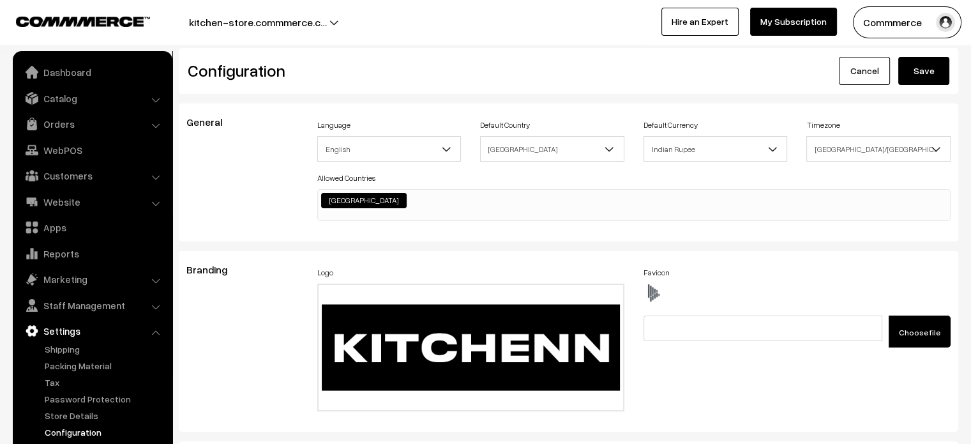
click at [934, 68] on button "Save" at bounding box center [923, 71] width 51 height 28
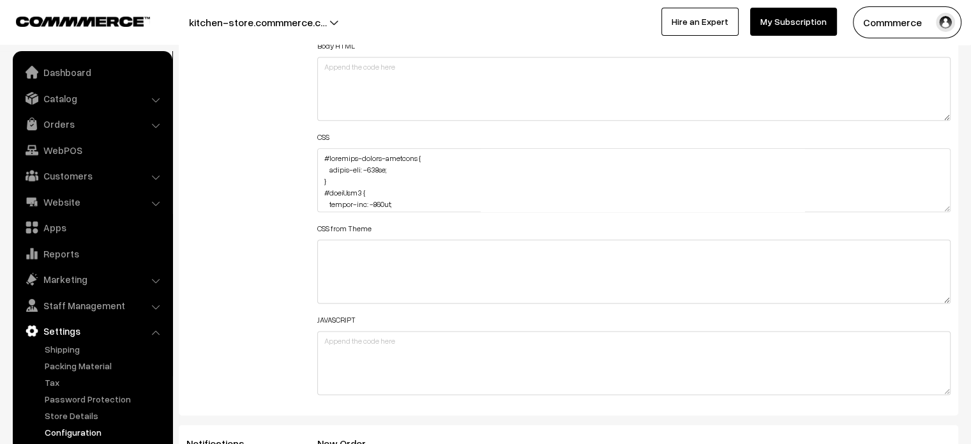
scroll to position [1550, 0]
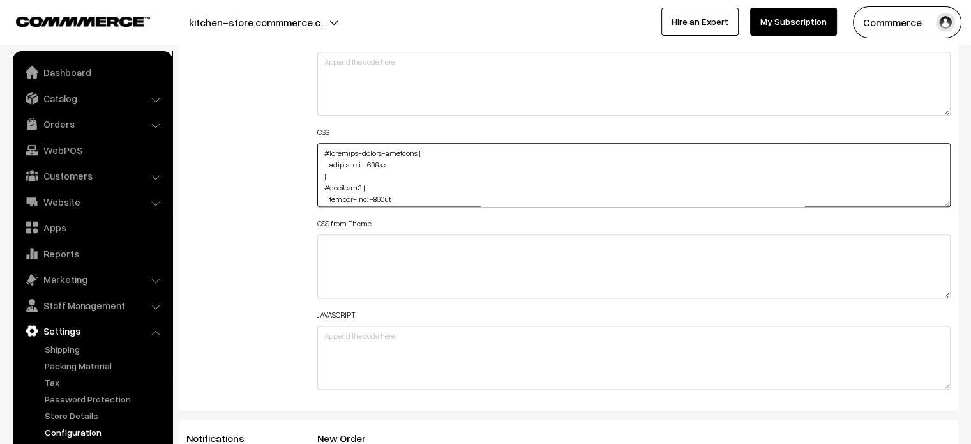
click at [378, 163] on textarea at bounding box center [634, 175] width 634 height 64
type textarea "#recently-viewed-products { margin-top: -130px; } #homeImg2 { margin-top: -110p…"
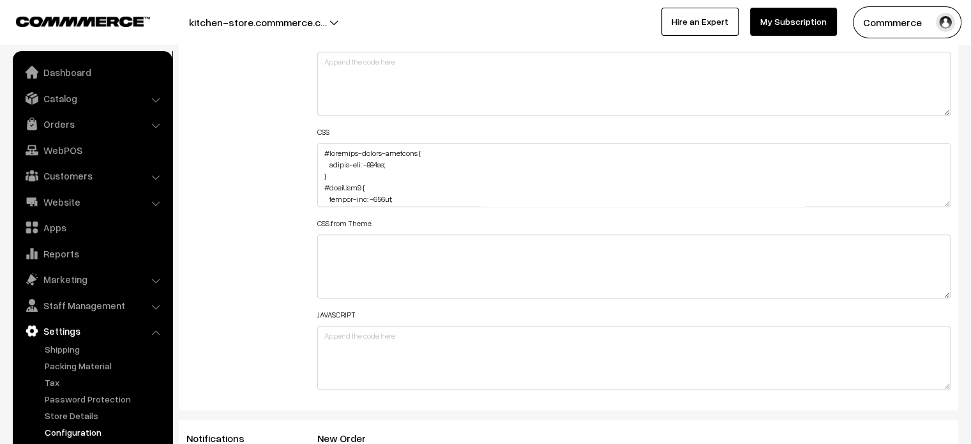
click at [277, 190] on div "Additional HTML/JS/CSS" at bounding box center [242, 169] width 131 height 457
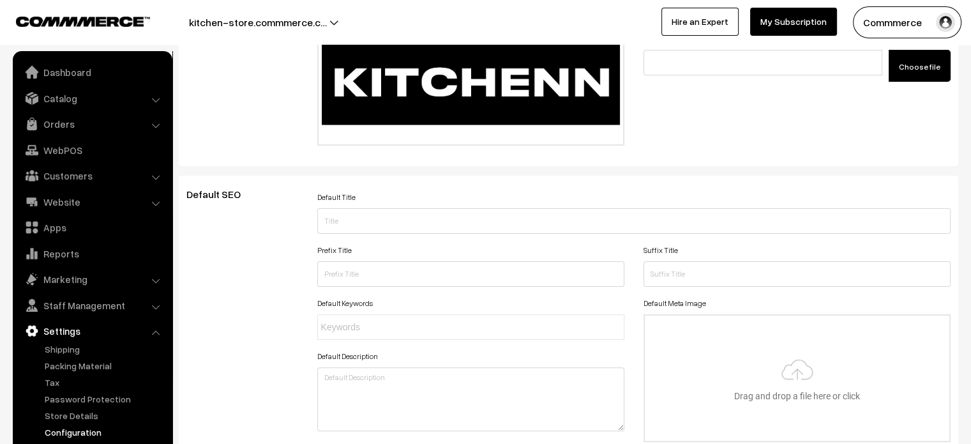
scroll to position [0, 0]
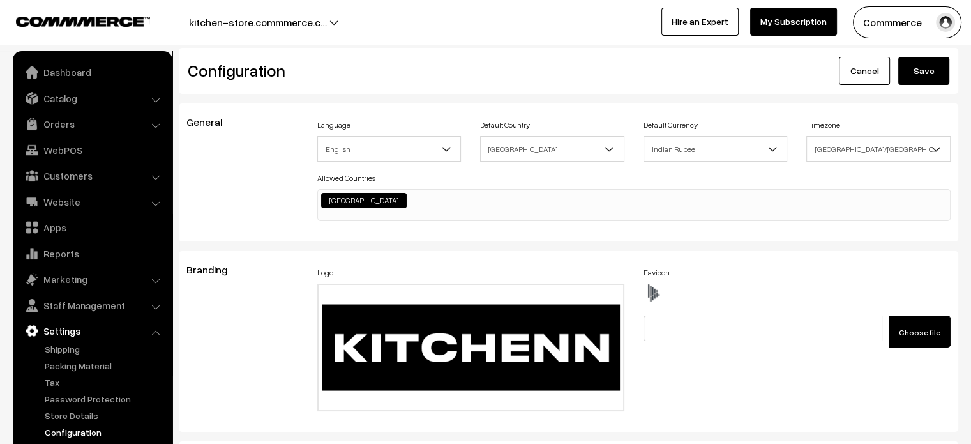
click at [910, 60] on button "Save" at bounding box center [923, 71] width 51 height 28
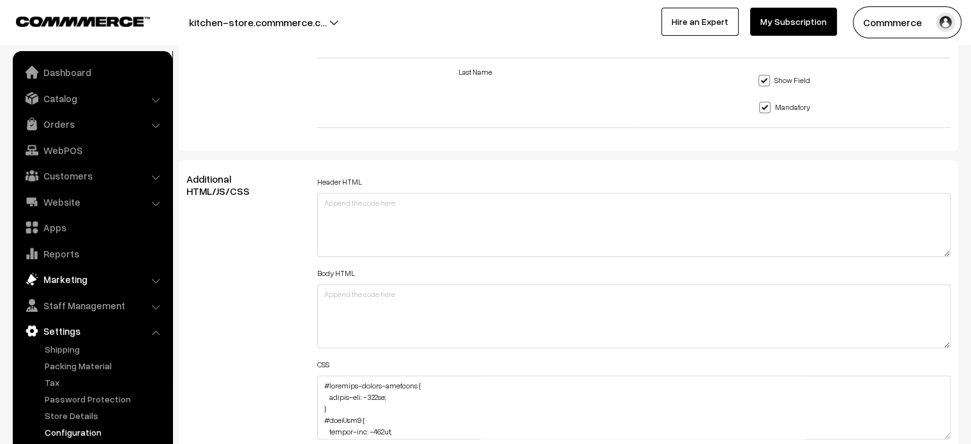
scroll to position [1394, 0]
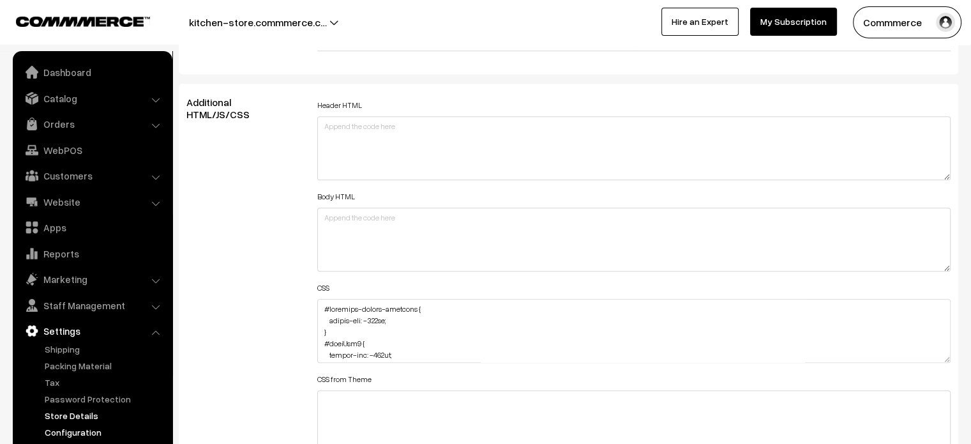
click at [73, 416] on link "Store Details" at bounding box center [105, 415] width 126 height 13
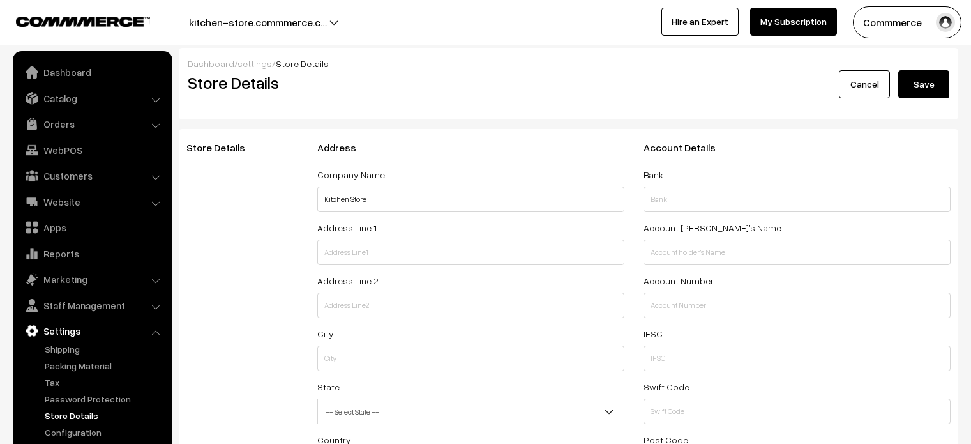
select select "99"
click at [78, 437] on link "Configuration" at bounding box center [105, 431] width 126 height 13
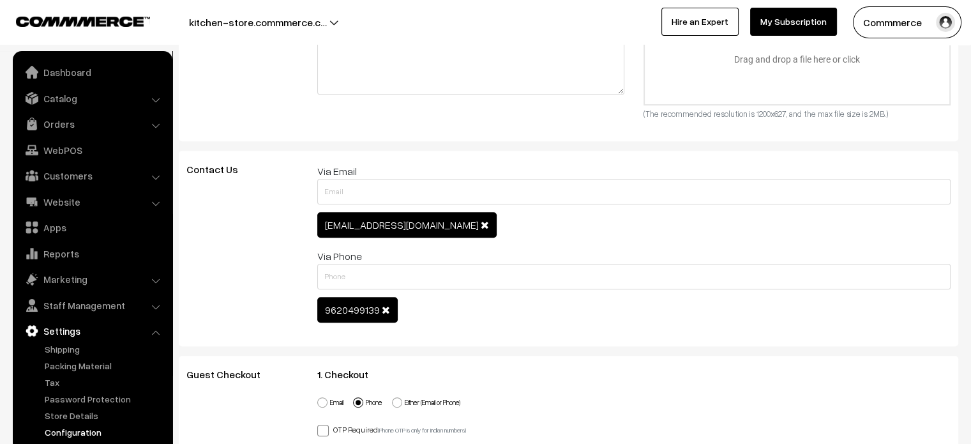
scroll to position [603, 0]
click at [481, 225] on span at bounding box center [485, 224] width 8 height 10
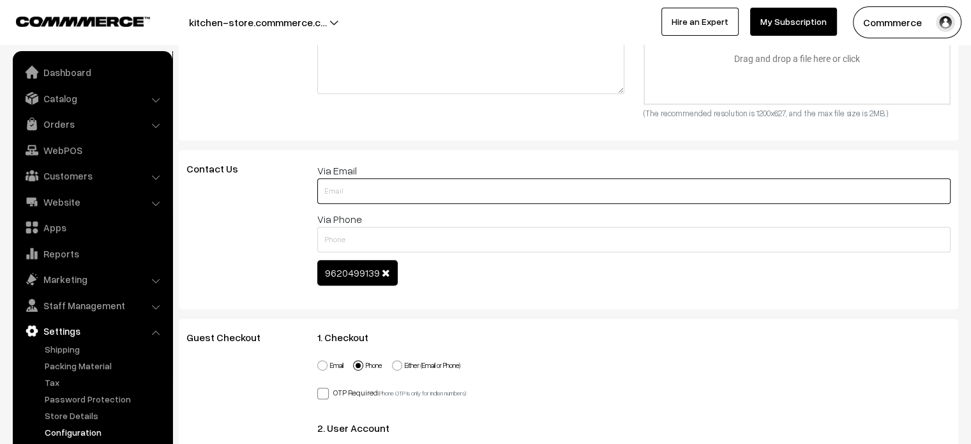
paste input "demo@commmerce.com"
type input "demo@commmerce.com"
click at [415, 189] on input "[EMAIL_ADDRESS][DOMAIN_NAME]" at bounding box center [634, 191] width 634 height 26
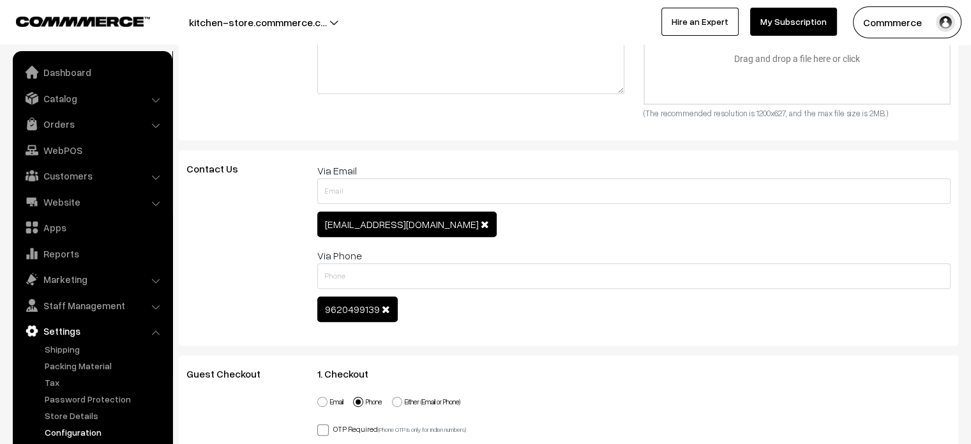
click at [385, 310] on span at bounding box center [386, 309] width 8 height 10
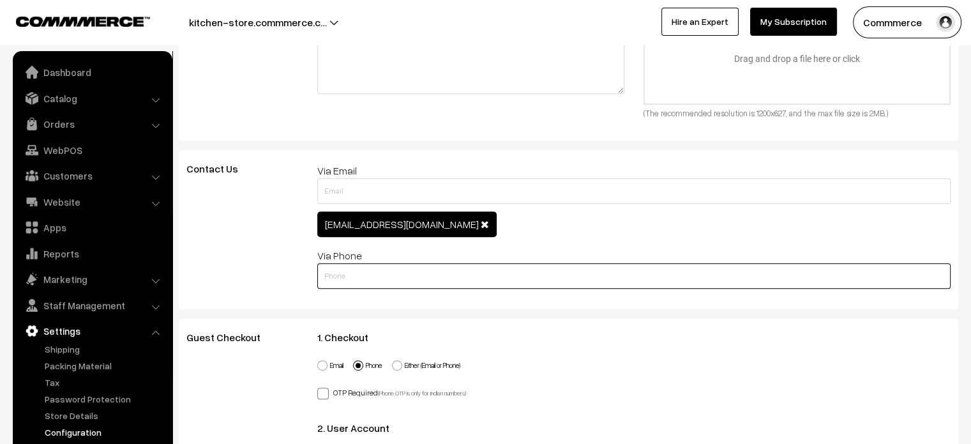
paste input "7996667792"
click at [384, 270] on input "7996667792" at bounding box center [634, 276] width 634 height 26
type input "7996667792"
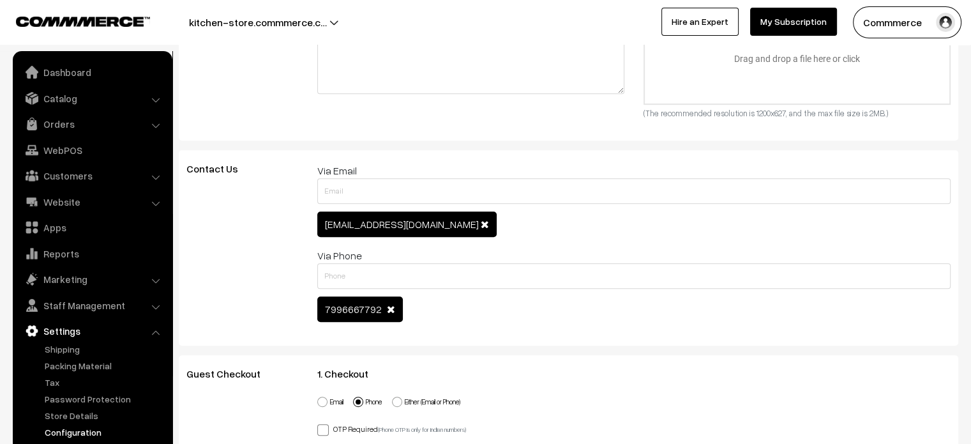
click at [230, 280] on div "Contact Us" at bounding box center [242, 248] width 131 height 170
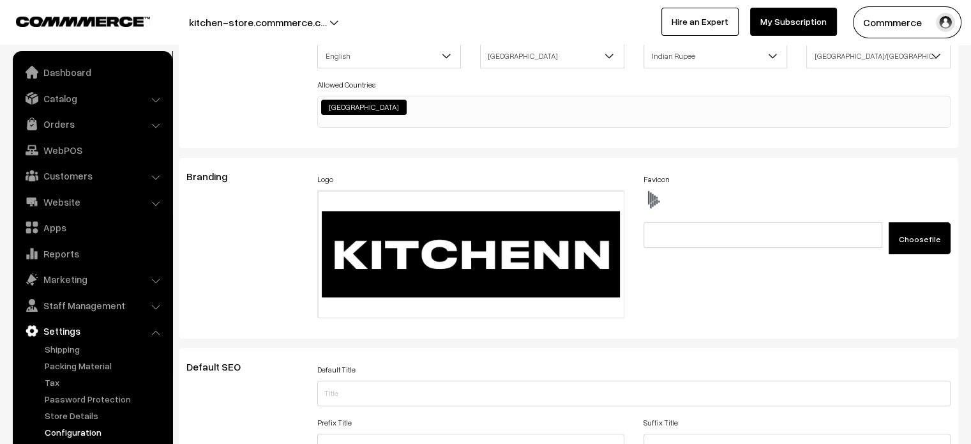
scroll to position [0, 0]
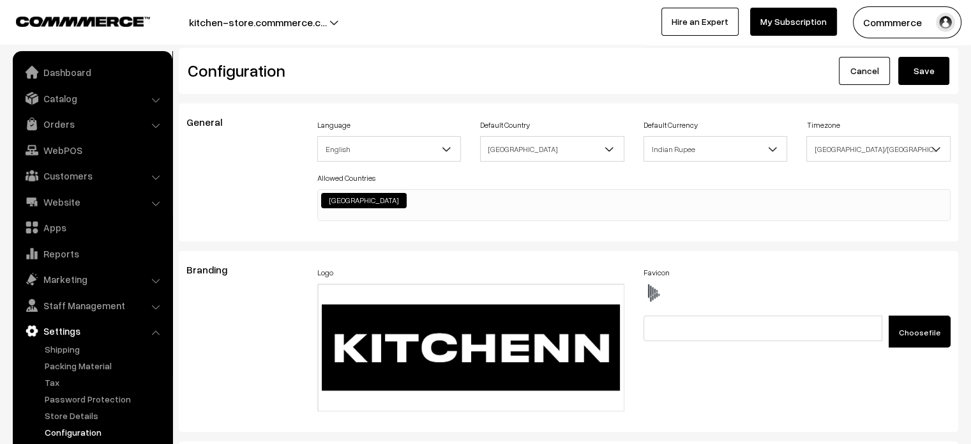
click at [928, 59] on button "Save" at bounding box center [923, 71] width 51 height 28
click at [86, 428] on link "Configuration" at bounding box center [105, 431] width 126 height 13
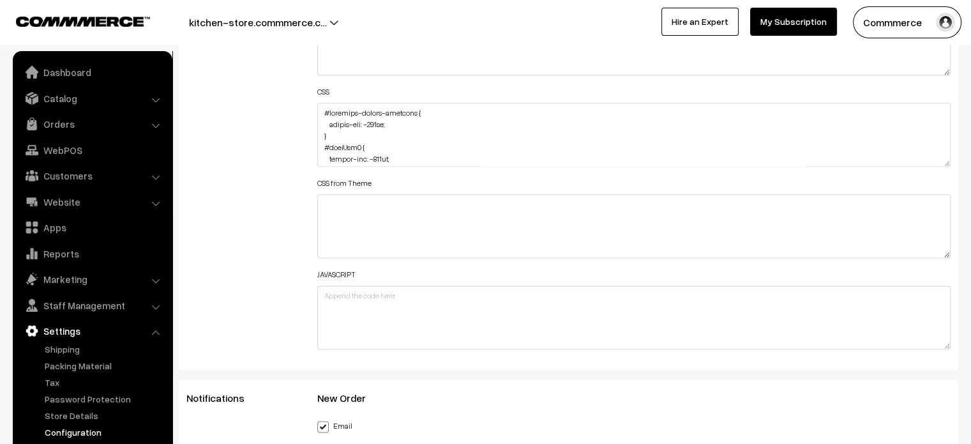
scroll to position [1594, 0]
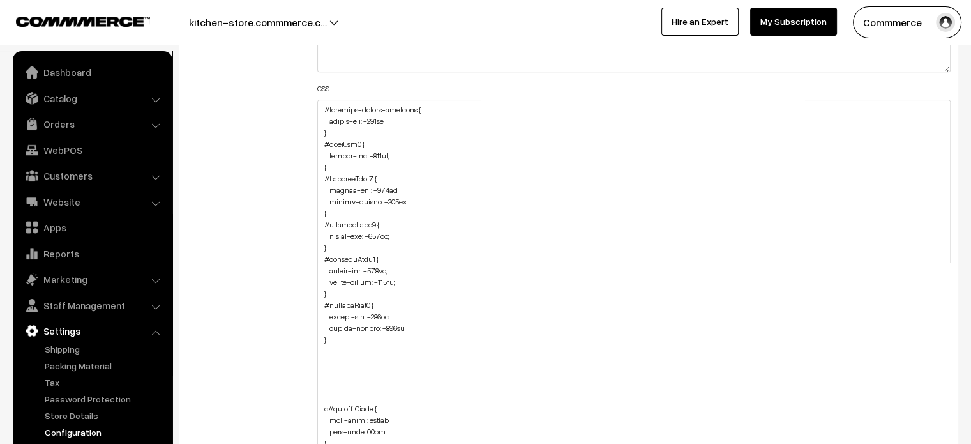
drag, startPoint x: 948, startPoint y: 158, endPoint x: 889, endPoint y: 474, distance: 321.5
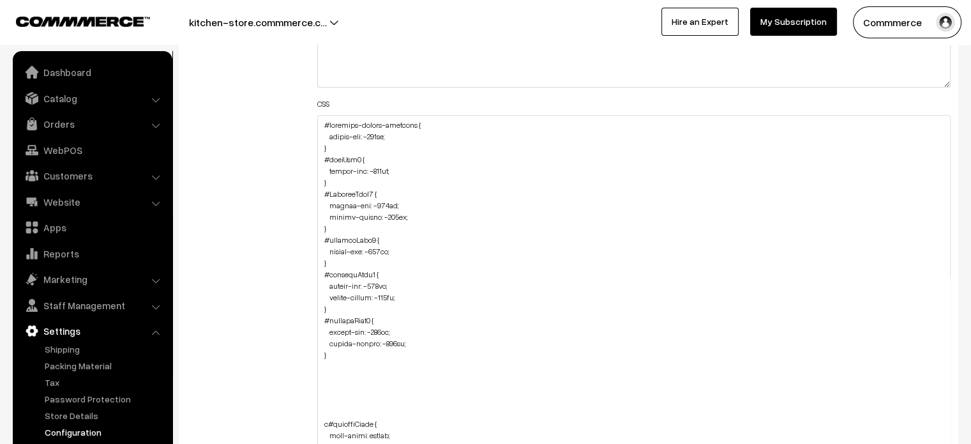
scroll to position [1575, 0]
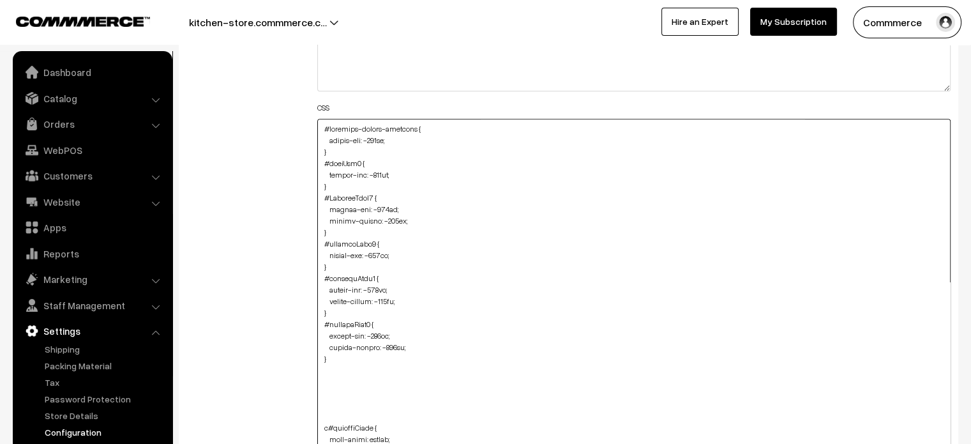
click at [320, 125] on textarea at bounding box center [634, 308] width 634 height 379
paste textarea "#productType1 { margin-top: -95px; margin-bottom: -110px; }"
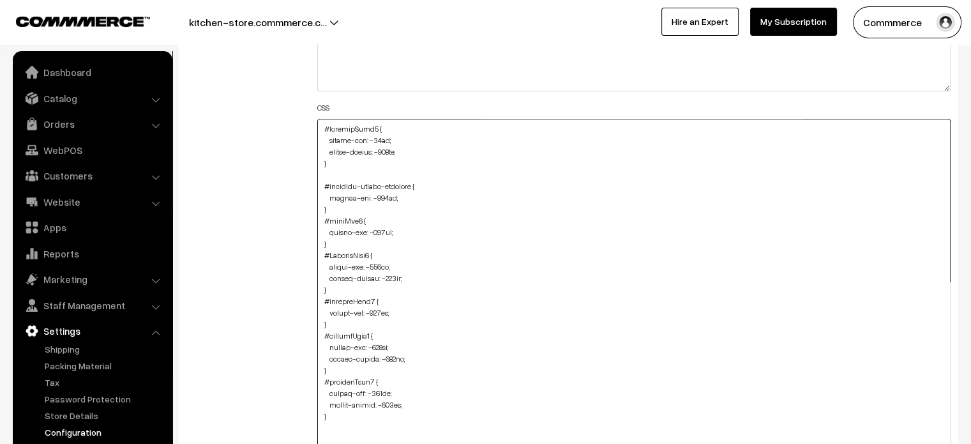
click at [335, 152] on textarea at bounding box center [634, 308] width 634 height 379
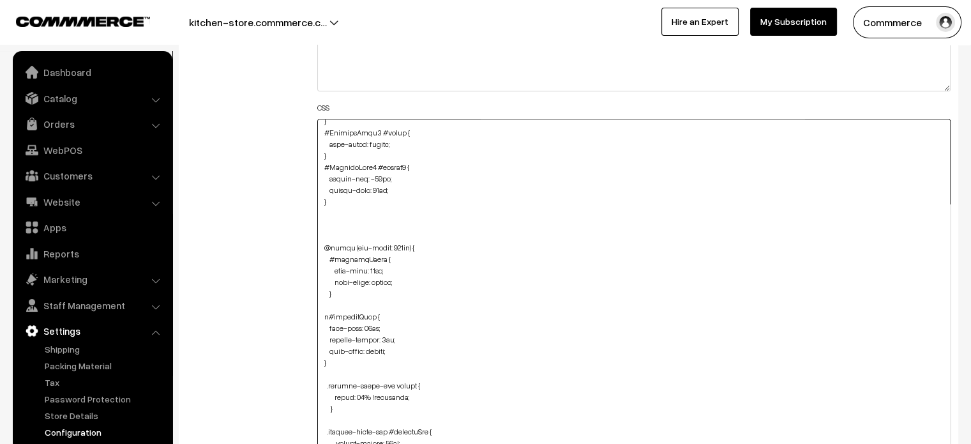
scroll to position [1434, 0]
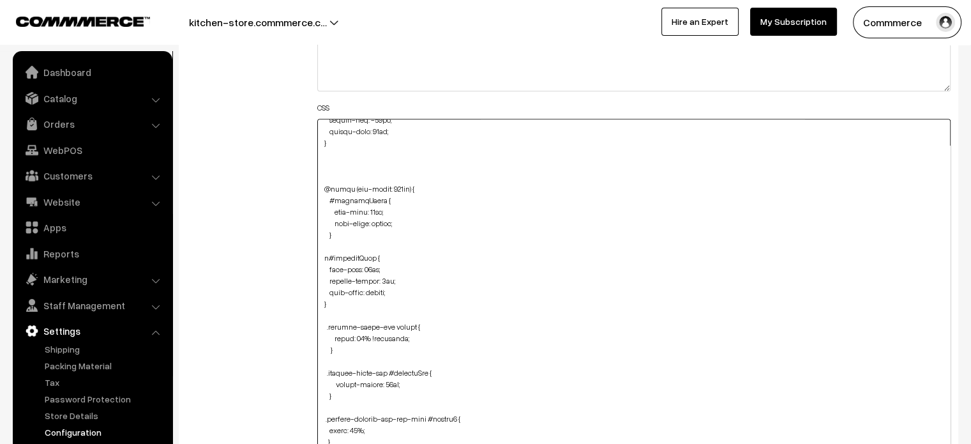
drag, startPoint x: 322, startPoint y: 189, endPoint x: 426, endPoint y: 188, distance: 104.1
click at [426, 188] on textarea at bounding box center [634, 308] width 634 height 379
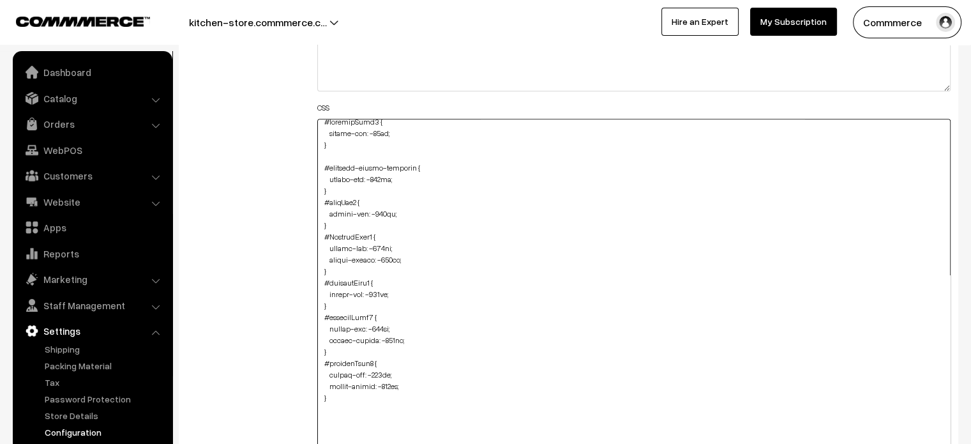
scroll to position [0, 0]
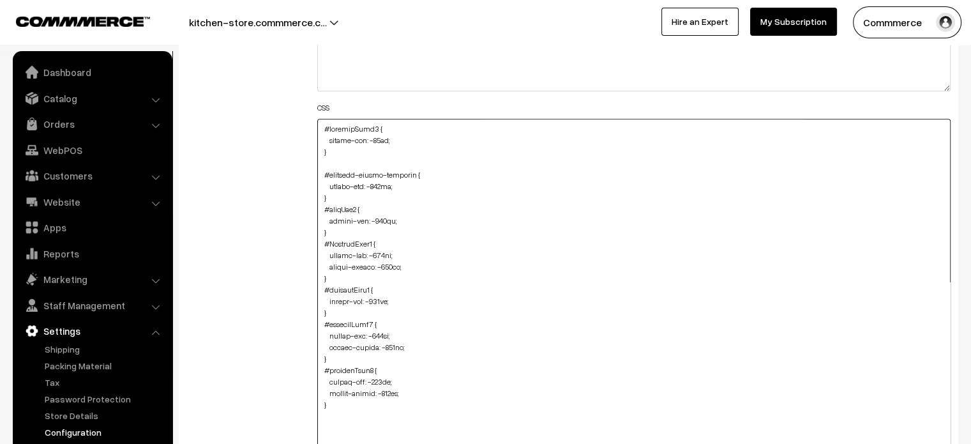
click at [320, 128] on textarea at bounding box center [634, 308] width 634 height 379
paste textarea "@media (max-width: 767px) {"
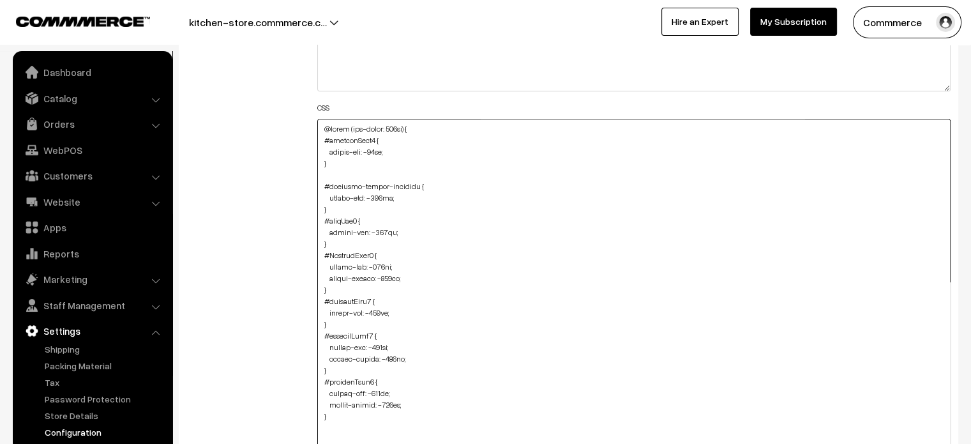
click at [322, 163] on textarea at bounding box center [634, 308] width 634 height 379
click at [333, 163] on textarea at bounding box center [634, 308] width 634 height 379
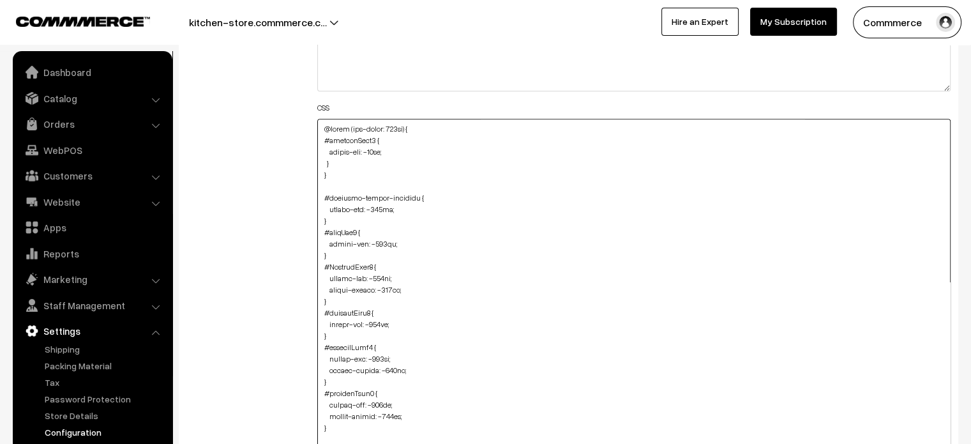
click at [363, 179] on textarea at bounding box center [634, 308] width 634 height 379
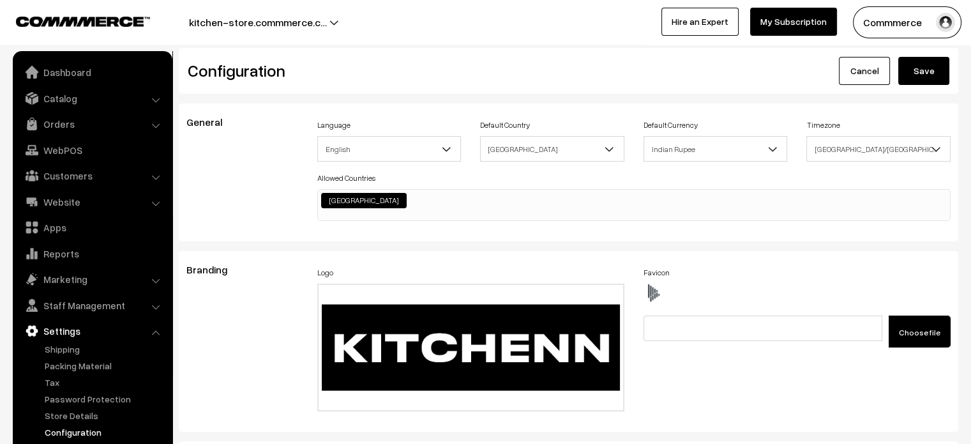
type textarea "@media (max-width: 767px) { #productType1 { margin-top: -95px; } } #recently-vi…"
click at [921, 74] on button "Save" at bounding box center [923, 71] width 51 height 28
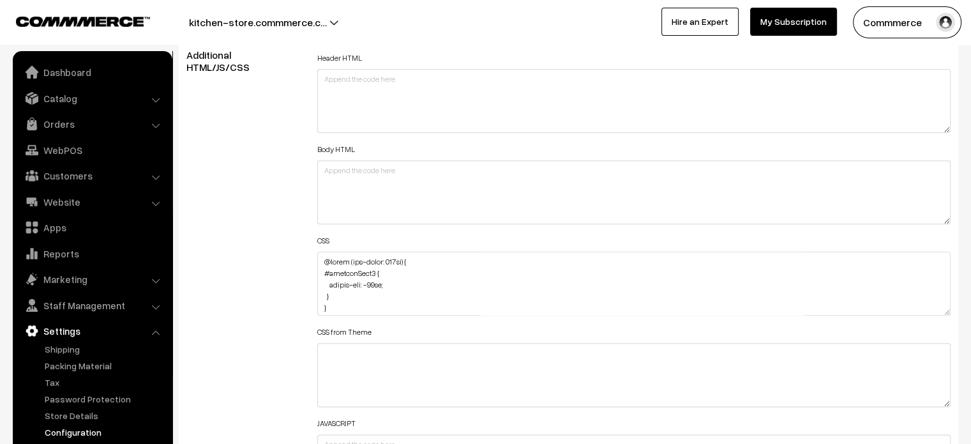
scroll to position [1442, 0]
drag, startPoint x: 319, startPoint y: 275, endPoint x: 342, endPoint y: 295, distance: 30.8
click at [342, 295] on textarea at bounding box center [634, 283] width 634 height 64
drag, startPoint x: 334, startPoint y: 293, endPoint x: 317, endPoint y: 252, distance: 44.7
click at [317, 252] on textarea at bounding box center [634, 283] width 634 height 64
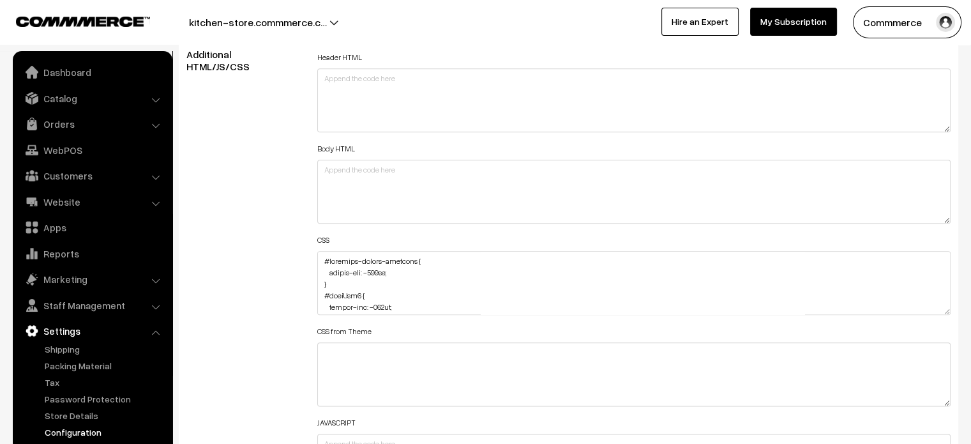
click at [261, 239] on div "Additional HTML/JS/CSS" at bounding box center [242, 277] width 131 height 457
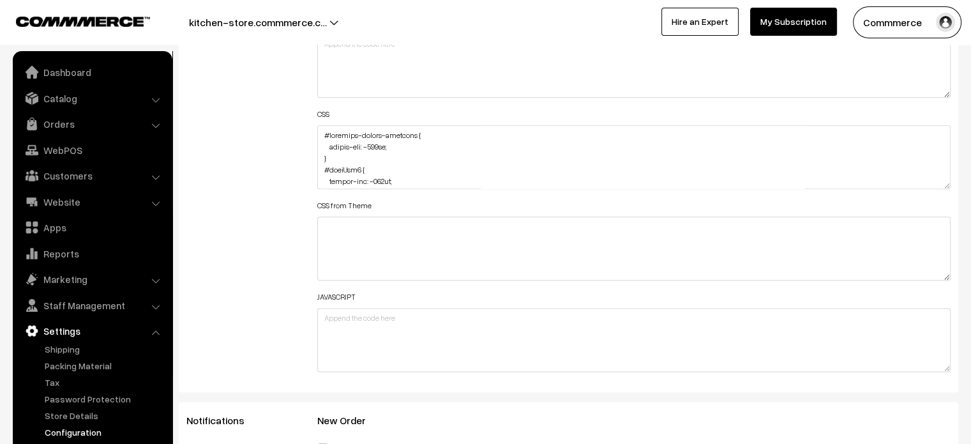
scroll to position [1575, 0]
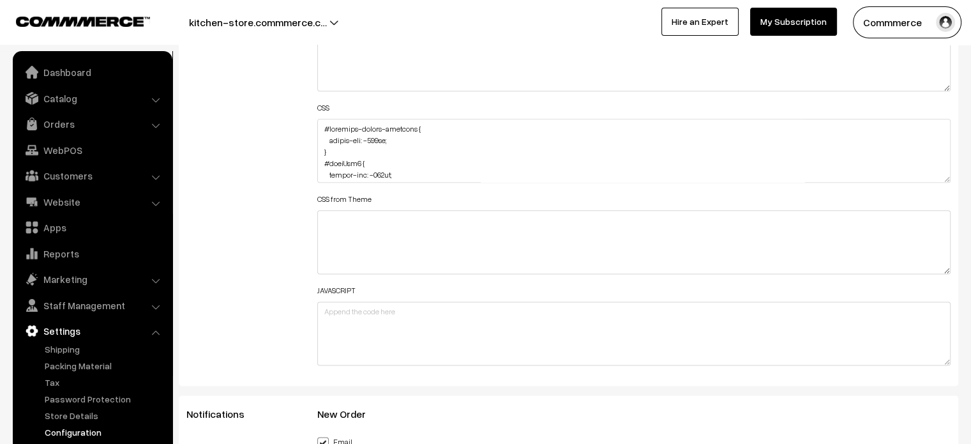
drag, startPoint x: 943, startPoint y: 178, endPoint x: 922, endPoint y: 474, distance: 296.4
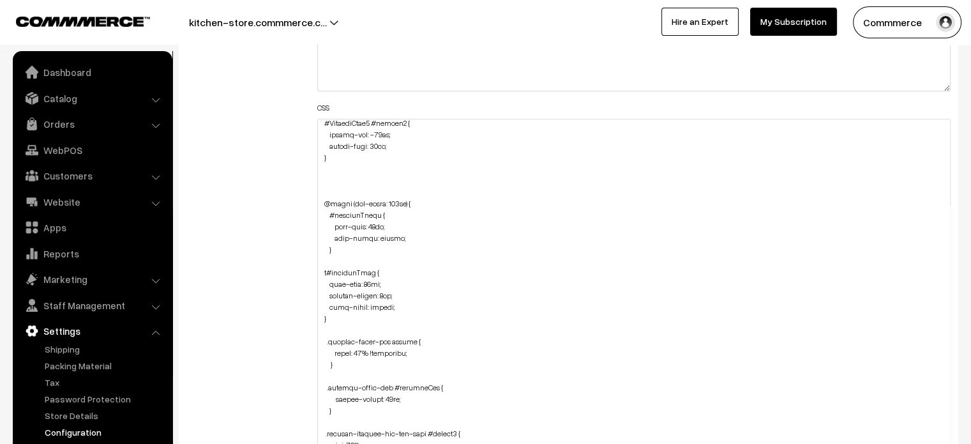
scroll to position [1374, 0]
click at [336, 255] on textarea at bounding box center [634, 298] width 634 height 359
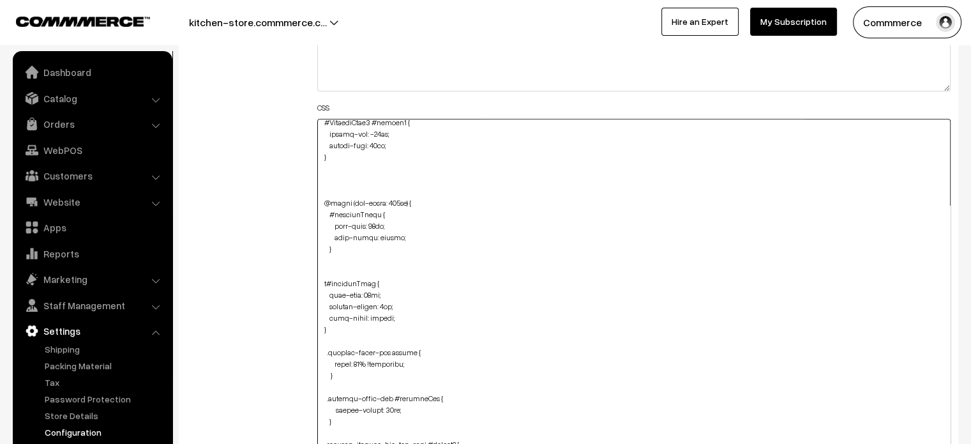
paste textarea "#productType1 { margin-top: -95px; }"
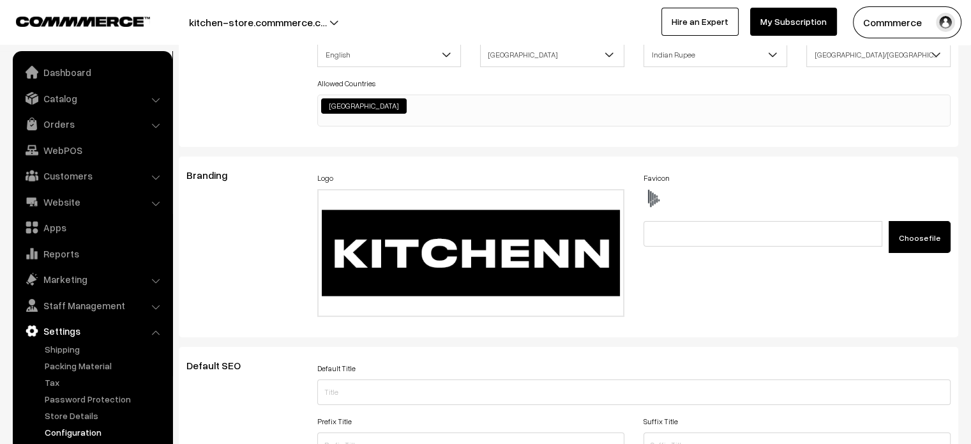
scroll to position [0, 0]
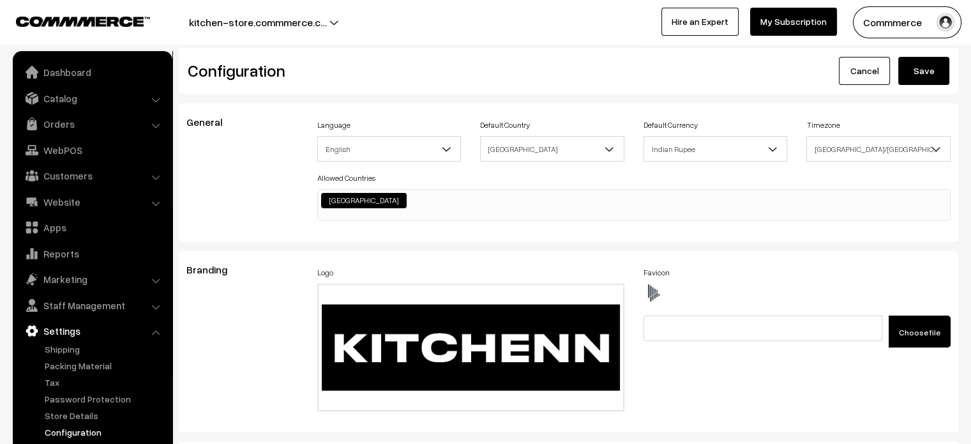
type textarea "#recently-viewed-products { margin-top: -130px; } #homeImg2 { margin-top: -110p…"
click at [925, 81] on button "Save" at bounding box center [923, 71] width 51 height 28
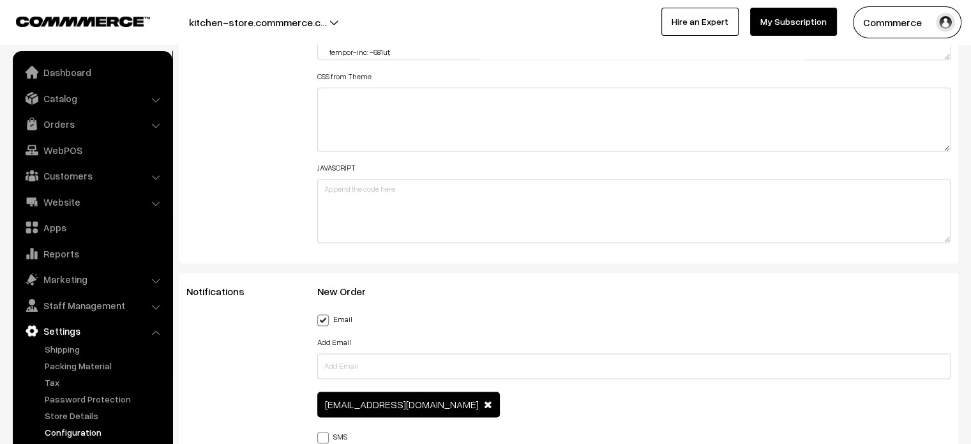
scroll to position [1688, 0]
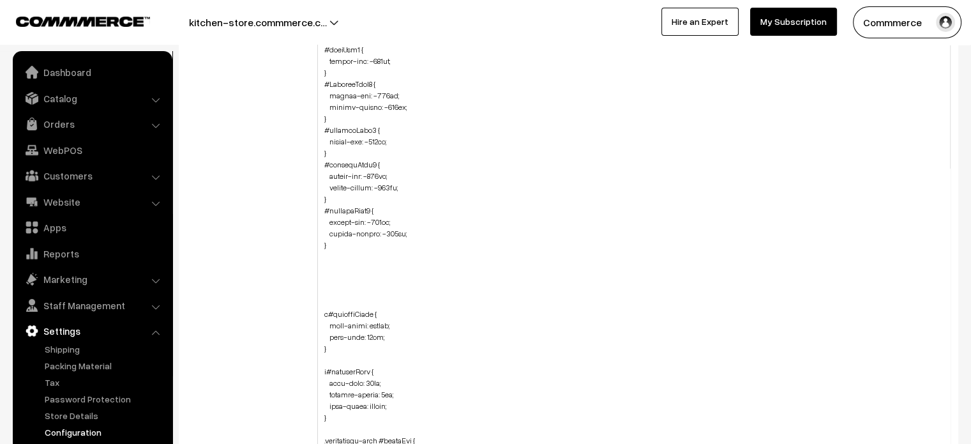
drag, startPoint x: 945, startPoint y: 64, endPoint x: 945, endPoint y: 474, distance: 409.9
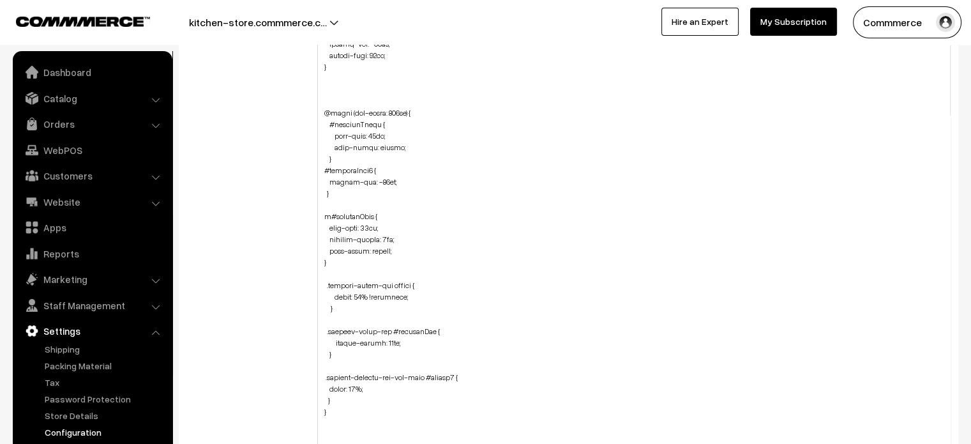
scroll to position [1356, 0]
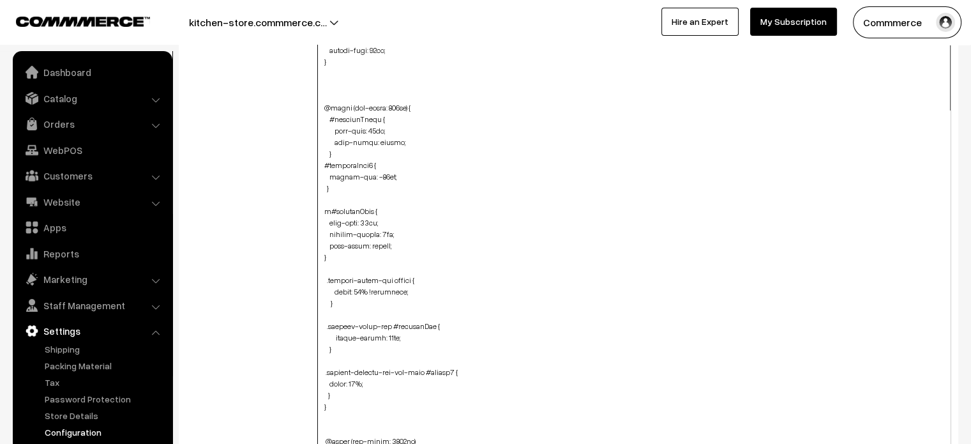
click at [354, 190] on textarea at bounding box center [634, 241] width 634 height 473
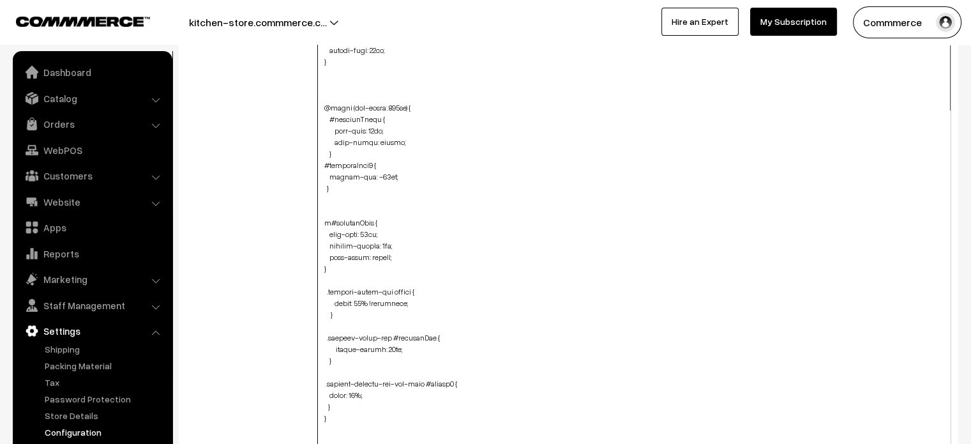
paste textarea "#productType3 { margin-top: -95px; margin-bottom: -95px; }"
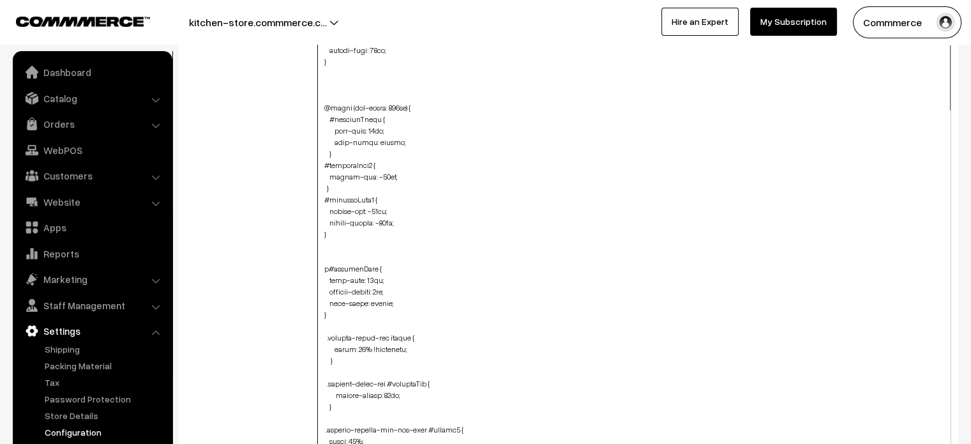
paste textarea "#productType4 { margin-top: -95px; }"
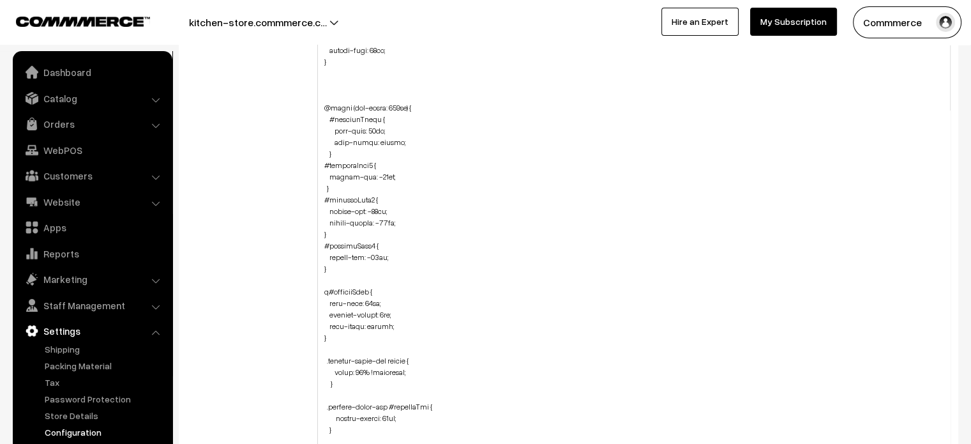
click at [263, 224] on div "Additional HTML/JS/CSS" at bounding box center [242, 236] width 131 height 866
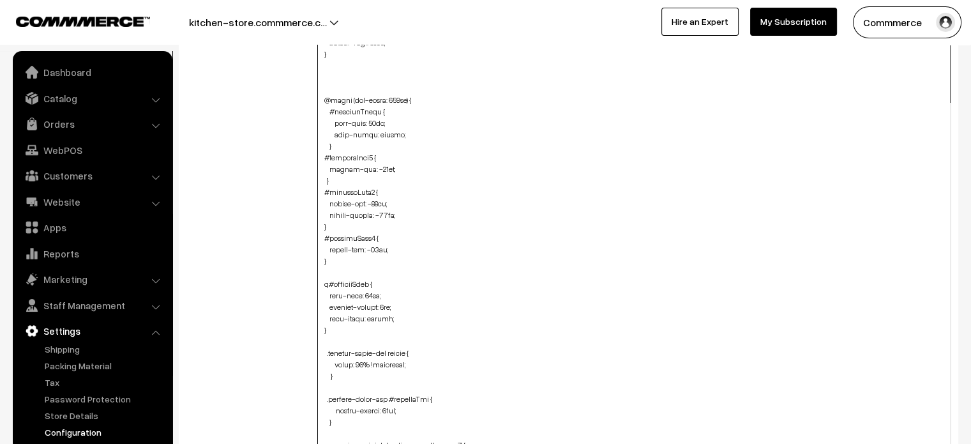
click at [360, 268] on textarea at bounding box center [634, 241] width 634 height 473
paste textarea "#ProductType5 { margin-top: -95px; margin-bottom: -95px; }"
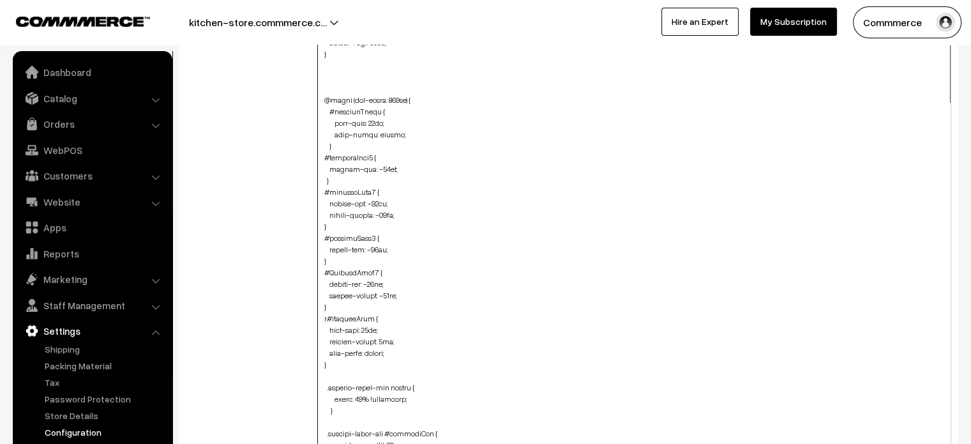
type textarea "#recently-viewed-products { margin-top: -130px; } #homeImg2 { margin-top: -110p…"
click at [292, 244] on div "Additional HTML/JS/CSS" at bounding box center [242, 236] width 131 height 866
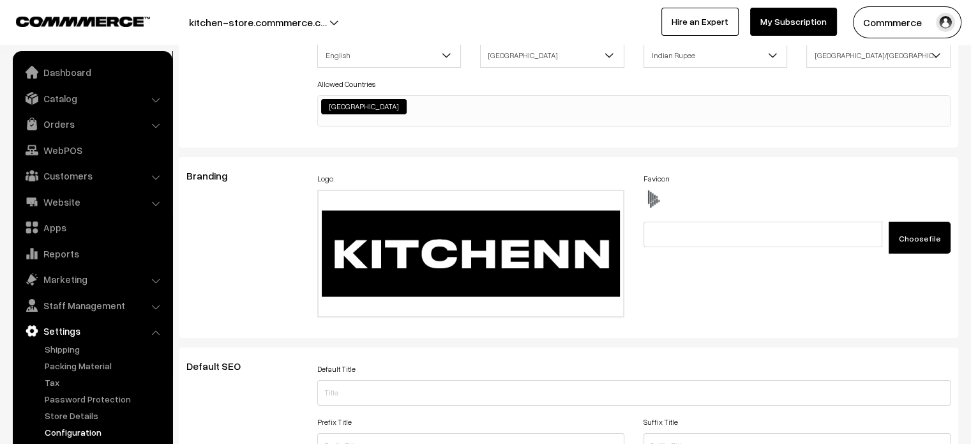
scroll to position [0, 0]
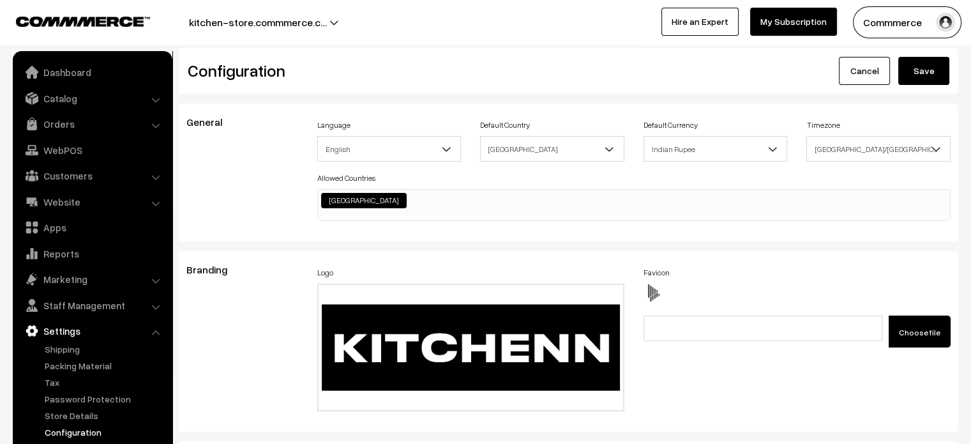
click at [917, 63] on button "Save" at bounding box center [923, 71] width 51 height 28
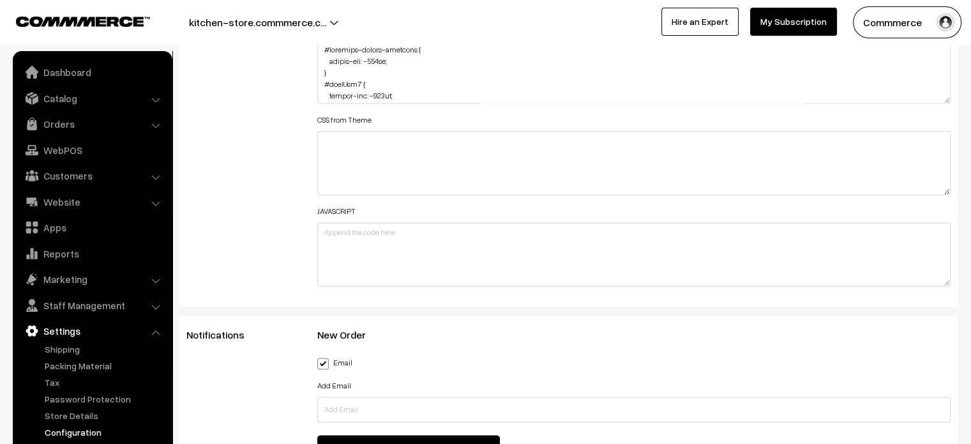
scroll to position [1654, 0]
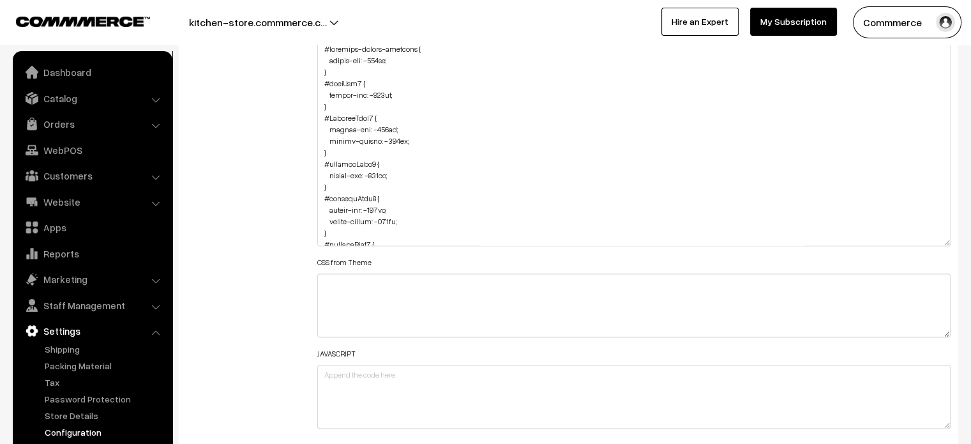
drag, startPoint x: 942, startPoint y: 97, endPoint x: 880, endPoint y: 474, distance: 381.7
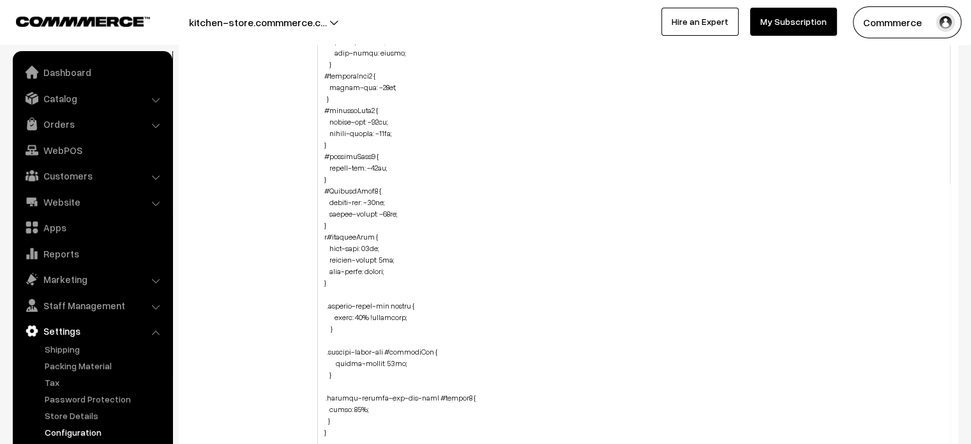
scroll to position [1461, 0]
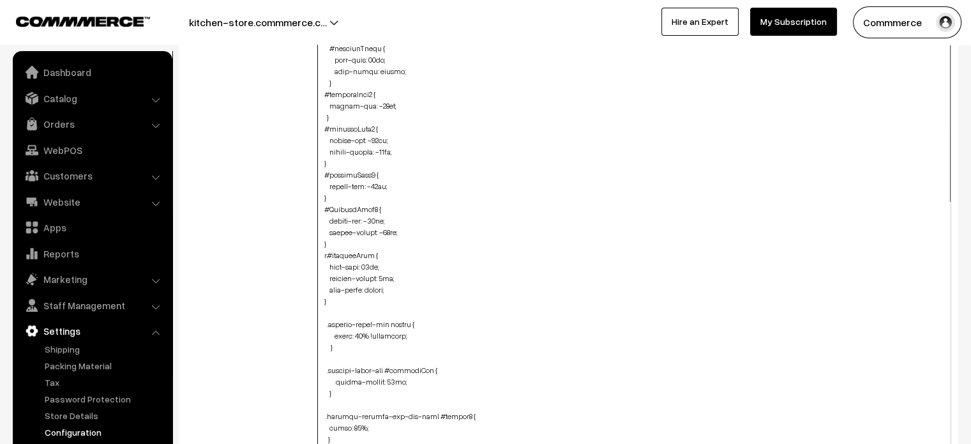
click at [388, 229] on textarea at bounding box center [634, 260] width 634 height 440
click at [378, 217] on textarea at bounding box center [634, 260] width 634 height 440
click at [377, 182] on textarea at bounding box center [634, 260] width 634 height 440
click at [388, 147] on textarea at bounding box center [634, 260] width 634 height 440
click at [375, 139] on textarea at bounding box center [634, 260] width 634 height 440
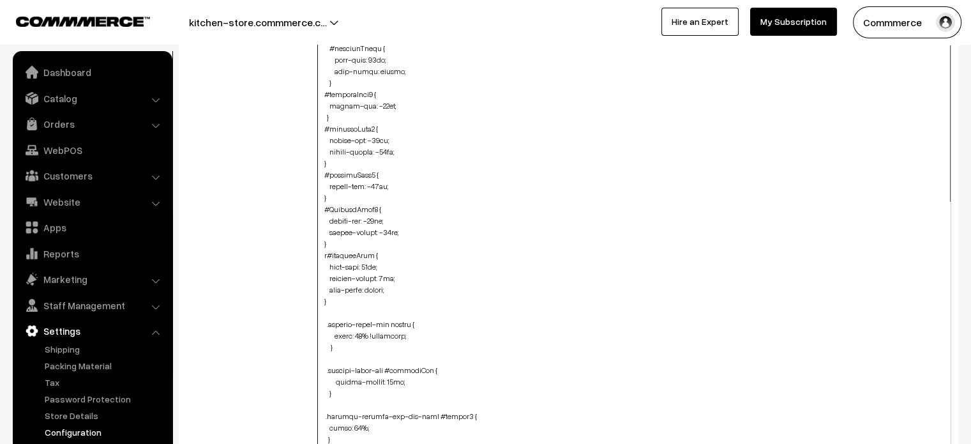
click at [375, 103] on textarea at bounding box center [634, 260] width 634 height 440
type textarea "#recently-viewed-products { margin-top: -130px; } #homeImg2 { margin-top: -110p…"
click at [252, 187] on div "Additional HTML/JS/CSS" at bounding box center [242, 253] width 131 height 833
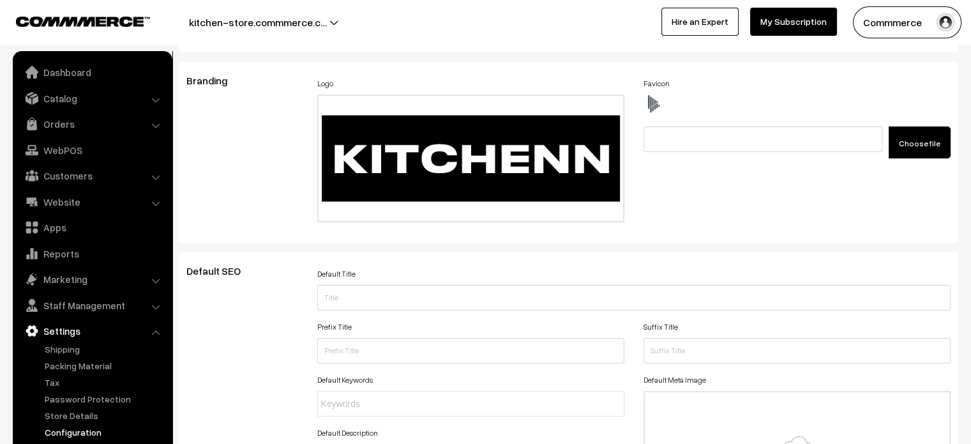
scroll to position [0, 0]
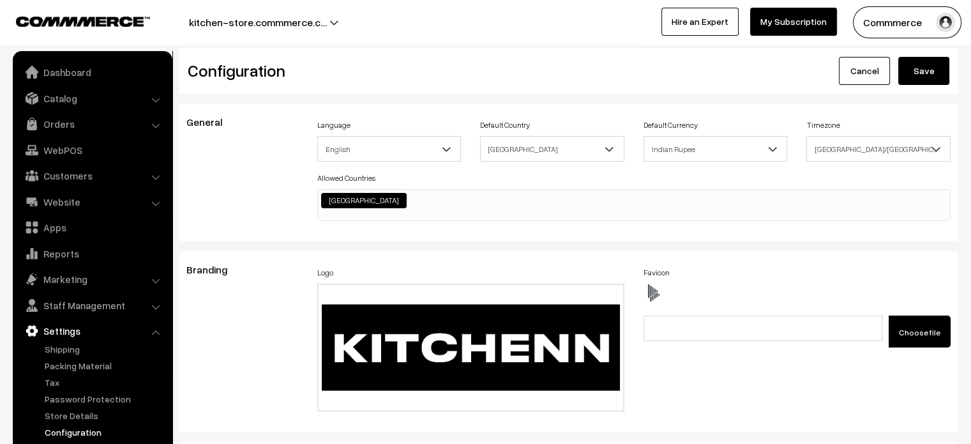
click at [921, 68] on button "Save" at bounding box center [923, 71] width 51 height 28
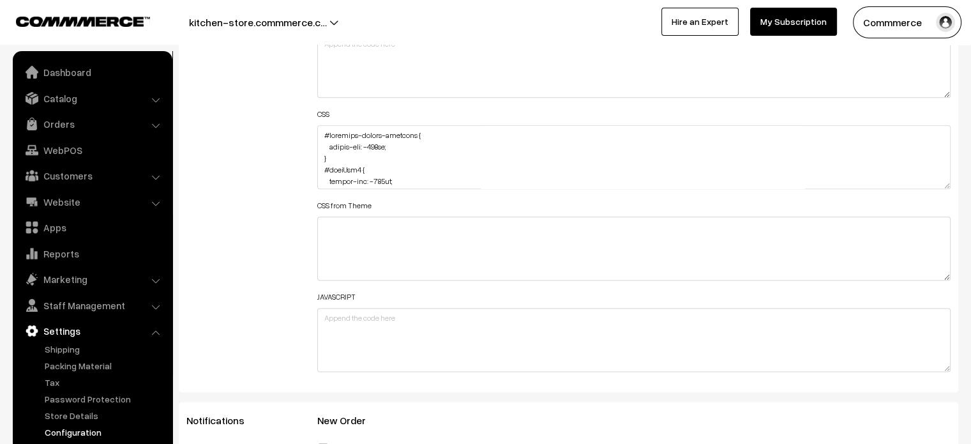
scroll to position [1571, 0]
drag, startPoint x: 948, startPoint y: 179, endPoint x: 858, endPoint y: 474, distance: 308.2
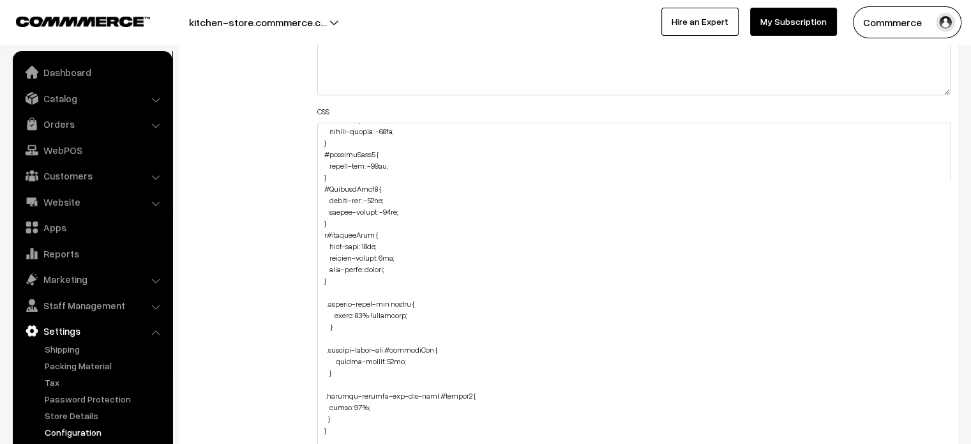
scroll to position [1565, 0]
click at [340, 282] on textarea at bounding box center [634, 302] width 634 height 358
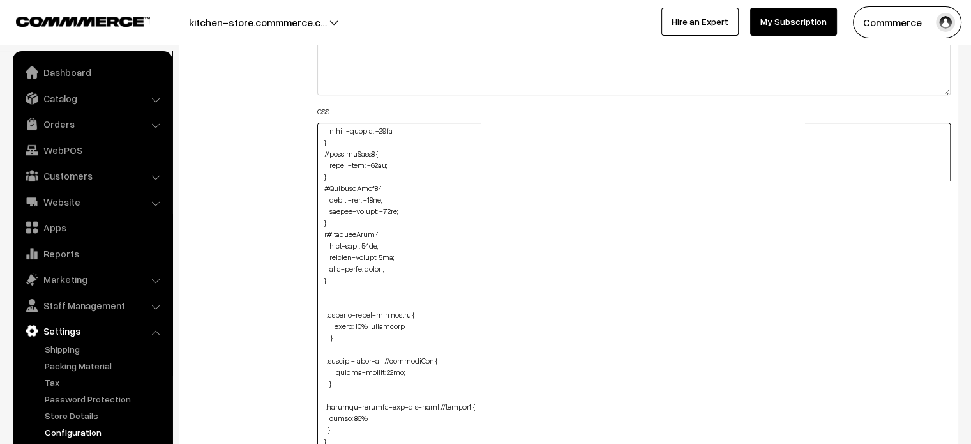
click at [340, 216] on textarea at bounding box center [634, 302] width 634 height 358
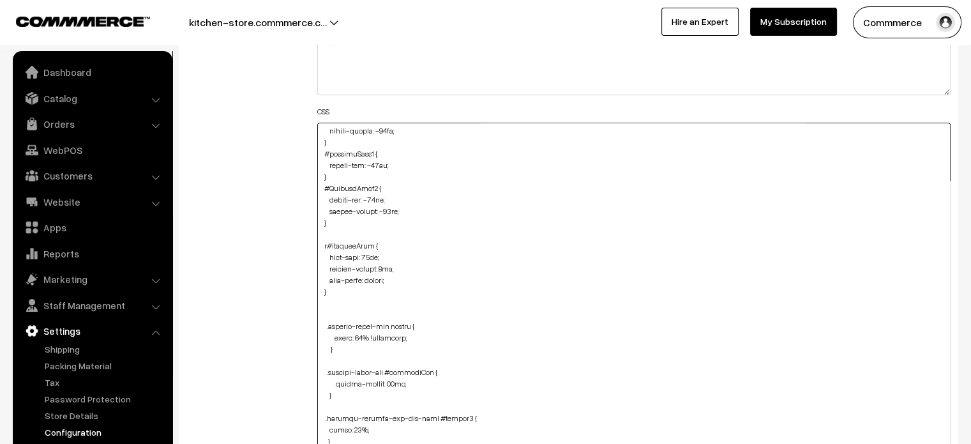
click at [340, 216] on textarea at bounding box center [634, 302] width 634 height 358
click at [335, 226] on textarea at bounding box center [634, 302] width 634 height 358
click at [332, 232] on textarea at bounding box center [634, 302] width 634 height 358
paste textarea "#productType1 #heading { margin-bottom: 0px; }"
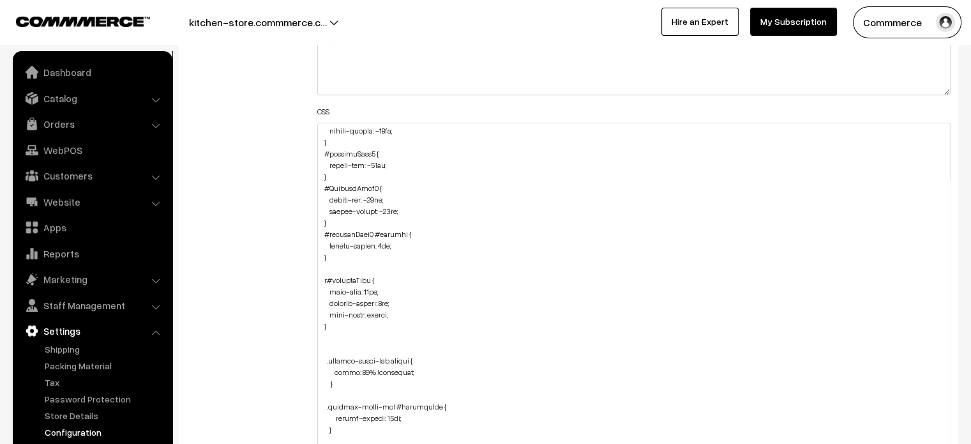
click at [273, 262] on div "Additional HTML/JS/CSS" at bounding box center [242, 295] width 131 height 751
click at [335, 257] on textarea at bounding box center [634, 302] width 634 height 358
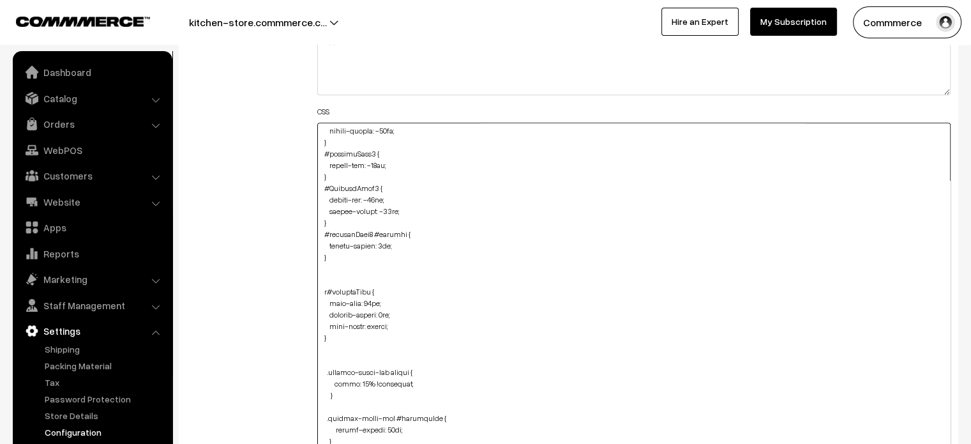
paste textarea "#productType1 .productCard.noBtnCard { height: 137px; }"
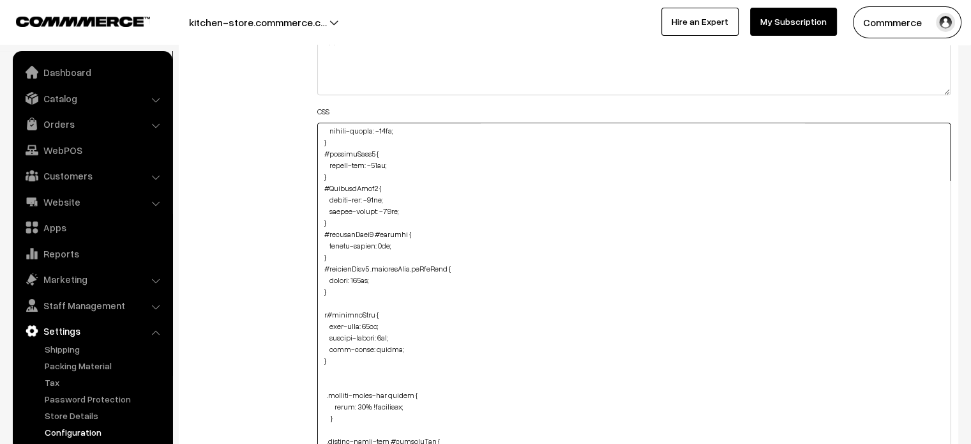
type textarea "#recently-viewed-products { margin-top: -130px; } #homeImg2 { margin-top: -110p…"
click at [282, 269] on div "Additional HTML/JS/CSS" at bounding box center [242, 295] width 131 height 751
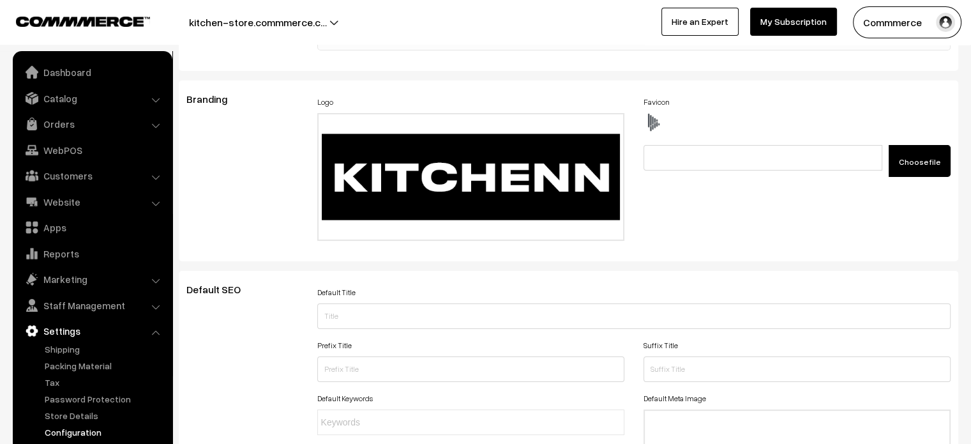
scroll to position [0, 0]
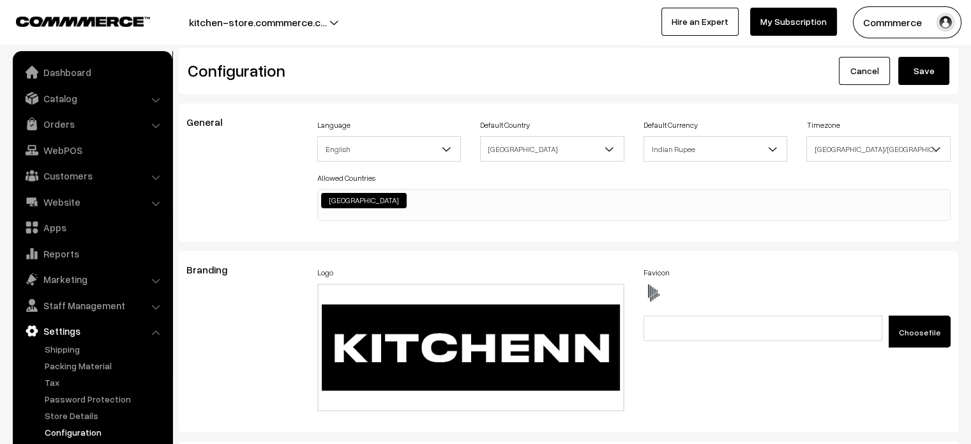
click at [927, 76] on button "Save" at bounding box center [923, 71] width 51 height 28
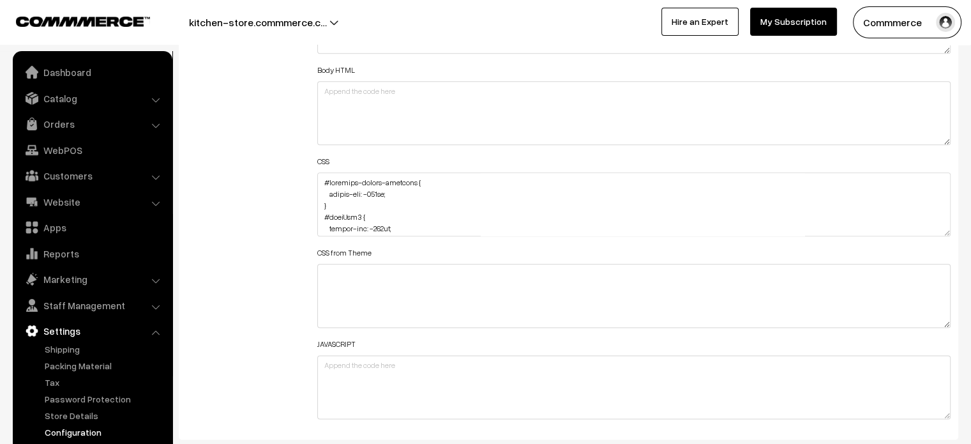
scroll to position [1523, 0]
drag, startPoint x: 946, startPoint y: 227, endPoint x: 911, endPoint y: 474, distance: 249.0
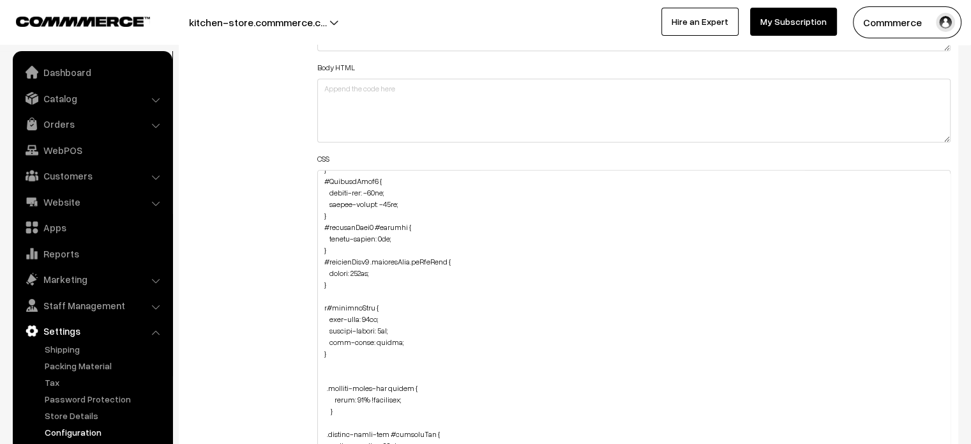
scroll to position [1619, 0]
click at [342, 284] on textarea at bounding box center [634, 325] width 634 height 310
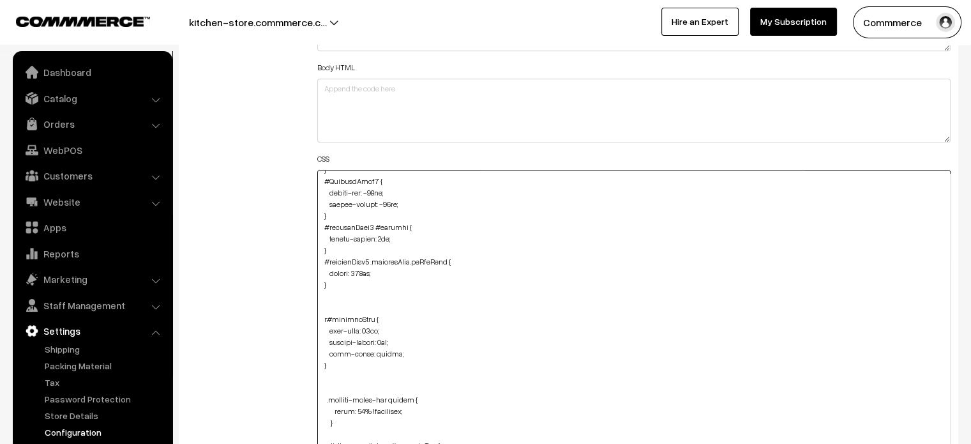
paste textarea "#homeImg2 { margin-top: -85px; }"
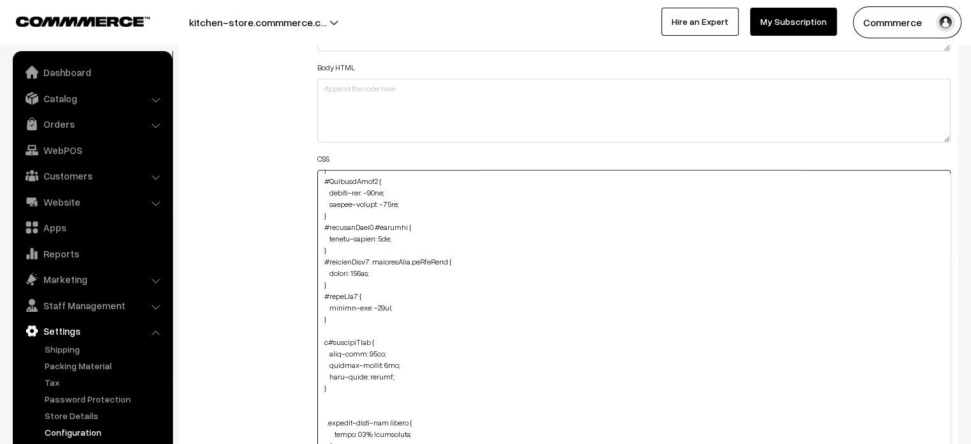
type textarea "#recently-viewed-products { margin-top: -130px; } #homeImg2 { margin-top: -110p…"
click at [262, 291] on div "Additional HTML/JS/CSS" at bounding box center [242, 318] width 131 height 702
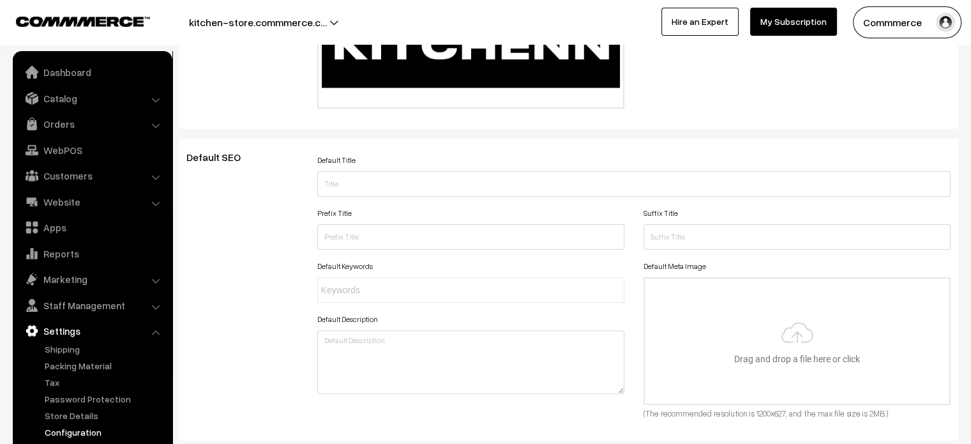
scroll to position [0, 0]
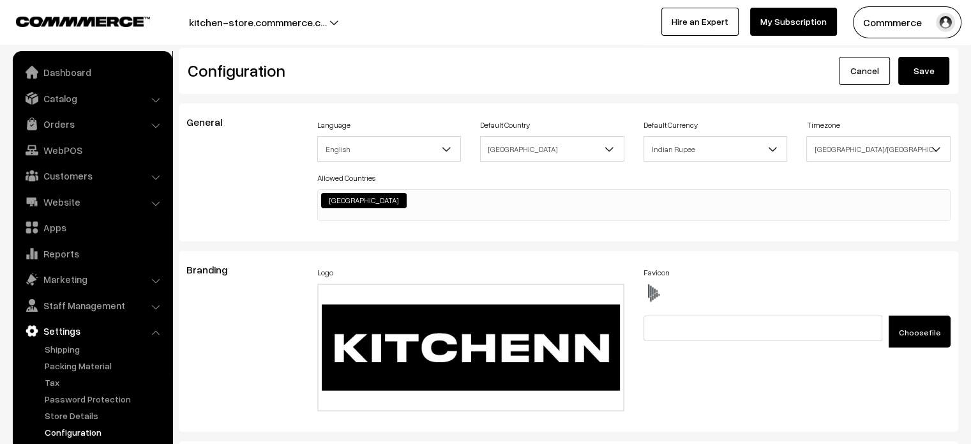
click at [944, 73] on button "Save" at bounding box center [923, 71] width 51 height 28
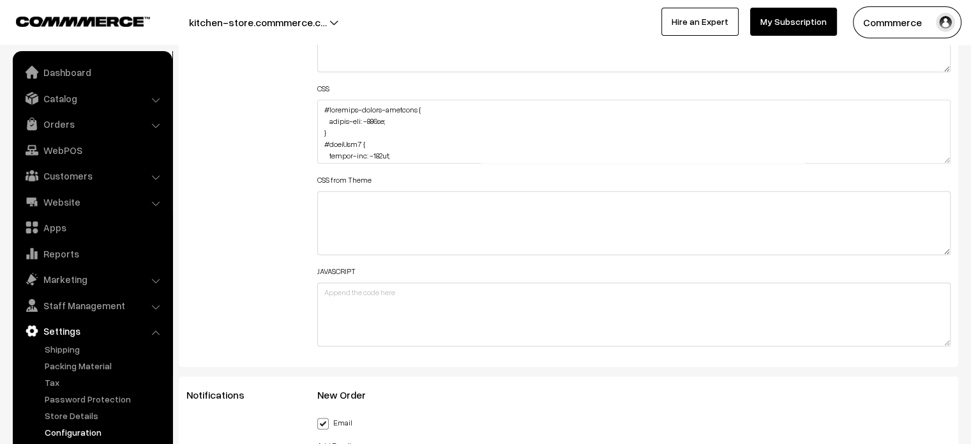
scroll to position [1586, 0]
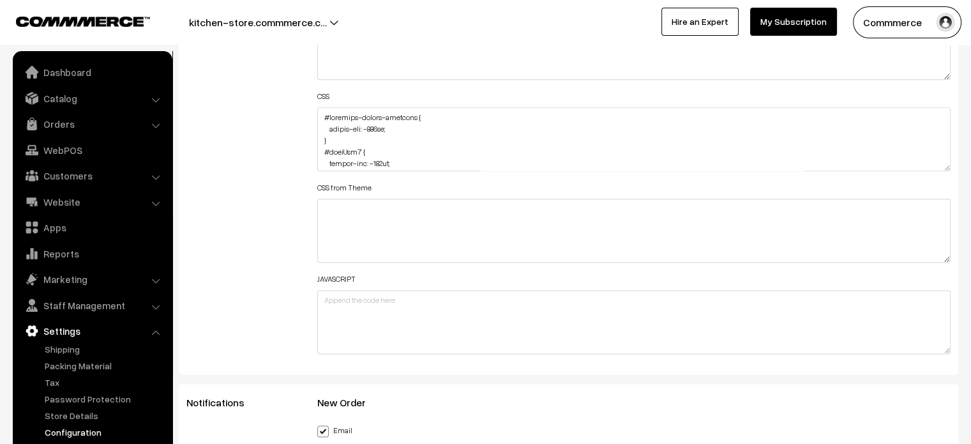
drag, startPoint x: 948, startPoint y: 163, endPoint x: 853, endPoint y: 474, distance: 325.0
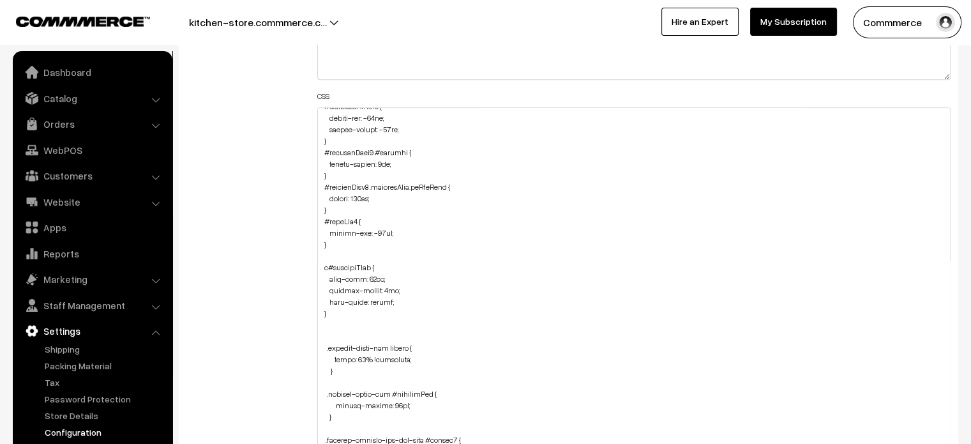
scroll to position [1664, 0]
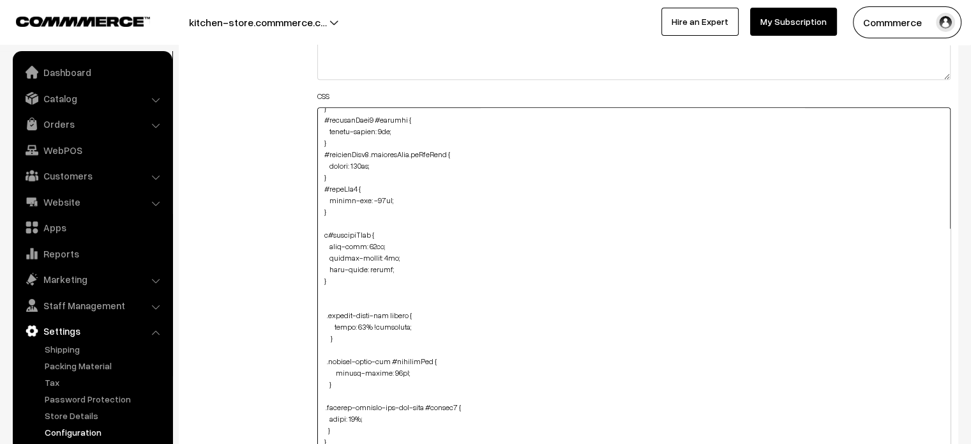
click at [342, 216] on textarea at bounding box center [634, 294] width 634 height 375
paste textarea ".product-type-2-component .oc-container { margin-top: 15px; }"
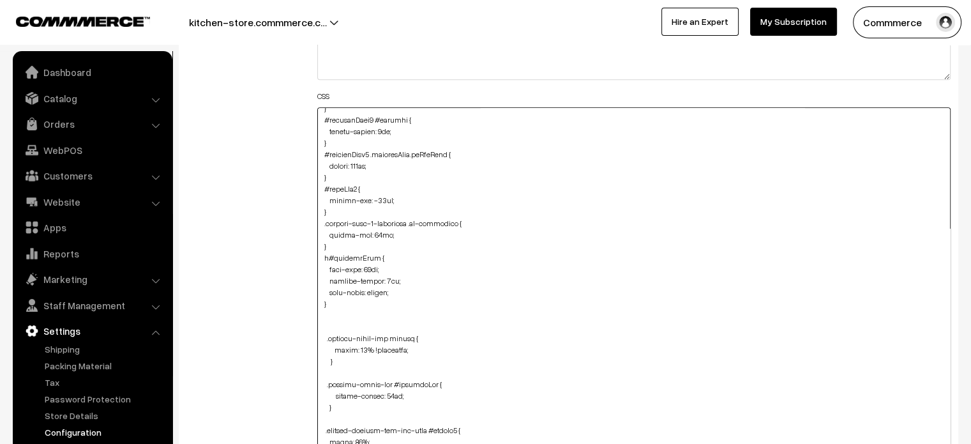
type textarea "#recently-viewed-products { margin-top: -130px; } #homeImg2 { margin-top: -110p…"
click at [291, 218] on div "Additional HTML/JS/CSS" at bounding box center [242, 288] width 131 height 767
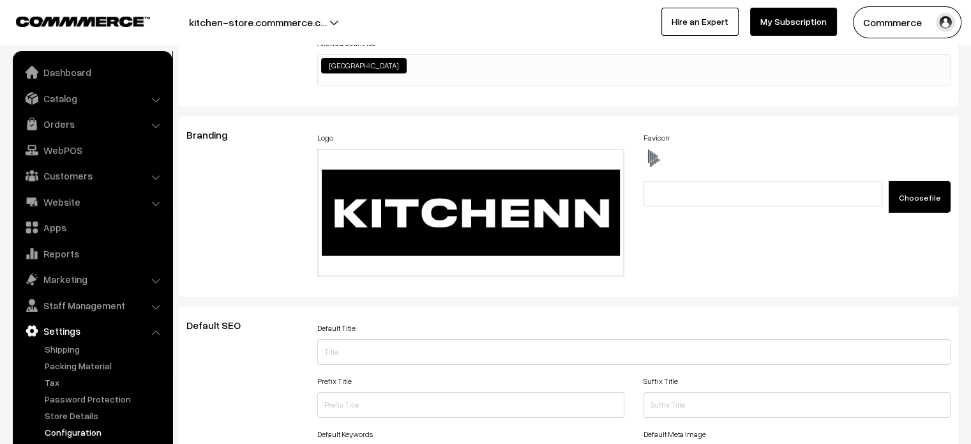
scroll to position [0, 0]
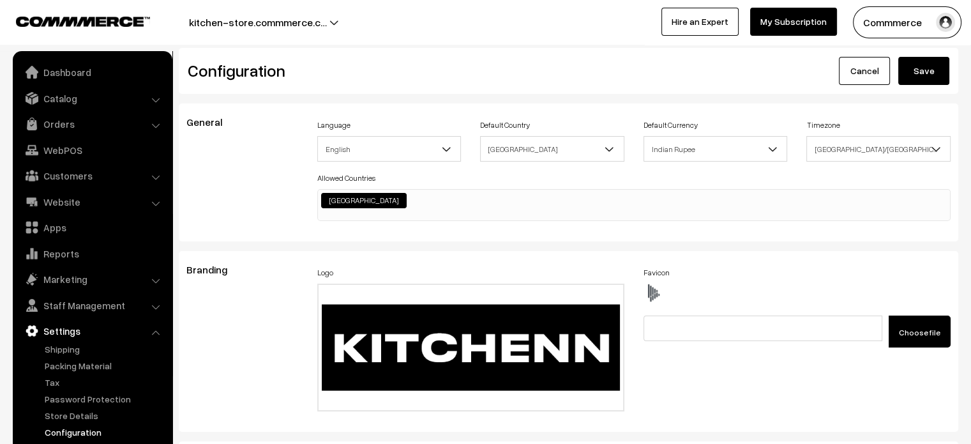
click at [928, 66] on button "Save" at bounding box center [923, 71] width 51 height 28
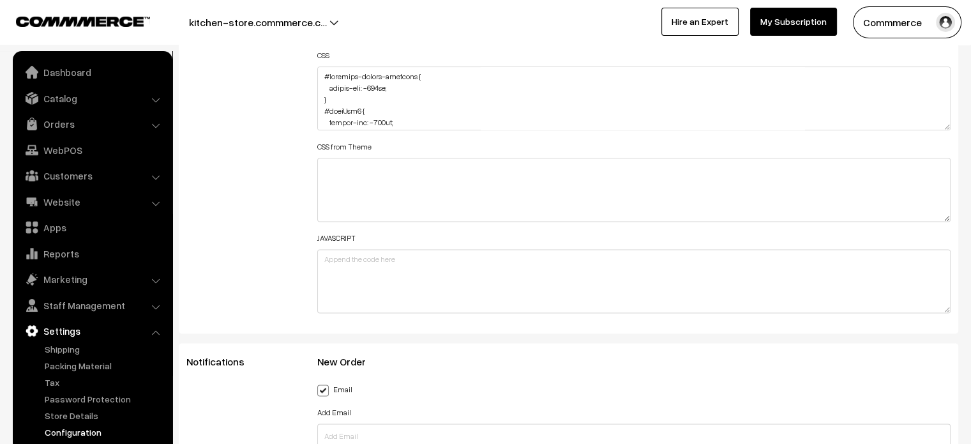
scroll to position [1627, 0]
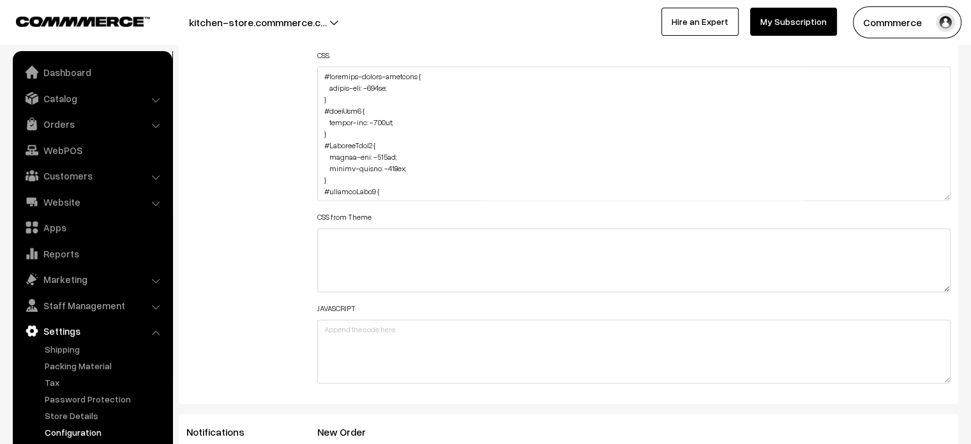
drag, startPoint x: 946, startPoint y: 125, endPoint x: 821, endPoint y: 474, distance: 370.8
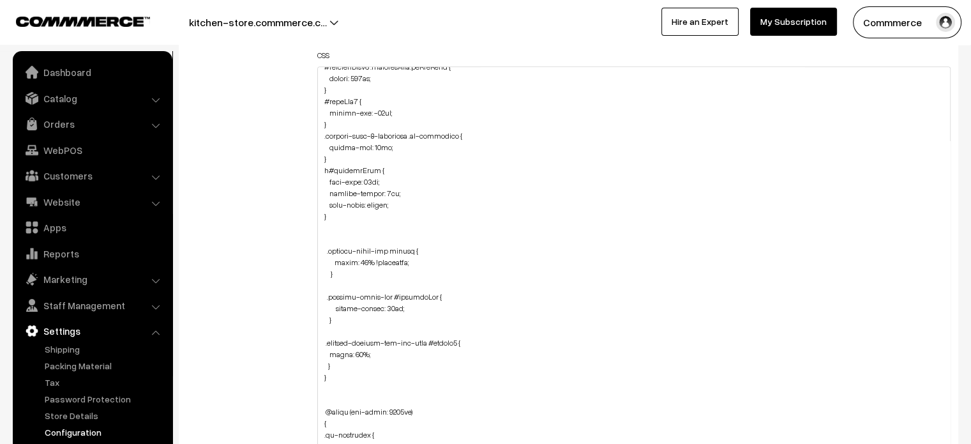
scroll to position [1702, 0]
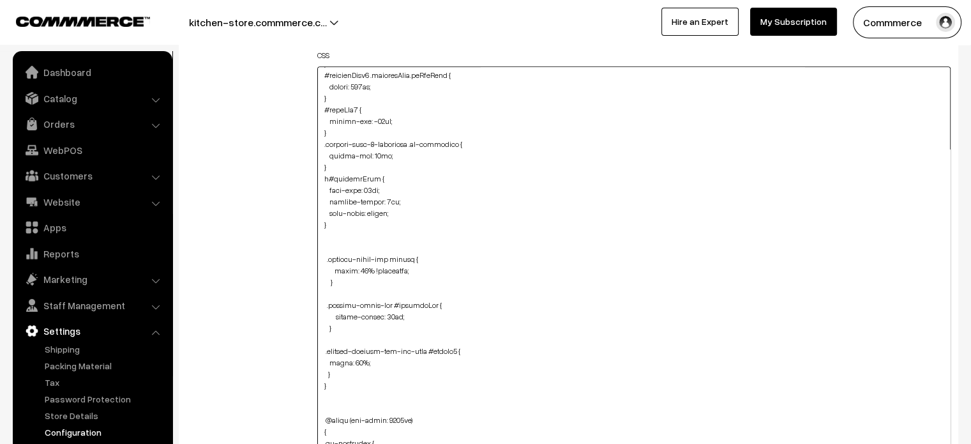
click at [338, 165] on textarea at bounding box center [634, 272] width 634 height 413
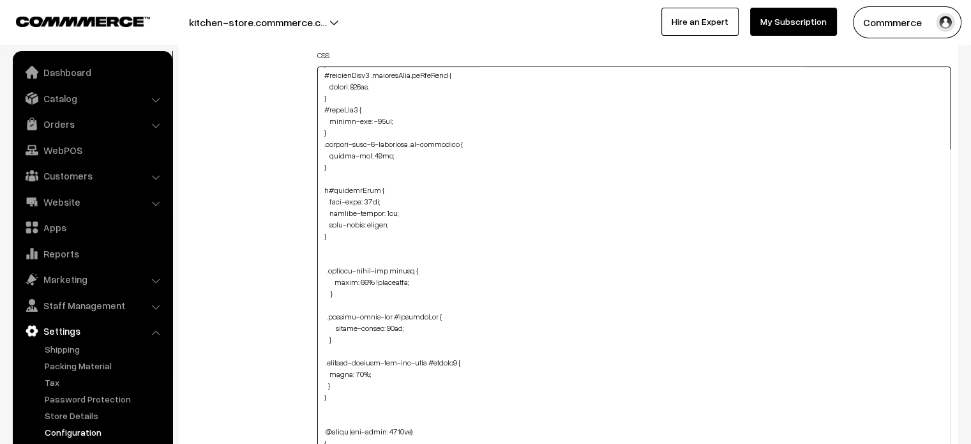
paste textarea "img#Logo { margin-top: -20px; }"
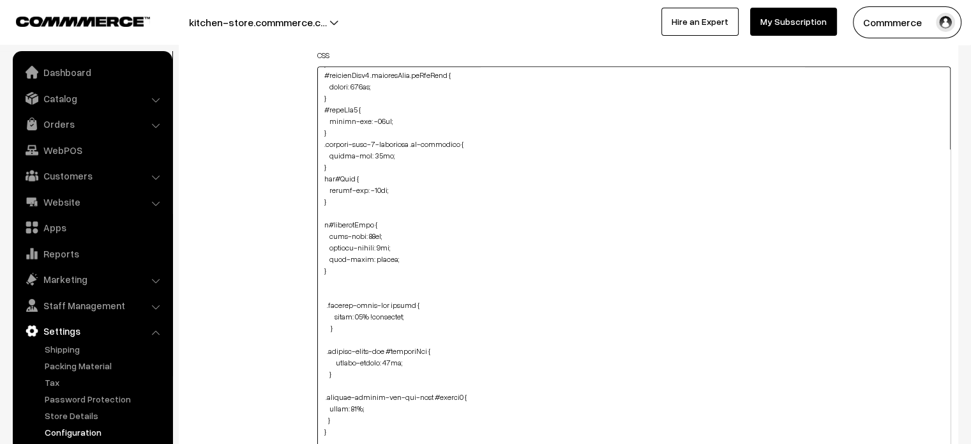
type textarea "#recently-viewed-products { margin-top: -130px; } #homeImg2 { margin-top: -110p…"
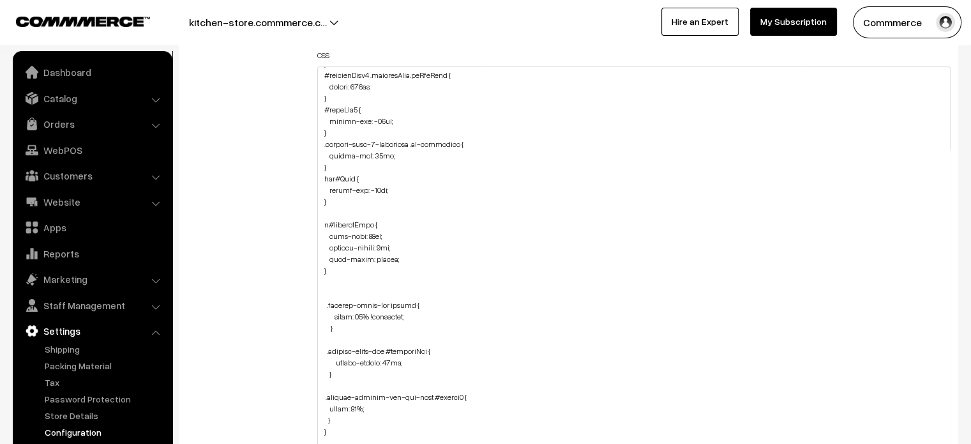
click at [269, 209] on div "Additional HTML/JS/CSS" at bounding box center [242, 267] width 131 height 806
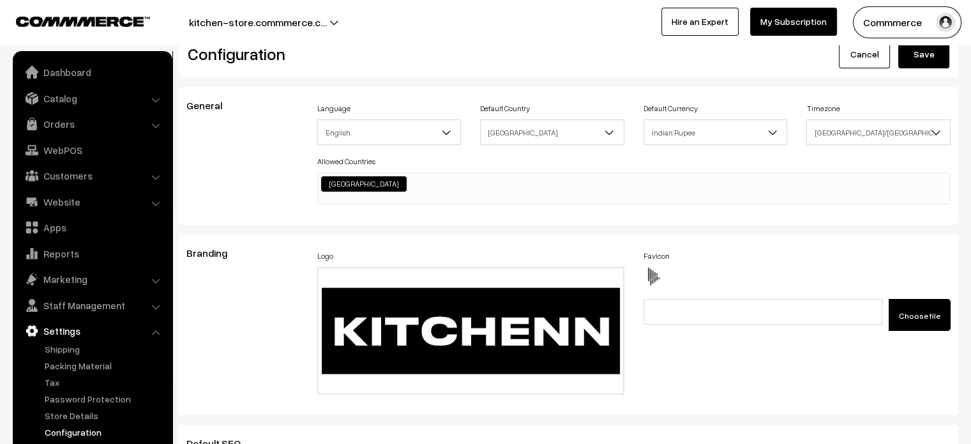
scroll to position [0, 0]
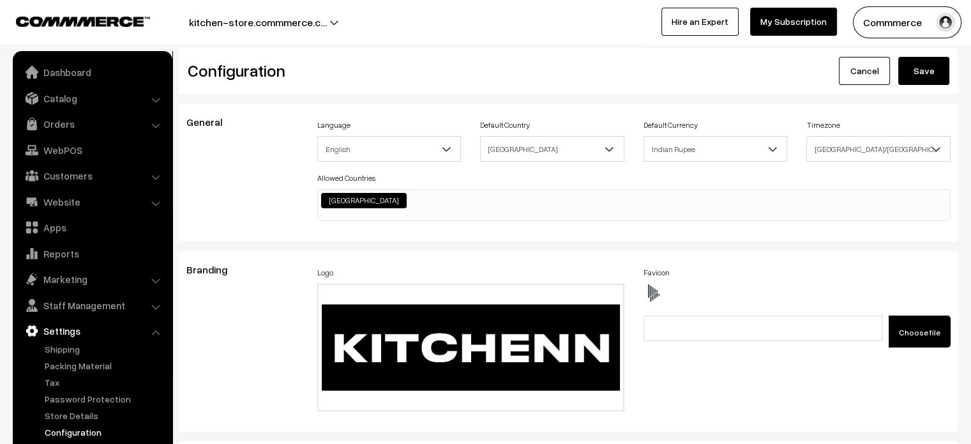
click at [930, 75] on button "Save" at bounding box center [923, 71] width 51 height 28
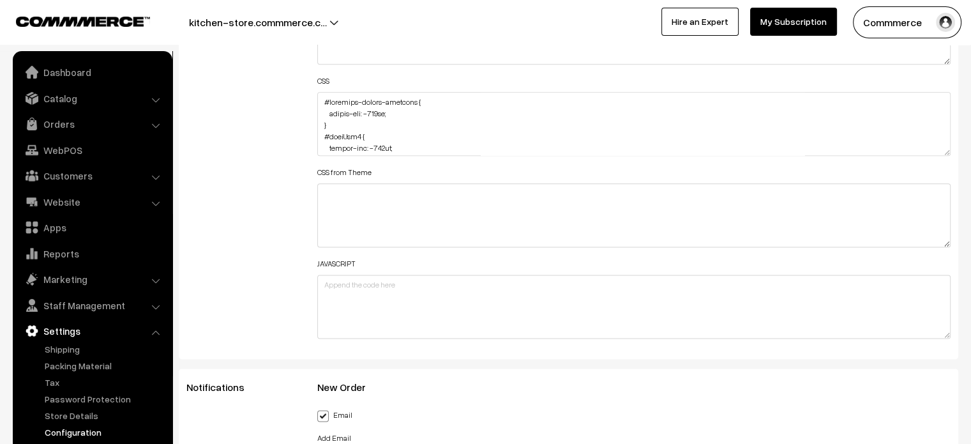
scroll to position [1604, 0]
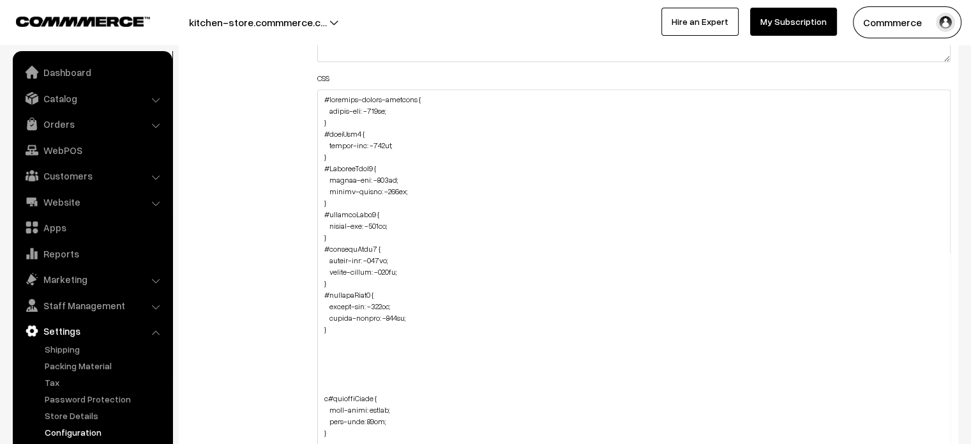
drag, startPoint x: 946, startPoint y: 147, endPoint x: 902, endPoint y: 474, distance: 329.3
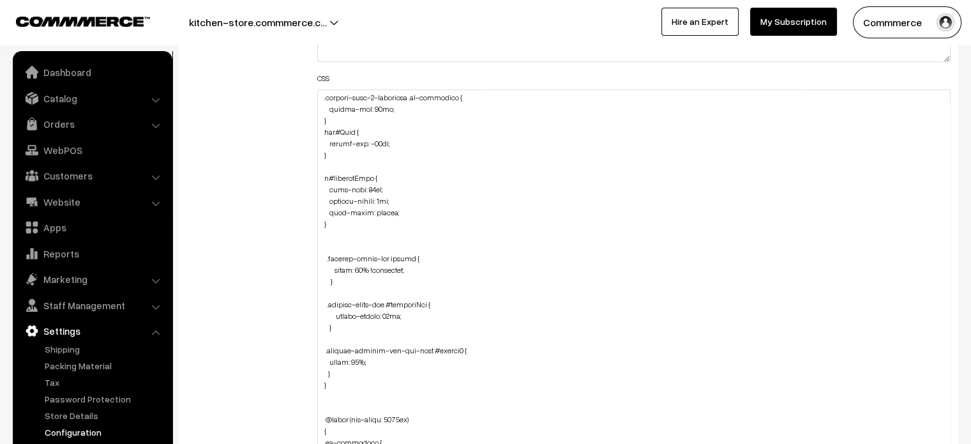
scroll to position [1774, 0]
click at [344, 153] on textarea at bounding box center [634, 284] width 634 height 390
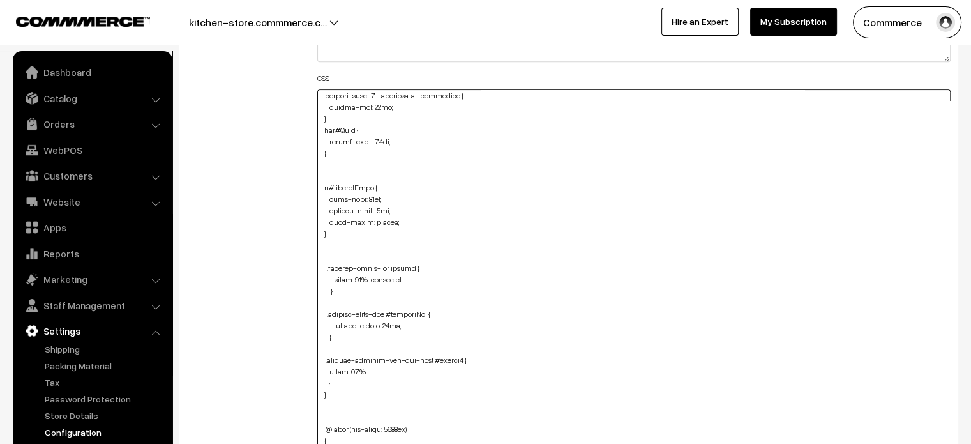
paste textarea "header img[src*=".svg"] { filter: var(--svgColor) !important; margin-top: -22px…"
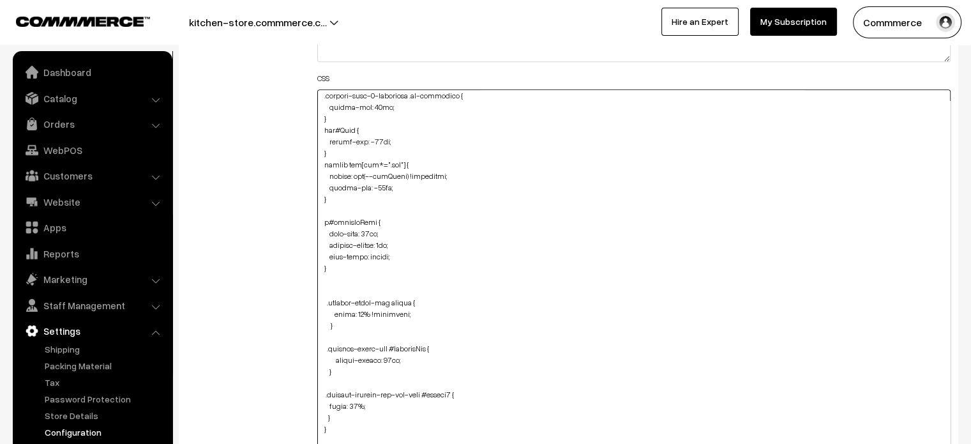
type textarea "#recently-viewed-products { margin-top: -130px; } #homeImg2 { margin-top: -110p…"
click at [287, 188] on div "Additional HTML/JS/CSS" at bounding box center [242, 278] width 131 height 783
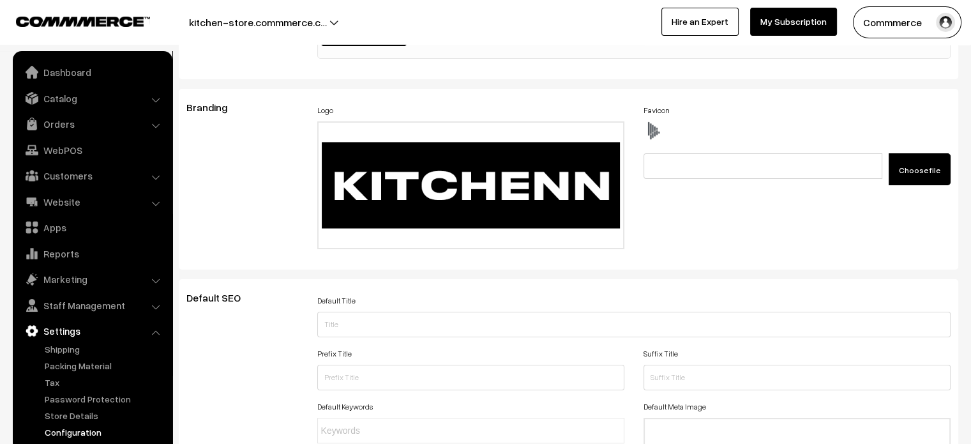
scroll to position [0, 0]
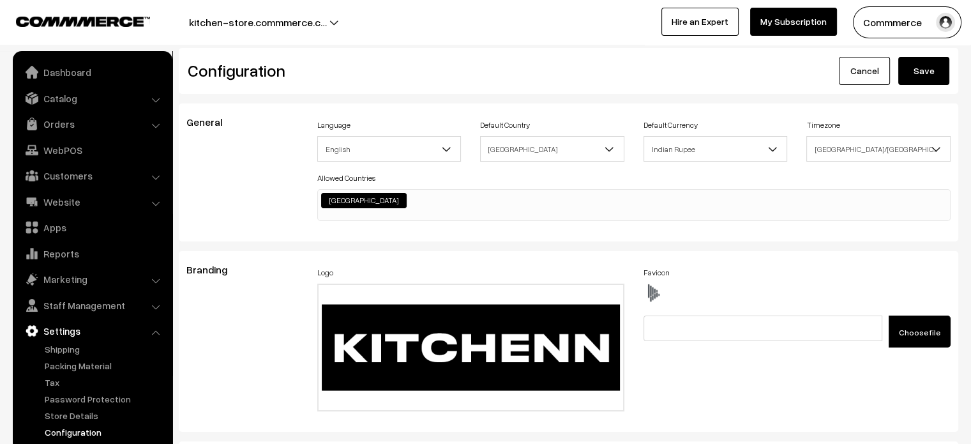
click at [926, 79] on button "Save" at bounding box center [923, 71] width 51 height 28
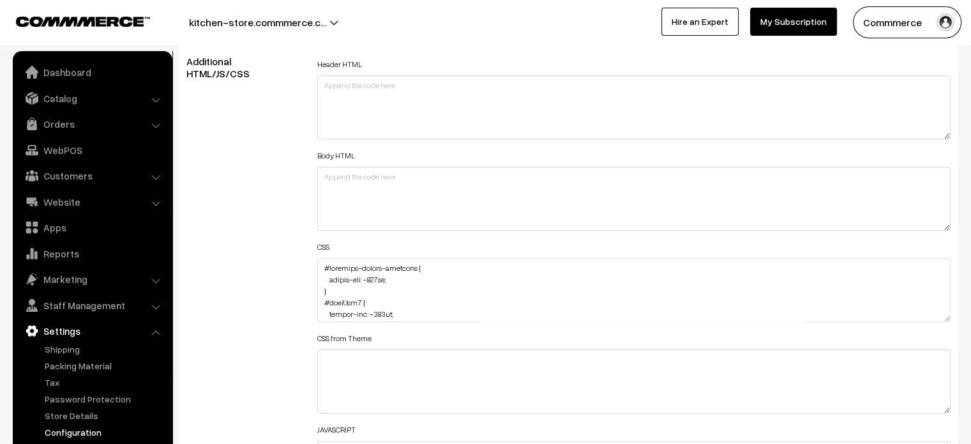
scroll to position [1497, 0]
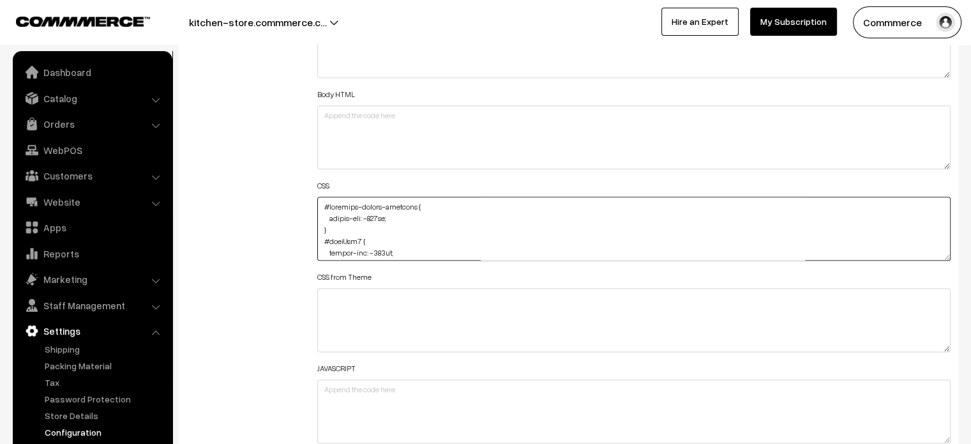
click at [320, 203] on textarea at bounding box center [634, 229] width 634 height 64
paste textarea "@media (max-width: 767px) { .cartCount { transform: scale(0.8); margin-top: -18…"
click at [293, 223] on div "Additional HTML/JS/CSS" at bounding box center [242, 222] width 131 height 457
click at [406, 221] on textarea at bounding box center [634, 229] width 634 height 64
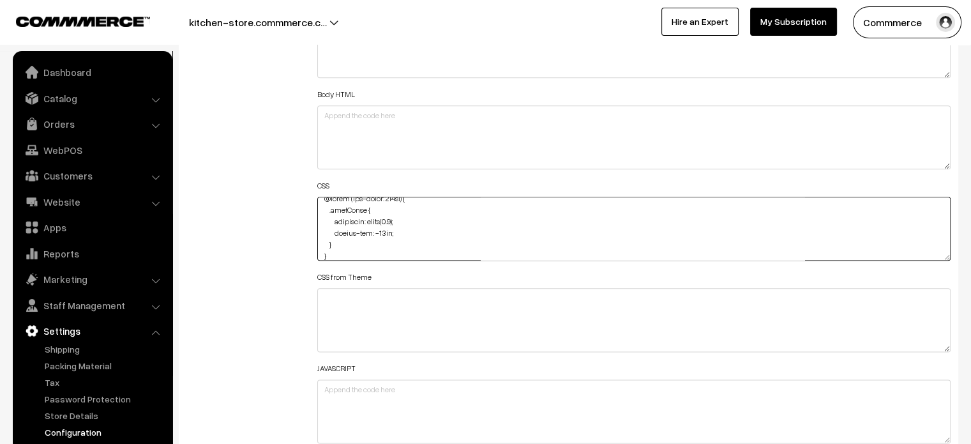
click at [406, 221] on textarea at bounding box center [634, 229] width 634 height 64
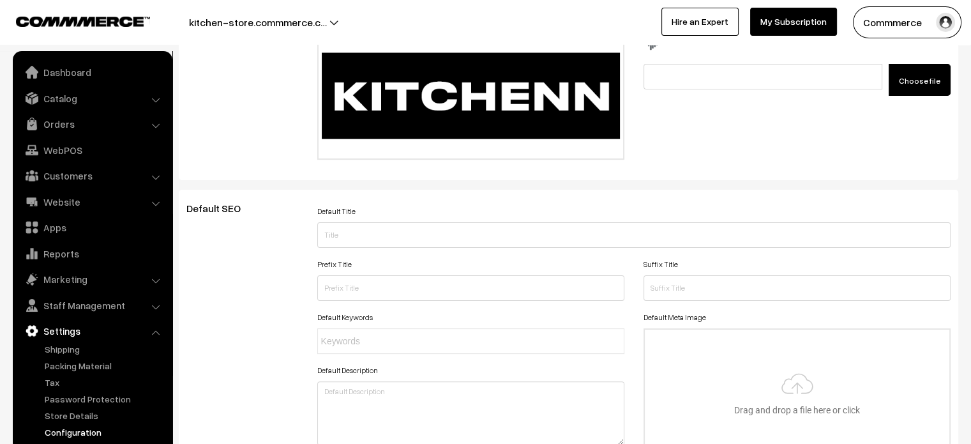
scroll to position [0, 0]
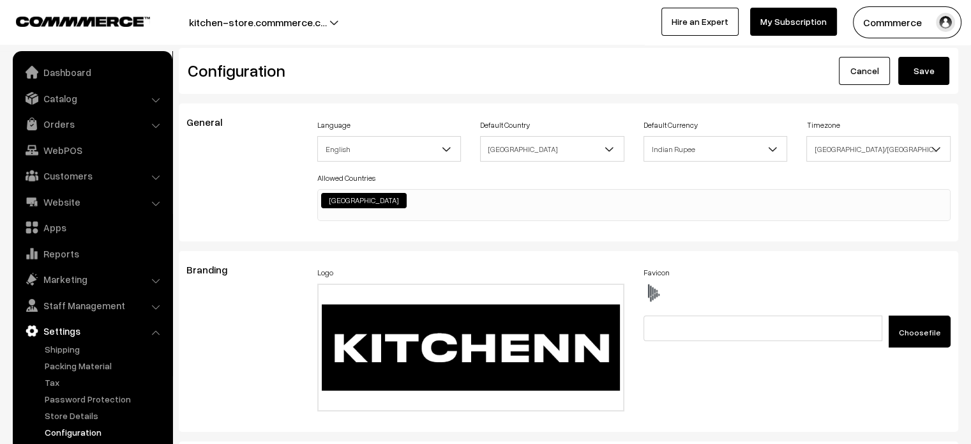
type textarea "@media (max-width: 767px) { .cartCount { margin-top: -18px; } } #recently-viewe…"
click at [912, 81] on button "Save" at bounding box center [923, 71] width 51 height 28
click at [916, 67] on button "Save" at bounding box center [923, 71] width 51 height 28
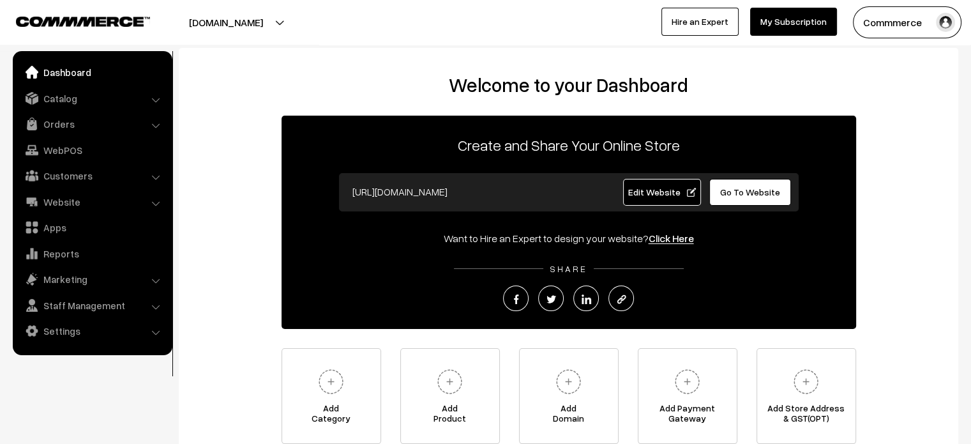
click at [729, 188] on span "Go To Website" at bounding box center [750, 191] width 60 height 11
click at [63, 329] on link "Settings" at bounding box center [92, 330] width 152 height 23
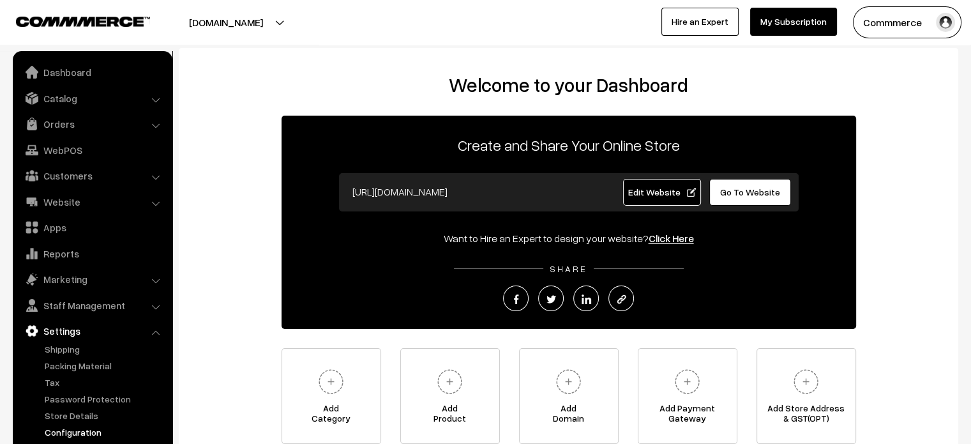
click at [79, 434] on link "Configuration" at bounding box center [105, 431] width 126 height 13
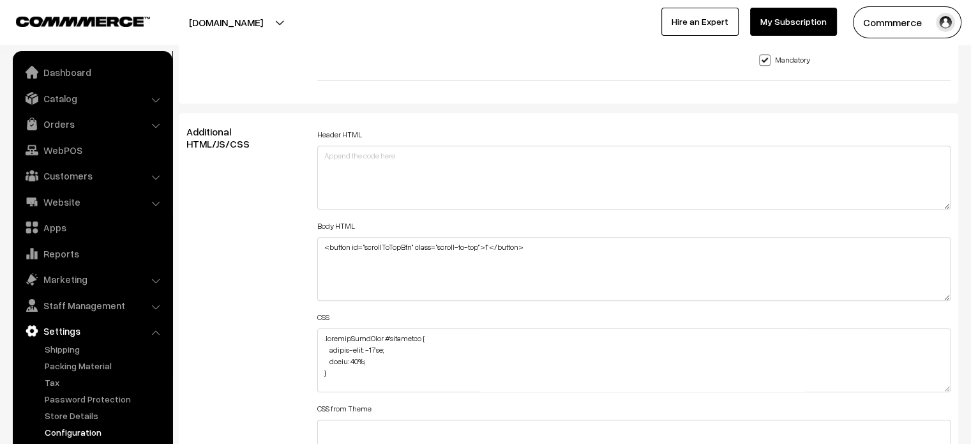
scroll to position [1384, 0]
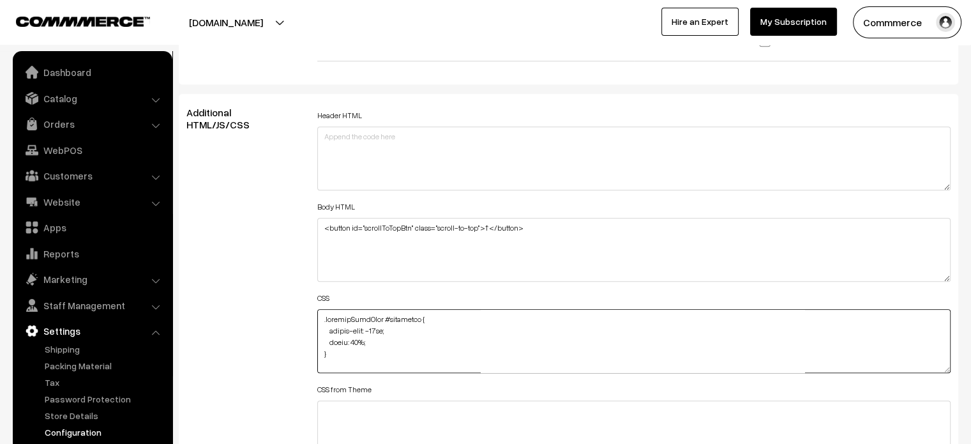
click at [319, 320] on textarea at bounding box center [634, 341] width 634 height 64
paste textarea ".cartTotalBox #cartSubtotal { color: #000; }"
click at [273, 312] on div "Additional HTML/JS/CSS" at bounding box center [242, 335] width 131 height 457
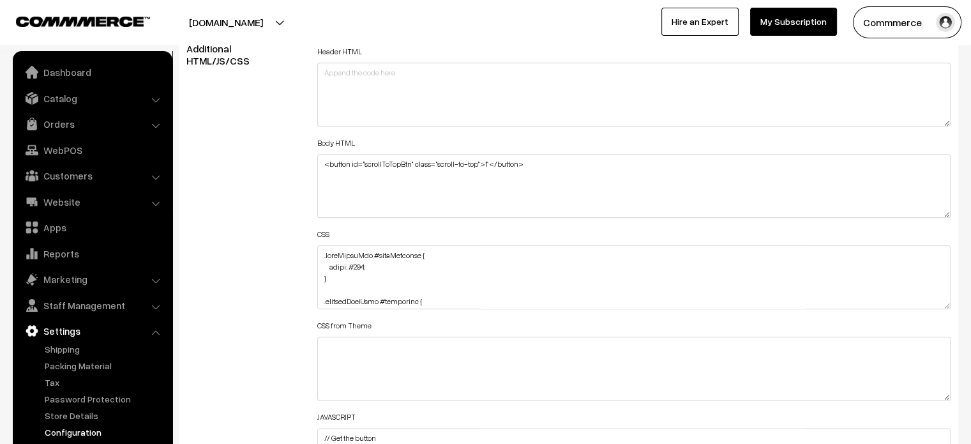
scroll to position [1451, 0]
click at [334, 285] on textarea at bounding box center [634, 275] width 634 height 64
paste textarea ".cartTotalBox span.incTax { color: #000; }"
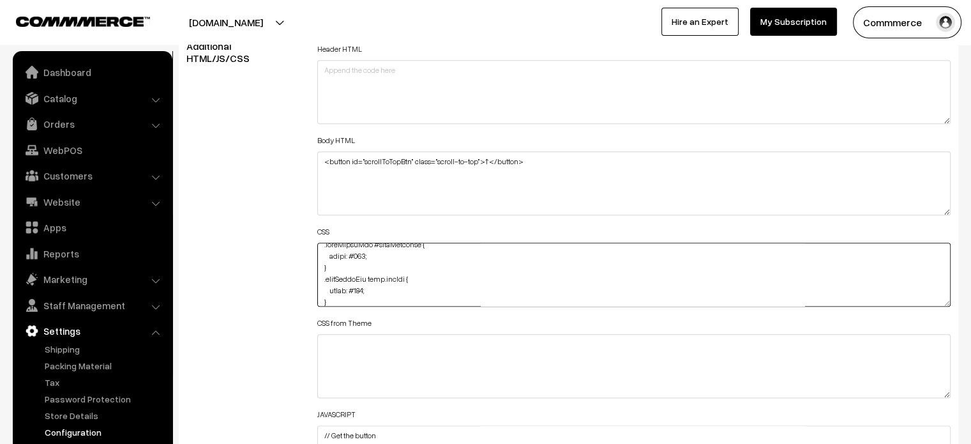
drag, startPoint x: 321, startPoint y: 276, endPoint x: 365, endPoint y: 278, distance: 44.7
click at [365, 278] on textarea at bounding box center [634, 275] width 634 height 64
type textarea ".cartTotalBox #cartSubtotal { color: #000; } .cartTotalBox span.incTax { color:…"
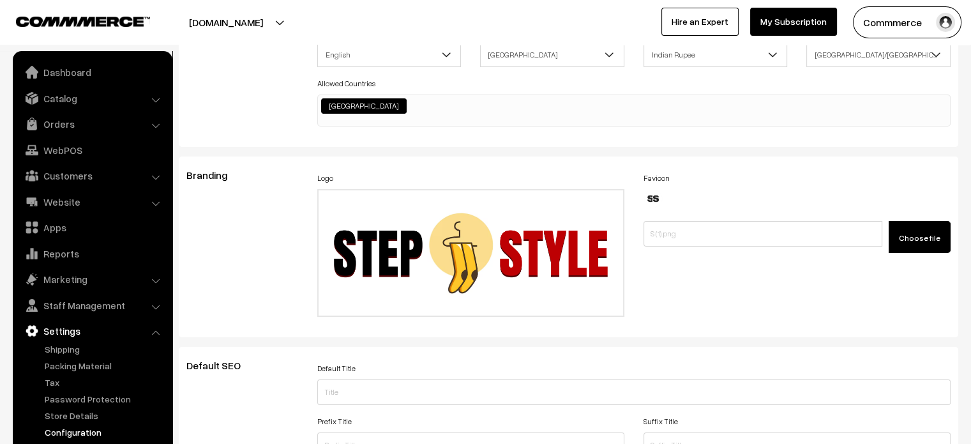
scroll to position [0, 0]
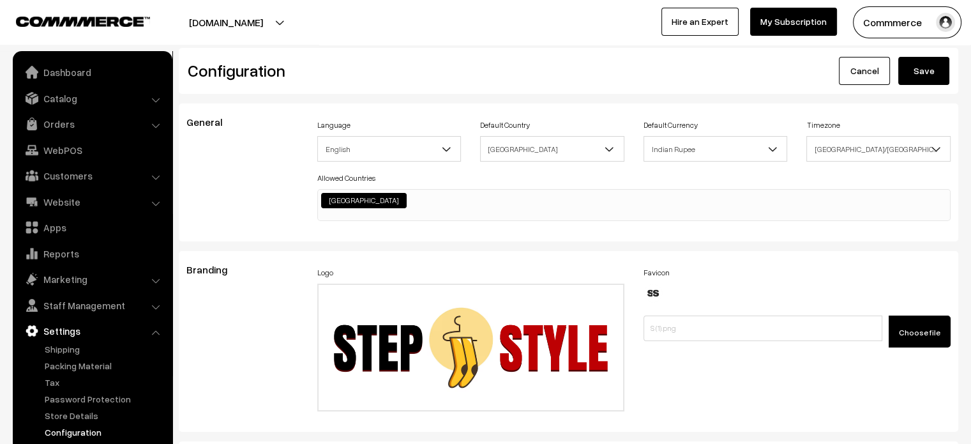
click at [918, 69] on button "Save" at bounding box center [923, 71] width 51 height 28
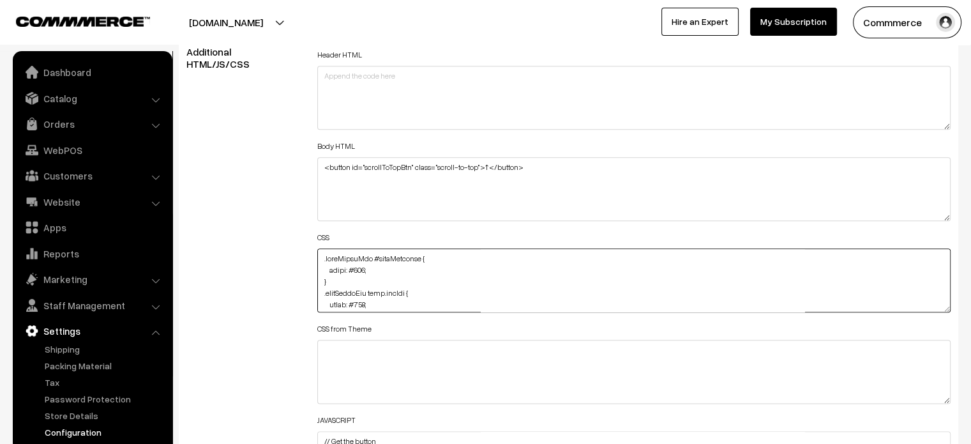
click at [317, 259] on textarea at bounding box center [634, 280] width 634 height 64
paste textarea ".cart-box-container #cartBtn { color: #fff; }"
type textarea ".cart-box-container #cartBtn { color: #fff; } .cartTotalBox #cartSubtotal { col…"
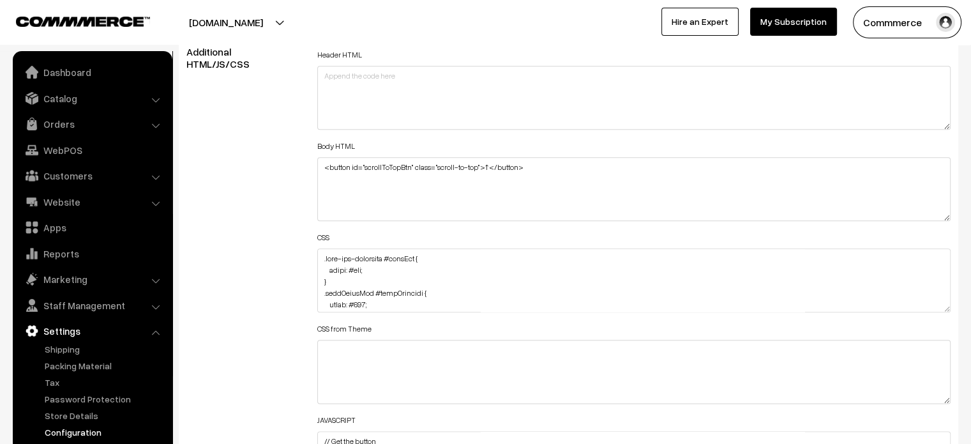
click at [299, 257] on div "Additional HTML/JS/CSS" at bounding box center [242, 274] width 131 height 457
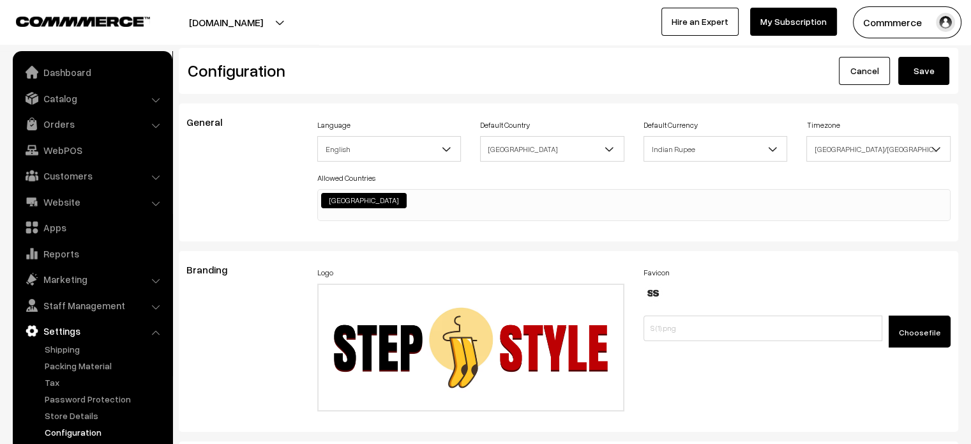
click at [912, 72] on button "Save" at bounding box center [923, 71] width 51 height 28
click at [86, 76] on link "Dashboard" at bounding box center [92, 72] width 152 height 23
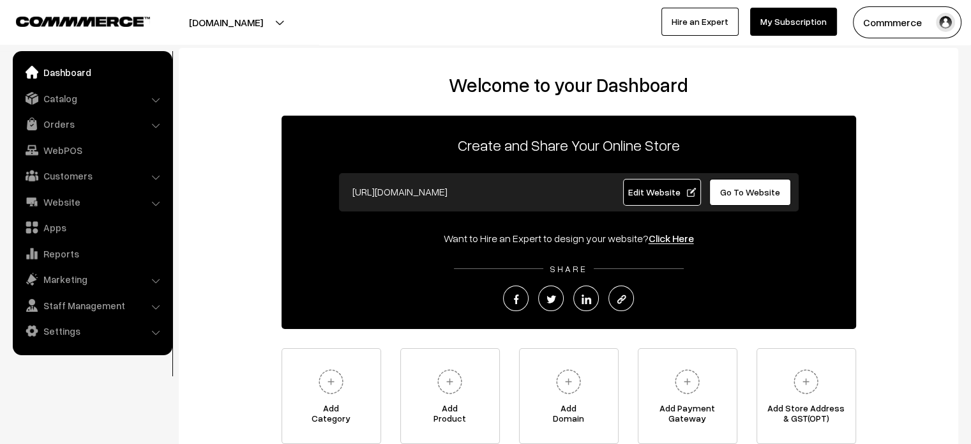
click at [649, 192] on span "Edit Website" at bounding box center [662, 191] width 68 height 11
click at [72, 205] on link "Website" at bounding box center [92, 201] width 152 height 23
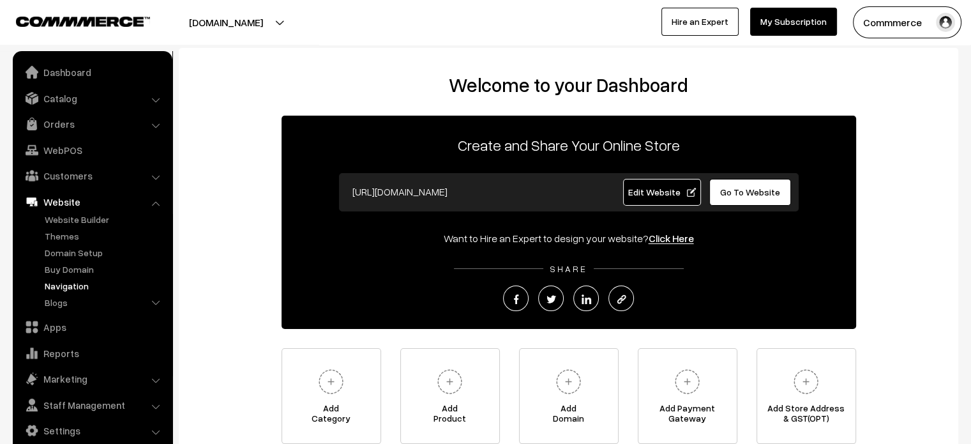
click at [80, 288] on link "Navigation" at bounding box center [105, 285] width 126 height 13
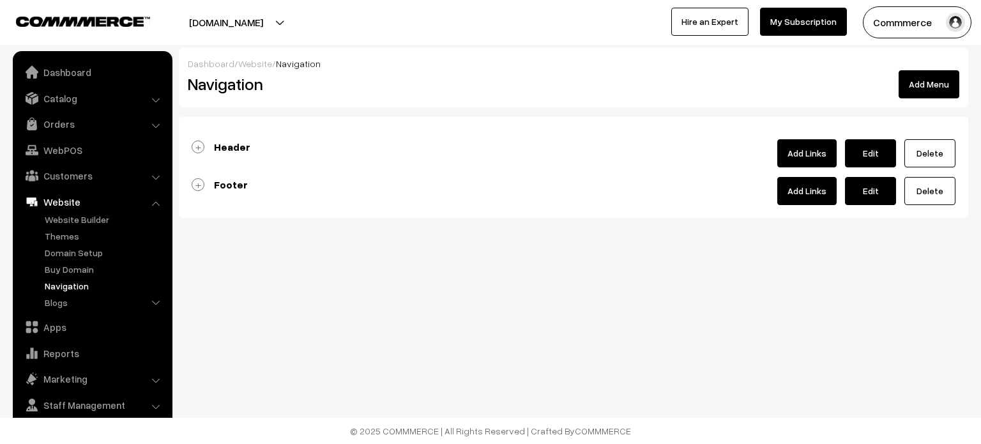
click at [241, 186] on b "Footer" at bounding box center [231, 184] width 34 height 13
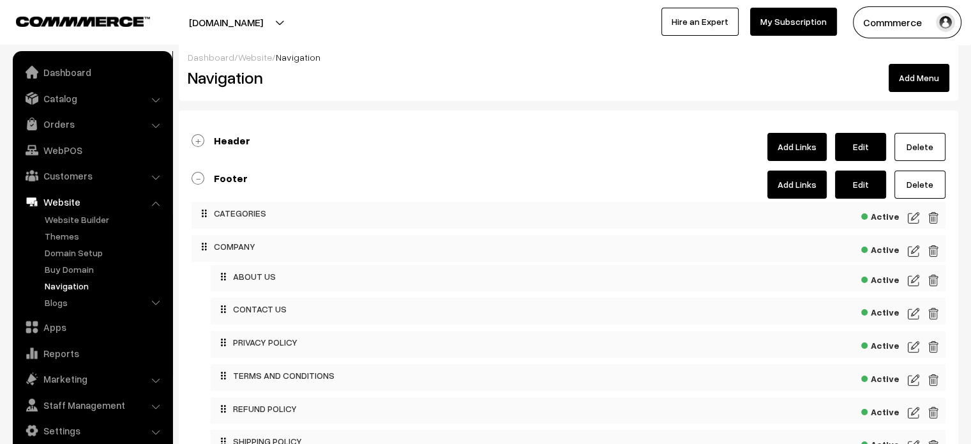
scroll to position [4, 0]
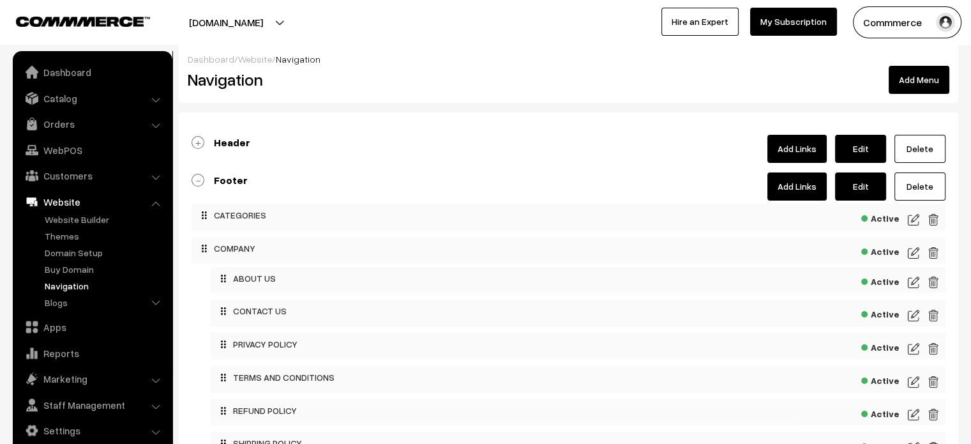
click at [234, 151] on div at bounding box center [569, 156] width 754 height 13
click at [235, 141] on b "Header" at bounding box center [232, 142] width 36 height 13
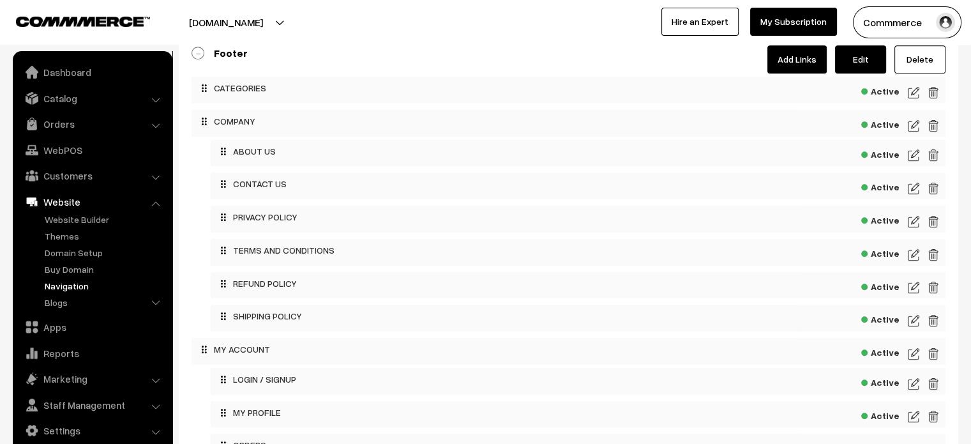
scroll to position [706, 0]
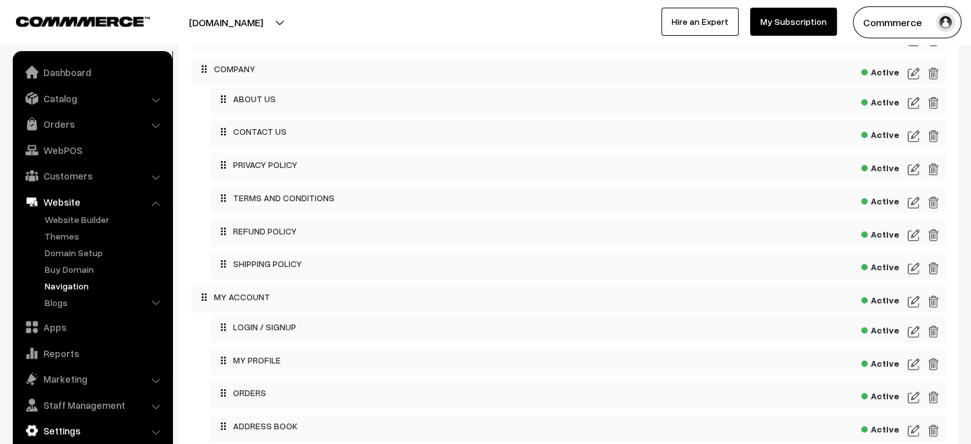
click at [59, 426] on link "Settings" at bounding box center [92, 430] width 152 height 23
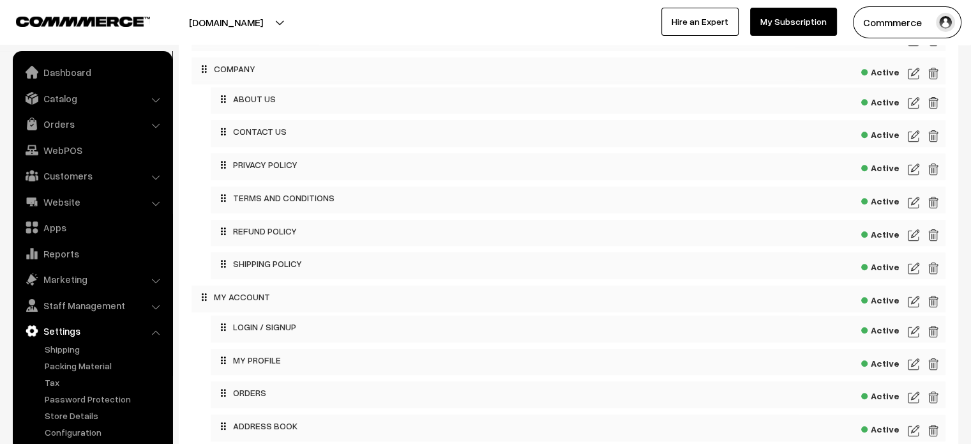
scroll to position [678, 0]
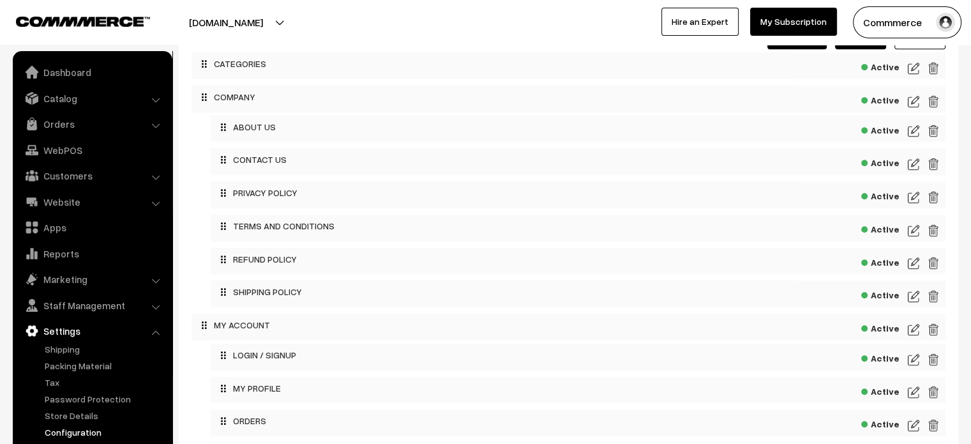
click at [76, 430] on link "Configuration" at bounding box center [105, 431] width 126 height 13
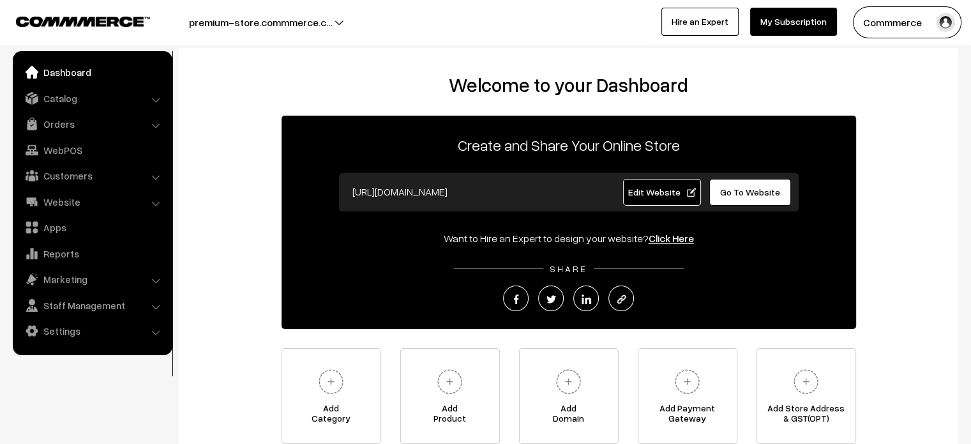
click at [752, 192] on span "Go To Website" at bounding box center [750, 191] width 60 height 11
click at [105, 329] on link "Settings" at bounding box center [92, 330] width 152 height 23
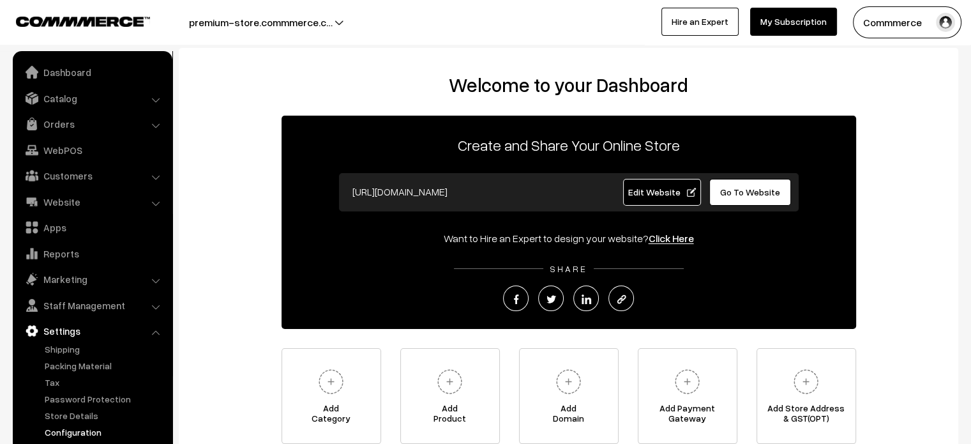
click at [84, 427] on link "Configuration" at bounding box center [105, 431] width 126 height 13
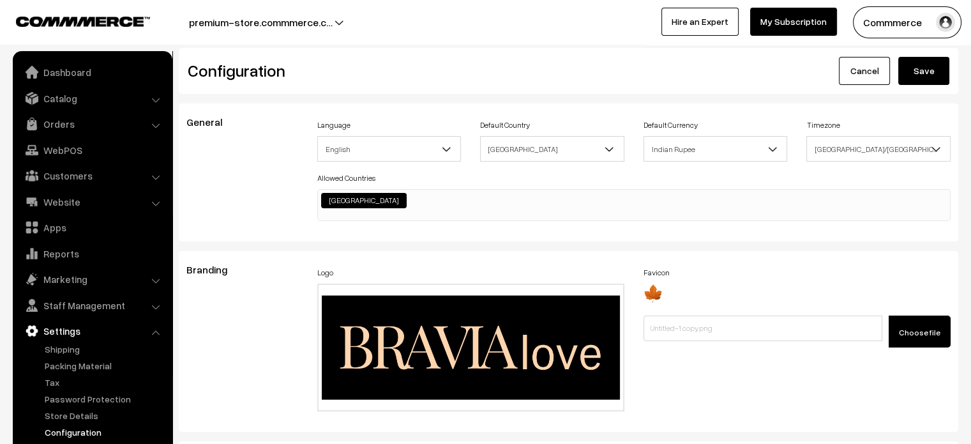
scroll to position [3474, 0]
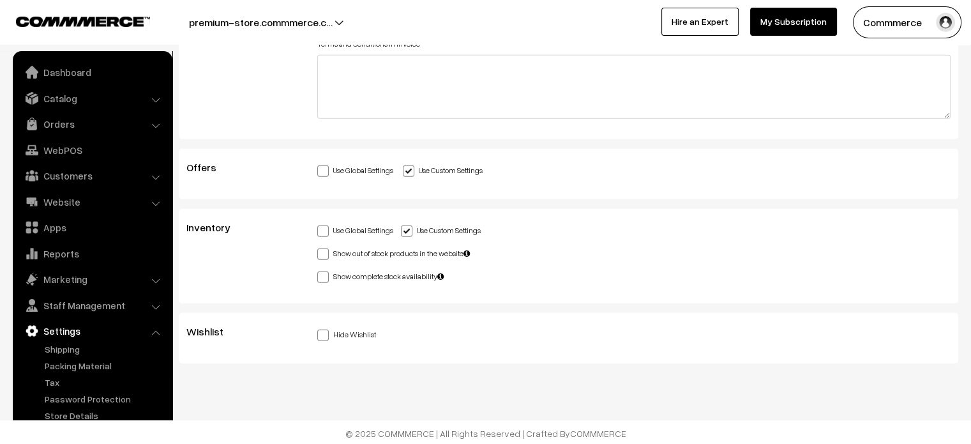
click at [317, 349] on div "Wishlist Hide Wishlist" at bounding box center [569, 338] width 780 height 50
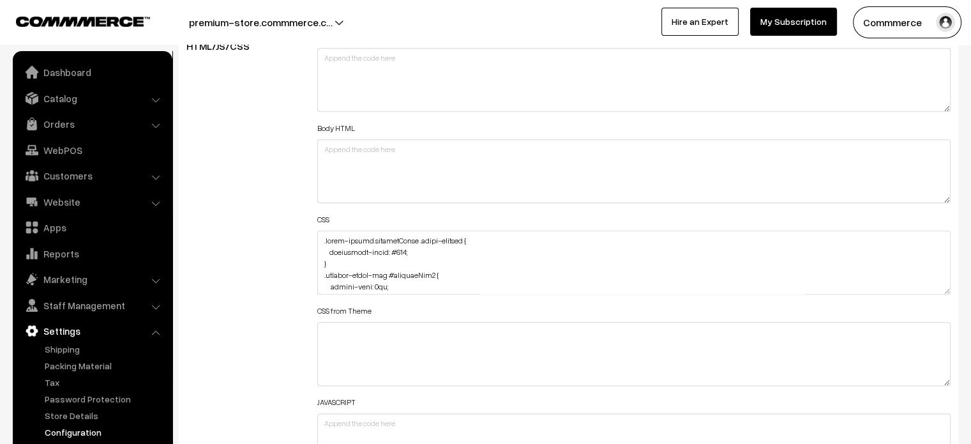
scroll to position [978, 0]
click at [318, 236] on textarea at bounding box center [634, 262] width 634 height 64
paste textarea "#productType1 { margin-top: -110px; margin-bottom: -110px; }"
type textarea "#productType1 { margin-top: -110px; margin-bottom: -110px; } .modal-dialog.vari…"
click at [302, 238] on div "Additional HTML/JS/CSS" at bounding box center [242, 256] width 131 height 457
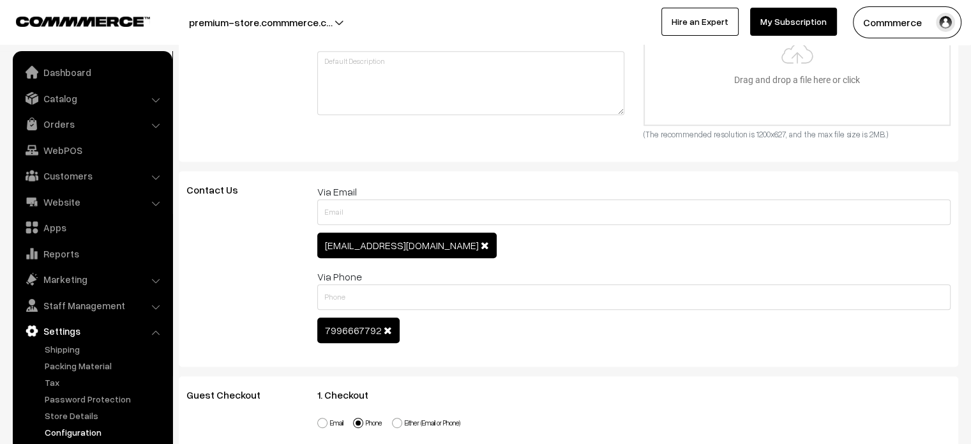
scroll to position [0, 0]
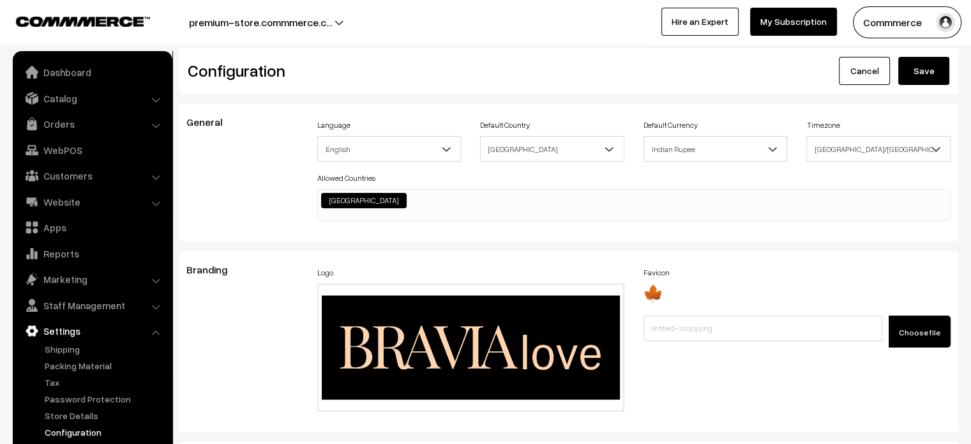
click at [926, 73] on button "Save" at bounding box center [923, 71] width 51 height 28
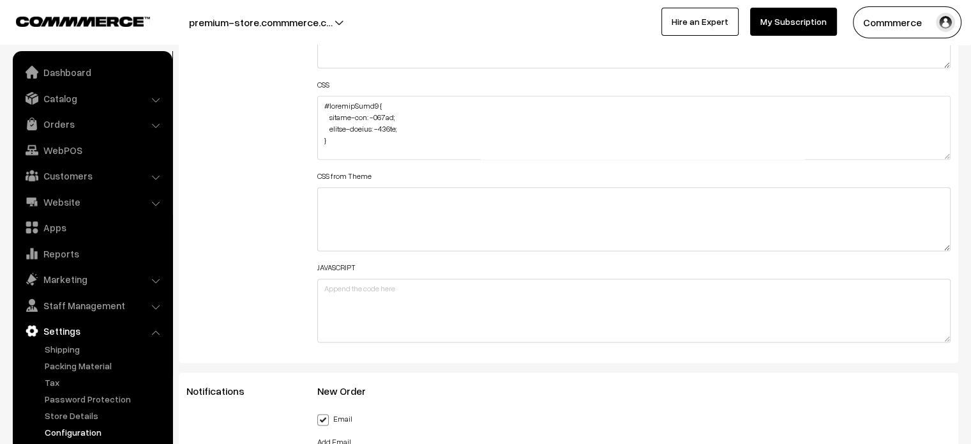
scroll to position [1599, 0]
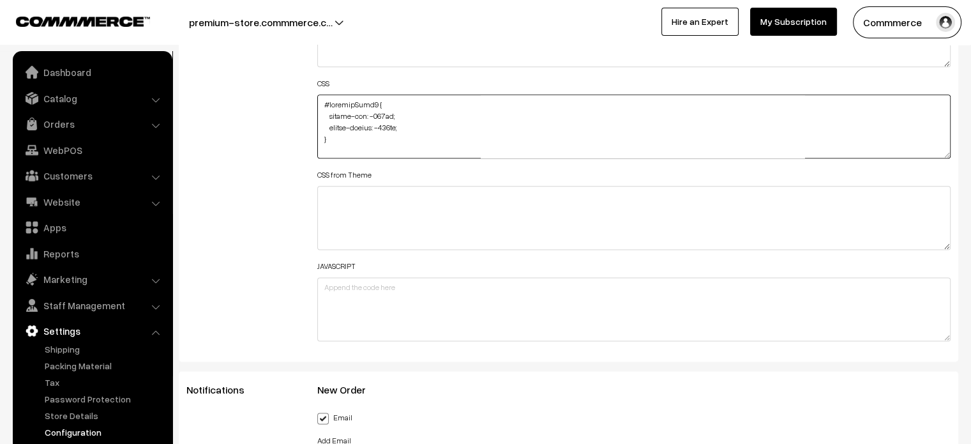
click at [332, 137] on textarea at bounding box center [634, 126] width 634 height 64
paste textarea ".home-video .oc-container { margin-top: -110px; margin-bottom: -110px; }"
paste textarea "#productType4 { margin-bottom: -110px; }"
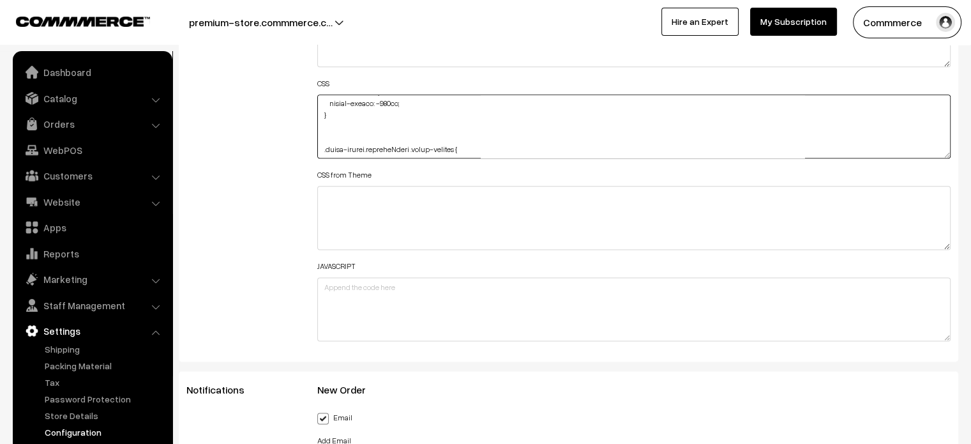
paste textarea "#ProductType5 { margin-top: -110px; margin-bottom: -110px; }"
paste textarea "#homeImg2 { margin-top: -110px; }"
paste textarea "#footer-section { margin-top: -130px; }"
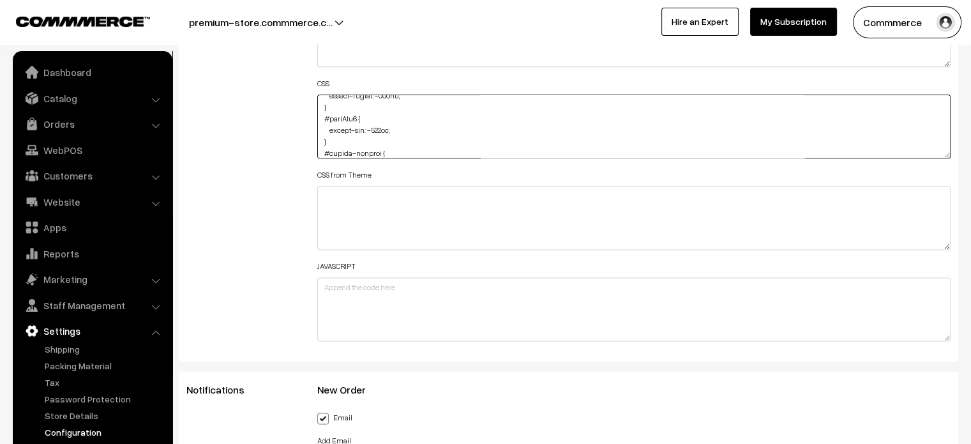
scroll to position [181, 0]
type textarea "#productType1 { margin-top: -110px; margin-bottom: -110px; } .home-video .oc-co…"
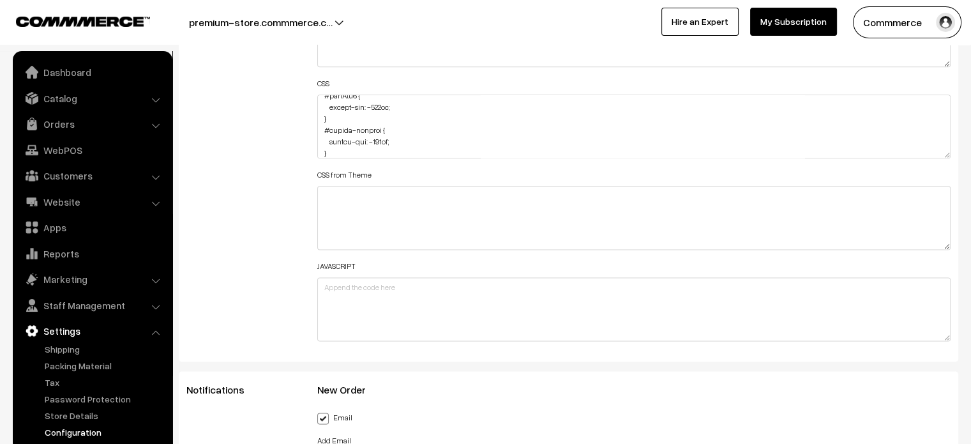
click at [264, 148] on div "Additional HTML/JS/CSS" at bounding box center [242, 120] width 131 height 457
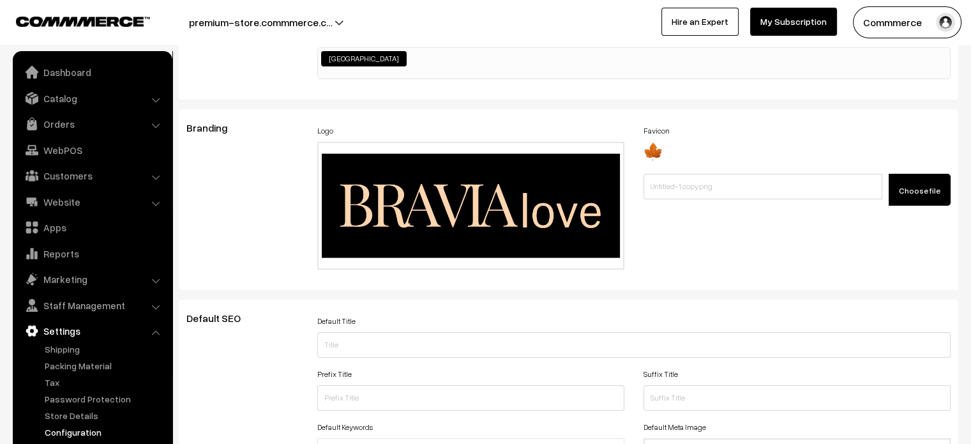
scroll to position [0, 0]
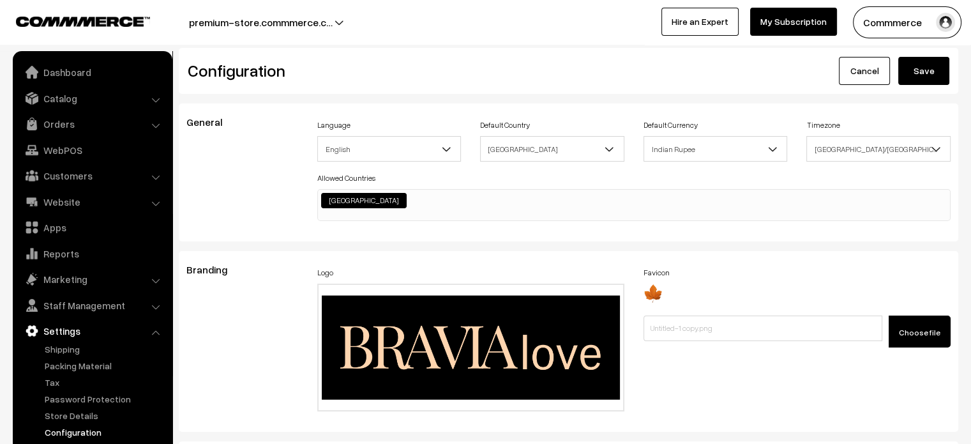
click at [923, 73] on button "Save" at bounding box center [923, 71] width 51 height 28
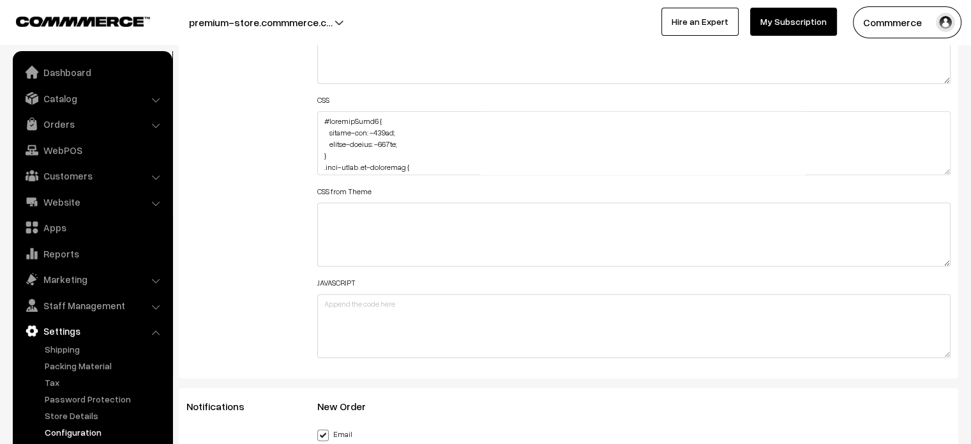
scroll to position [1583, 0]
drag, startPoint x: 944, startPoint y: 170, endPoint x: 940, endPoint y: 472, distance: 302.7
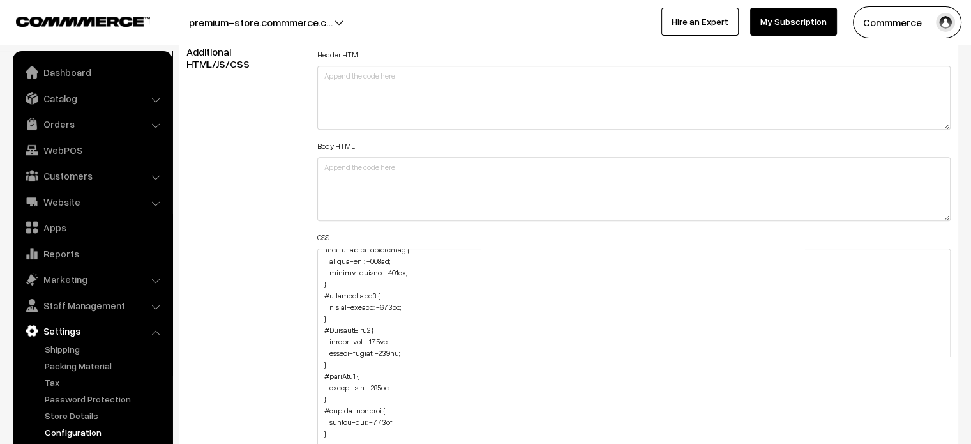
scroll to position [0, 0]
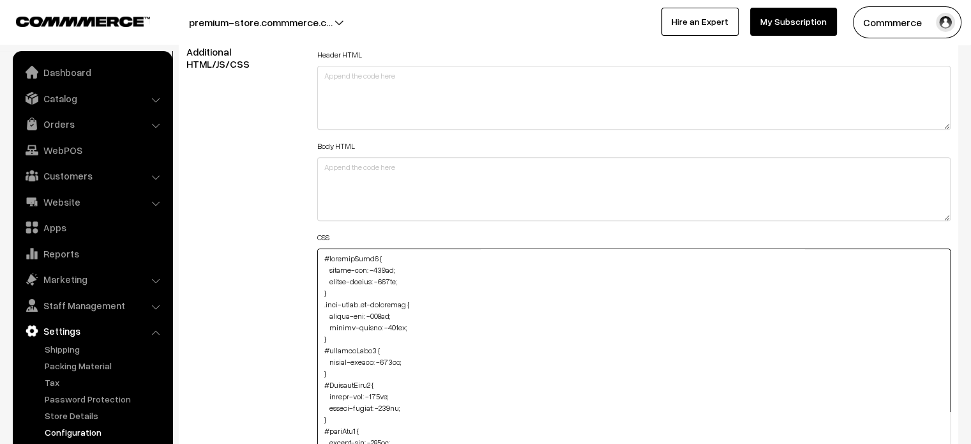
click at [317, 253] on textarea at bounding box center [634, 431] width 634 height 366
paste textarea "@media (max-width: 767px) {"
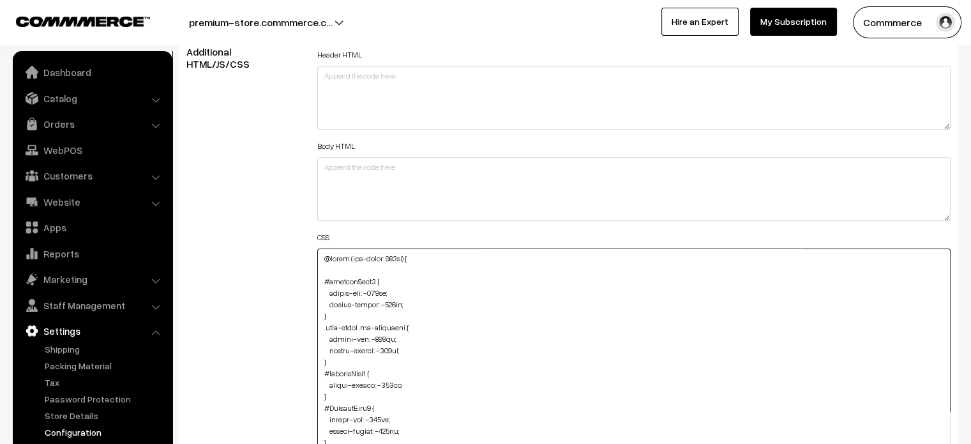
paste textarea "img#Logo { margin-top: -16px; }"
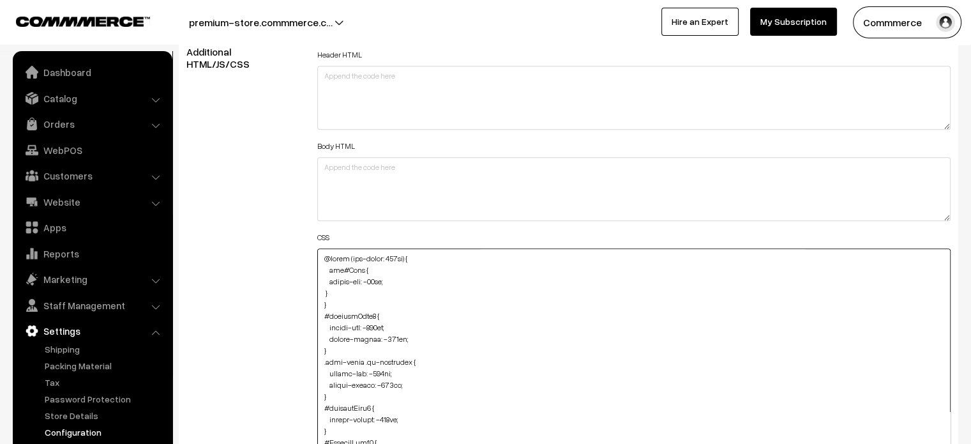
click at [322, 291] on textarea at bounding box center [634, 431] width 634 height 366
type textarea "@media (max-width: 767px) { img#Logo { margin-top: -16px; } } #productType1 { m…"
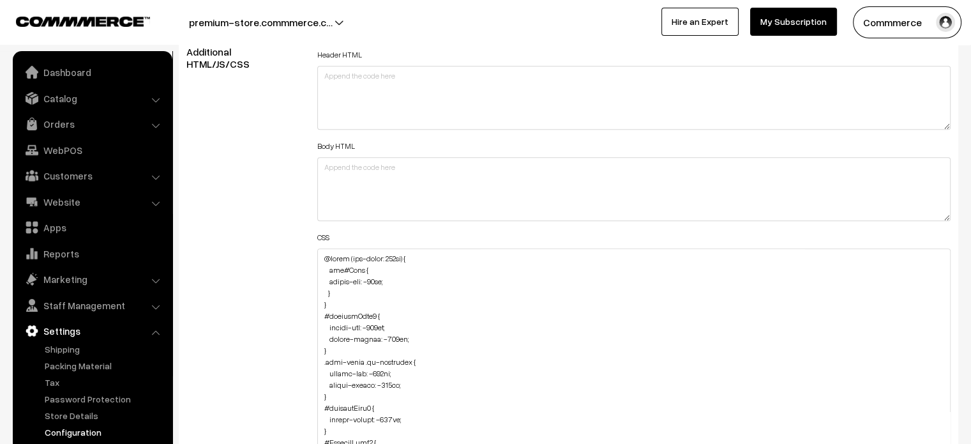
click at [289, 274] on div "Additional HTML/JS/CSS" at bounding box center [242, 425] width 131 height 759
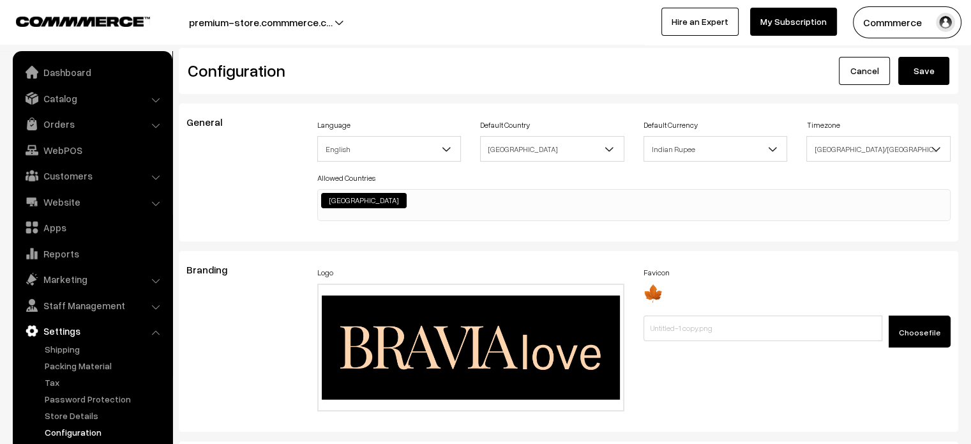
click at [926, 70] on button "Save" at bounding box center [923, 71] width 51 height 28
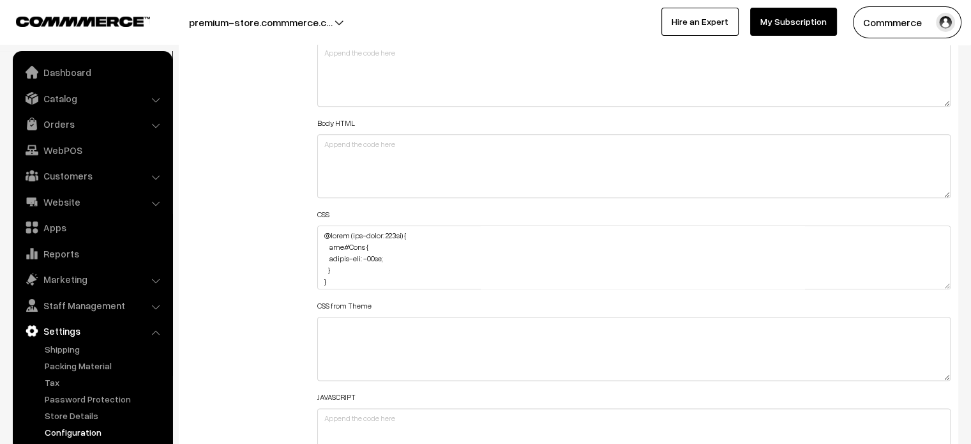
scroll to position [1476, 0]
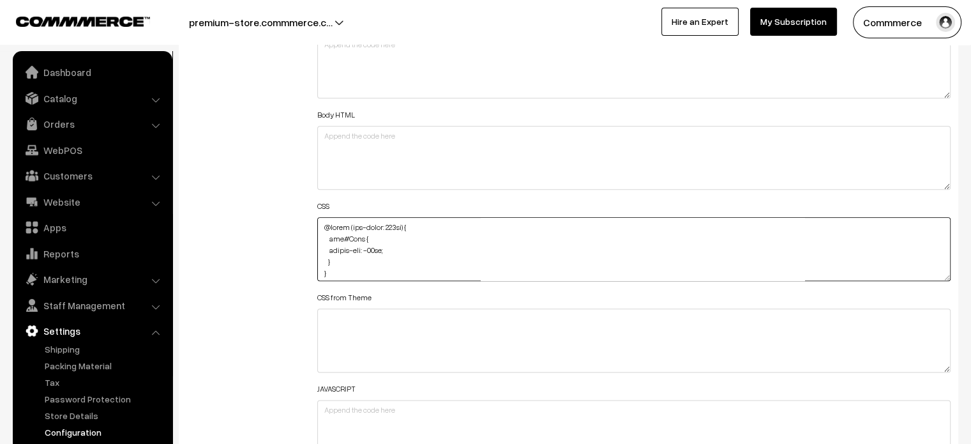
click at [344, 263] on textarea at bounding box center [634, 249] width 634 height 64
paste textarea "#productType4 #name { margin-bottom: 2px; }"
click at [320, 253] on textarea at bounding box center [634, 249] width 634 height 64
type textarea "@media (max-width: 767px) { img#Logo { margin-top: -16px; } #productType4 #name…"
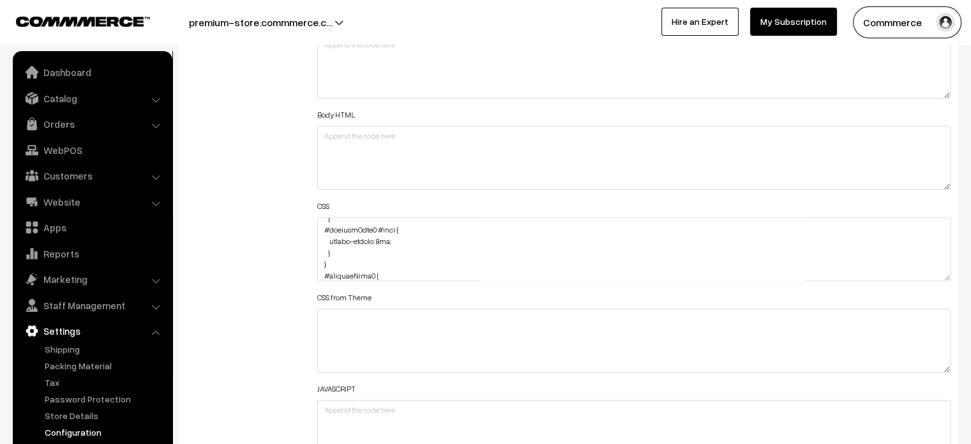
click at [308, 250] on div "Header HTML Body HTML CSS CSS from Theme JAVASCRIPT" at bounding box center [634, 243] width 653 height 457
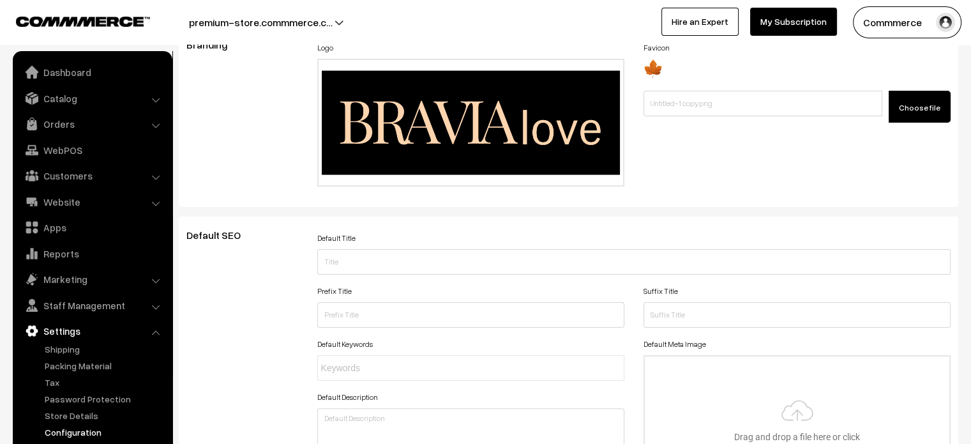
scroll to position [0, 0]
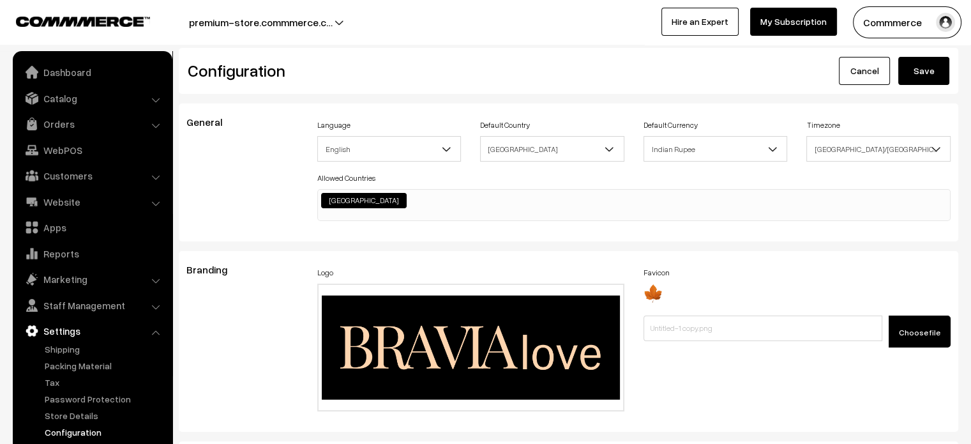
click at [938, 77] on button "Save" at bounding box center [923, 71] width 51 height 28
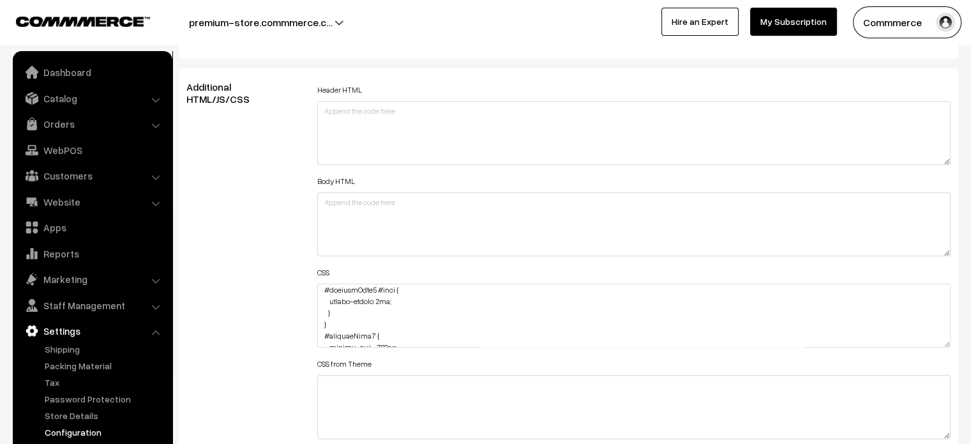
scroll to position [52, 0]
click at [355, 313] on textarea at bounding box center [634, 315] width 634 height 64
paste textarea "#productType4 #button2 { margin-top: -25px; left: 10px; }"
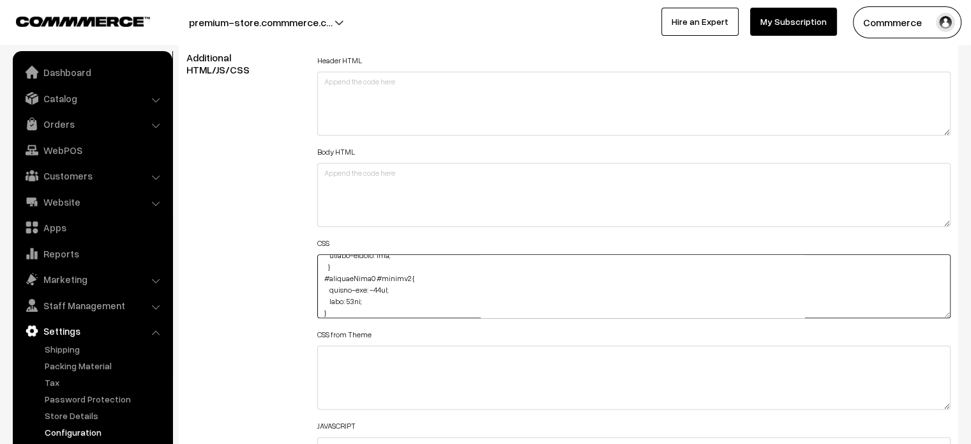
scroll to position [90, 0]
click at [317, 287] on textarea at bounding box center [634, 286] width 634 height 64
click at [333, 275] on textarea at bounding box center [634, 286] width 634 height 64
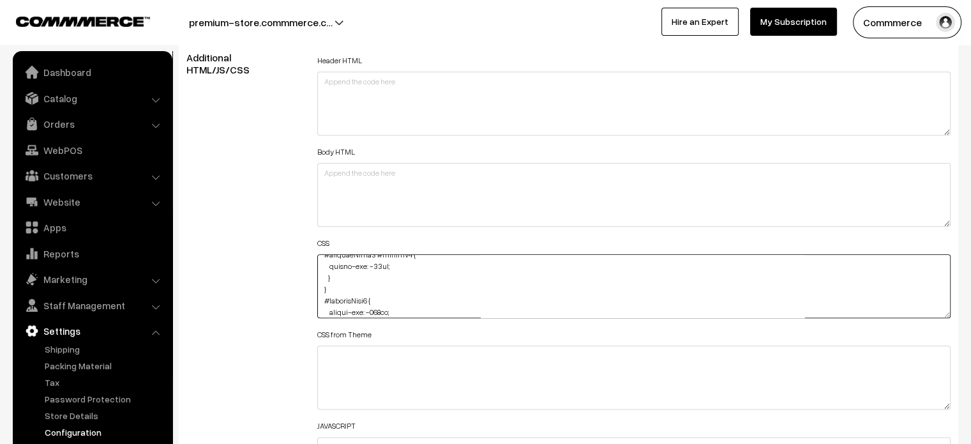
type textarea "@media (max-width: 767px) { img#Logo { margin-top: -16px; } #productType4 #name…"
click at [279, 269] on div "Additional HTML/JS/CSS" at bounding box center [242, 280] width 131 height 457
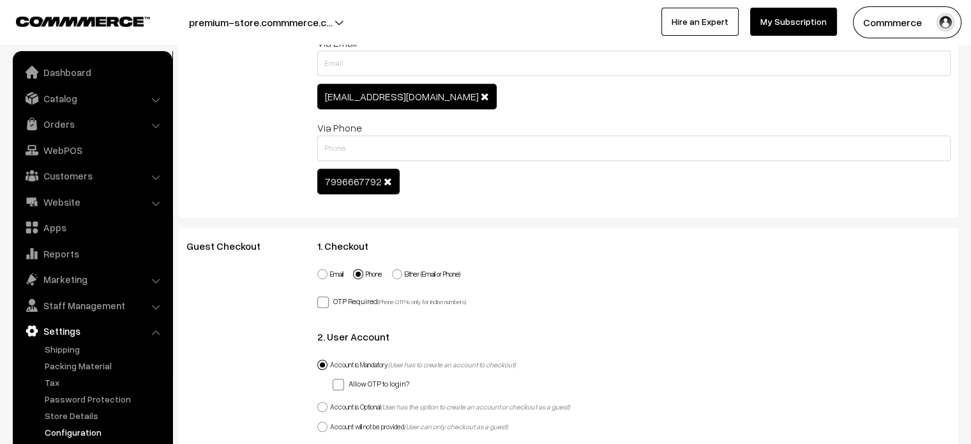
scroll to position [0, 0]
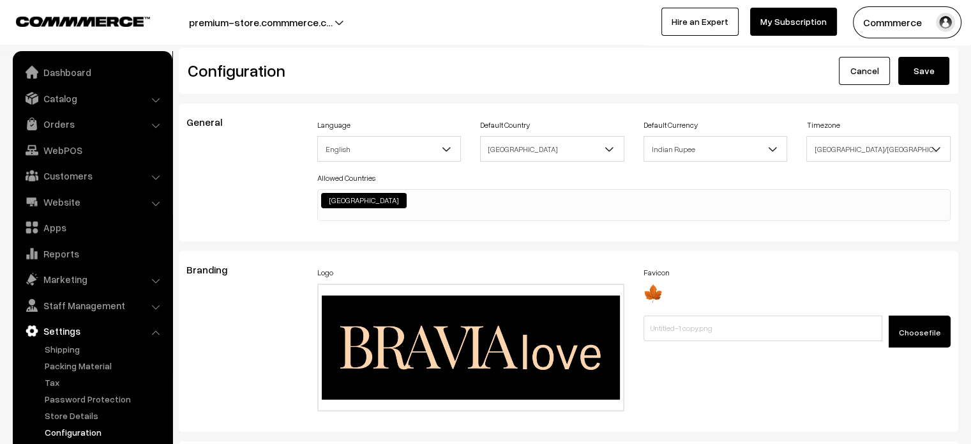
click at [939, 78] on button "Save" at bounding box center [923, 71] width 51 height 28
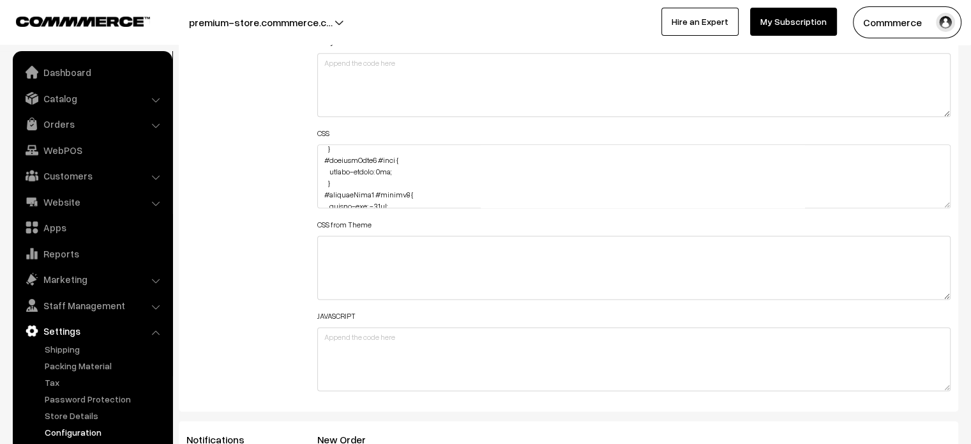
scroll to position [45, 0]
click at [946, 206] on textarea at bounding box center [634, 176] width 634 height 64
click at [946, 203] on textarea at bounding box center [634, 176] width 634 height 64
click at [946, 203] on textarea at bounding box center [634, 174] width 634 height 61
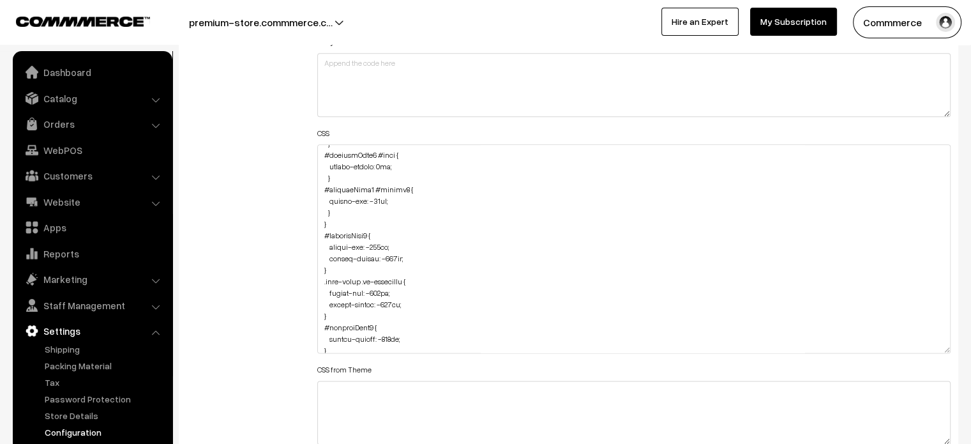
drag, startPoint x: 946, startPoint y: 203, endPoint x: 945, endPoint y: 363, distance: 160.3
click at [945, 353] on textarea at bounding box center [634, 248] width 634 height 209
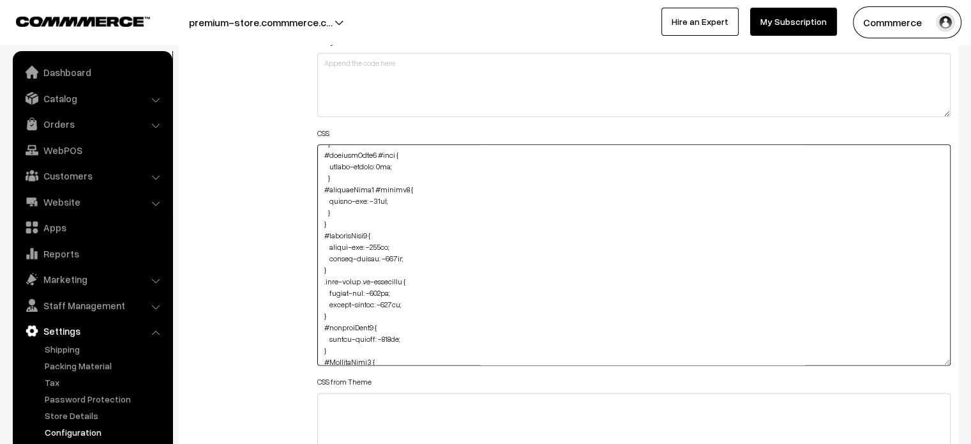
click at [366, 211] on textarea at bounding box center [634, 254] width 634 height 221
paste textarea ".pCard-rating-review Specificity: (0,1,0) { text-align: center; margin-top: 4px…"
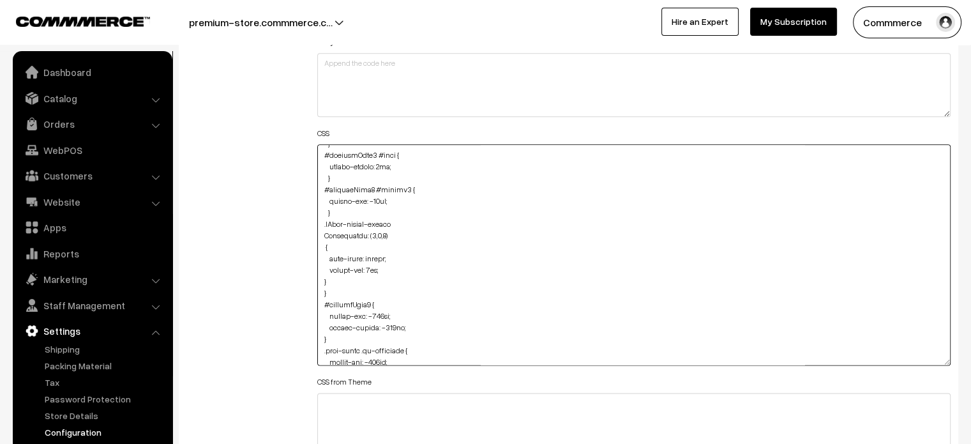
drag, startPoint x: 320, startPoint y: 188, endPoint x: 376, endPoint y: 188, distance: 56.2
click at [376, 188] on textarea at bounding box center [634, 254] width 634 height 221
click at [319, 224] on textarea at bounding box center [634, 254] width 634 height 221
paste textarea "#productType4"
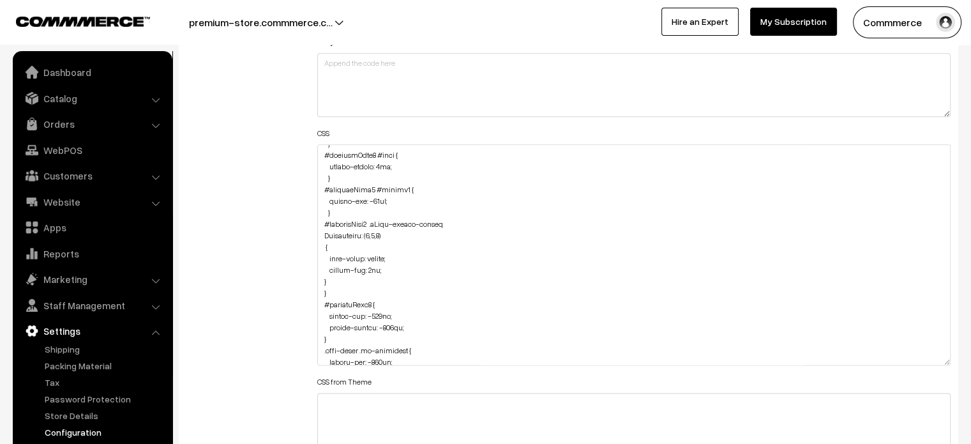
click at [310, 225] on div "Header HTML Body HTML CSS CSS from Theme JAVASCRIPT" at bounding box center [634, 249] width 653 height 614
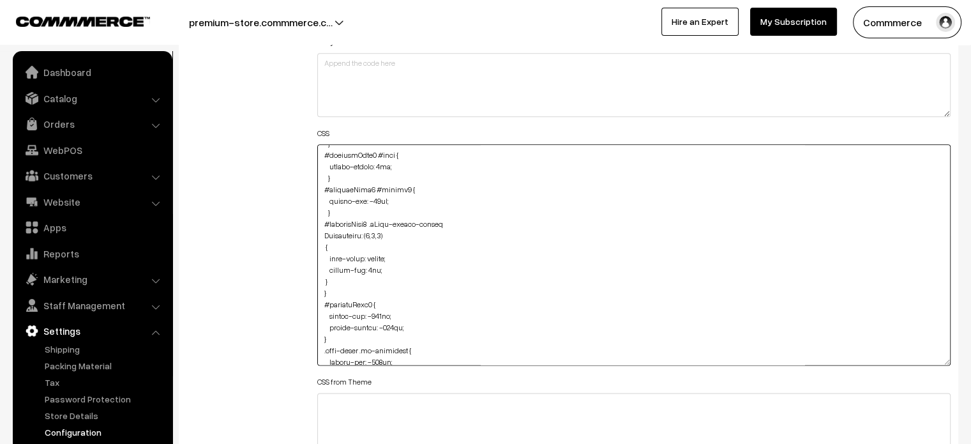
click at [320, 275] on textarea at bounding box center [634, 254] width 634 height 221
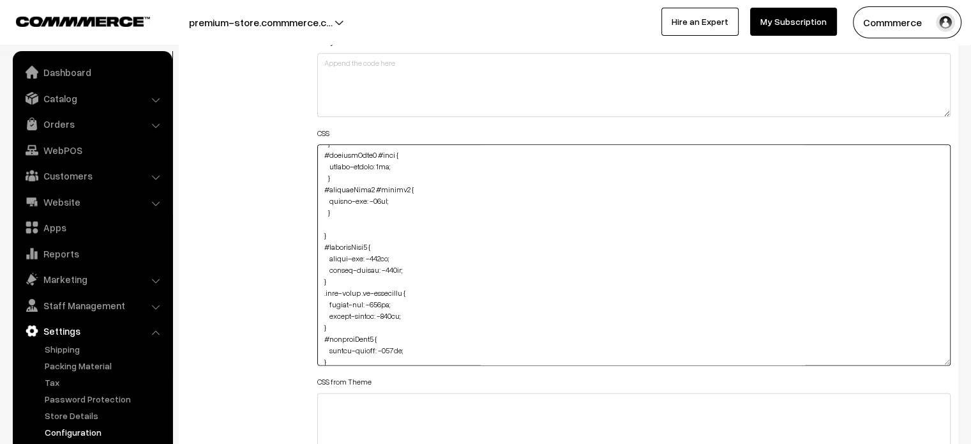
paste textarea ".pCard-rating-review { text-align: center; margin-top: 4px; }"
click at [318, 223] on textarea at bounding box center [634, 254] width 634 height 221
drag, startPoint x: 322, startPoint y: 183, endPoint x: 375, endPoint y: 184, distance: 53.6
click at [375, 184] on textarea at bounding box center [634, 254] width 634 height 221
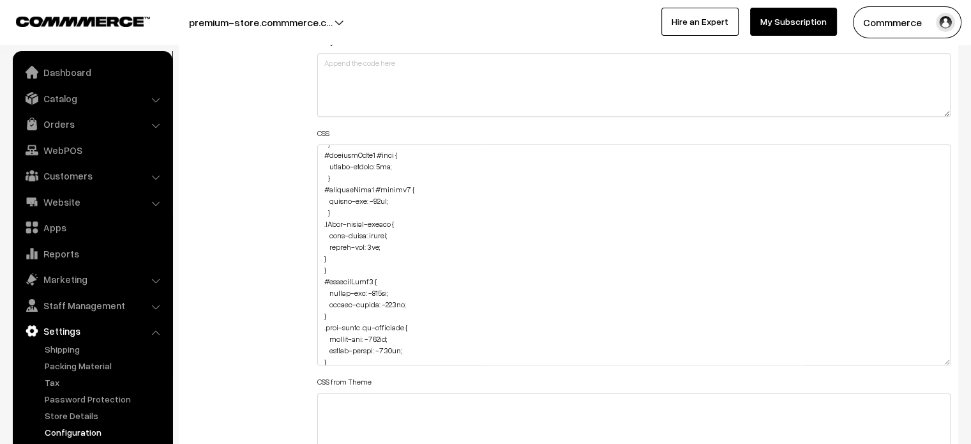
click at [316, 222] on div "Header HTML Body HTML CSS CSS from Theme JAVASCRIPT" at bounding box center [634, 249] width 653 height 614
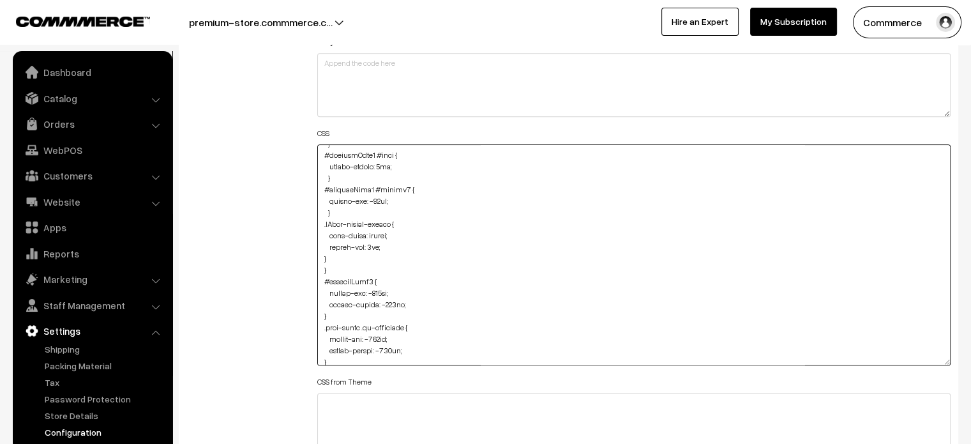
click at [322, 222] on textarea at bounding box center [634, 254] width 634 height 221
paste textarea "#productType4"
click at [322, 223] on textarea at bounding box center [634, 254] width 634 height 221
paste textarea "#productType4"
click at [393, 233] on textarea at bounding box center [634, 254] width 634 height 221
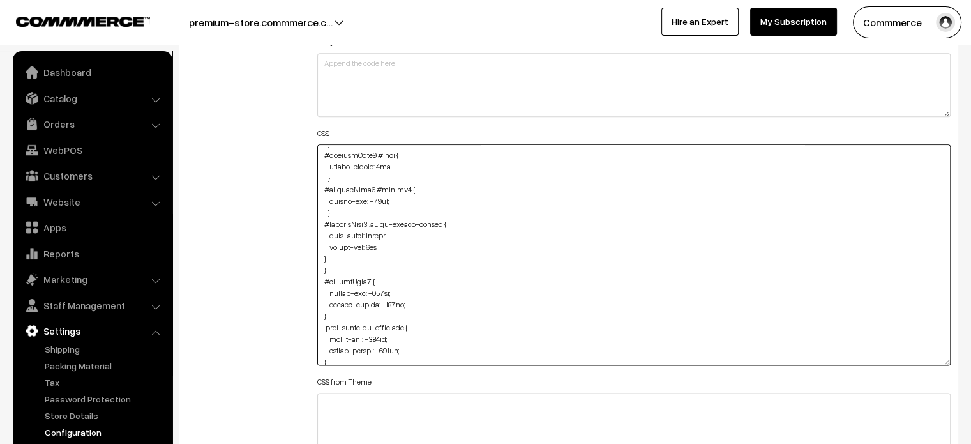
click at [393, 233] on textarea at bounding box center [634, 254] width 634 height 221
click at [322, 245] on textarea at bounding box center [634, 254] width 634 height 221
type textarea "@media (max-width: 767px) { img#Logo { margin-top: -16px; } #productType4 #name…"
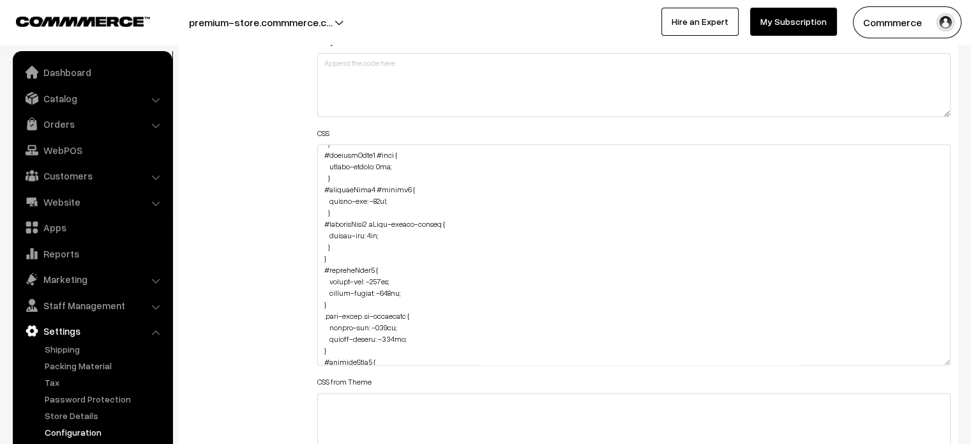
click at [296, 247] on div "Additional HTML/JS/CSS" at bounding box center [242, 249] width 131 height 614
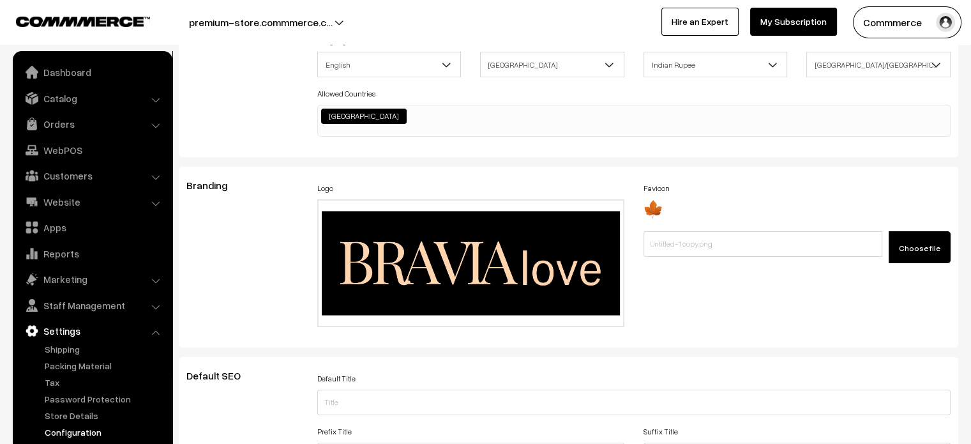
scroll to position [0, 0]
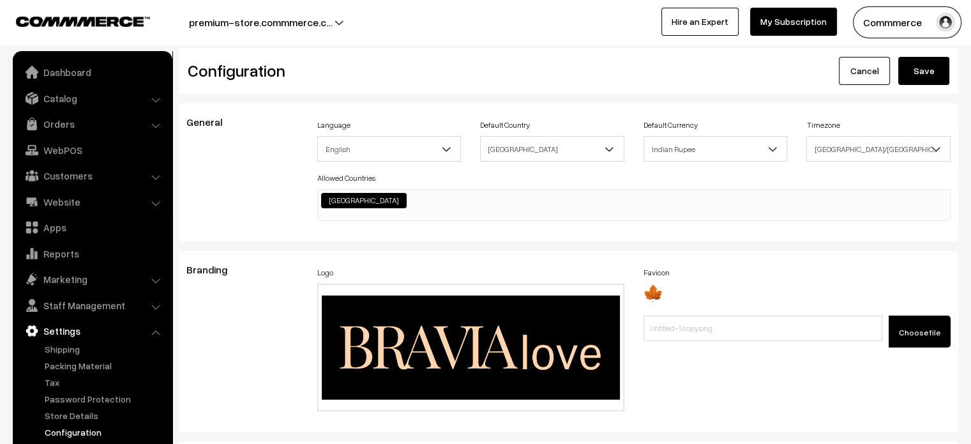
click at [935, 78] on button "Save" at bounding box center [923, 71] width 51 height 28
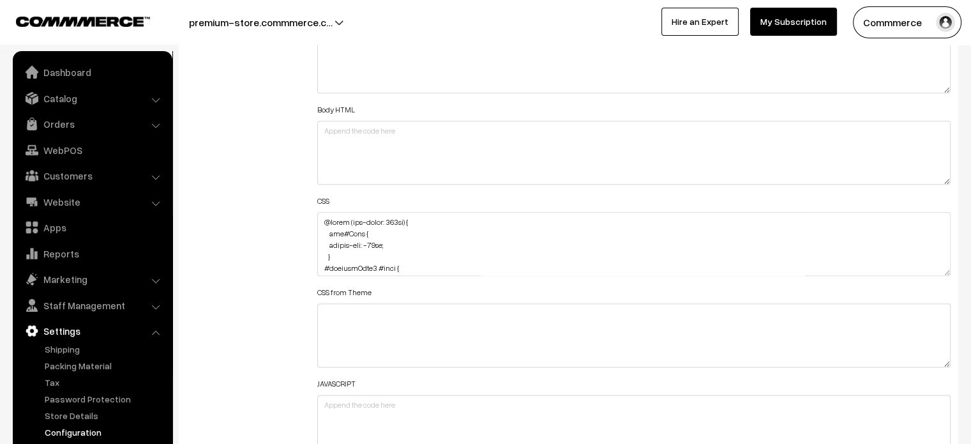
scroll to position [1483, 0]
click at [404, 236] on textarea at bounding box center [634, 243] width 634 height 64
drag, startPoint x: 948, startPoint y: 268, endPoint x: 879, endPoint y: 474, distance: 217.5
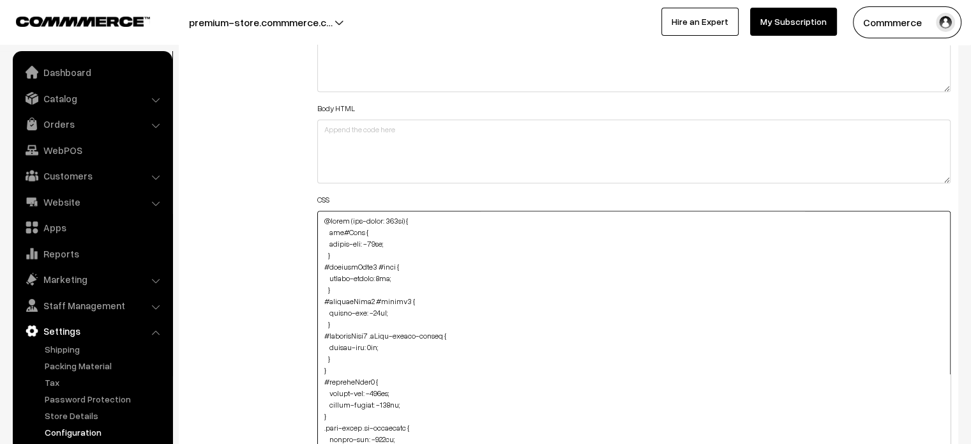
scroll to position [93, 0]
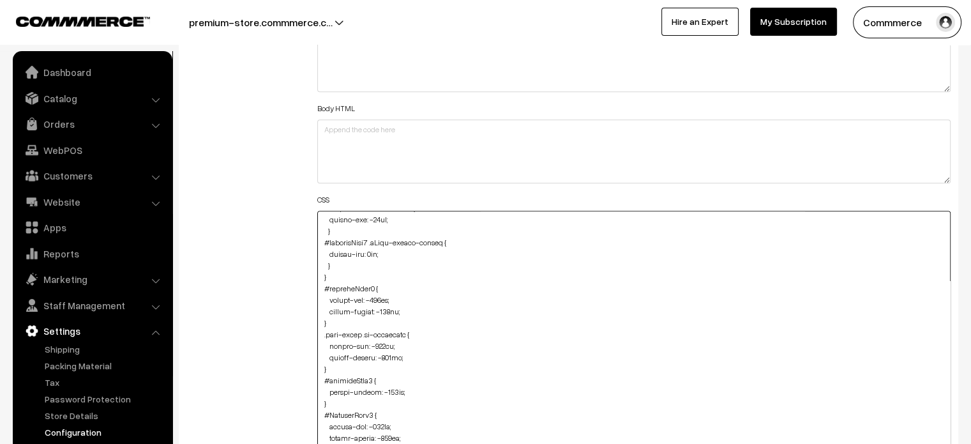
click at [342, 260] on textarea at bounding box center [634, 345] width 634 height 269
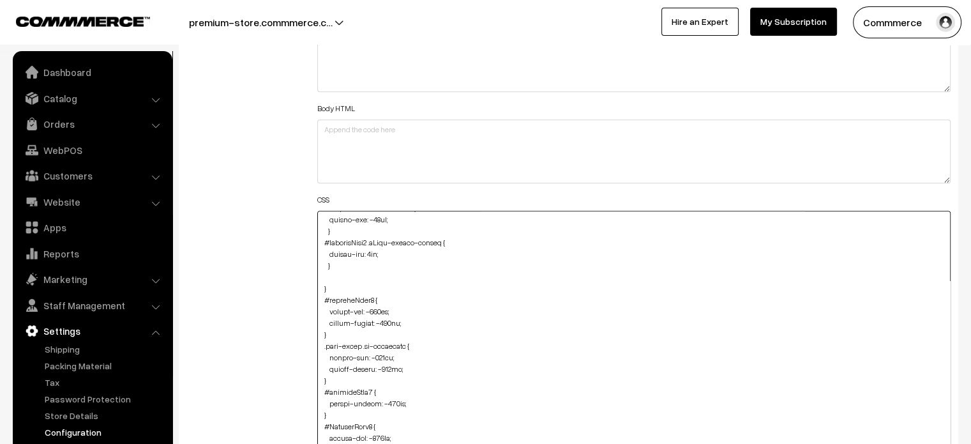
paste textarea "#ProductType5 #button2 { margin-top: -46px; margin-left: 10px; }"
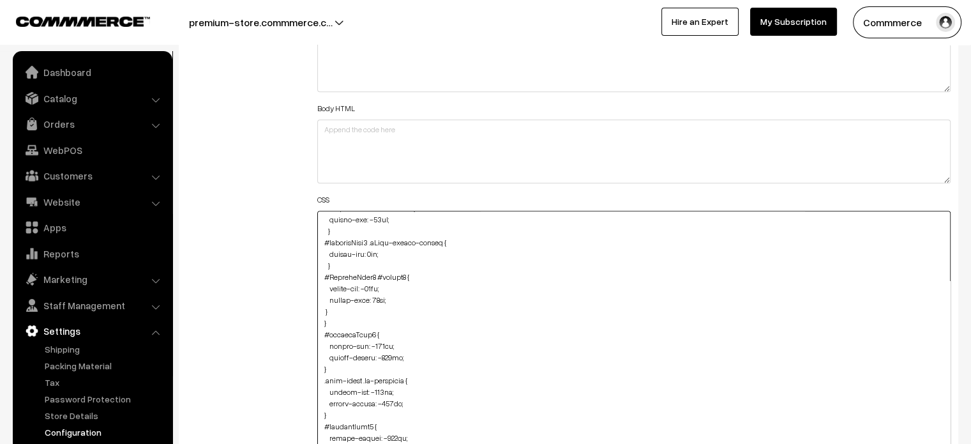
click at [321, 307] on textarea at bounding box center [634, 345] width 634 height 269
click at [294, 287] on div "Additional HTML/JS/CSS" at bounding box center [242, 339] width 131 height 662
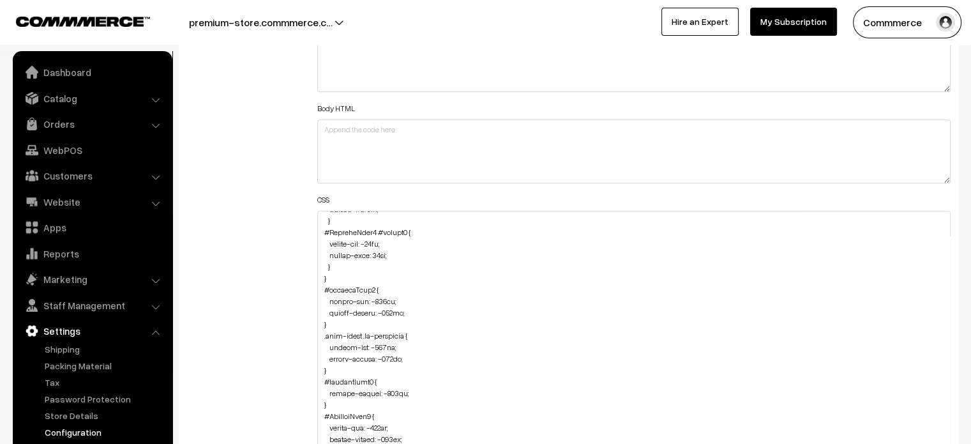
scroll to position [94, 0]
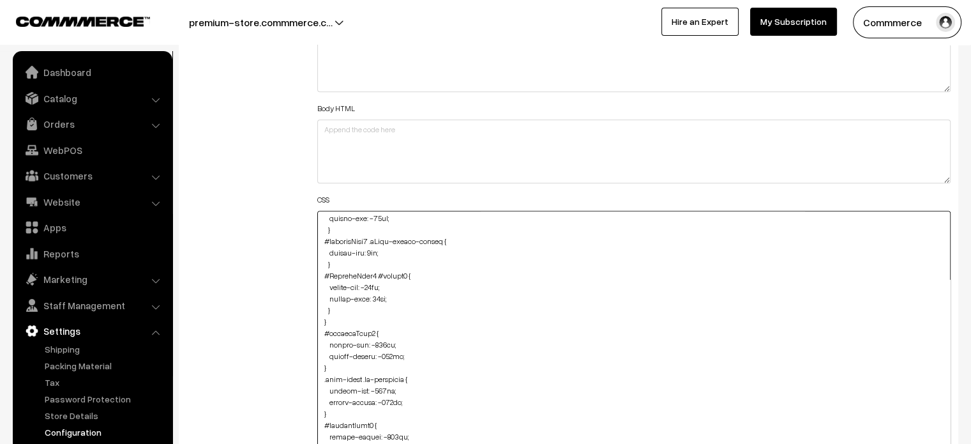
click at [338, 308] on textarea at bounding box center [634, 345] width 634 height 269
paste textarea "#ProductType5 #name { margin-bottom: 9px; }"
click at [321, 344] on textarea at bounding box center [634, 345] width 634 height 269
type textarea "@media (max-width: 767px) { img#Logo { margin-top: -16px; } #productType4 #name…"
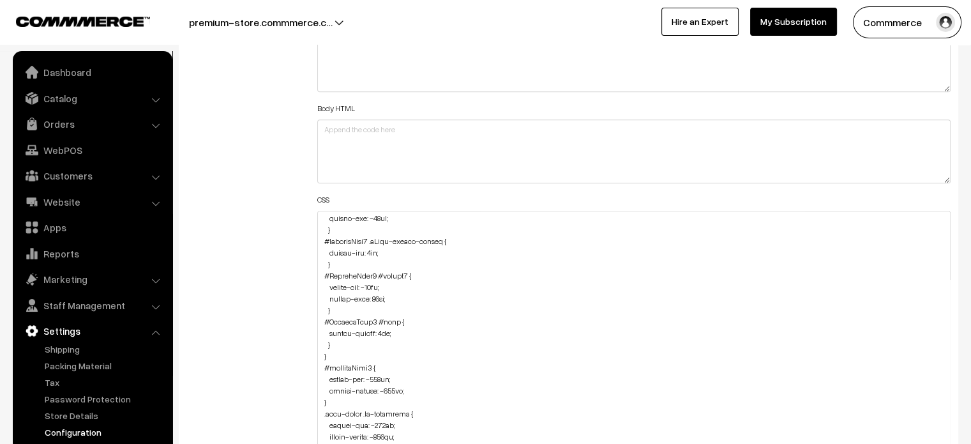
click at [286, 321] on div "Additional HTML/JS/CSS" at bounding box center [242, 339] width 131 height 662
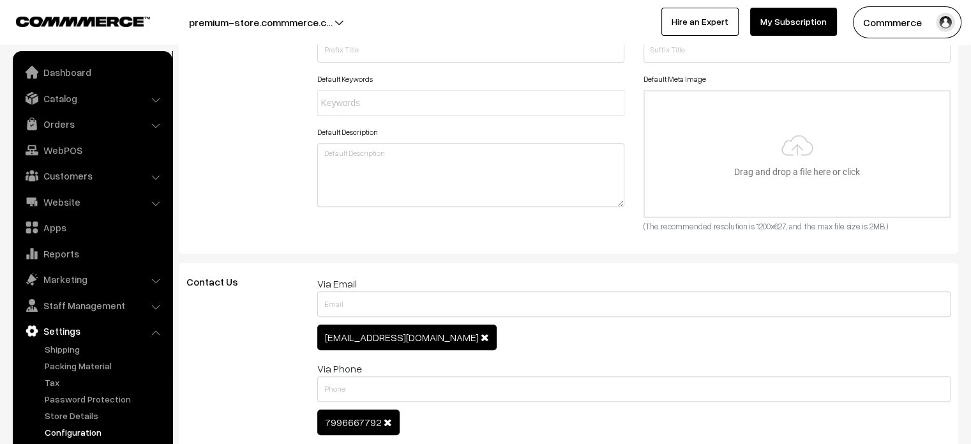
scroll to position [0, 0]
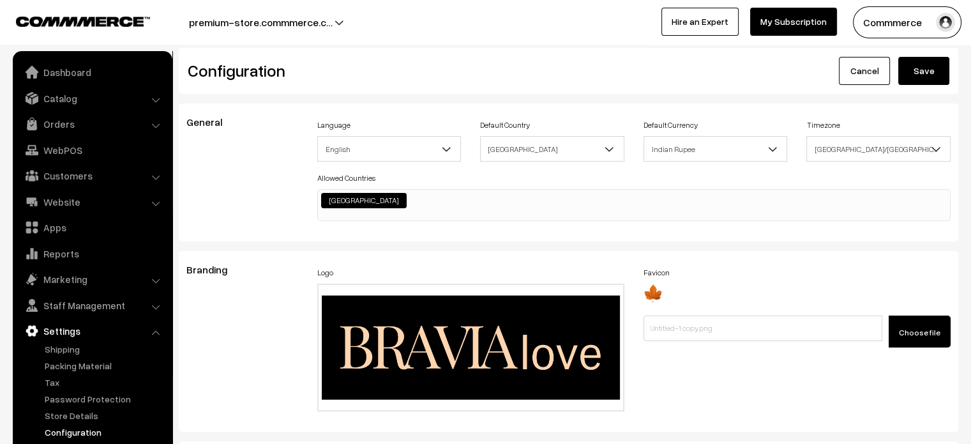
click at [922, 77] on button "Save" at bounding box center [923, 71] width 51 height 28
click at [66, 70] on link "Dashboard" at bounding box center [92, 72] width 152 height 23
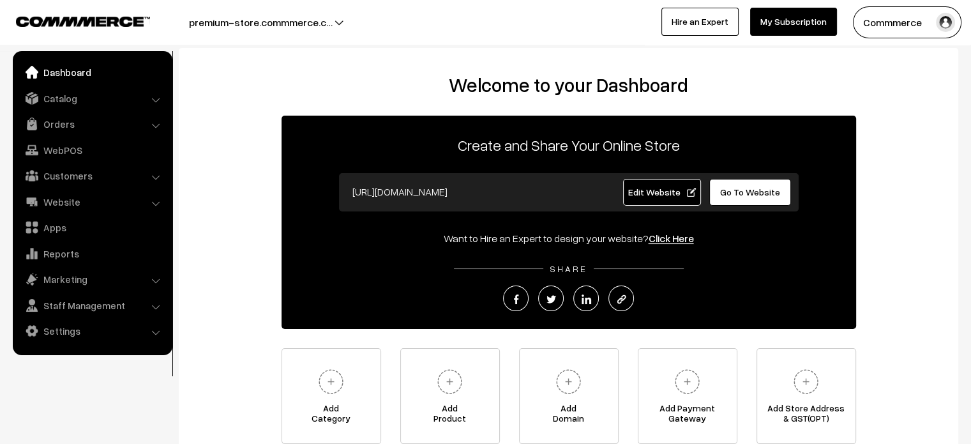
click at [631, 188] on span "Edit Website" at bounding box center [662, 191] width 68 height 11
click at [82, 342] on link "Settings" at bounding box center [92, 330] width 152 height 23
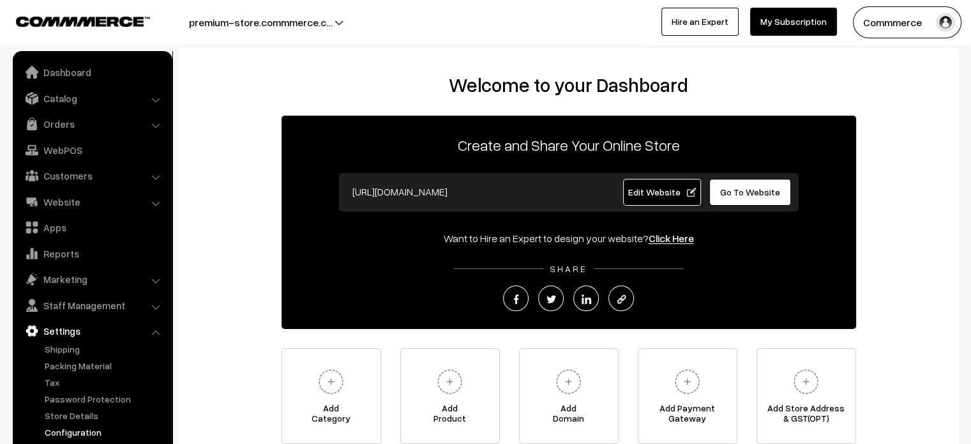
click at [80, 428] on link "Configuration" at bounding box center [105, 431] width 126 height 13
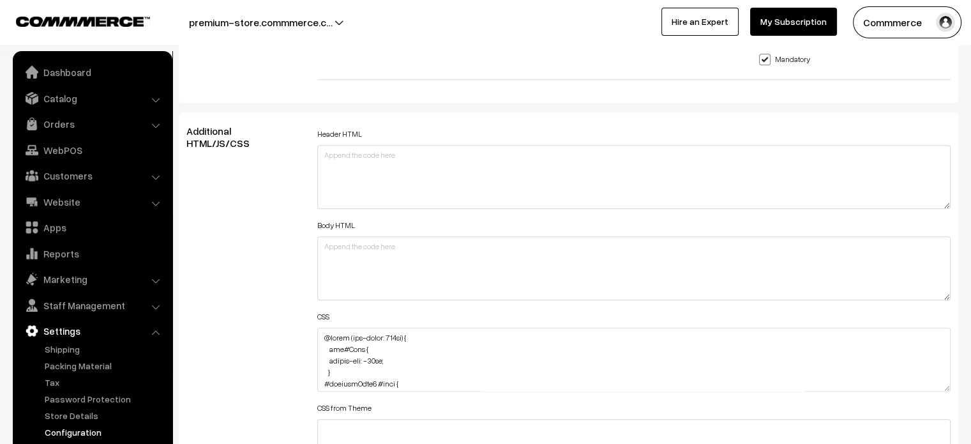
scroll to position [1546, 0]
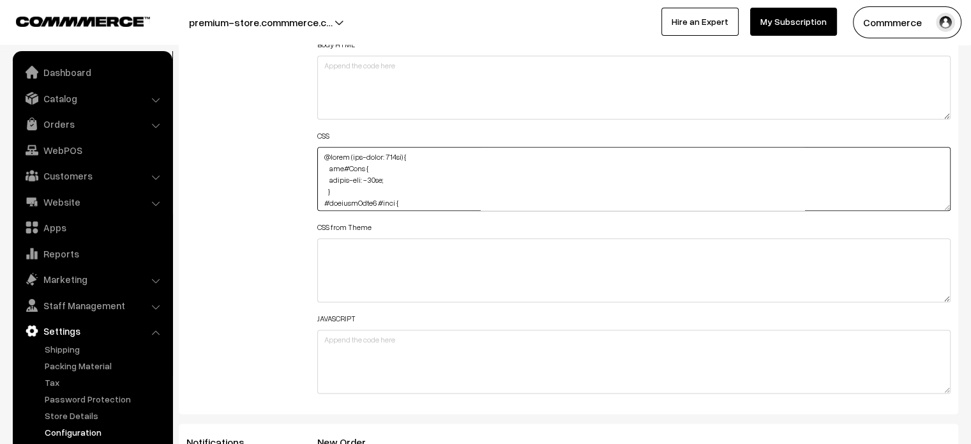
click at [320, 155] on textarea at bounding box center [634, 179] width 634 height 64
paste textarea ".product-info-wrap span { color: #fff; }"
type textarea ".product-info-wrap span { color: #fff; } @media (max-width: 767px) { img#Logo {…"
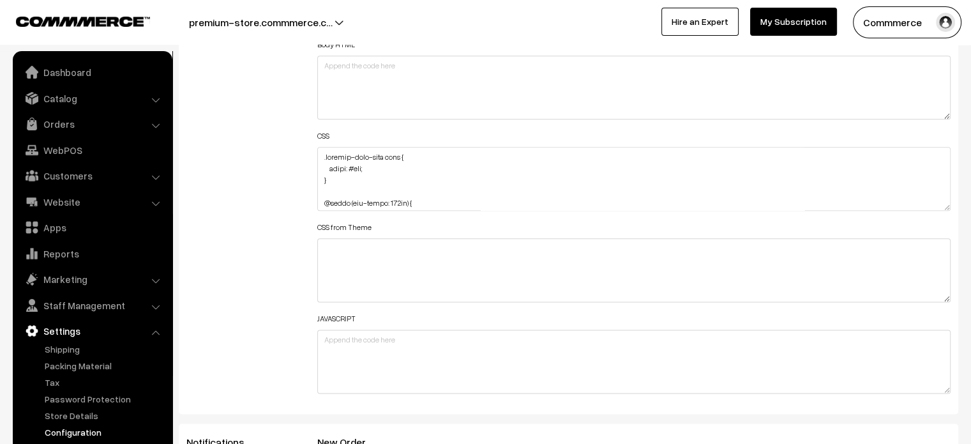
click at [290, 155] on div "Additional HTML/JS/CSS" at bounding box center [242, 172] width 131 height 457
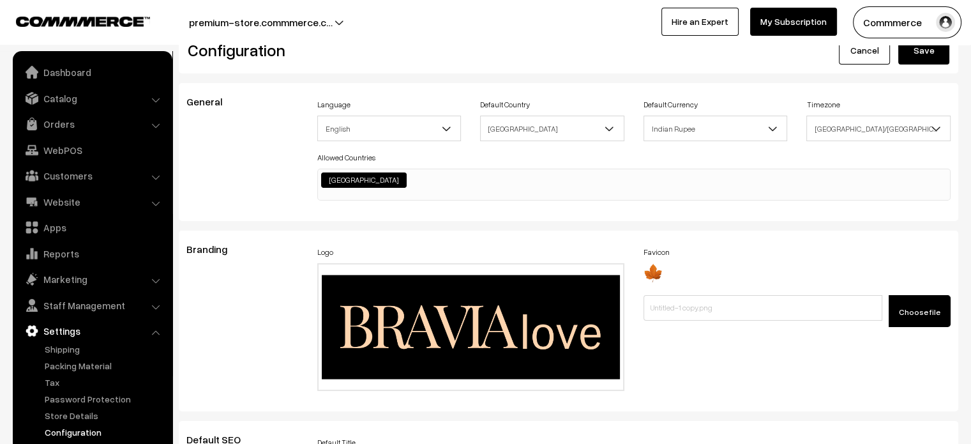
scroll to position [0, 0]
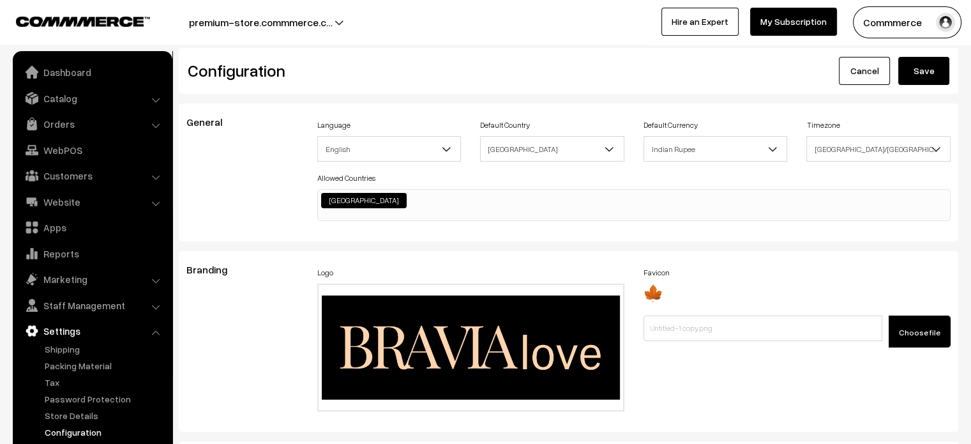
click at [910, 60] on button "Save" at bounding box center [923, 71] width 51 height 28
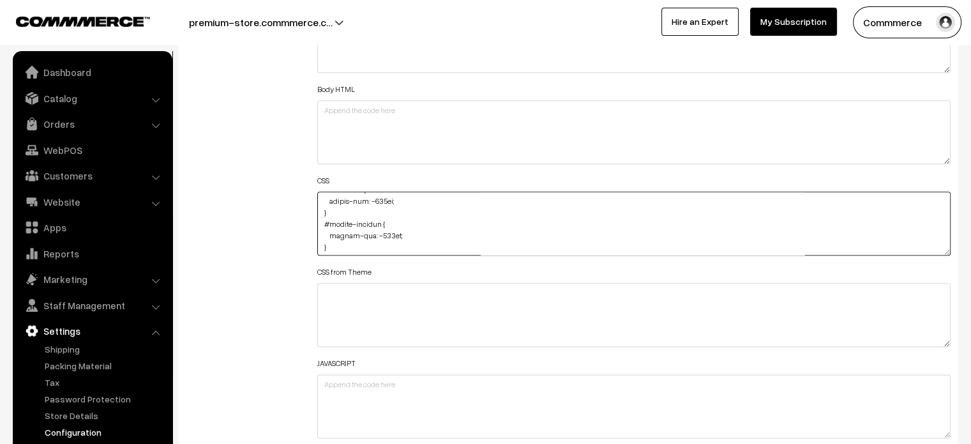
click at [378, 232] on textarea at bounding box center [634, 224] width 634 height 64
drag, startPoint x: 382, startPoint y: 233, endPoint x: 374, endPoint y: 234, distance: 8.4
click at [374, 234] on textarea at bounding box center [634, 224] width 634 height 64
click at [378, 233] on textarea at bounding box center [634, 224] width 634 height 64
type textarea ".product-info-wrap span { color: #fff; } @media (max-width: 767px) { img#Logo {…"
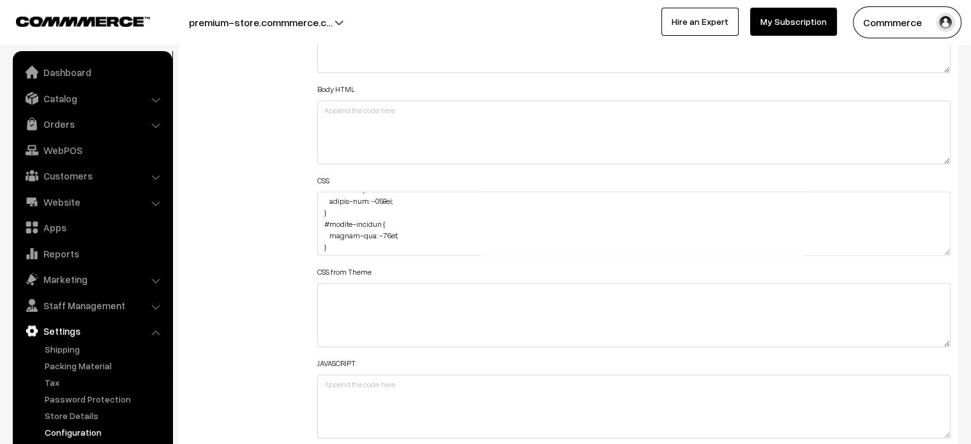
click at [258, 208] on div "Additional HTML/JS/CSS" at bounding box center [242, 217] width 131 height 457
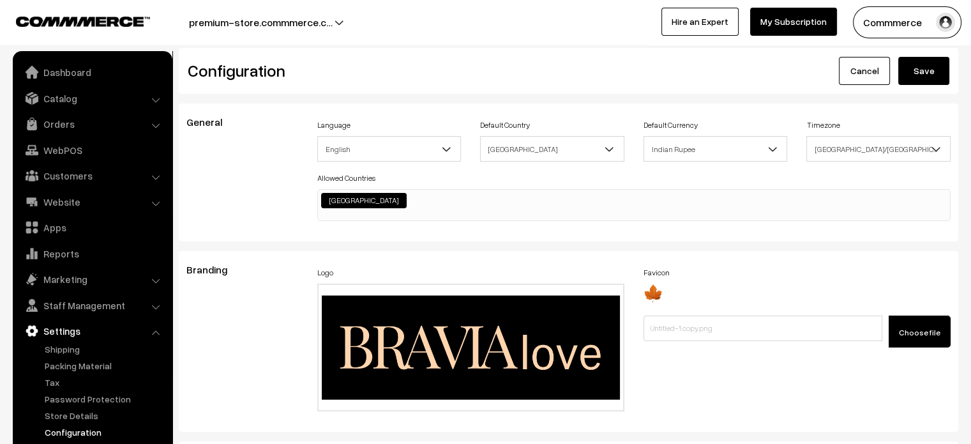
scroll to position [0, 0]
click at [911, 73] on button "Save" at bounding box center [923, 71] width 51 height 28
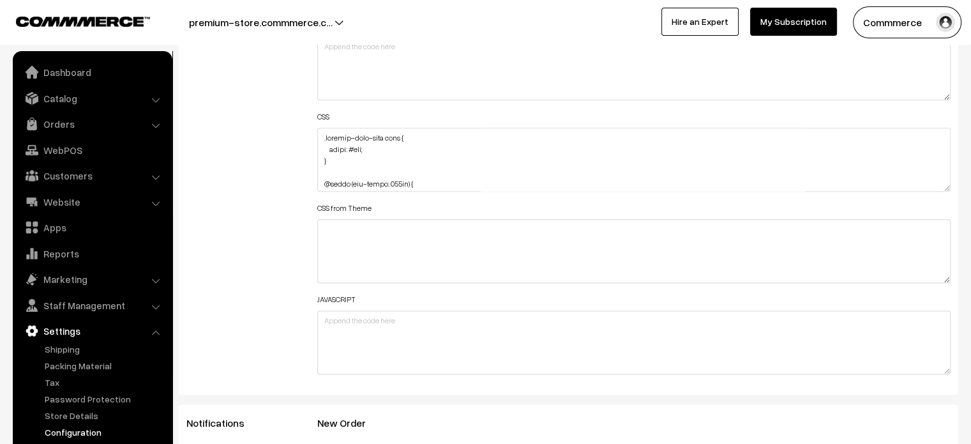
scroll to position [1596, 0]
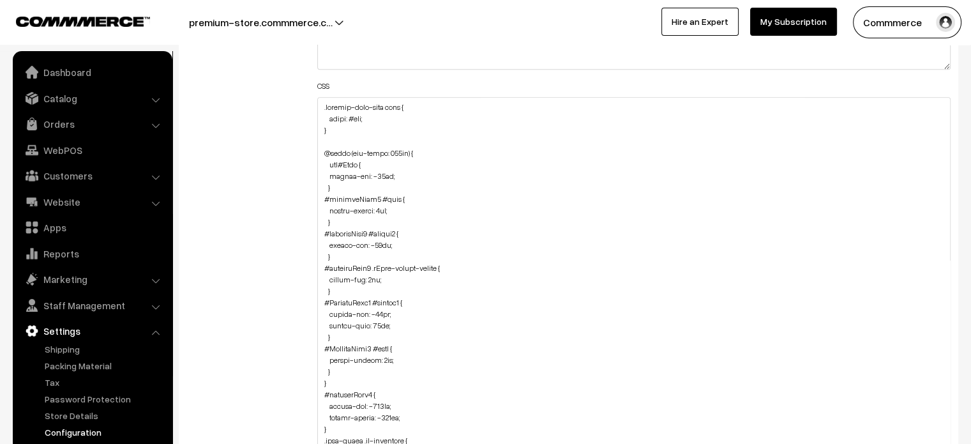
drag, startPoint x: 948, startPoint y: 155, endPoint x: 846, endPoint y: 474, distance: 335.0
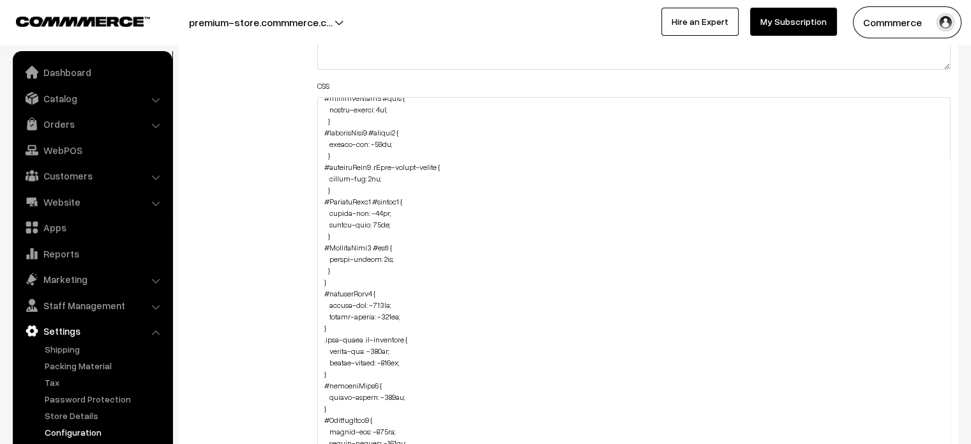
scroll to position [117, 0]
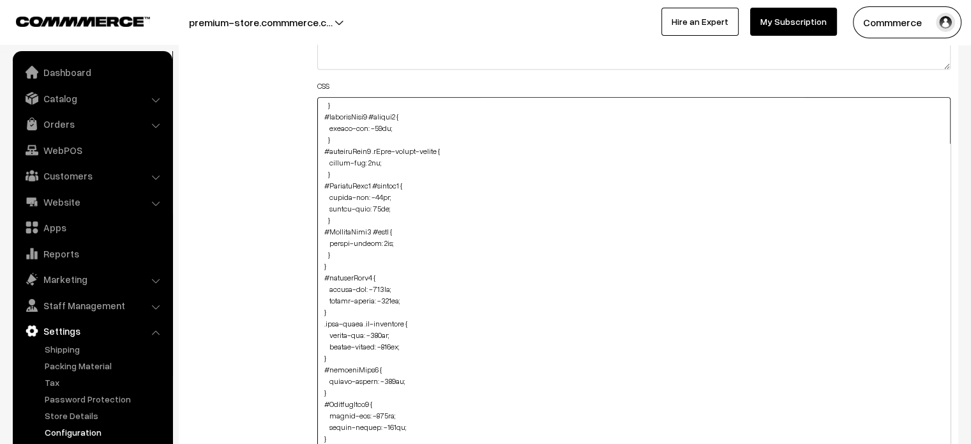
click at [340, 252] on textarea at bounding box center [634, 288] width 634 height 383
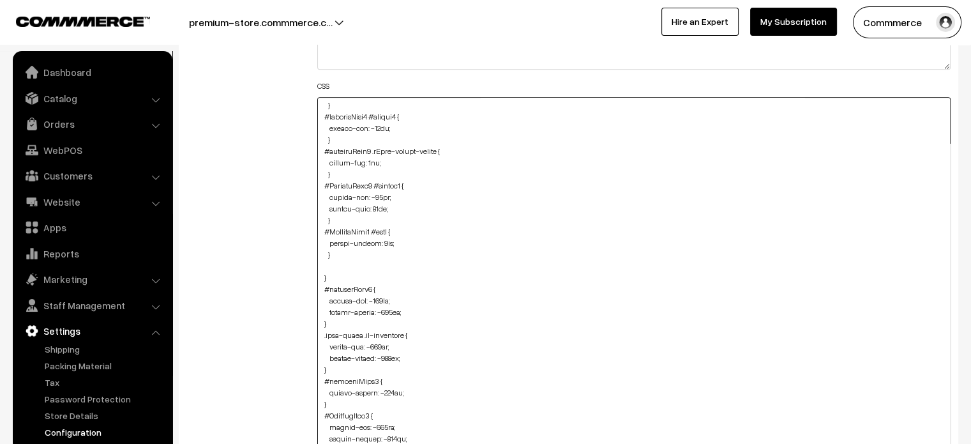
paste textarea "#ProductType5 #heading { margin: -5px; }"
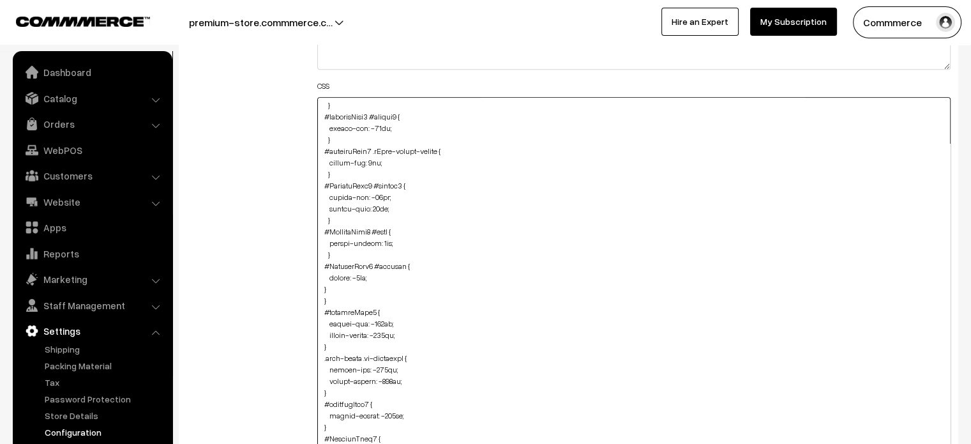
click at [318, 287] on textarea at bounding box center [634, 288] width 634 height 383
type textarea ".product-info-wrap span { color: #fff; } @media (max-width: 767px) { img#Logo {…"
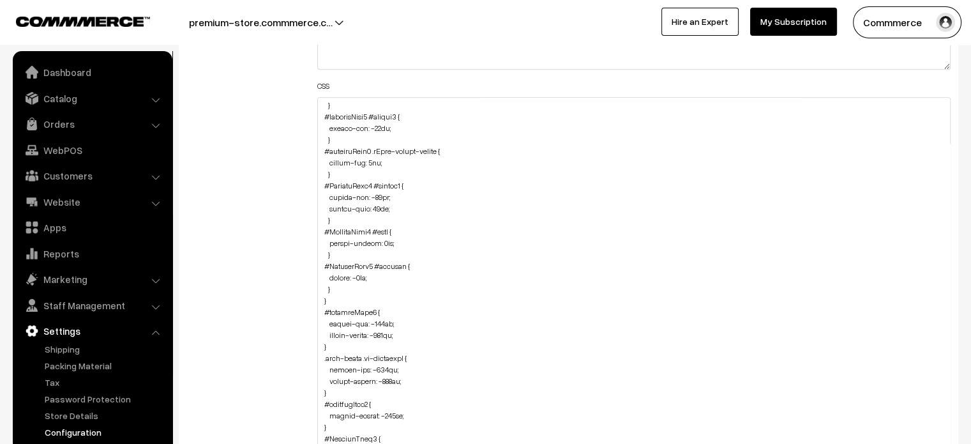
click at [283, 239] on div "Additional HTML/JS/CSS" at bounding box center [242, 283] width 131 height 776
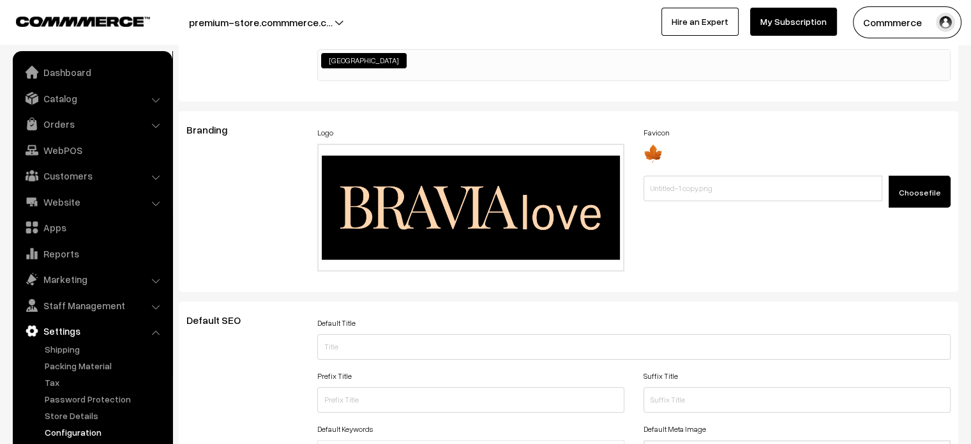
scroll to position [0, 0]
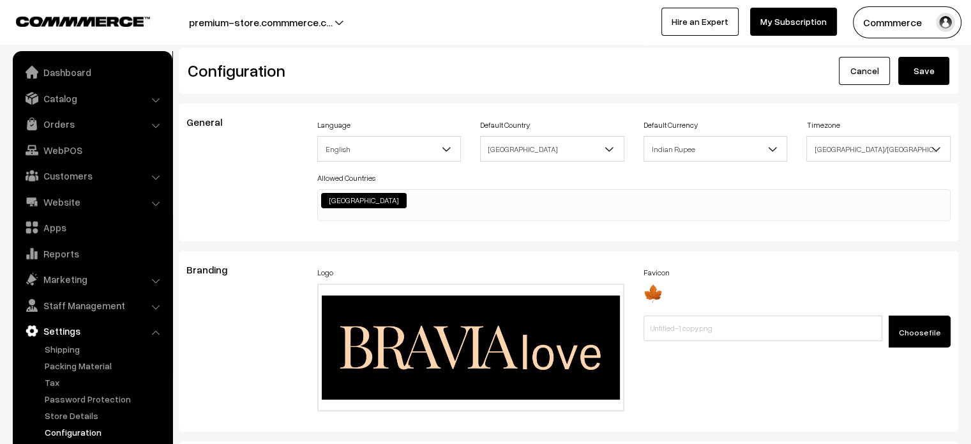
click at [919, 79] on button "Save" at bounding box center [923, 71] width 51 height 28
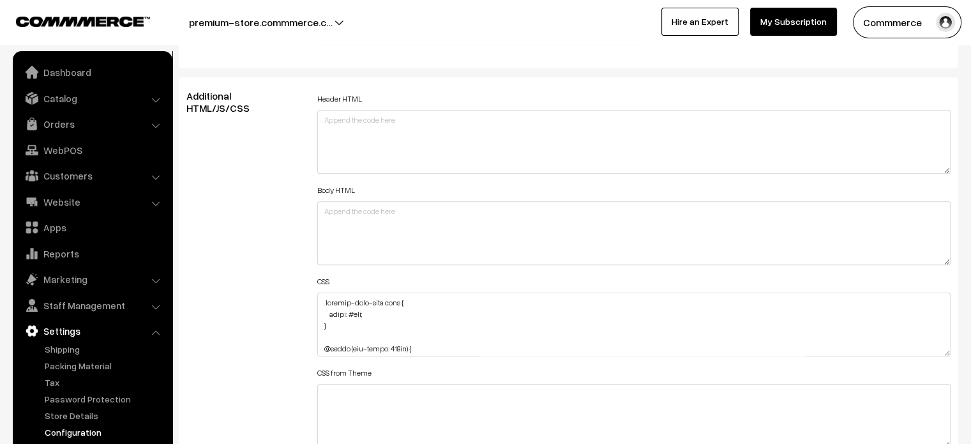
scroll to position [1402, 0]
click at [320, 303] on textarea at bounding box center [634, 324] width 634 height 64
paste textarea "#ProductType5 #button2 { margin-top: -35px; }"
type textarea "#ProductType5 #button2 { margin-top: -35px; } .product-info-wrap span { color: …"
click at [283, 274] on div "Additional HTML/JS/CSS" at bounding box center [242, 317] width 131 height 457
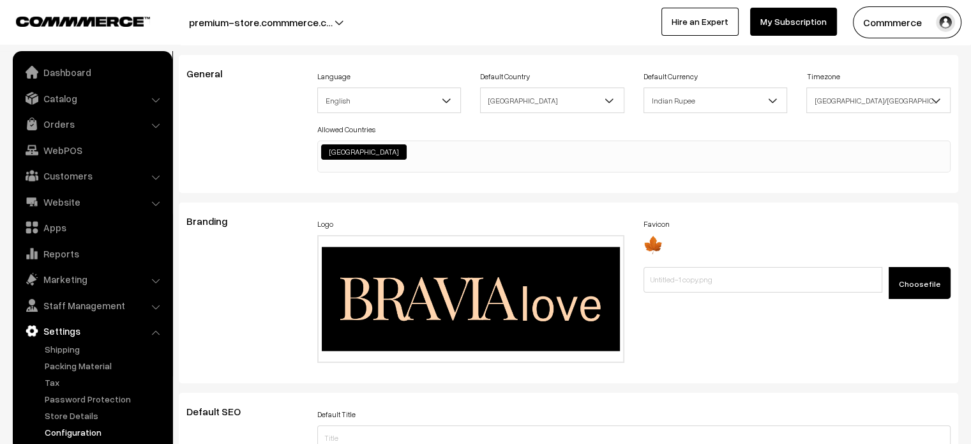
scroll to position [0, 0]
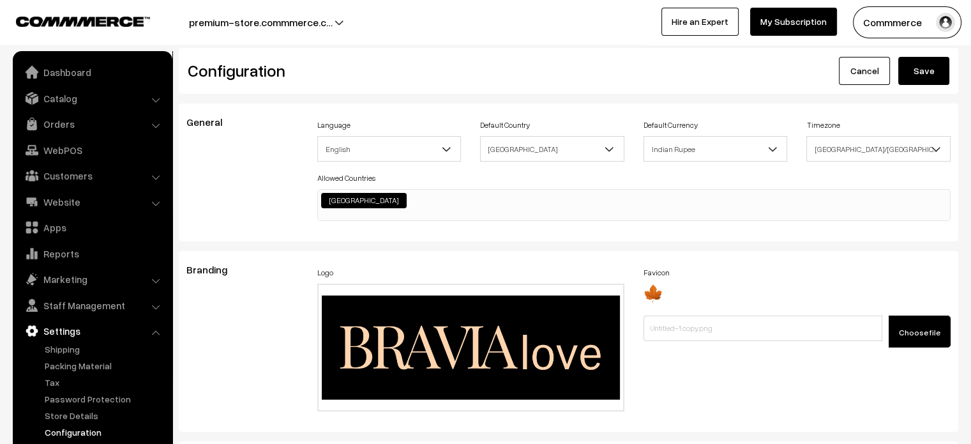
click at [926, 79] on button "Save" at bounding box center [923, 71] width 51 height 28
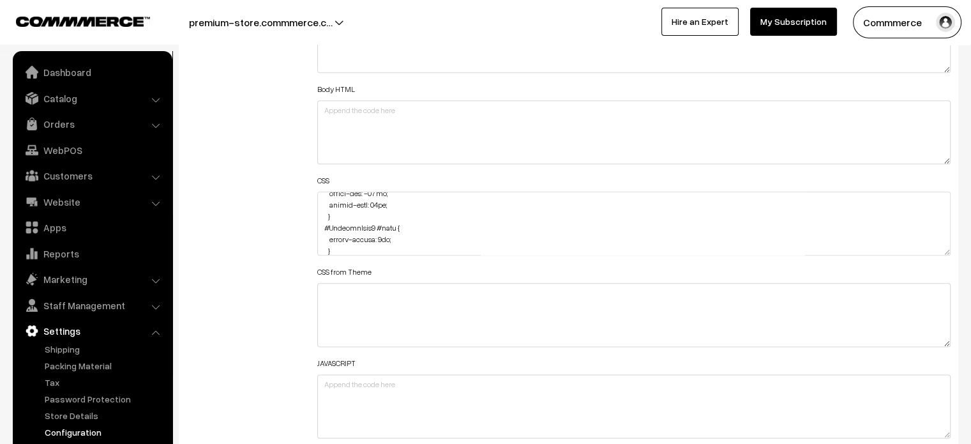
scroll to position [261, 0]
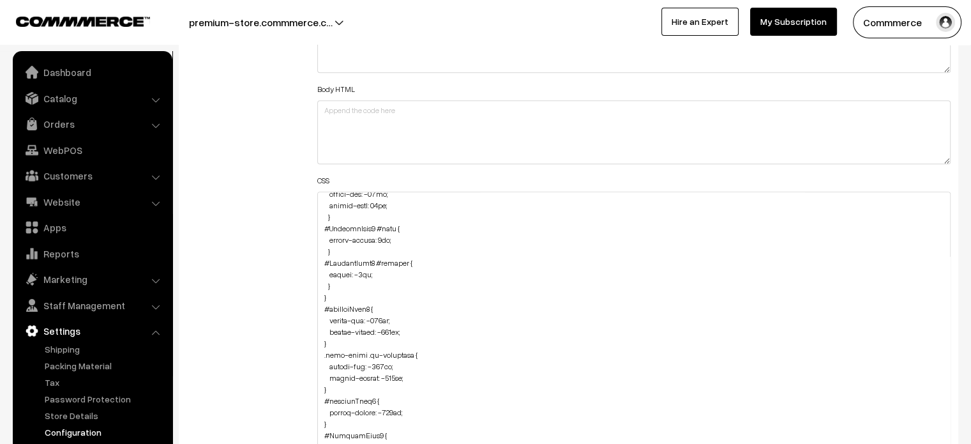
drag, startPoint x: 942, startPoint y: 252, endPoint x: 828, endPoint y: 474, distance: 249.3
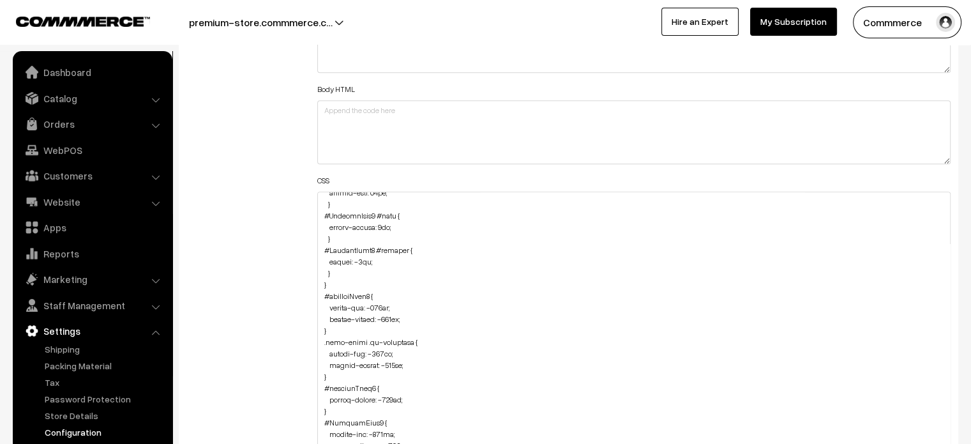
scroll to position [274, 0]
click at [340, 268] on textarea at bounding box center [634, 334] width 634 height 285
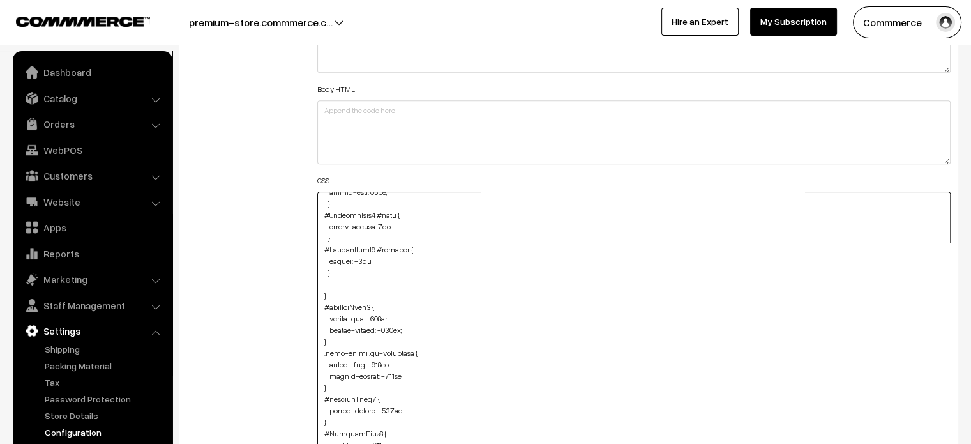
paste textarea ".home-video .oc-container { margin-top: -85px; margin-bottom: -110px; }"
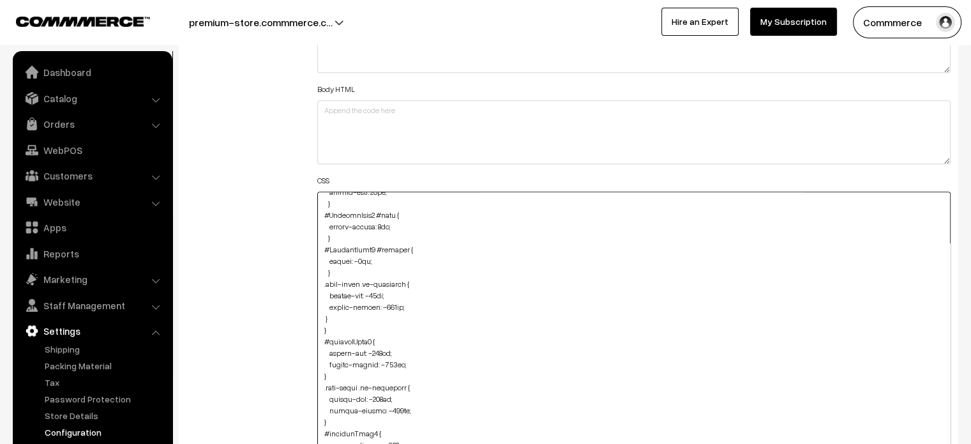
click at [320, 312] on textarea at bounding box center [634, 334] width 634 height 285
type textarea "#ProductType5 #button2 { margin-top: -35px; } .product-info-wrap span { color: …"
click at [287, 309] on div "Additional HTML/JS/CSS" at bounding box center [242, 327] width 131 height 677
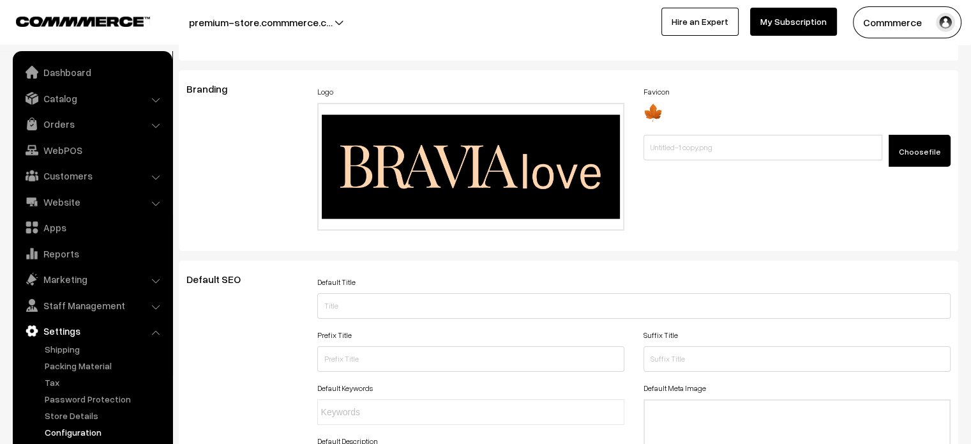
scroll to position [0, 0]
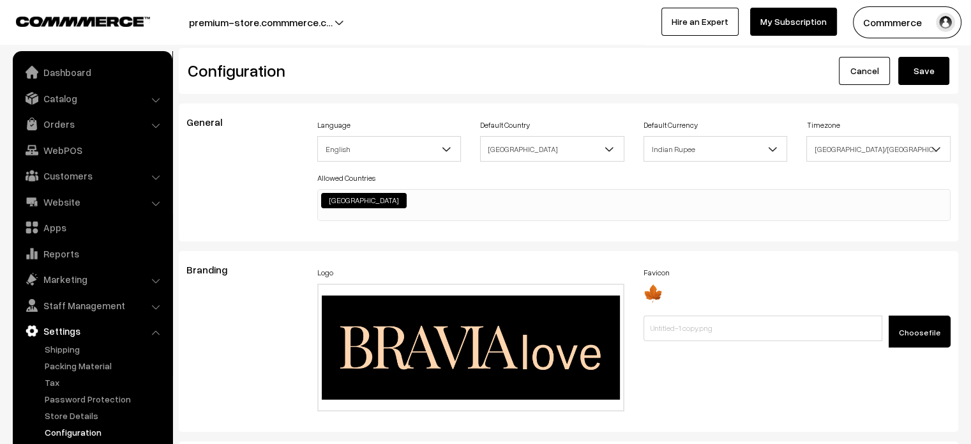
click at [939, 71] on button "Save" at bounding box center [923, 71] width 51 height 28
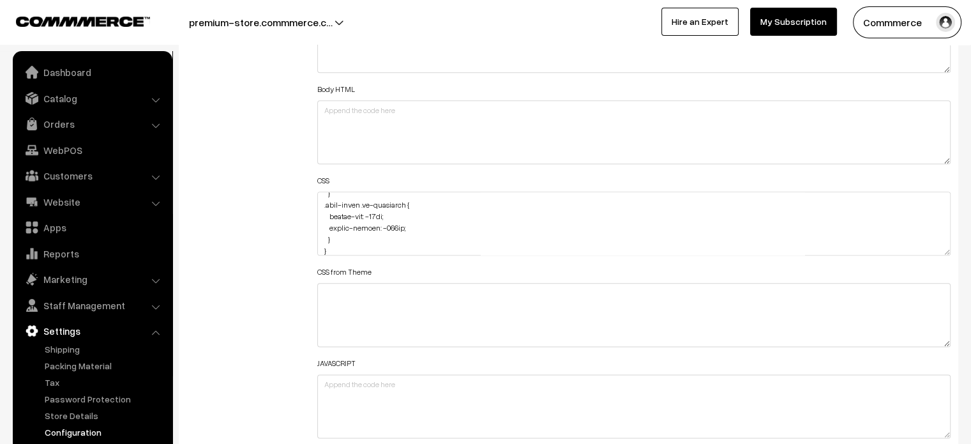
scroll to position [361, 0]
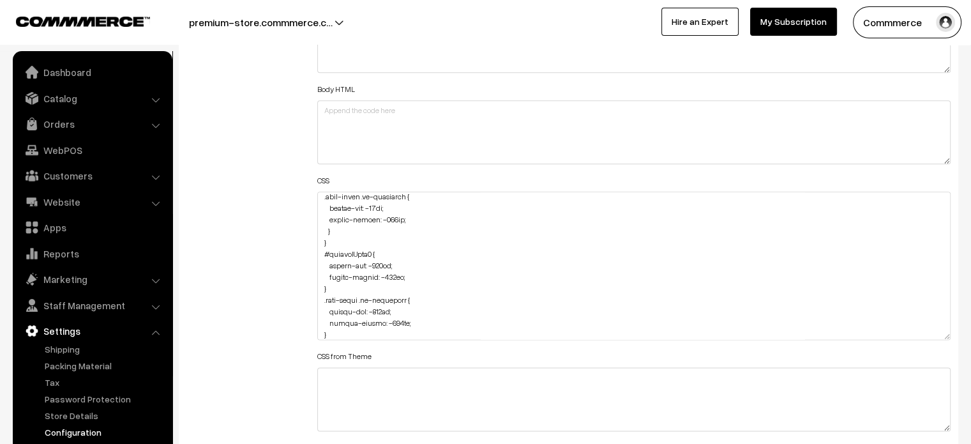
drag, startPoint x: 945, startPoint y: 252, endPoint x: 879, endPoint y: 474, distance: 231.7
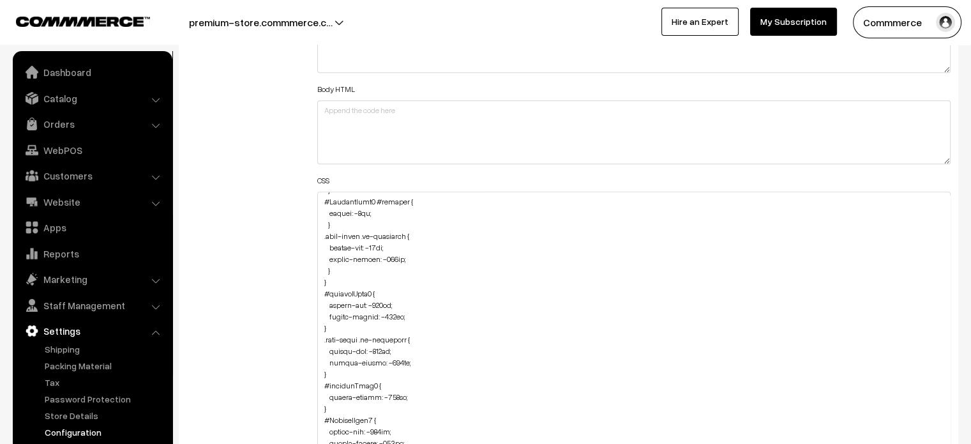
scroll to position [317, 0]
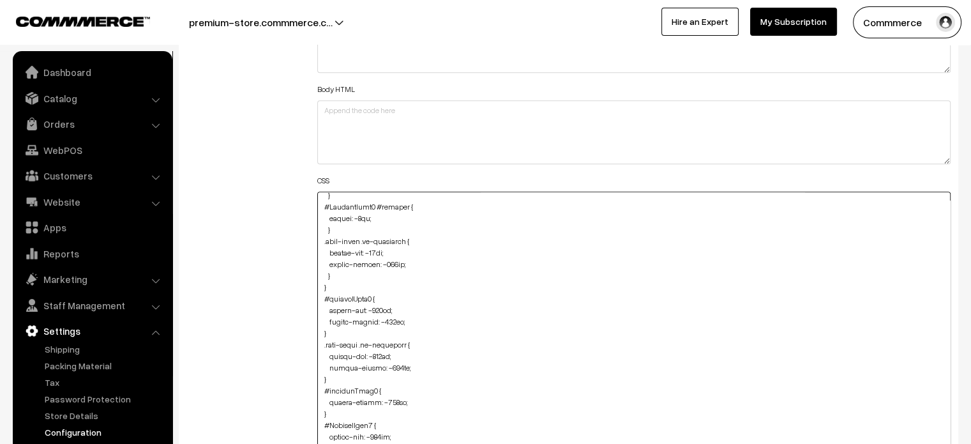
click at [388, 262] on textarea at bounding box center [634, 335] width 634 height 286
type textarea "#ProductType5 #button2 { margin-top: -35px; } .product-info-wrap span { color: …"
click at [278, 257] on div "Additional HTML/JS/CSS" at bounding box center [242, 328] width 131 height 679
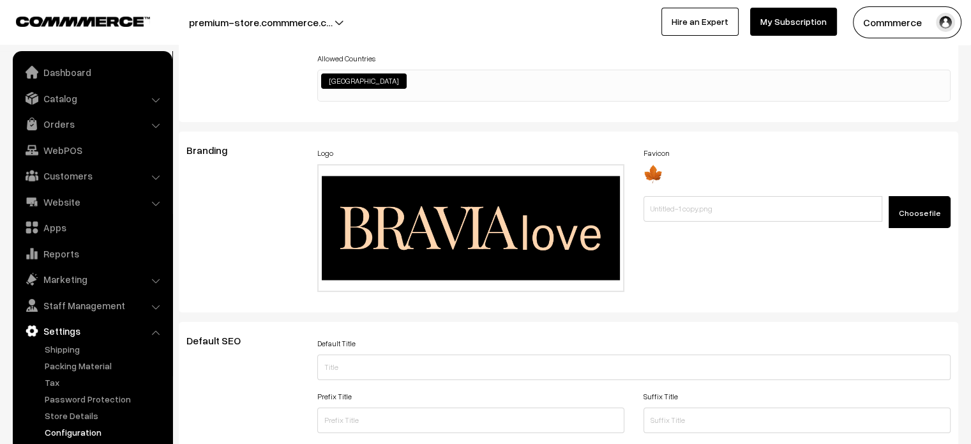
scroll to position [0, 0]
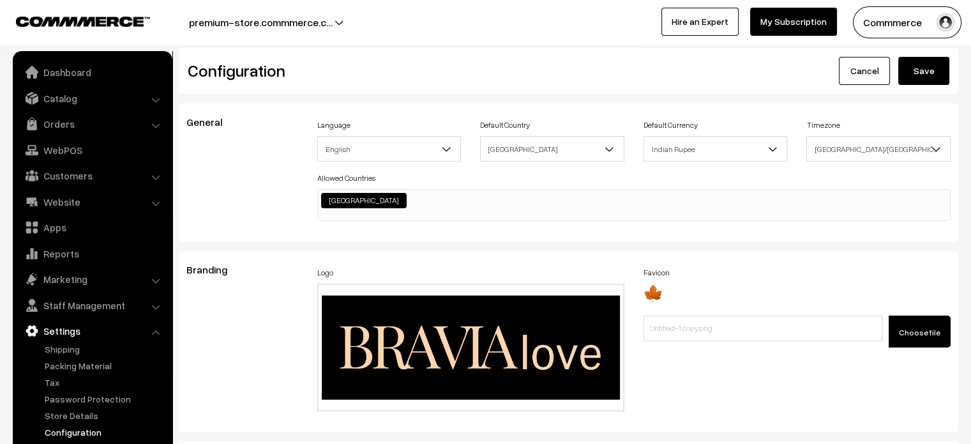
click at [928, 57] on button "Save" at bounding box center [923, 71] width 51 height 28
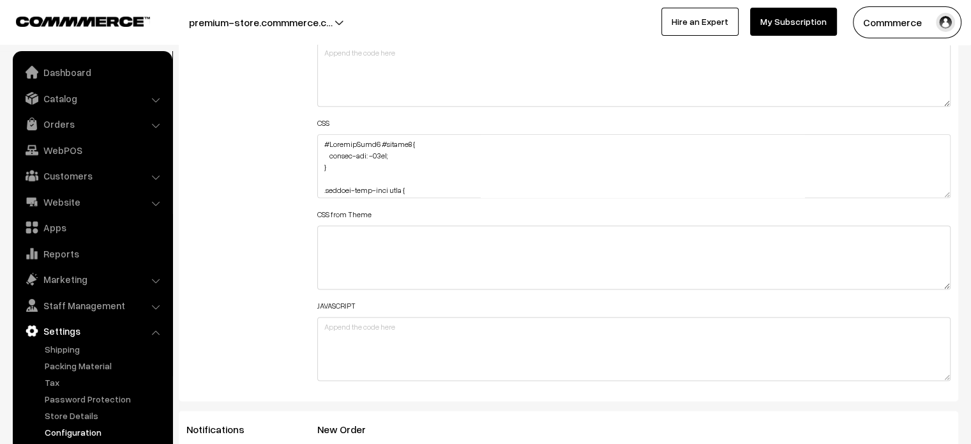
scroll to position [1560, 0]
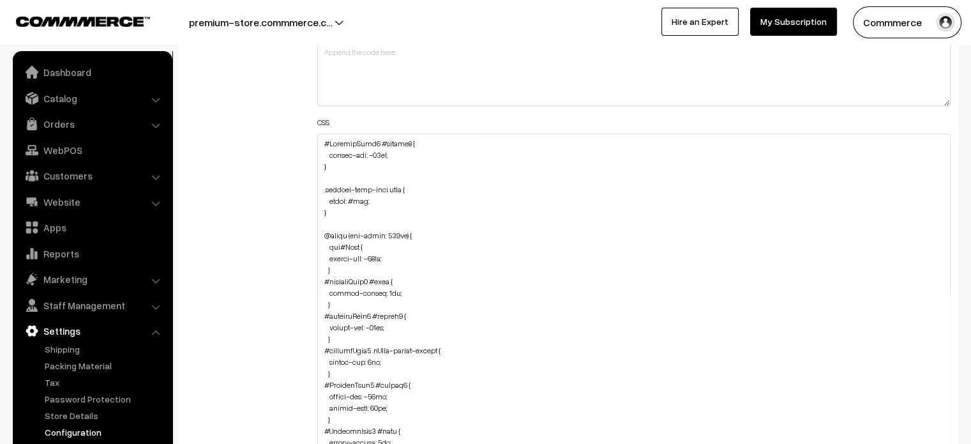
drag, startPoint x: 943, startPoint y: 191, endPoint x: 880, endPoint y: 474, distance: 289.7
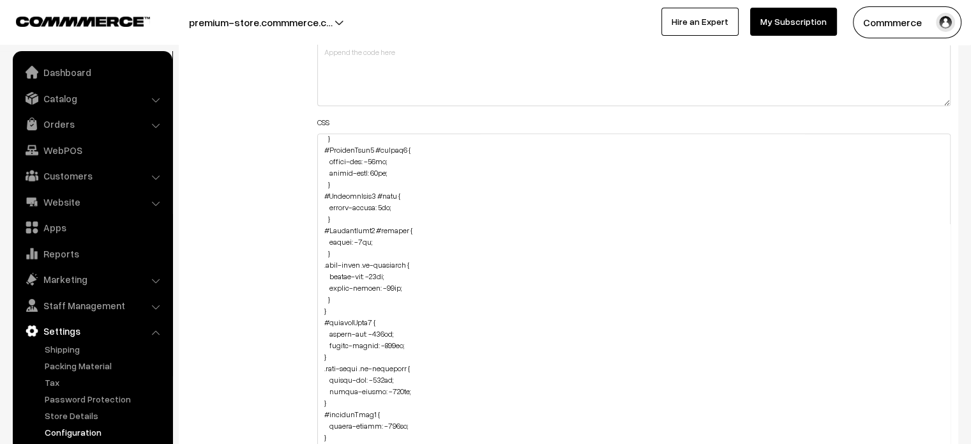
scroll to position [231, 0]
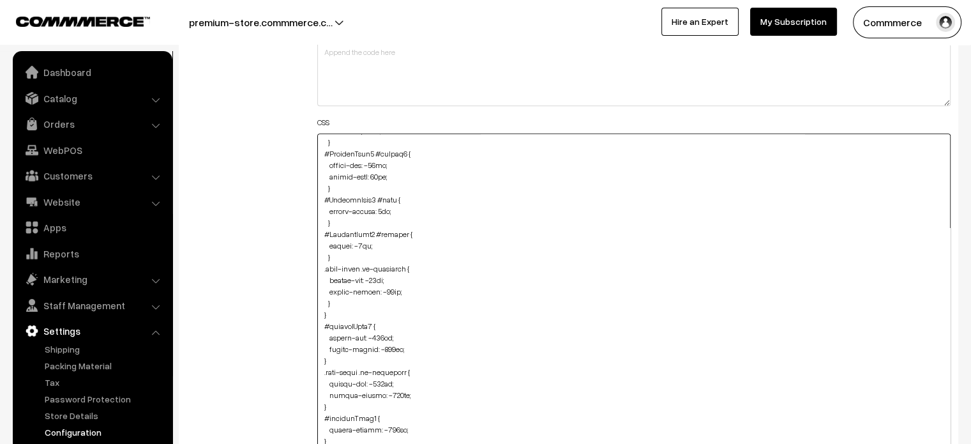
drag, startPoint x: 323, startPoint y: 269, endPoint x: 347, endPoint y: 305, distance: 43.2
click at [347, 305] on textarea at bounding box center [634, 306] width 634 height 347
paste textarea "#heading { margin-top: 15px;"
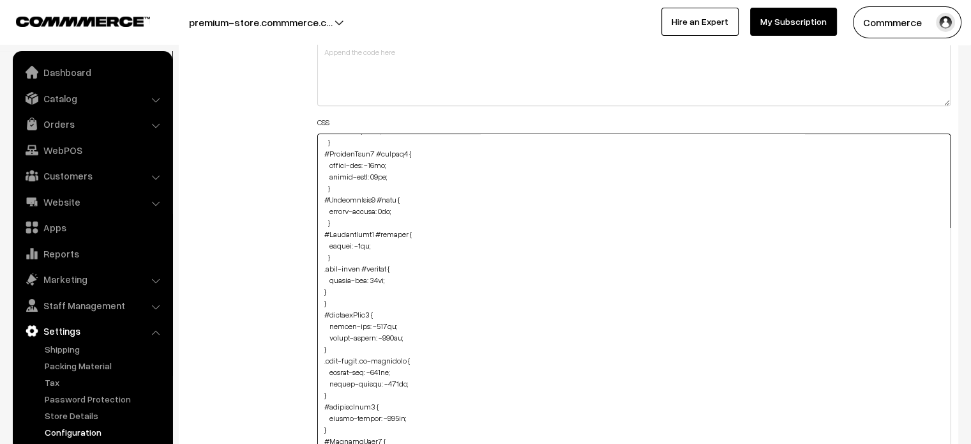
type textarea "#ProductType5 #button2 { margin-top: -35px; } .product-info-wrap span { color: …"
click at [256, 257] on div "Additional HTML/JS/CSS" at bounding box center [242, 300] width 131 height 739
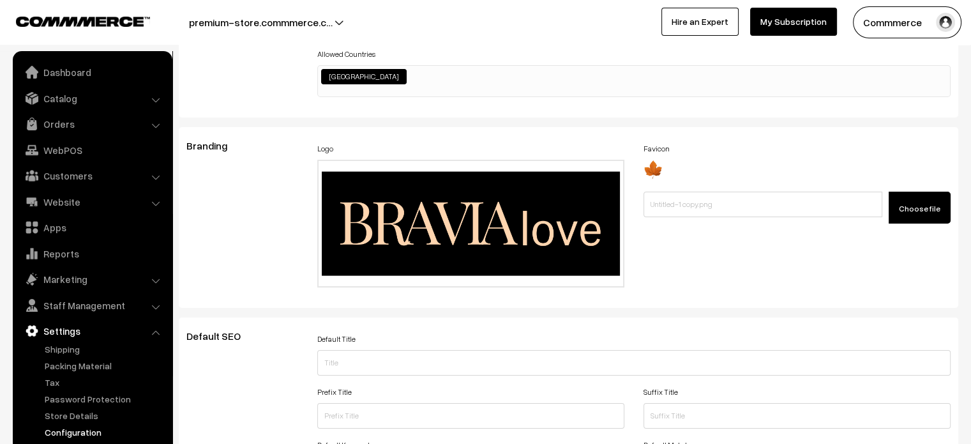
scroll to position [0, 0]
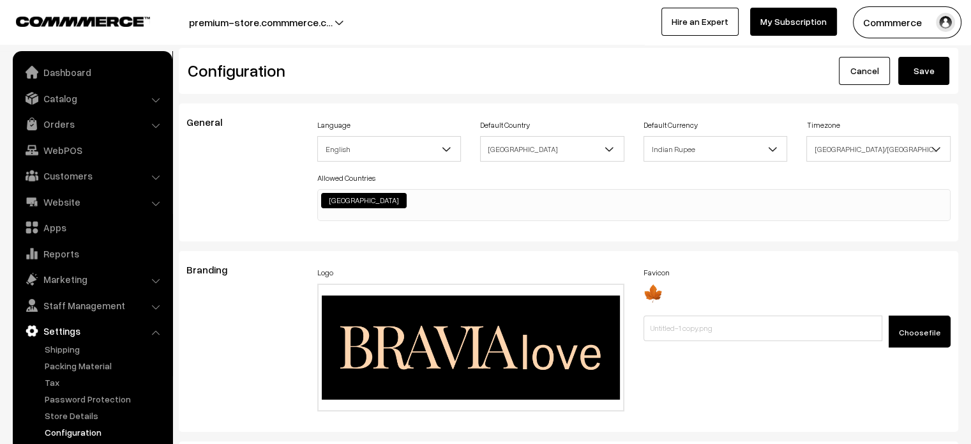
click at [909, 73] on button "Save" at bounding box center [923, 71] width 51 height 28
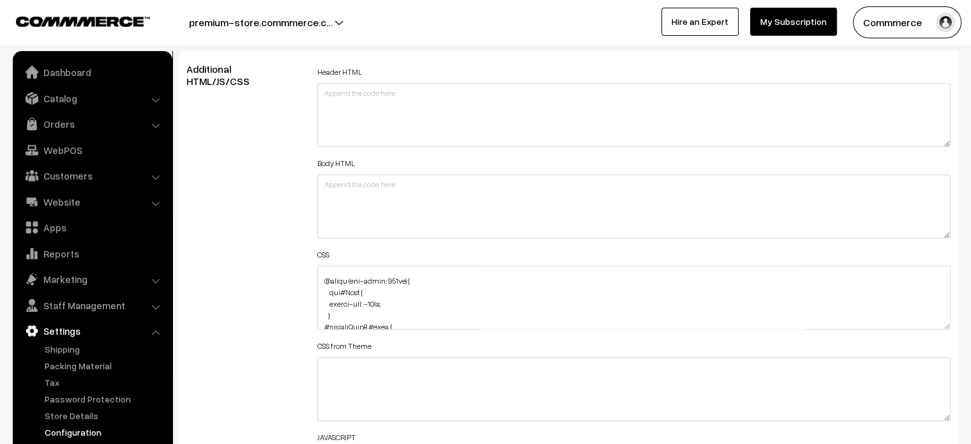
scroll to position [89, 0]
click at [951, 322] on div "Header HTML Body HTML CSS CSS from Theme JAVASCRIPT" at bounding box center [634, 291] width 653 height 457
drag, startPoint x: 947, startPoint y: 324, endPoint x: 937, endPoint y: 474, distance: 150.4
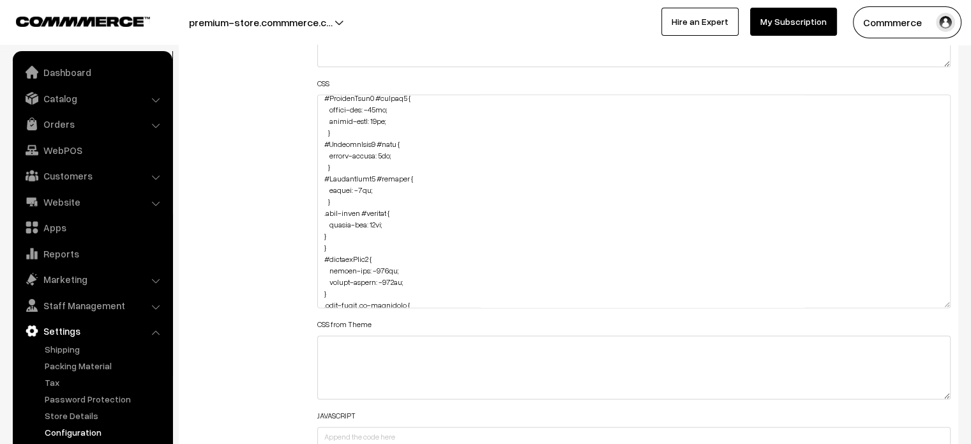
scroll to position [247, 0]
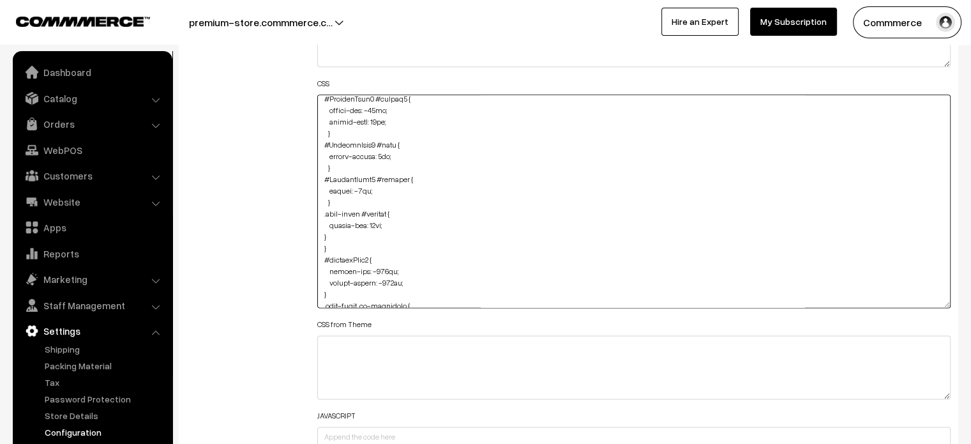
click at [319, 234] on textarea at bounding box center [634, 200] width 634 height 213
type textarea "#ProductType5 #button2 { margin-top: -35px; } .product-info-wrap span { color: …"
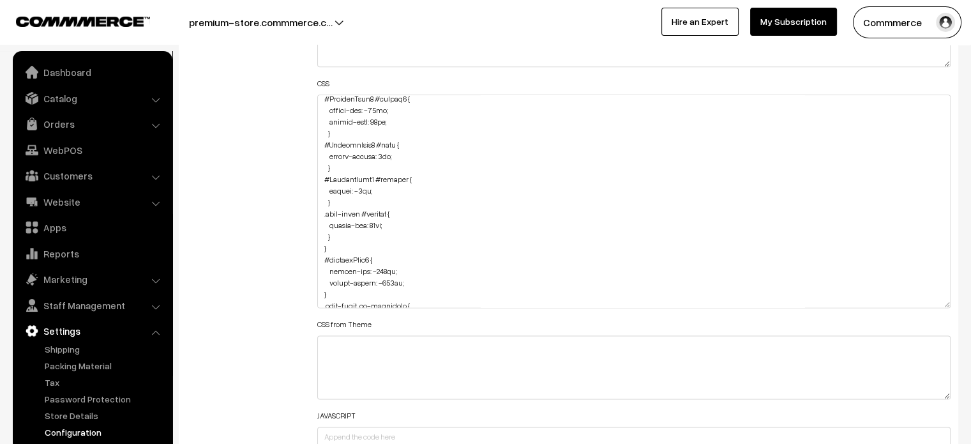
click at [286, 225] on div "Additional HTML/JS/CSS" at bounding box center [242, 195] width 131 height 606
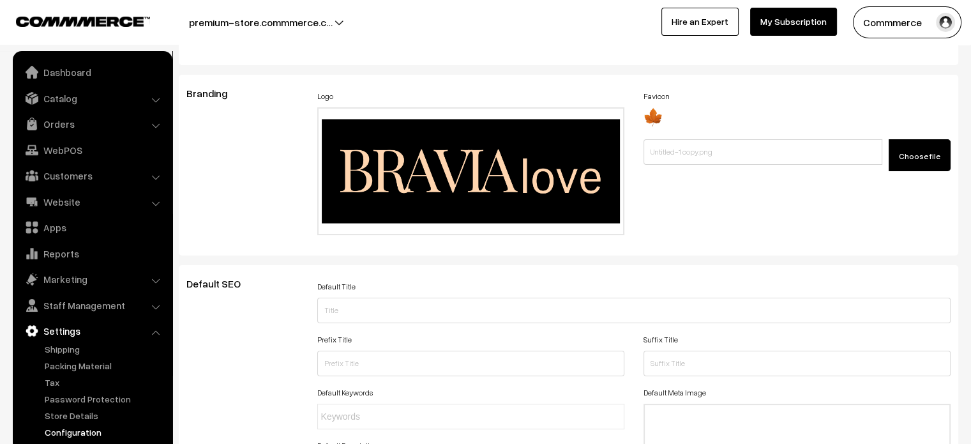
scroll to position [0, 0]
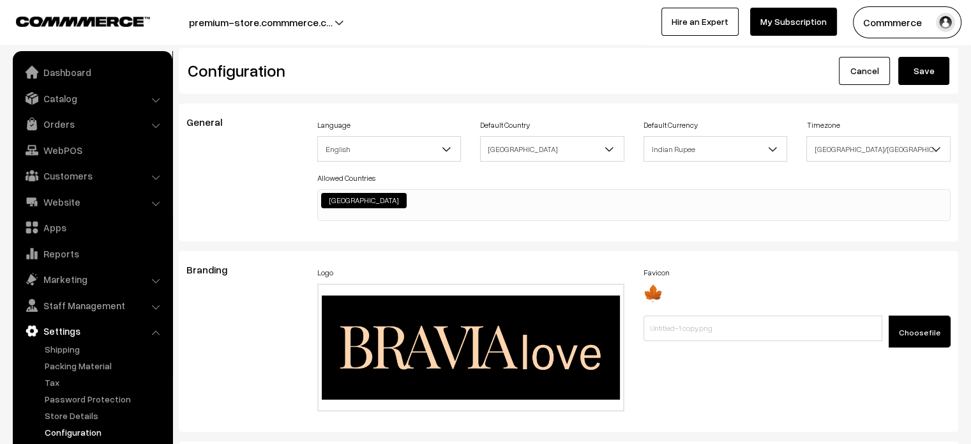
click at [922, 73] on button "Save" at bounding box center [923, 71] width 51 height 28
